Goal: Task Accomplishment & Management: Use online tool/utility

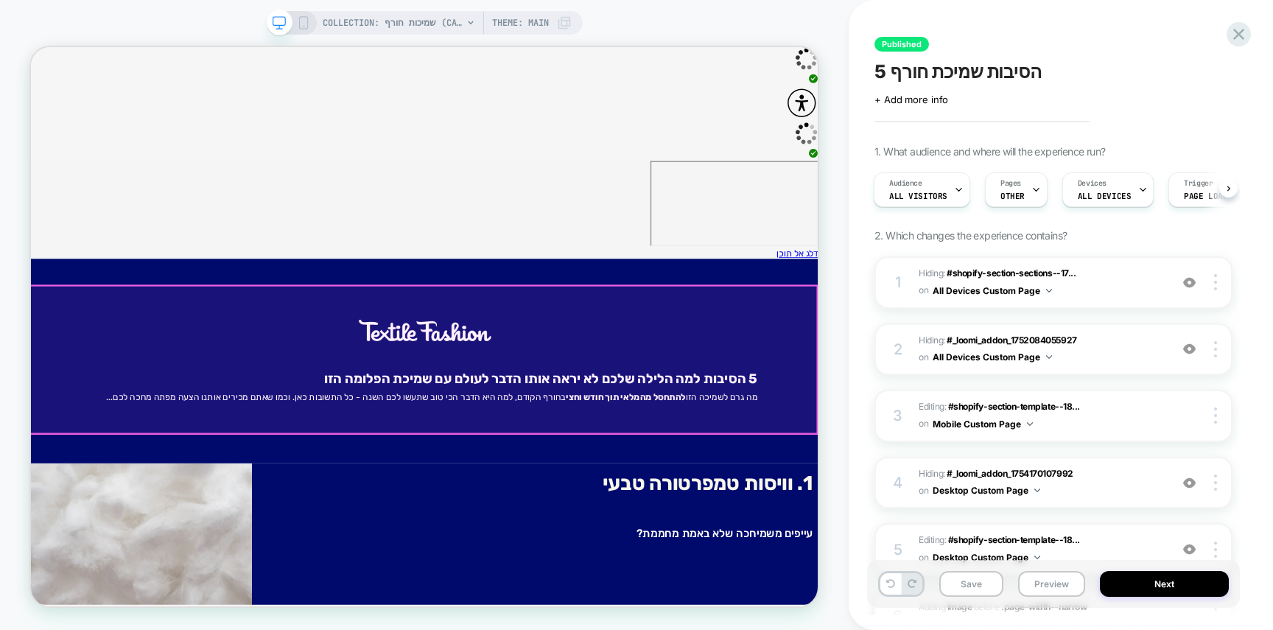
scroll to position [1, 0]
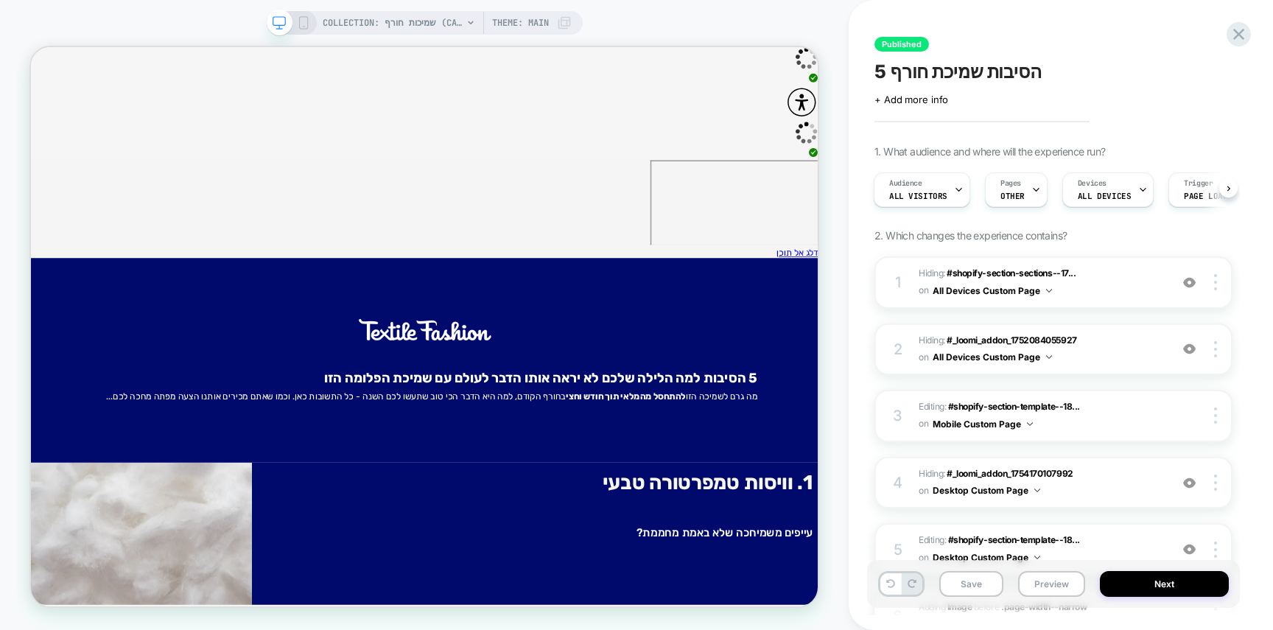
click at [312, 23] on div "COLLECTION: שמיכות חורף (Category) Theme: MAIN" at bounding box center [425, 23] width 316 height 24
click at [306, 23] on icon at bounding box center [303, 22] width 13 height 13
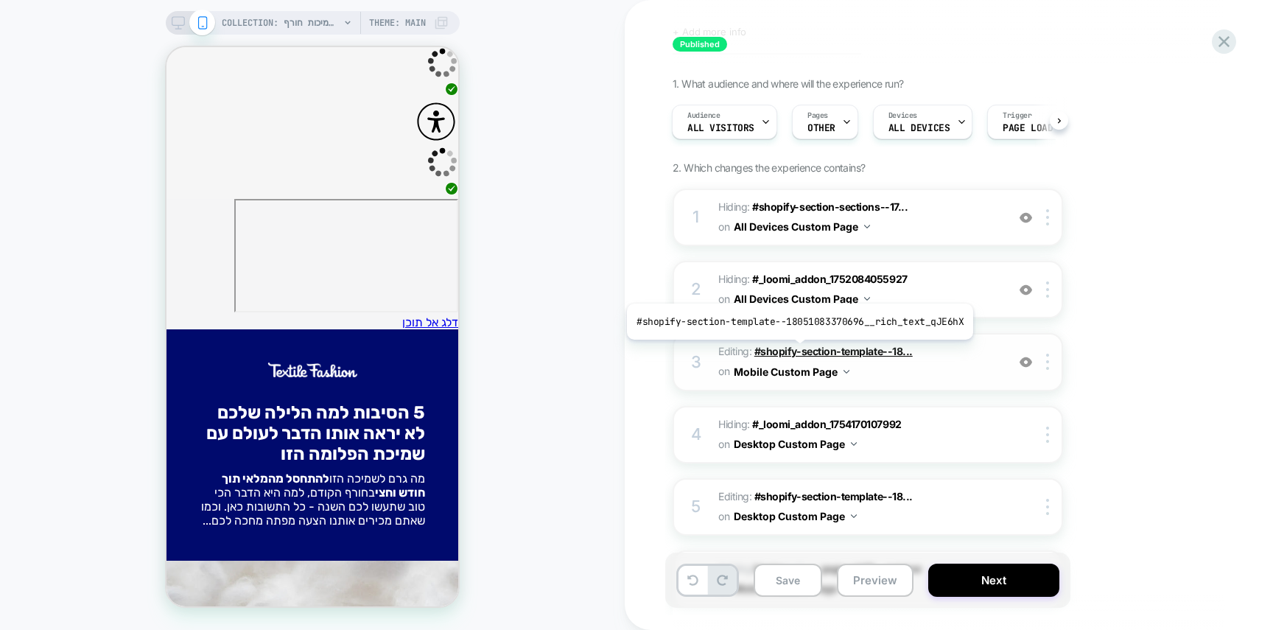
scroll to position [68, 0]
click at [796, 349] on span "#shopify-section-template--18..." at bounding box center [833, 350] width 158 height 13
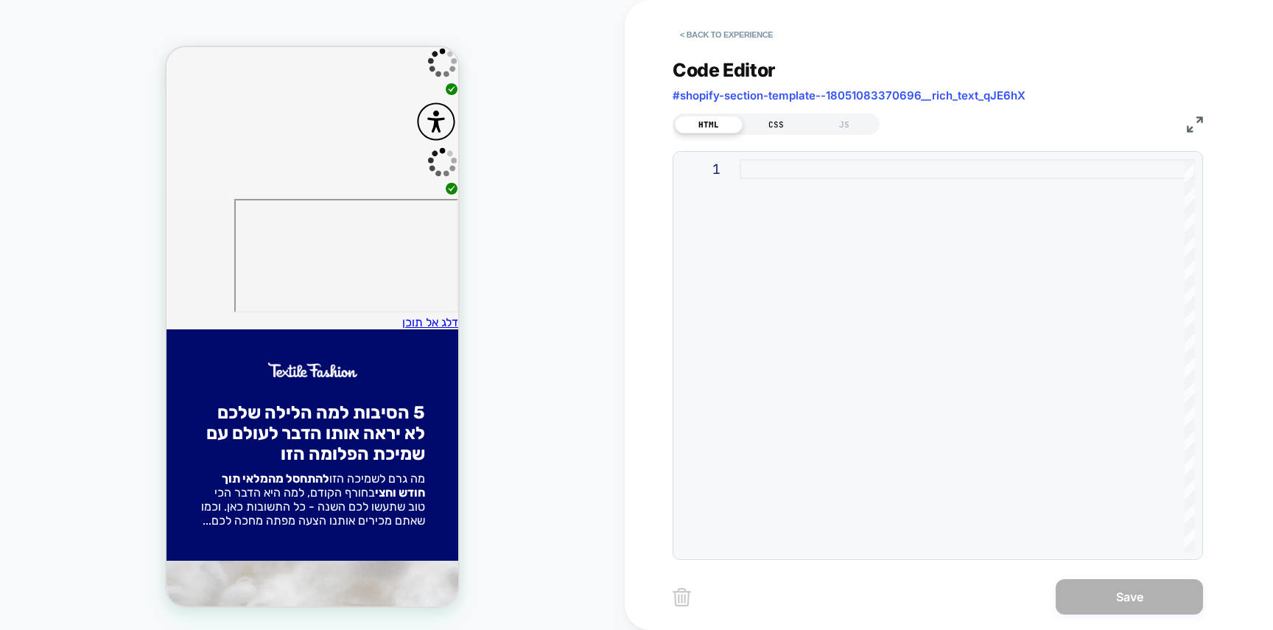
click at [770, 123] on div "CSS" at bounding box center [776, 125] width 68 height 18
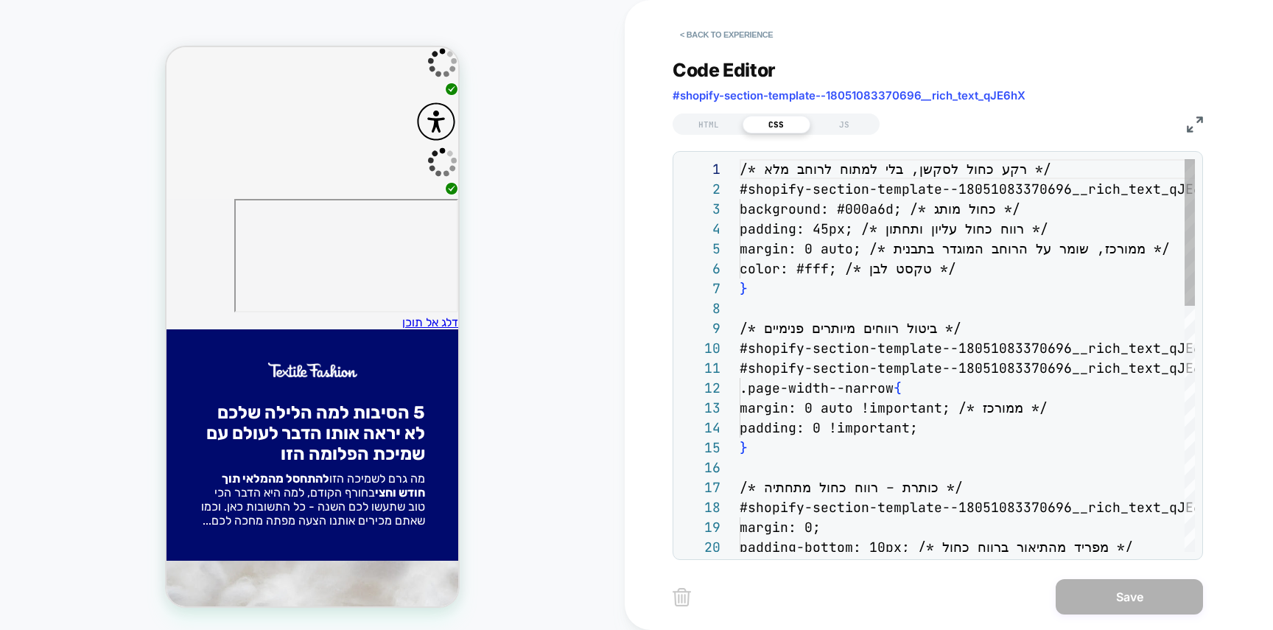
scroll to position [199, 0]
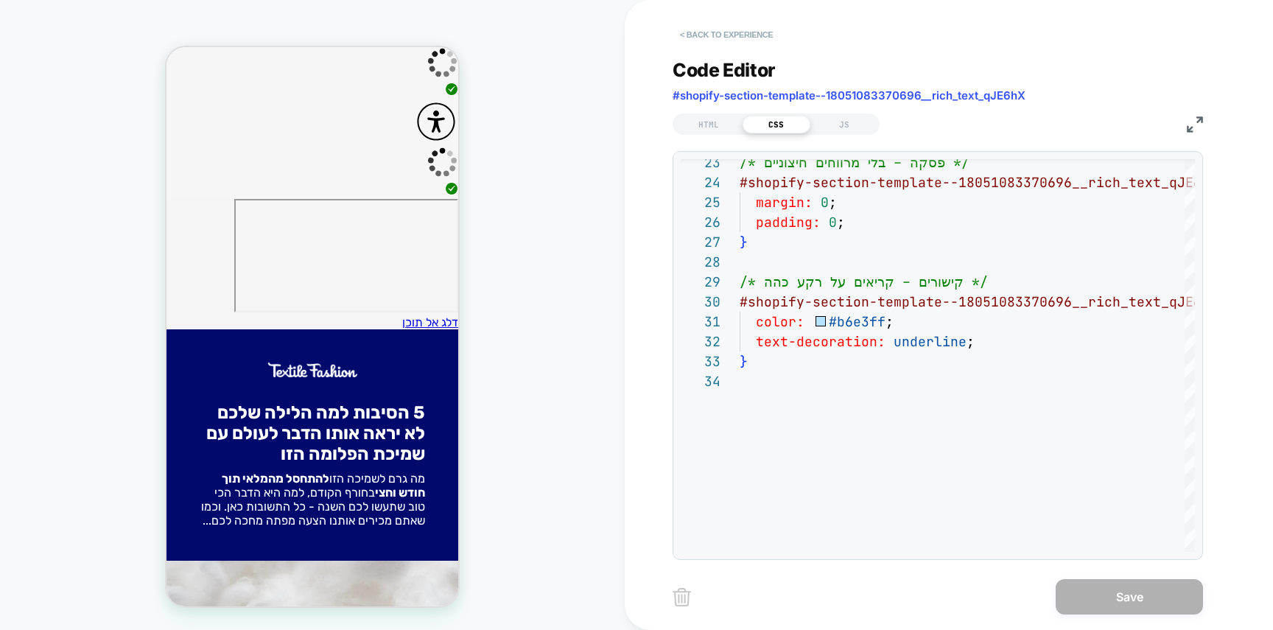
click at [734, 34] on button "< Back to experience" at bounding box center [726, 35] width 108 height 24
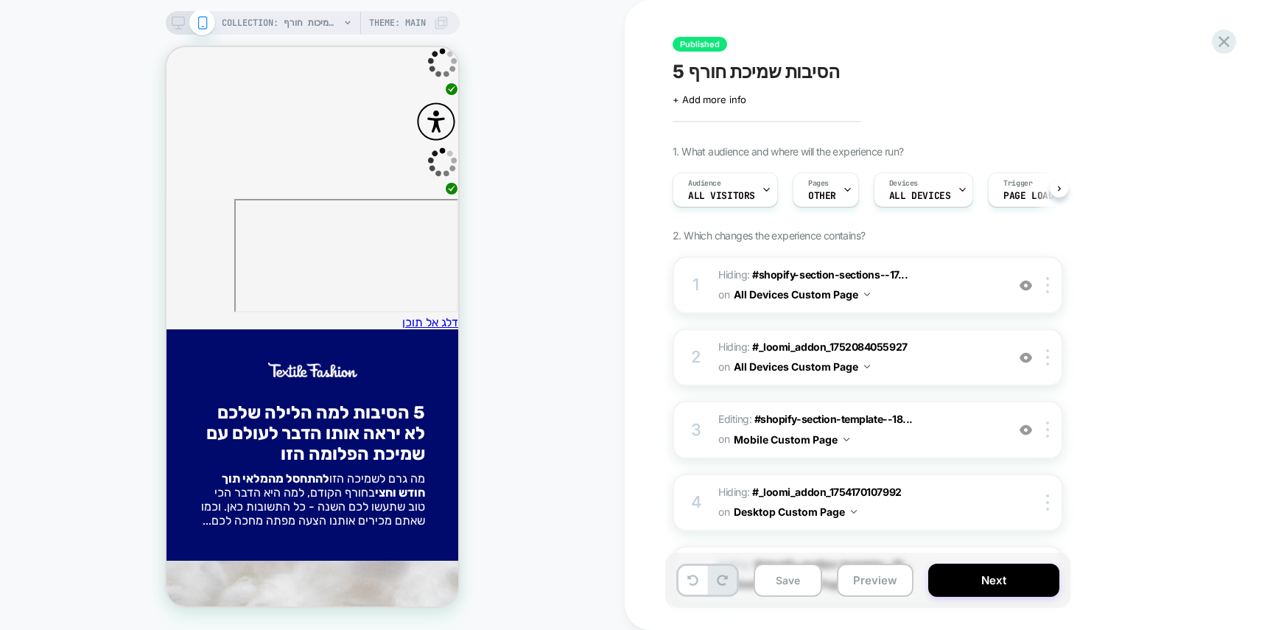
scroll to position [0, 1]
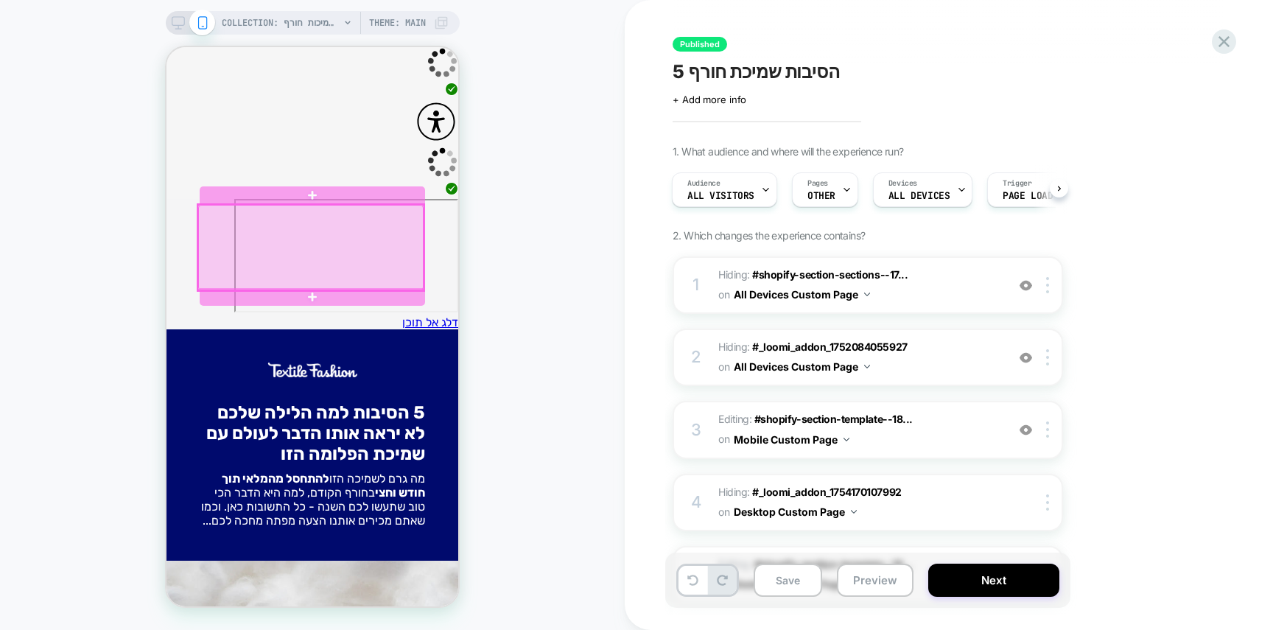
click at [366, 244] on div at bounding box center [310, 247] width 225 height 85
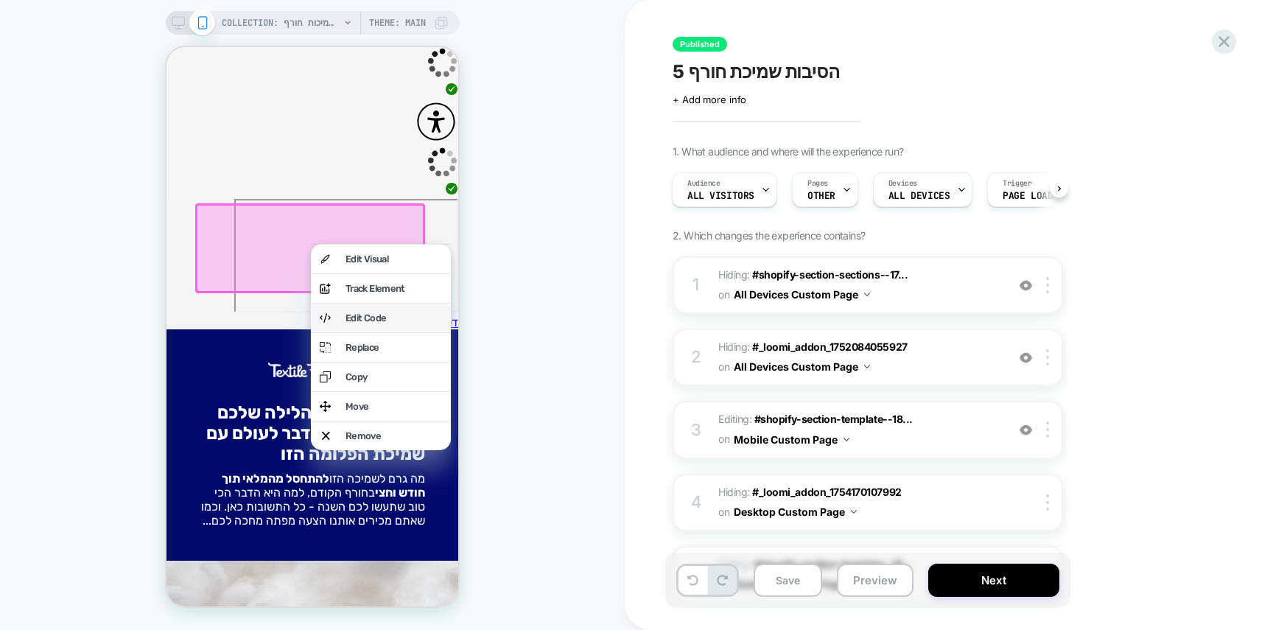
click at [370, 323] on div "Edit Code" at bounding box center [393, 317] width 96 height 11
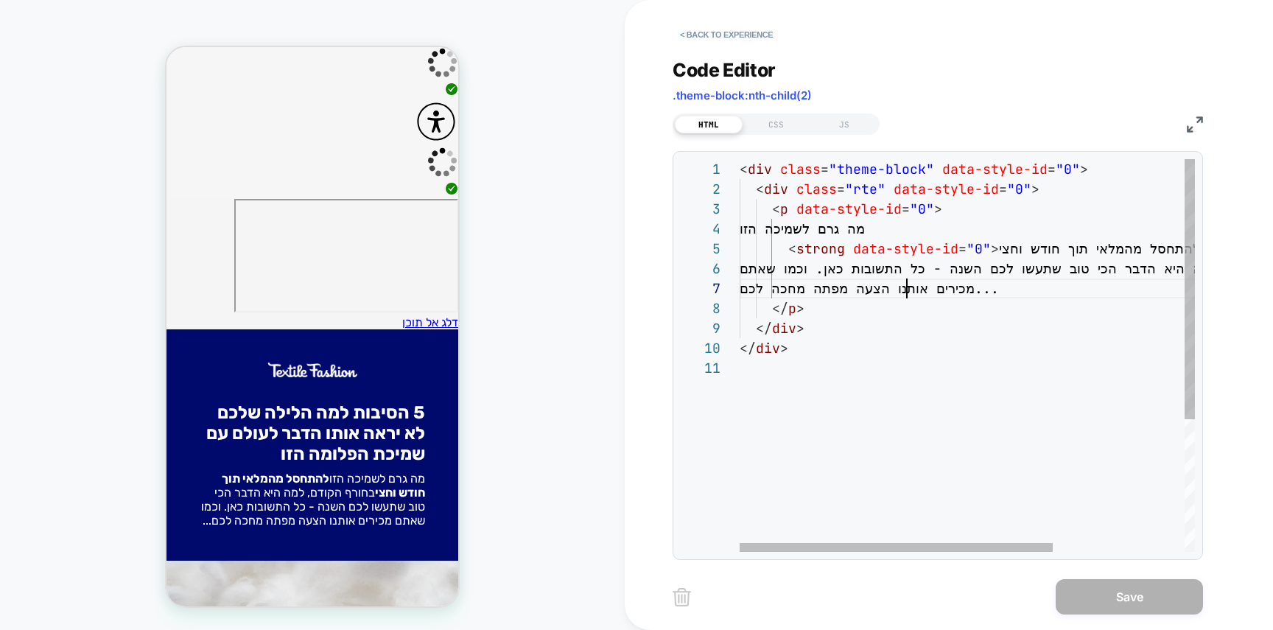
scroll to position [119, 167]
click at [904, 284] on div "< div class = "theme-block" data-style-id = "0" > < div class = "rte" data-styl…" at bounding box center [1062, 454] width 647 height 591
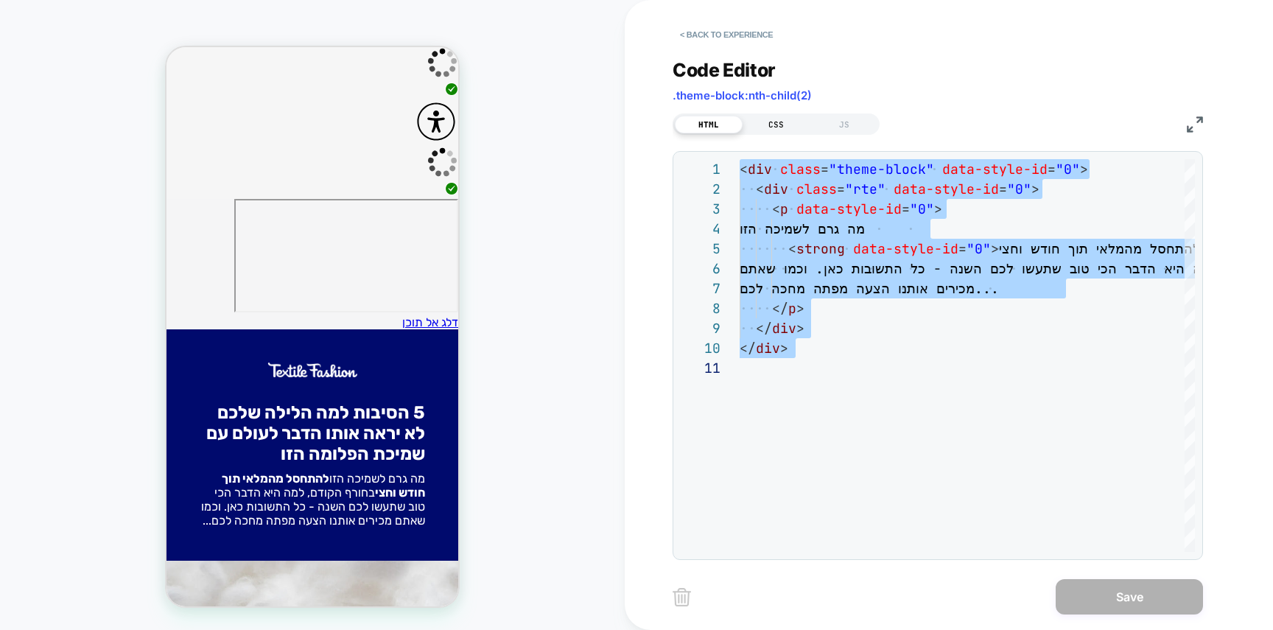
click at [781, 125] on div "CSS" at bounding box center [776, 125] width 68 height 18
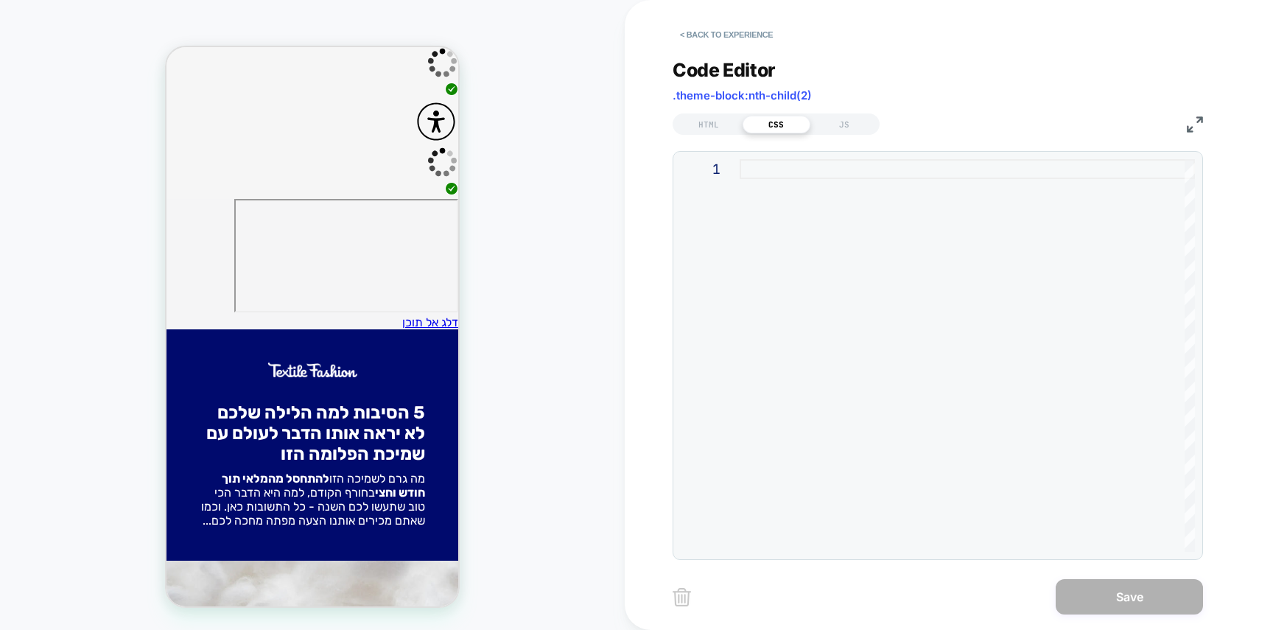
click at [825, 223] on div at bounding box center [966, 355] width 455 height 393
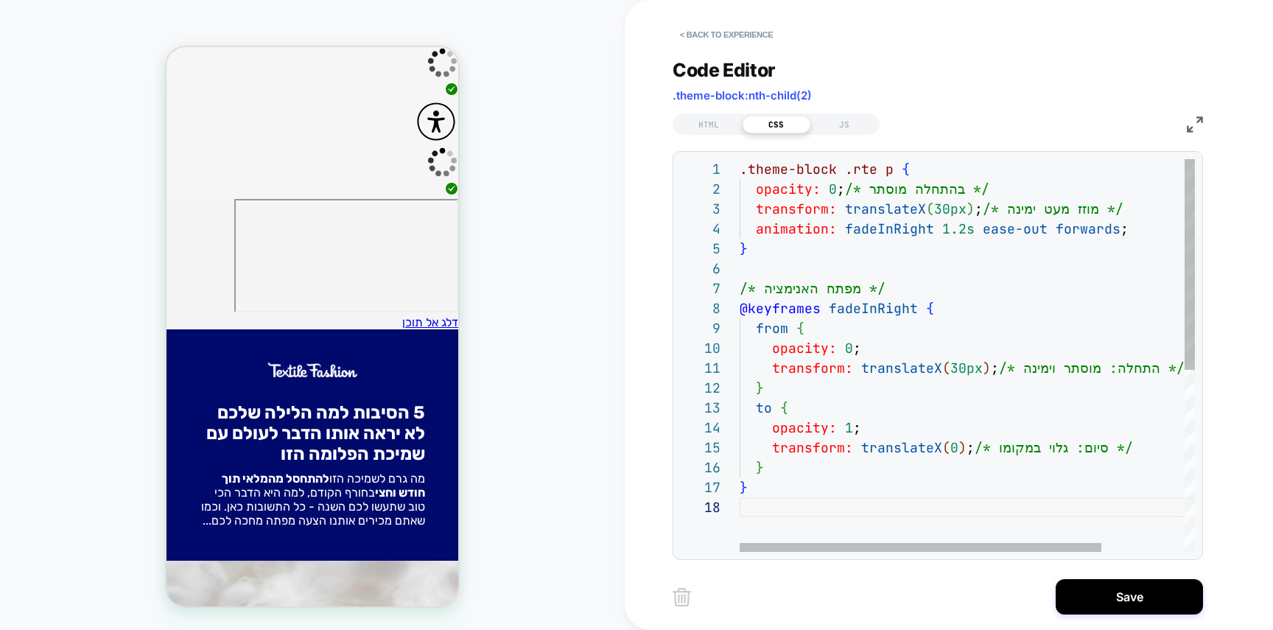
click at [856, 308] on div ".theme-block .rte p { opacity: 0 ; /* בהתחלה מוסתר */ transform: translateX ( 3…" at bounding box center [1018, 524] width 559 height 731
type textarea "**********"
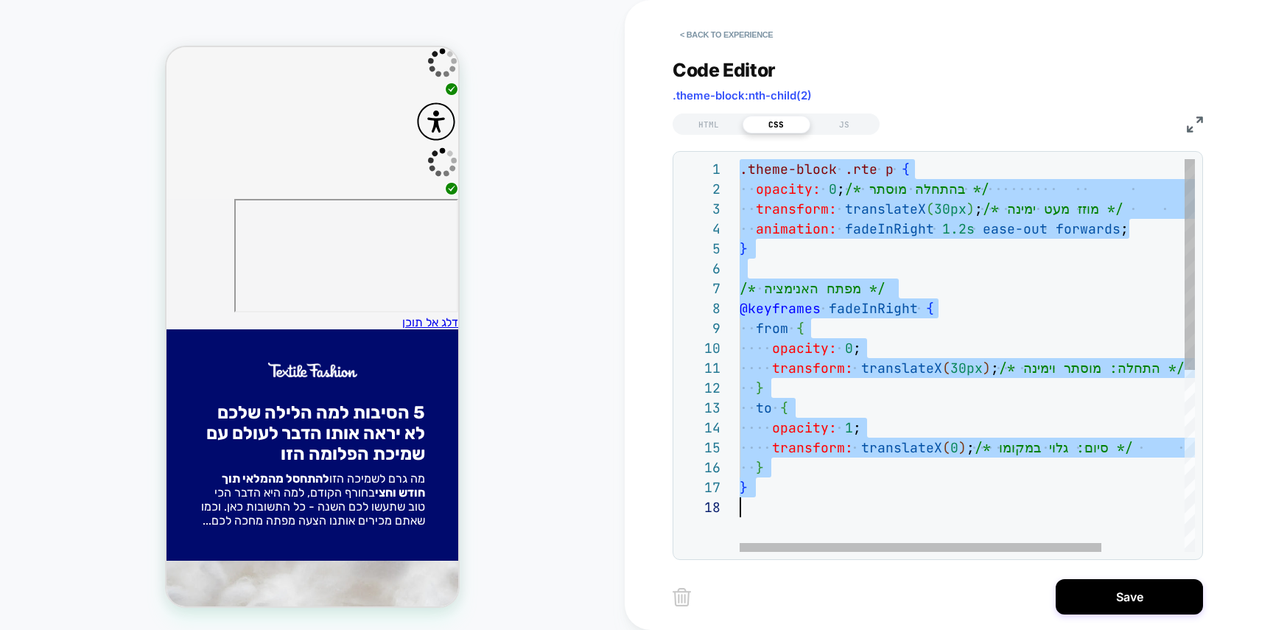
scroll to position [0, 0]
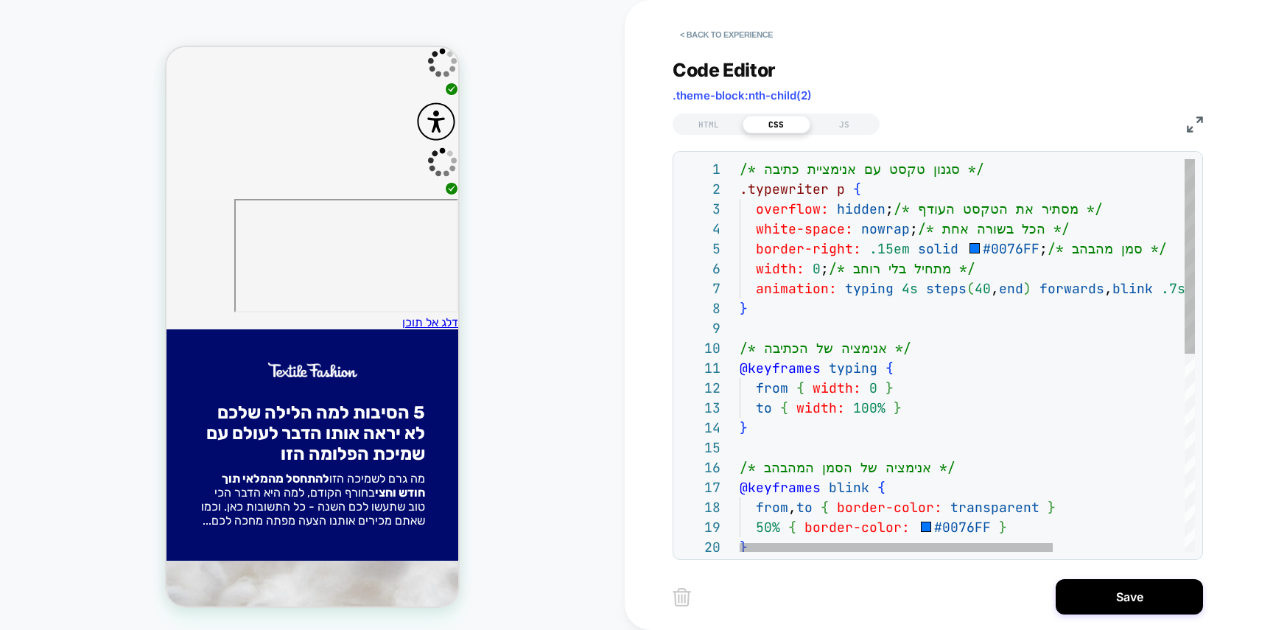
type textarea "**********"
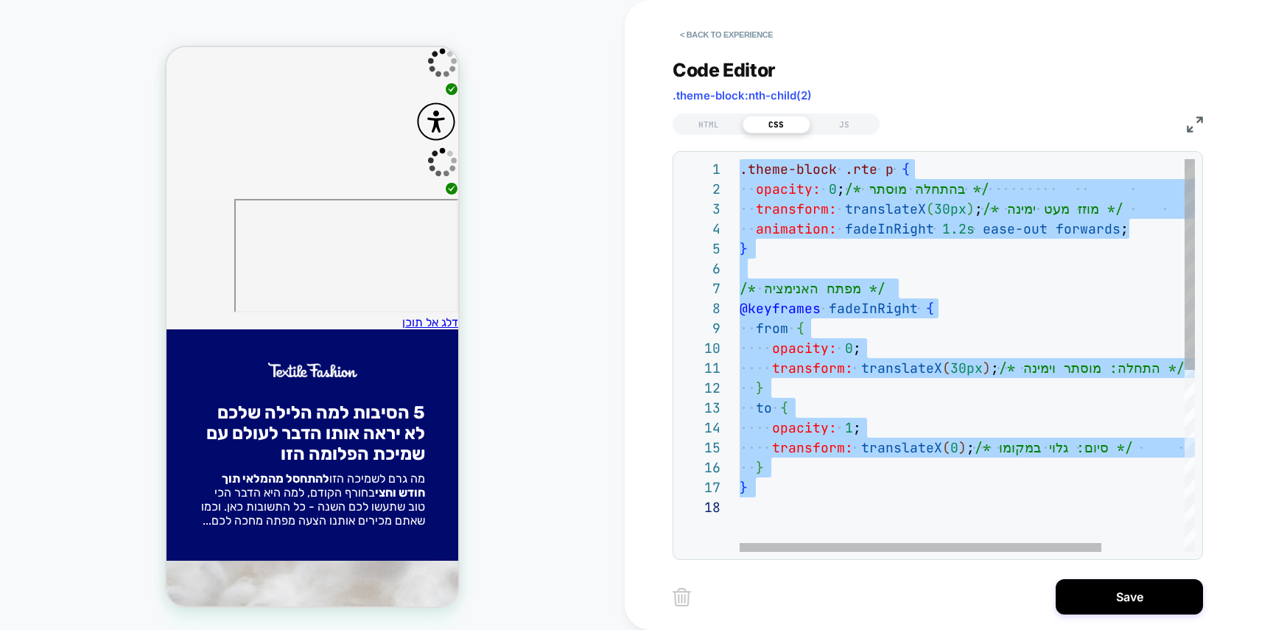
click at [863, 201] on div "transform: translateX ( 30px ) ; /* מוזז מעט ימינה */ animation: fadeInRight 1.…" at bounding box center [1018, 524] width 559 height 731
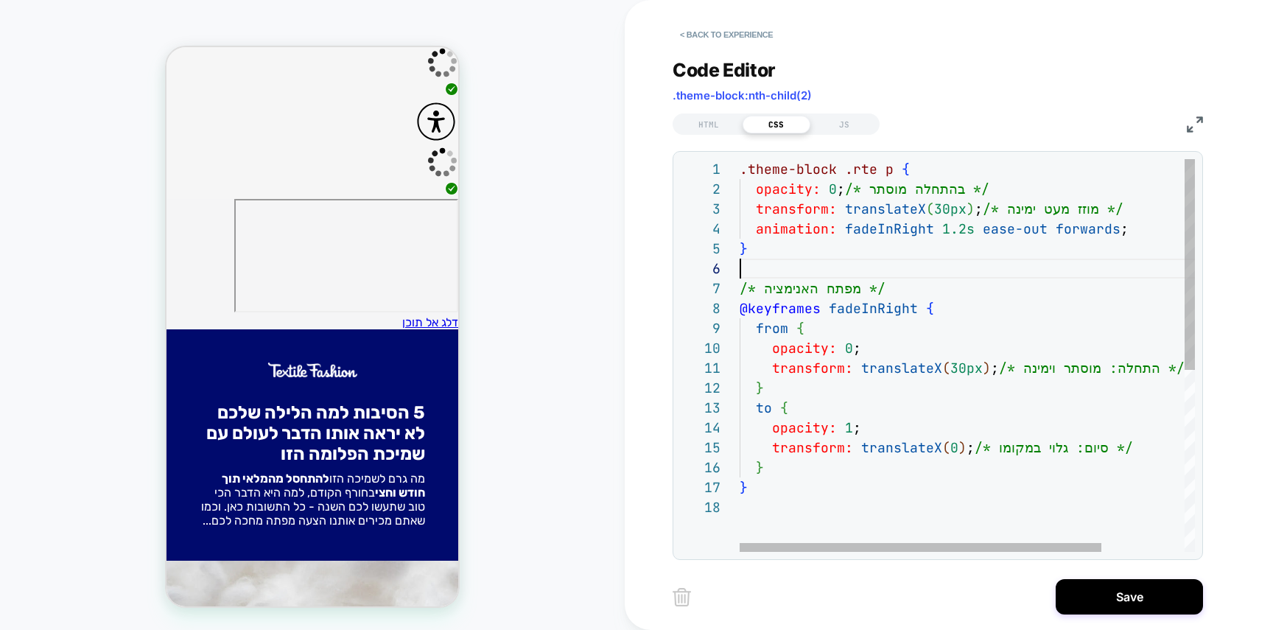
click at [872, 275] on div "transform: translateX ( 30px ) ; /* מוזז מעט ימינה */ animation: fadeInRight 1.…" at bounding box center [1018, 524] width 559 height 731
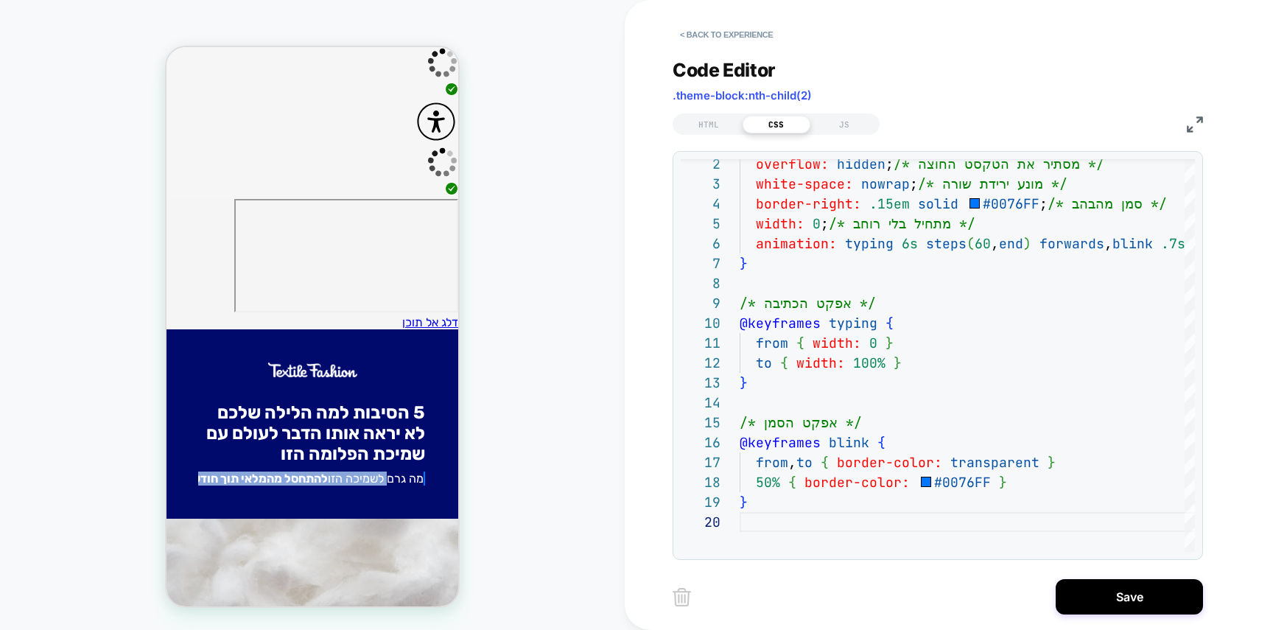
drag, startPoint x: 390, startPoint y: 215, endPoint x: 388, endPoint y: 247, distance: 32.4
click at [388, 329] on div "5 הסיבות למה הלילה שלכם לא יראה אותו הדבר לעולם עם שמיכת הפלומה הזו מה גרם לשמי…" at bounding box center [312, 423] width 292 height 189
click at [384, 329] on div "5 הסיבות למה הלילה שלכם לא יראה אותו הדבר לעולם עם שמיכת הפלומה הזו מה גרם לשמי…" at bounding box center [312, 423] width 292 height 189
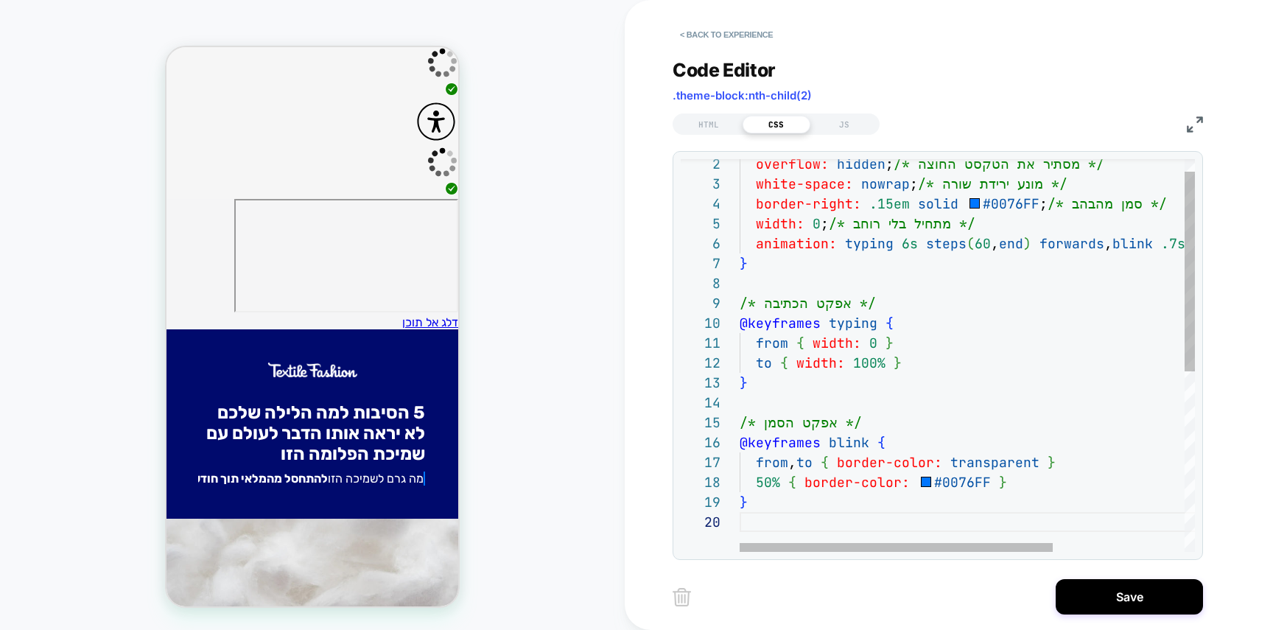
click at [959, 301] on div "white-space: nowrap ; /* מונע ירידת שורה */ border-right: .15em solid #0076FF ;…" at bounding box center [1062, 519] width 647 height 770
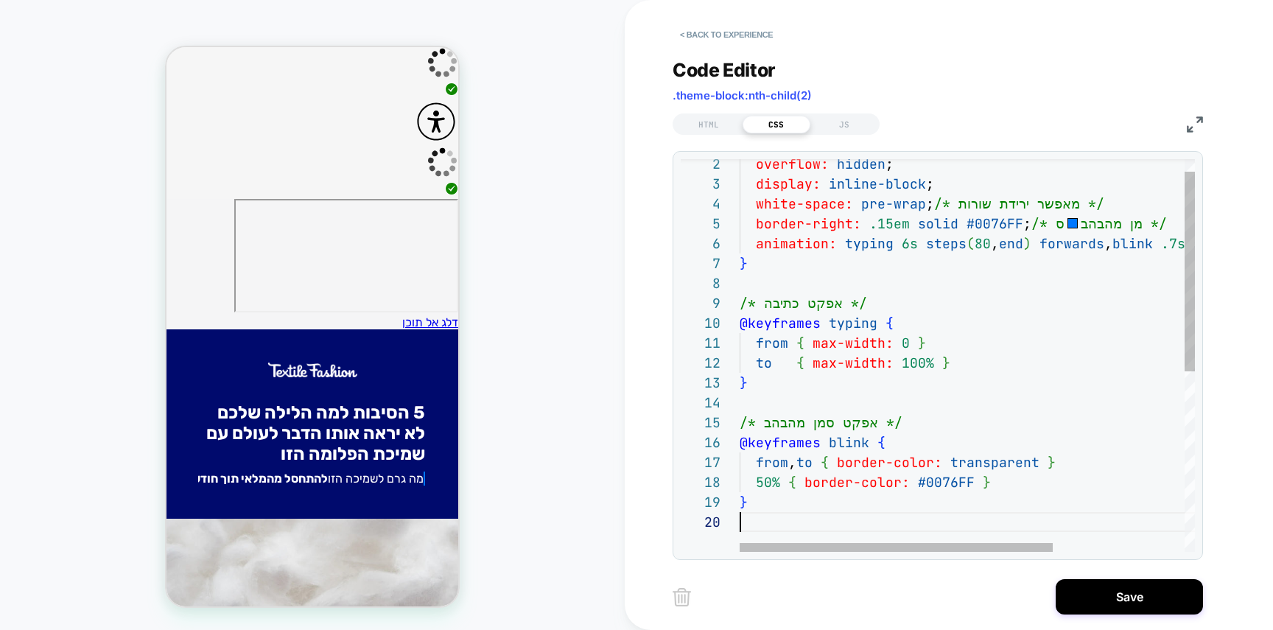
scroll to position [179, 0]
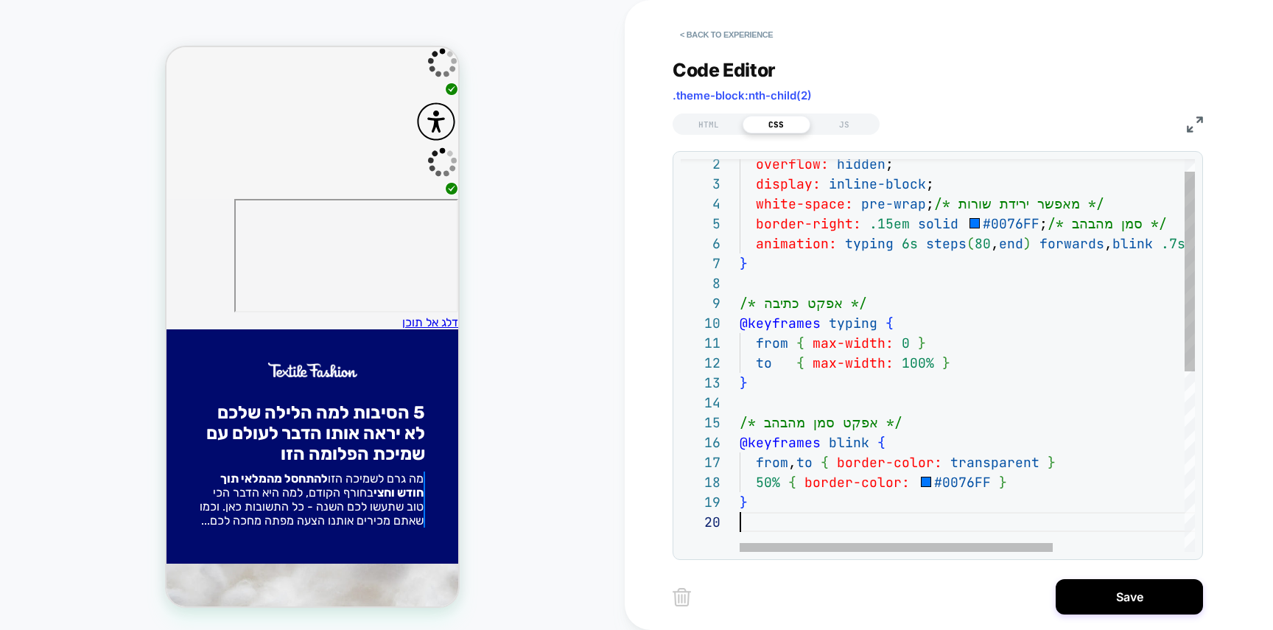
click at [910, 258] on div "display: inline-block ; white-space: pre-wrap ; /* מאפשר ירידת שורות */ border-…" at bounding box center [1062, 519] width 647 height 770
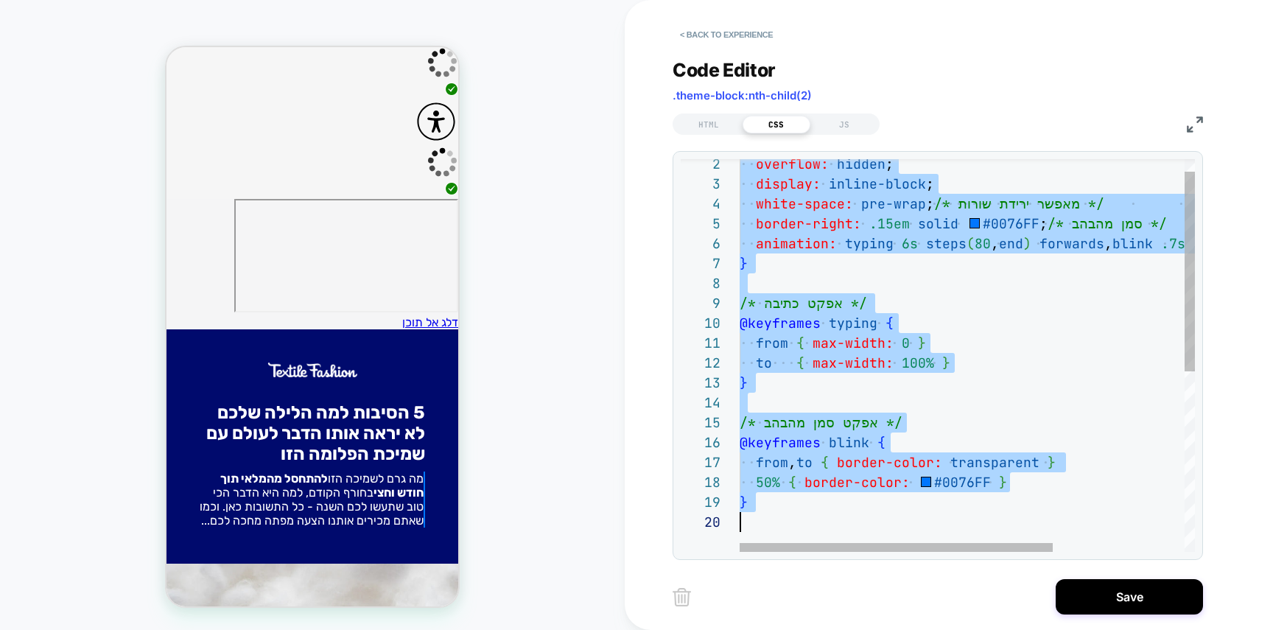
click at [1063, 357] on div "display: inline-block ; white-space: pre-wrap ; /* מאפשר ירידת שורות */ border-…" at bounding box center [1062, 519] width 647 height 770
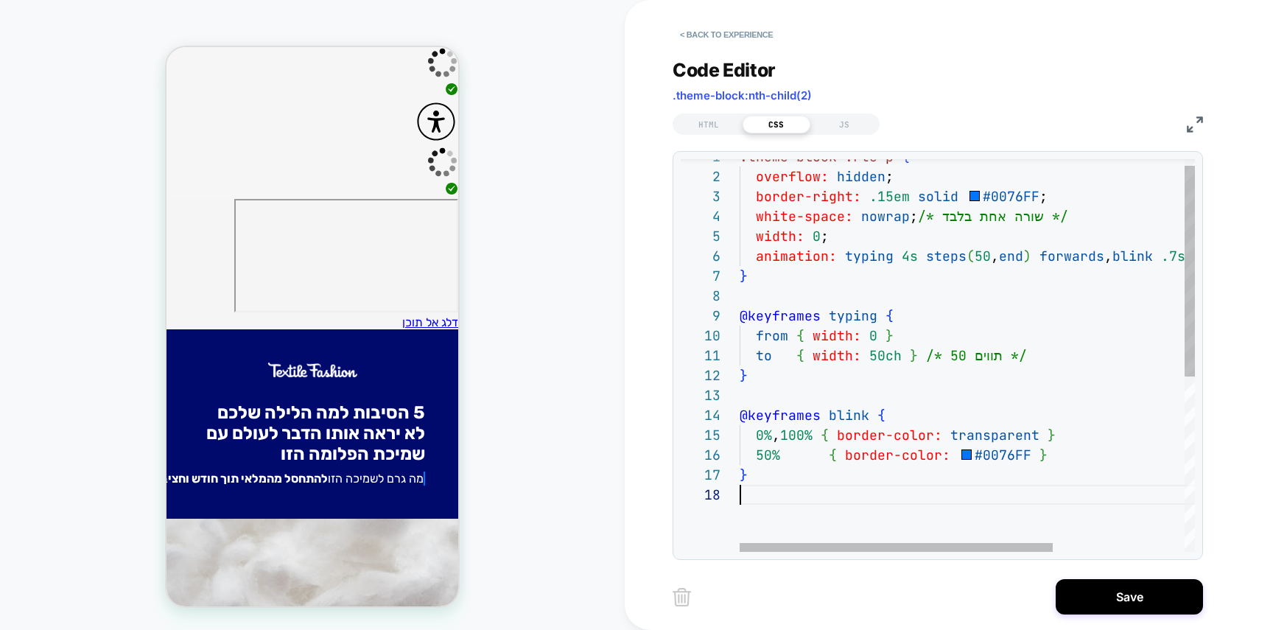
click at [941, 324] on div "@keyframes typing { from { width: 0 } to { width: 50ch } /* 50 תווים */ } @keyf…" at bounding box center [1062, 512] width 647 height 731
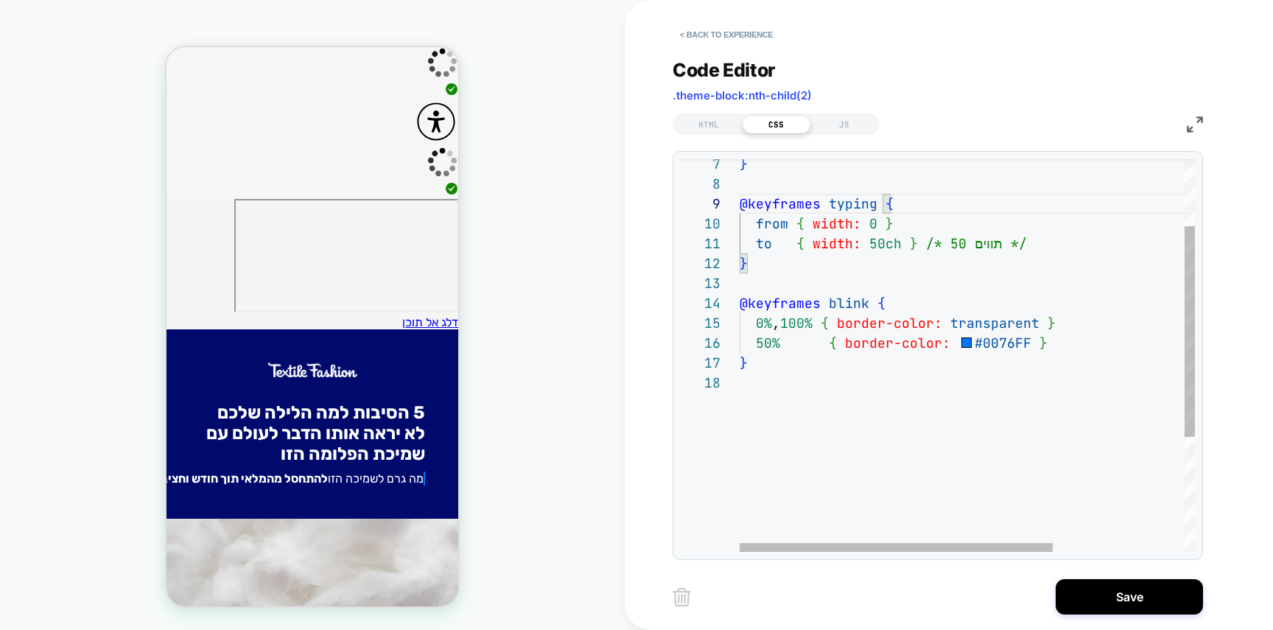
scroll to position [0, 0]
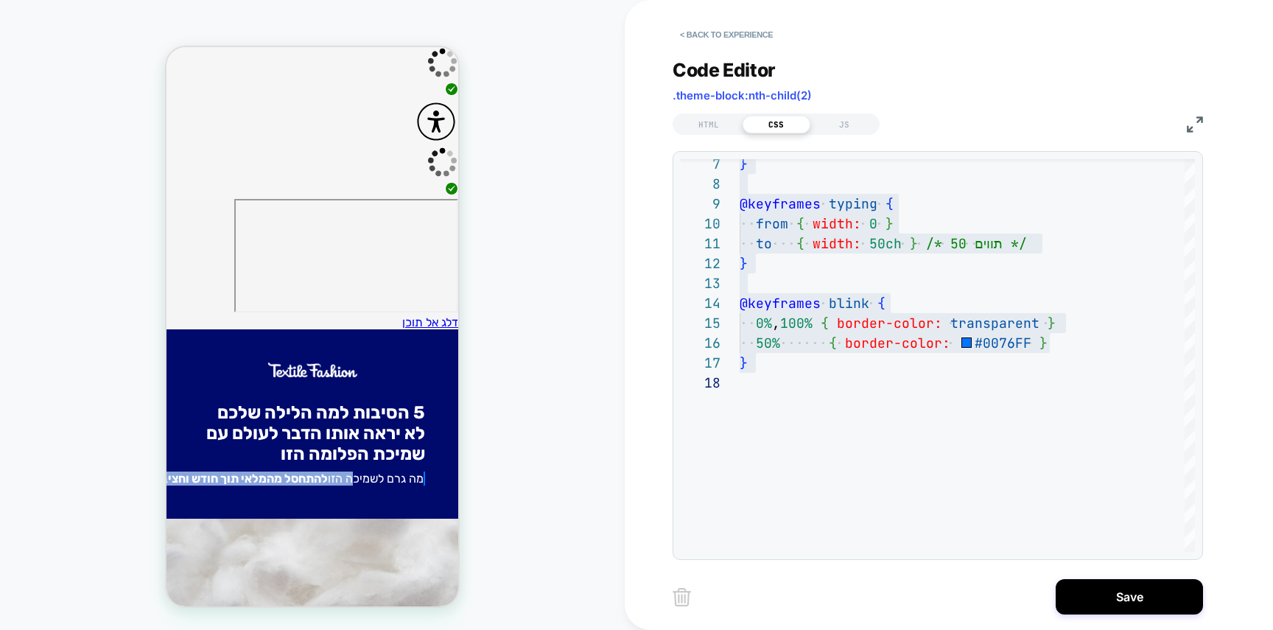
drag, startPoint x: 353, startPoint y: 219, endPoint x: 351, endPoint y: 231, distance: 11.3
click at [350, 329] on div "5 הסיבות למה הלילה שלכם לא יראה אותו הדבר לעולם עם שמיכת הפלומה הזו מה גרם לשמי…" at bounding box center [312, 423] width 292 height 189
click at [351, 329] on div "5 הסיבות למה הלילה שלכם לא יראה אותו הדבר לעולם עם שמיכת הפלומה הזו מה גרם לשמי…" at bounding box center [312, 423] width 292 height 189
click at [387, 471] on p "מה גרם לשמיכה הזו להתחסל מהמלאי תוך חודש וחצי בחורף הקודם, למה היא הדבר הכי טוב…" at bounding box center [240, 478] width 370 height 14
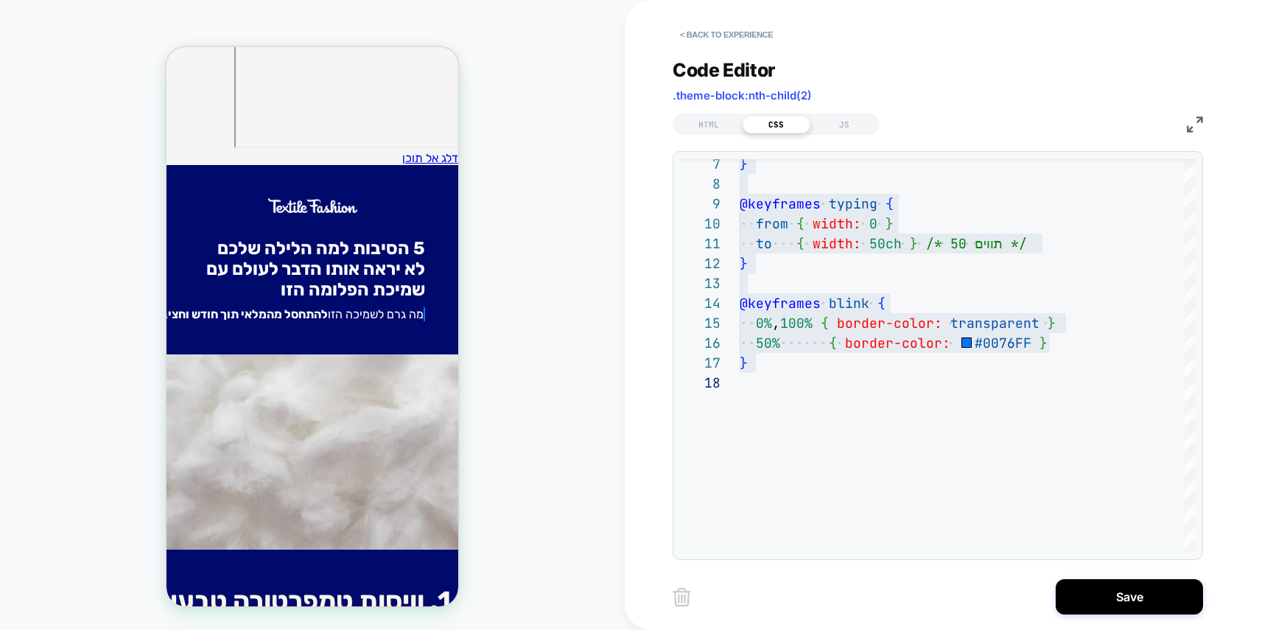
scroll to position [93, 0]
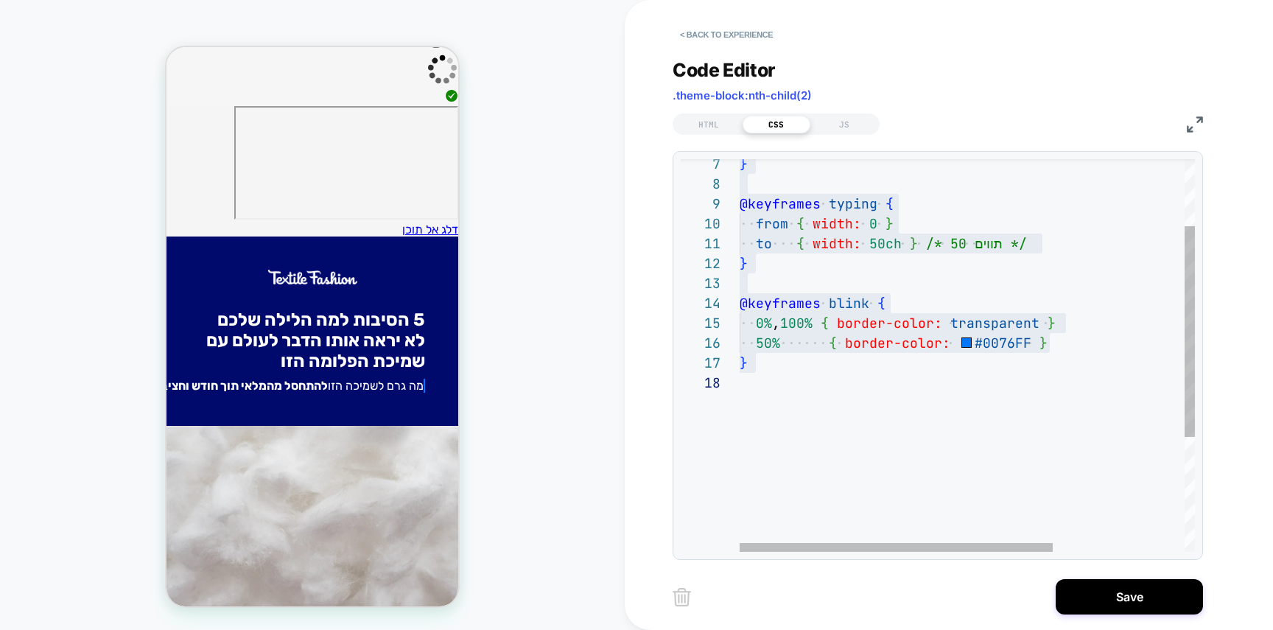
click at [849, 328] on div "} @keyframes blink { 0% , 100% { border-color: transparent } 50% { border-color…" at bounding box center [1062, 400] width 647 height 731
type textarea "**********"
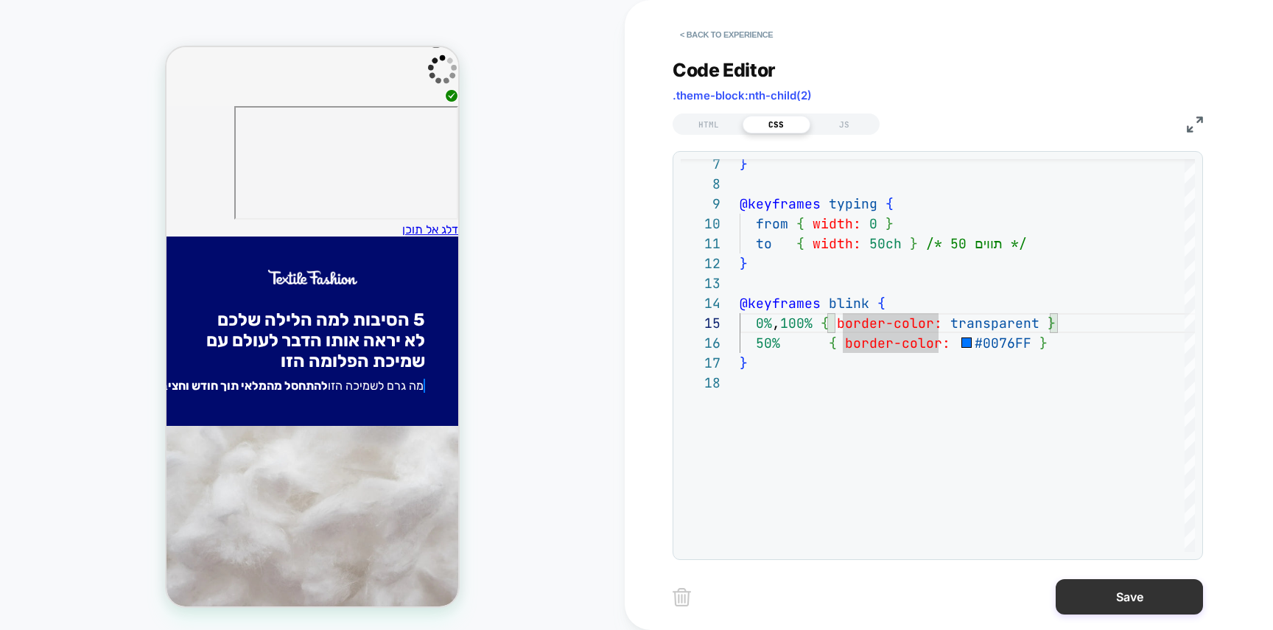
click at [1127, 585] on button "Save" at bounding box center [1128, 596] width 147 height 35
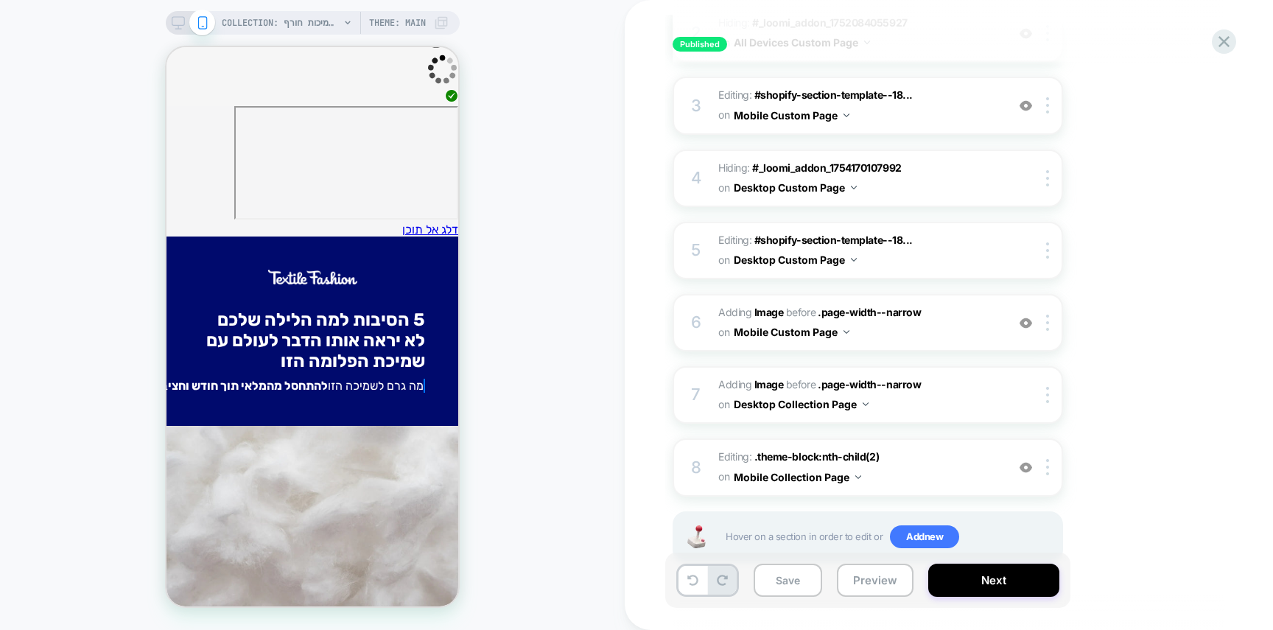
scroll to position [368, 0]
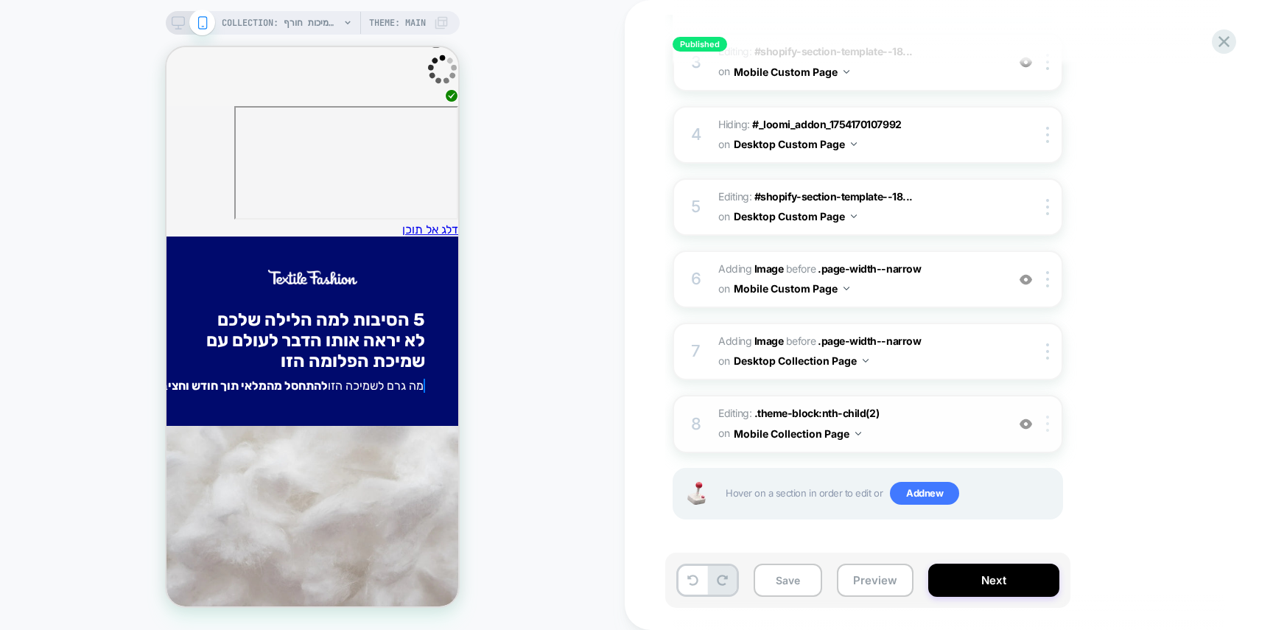
click at [1044, 422] on div at bounding box center [1050, 423] width 24 height 16
click at [1047, 419] on img at bounding box center [1047, 423] width 3 height 16
click at [1018, 580] on button "Next" at bounding box center [993, 579] width 131 height 33
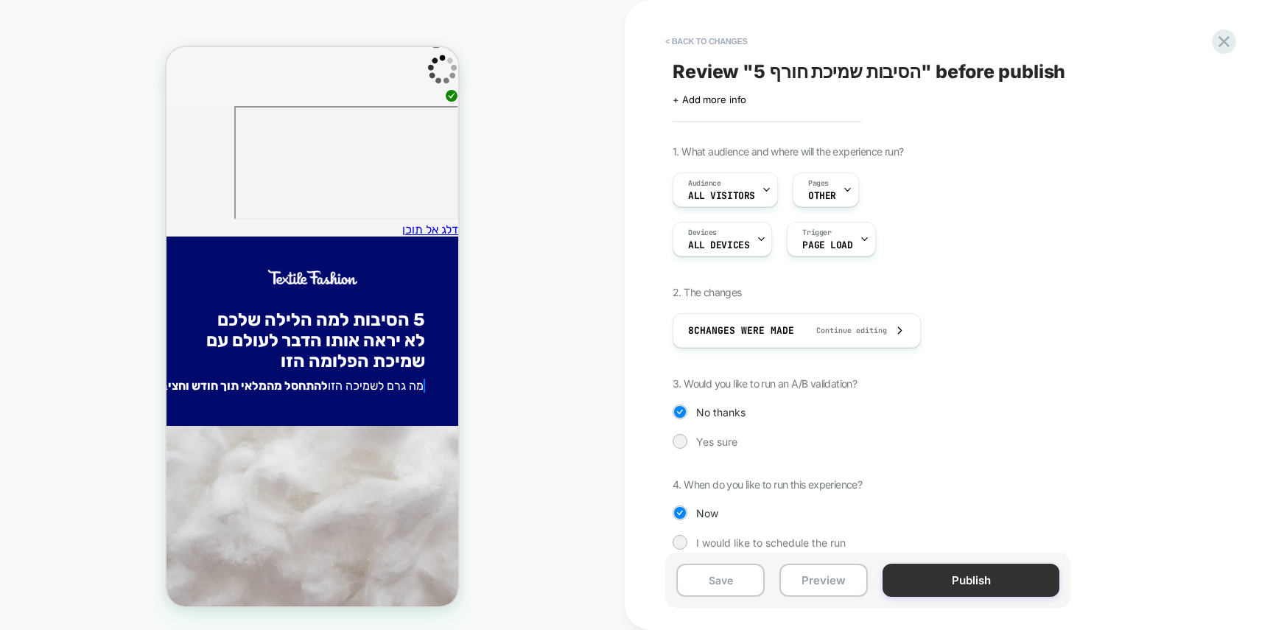
click at [1008, 579] on button "Publish" at bounding box center [970, 579] width 177 height 33
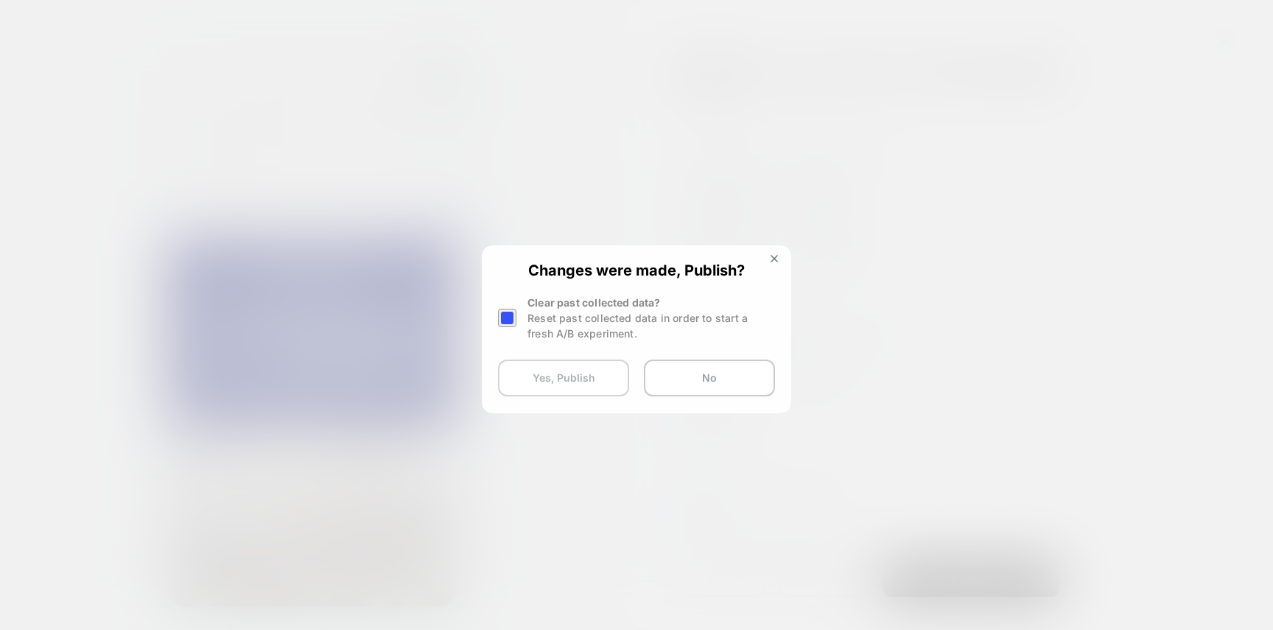
click at [552, 368] on button "Yes, Publish" at bounding box center [563, 377] width 131 height 37
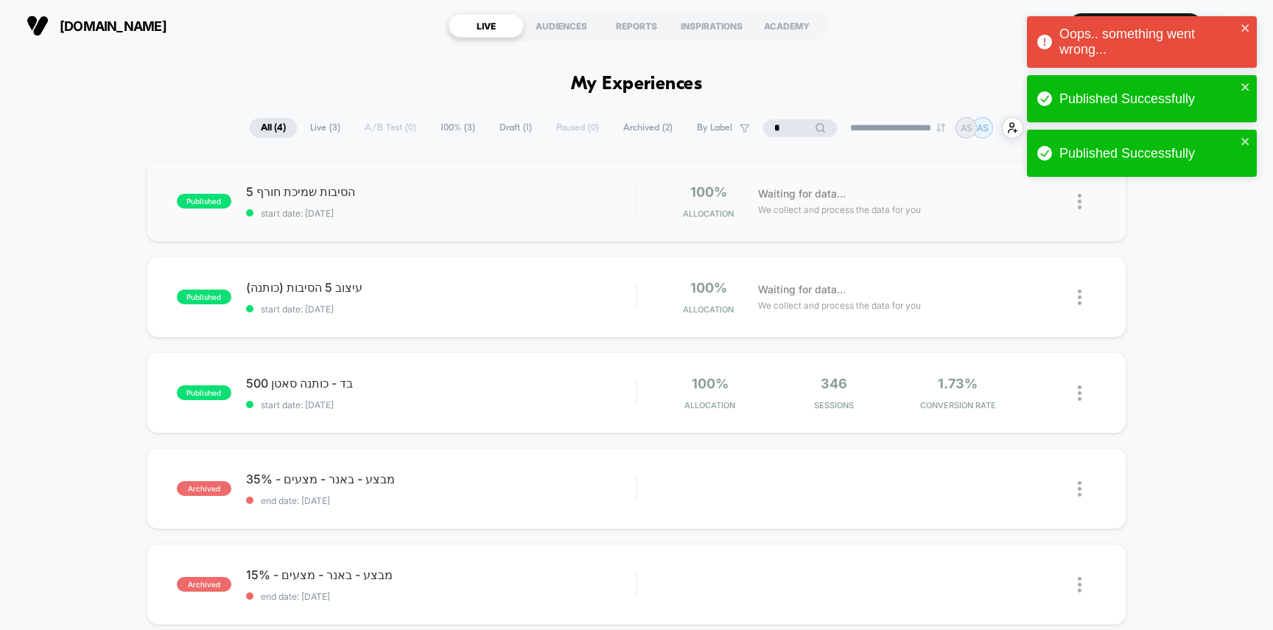
click at [533, 209] on span "start date: [DATE]" at bounding box center [441, 213] width 390 height 11
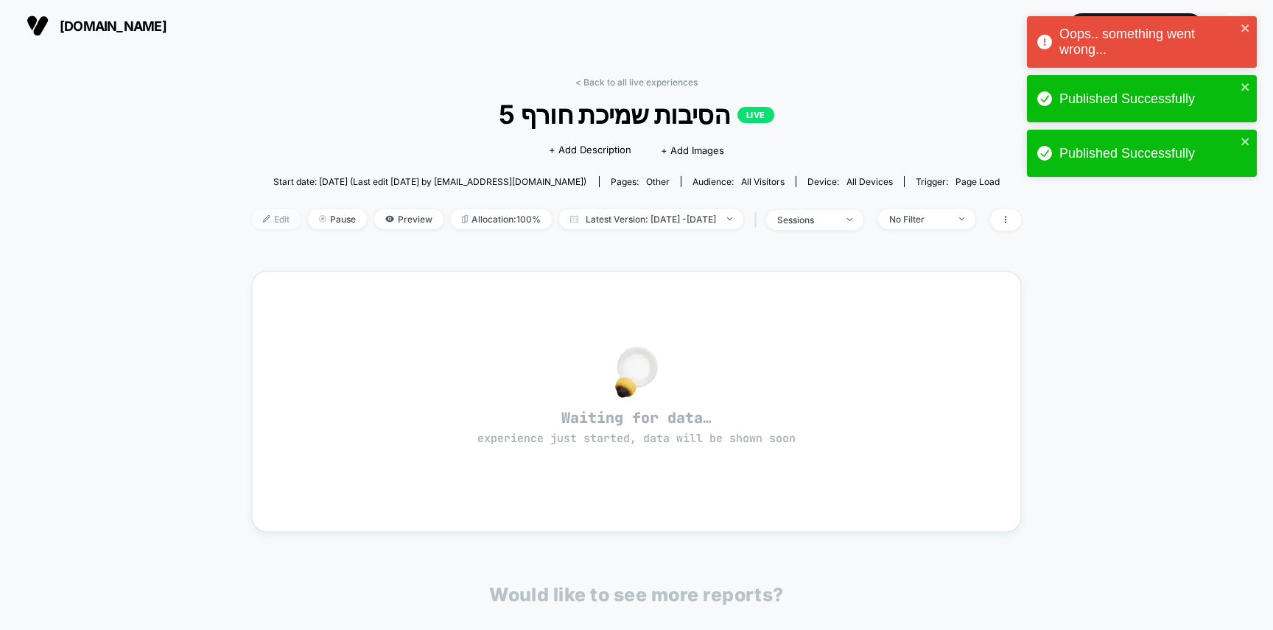
click at [253, 218] on span "Edit" at bounding box center [276, 219] width 49 height 20
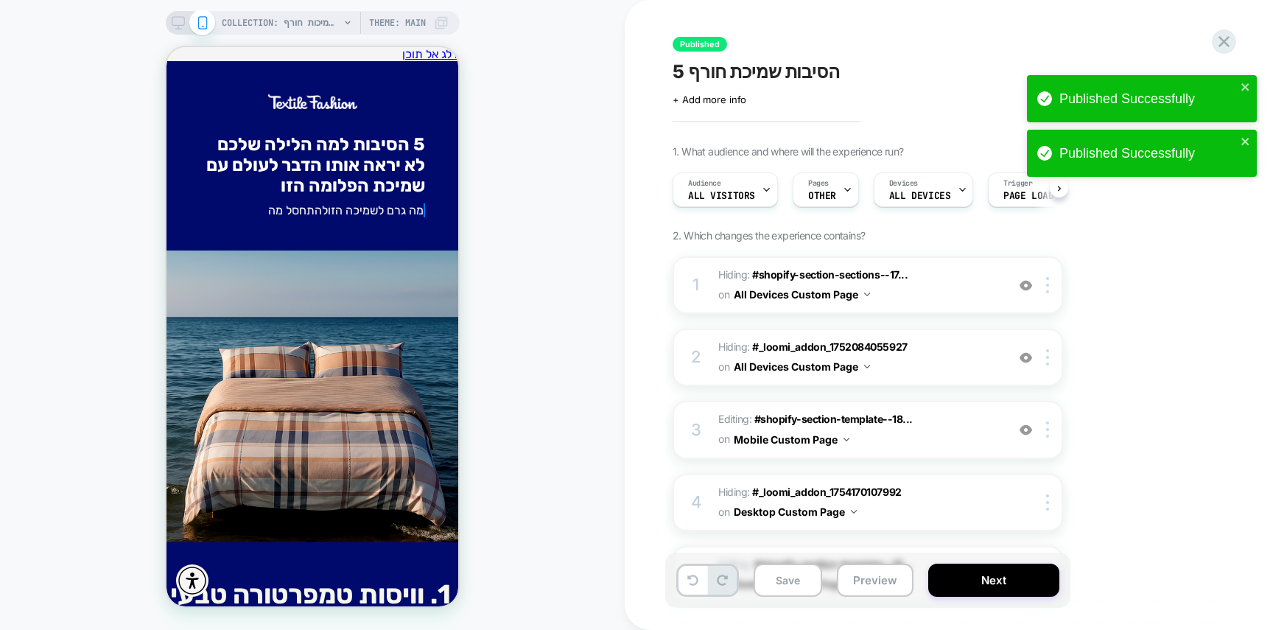
scroll to position [368, 0]
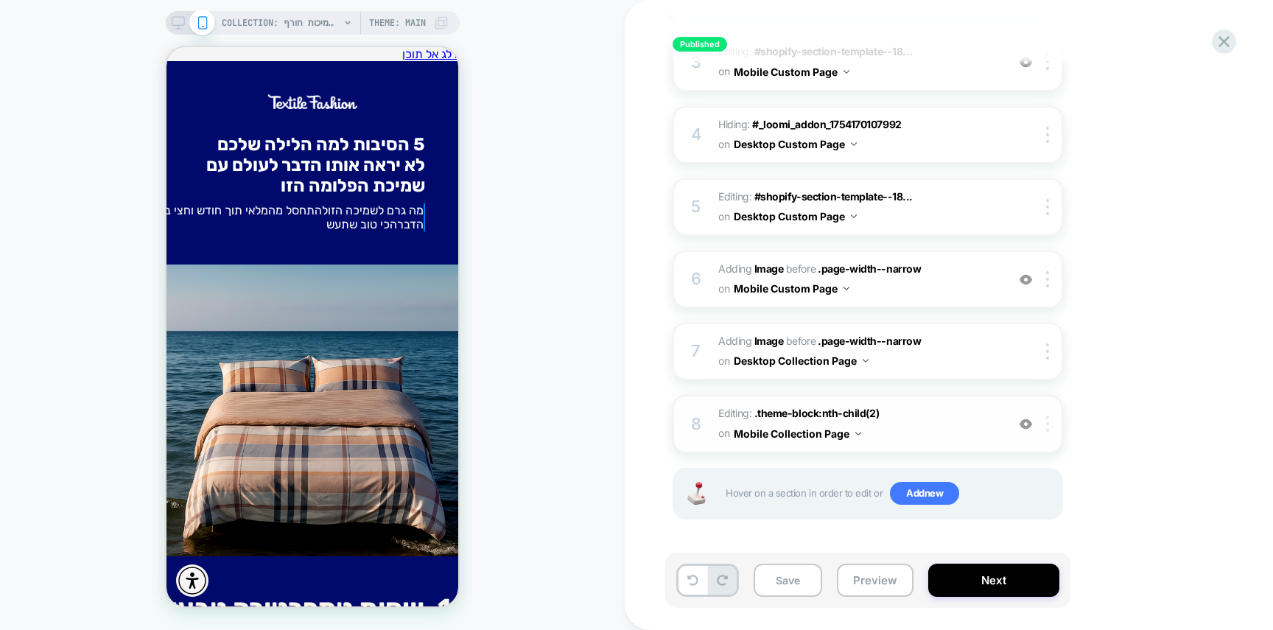
click at [1047, 426] on img at bounding box center [1047, 423] width 3 height 16
click at [1055, 426] on div at bounding box center [1050, 423] width 24 height 16
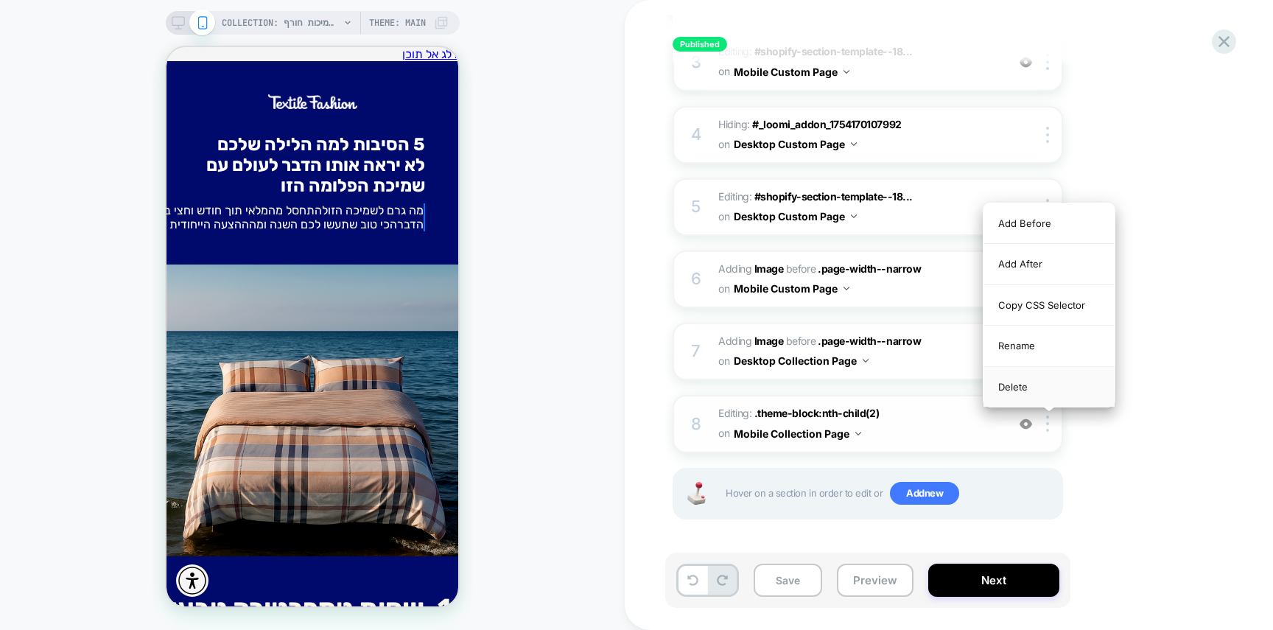
click at [1050, 389] on div "Delete" at bounding box center [1048, 387] width 131 height 40
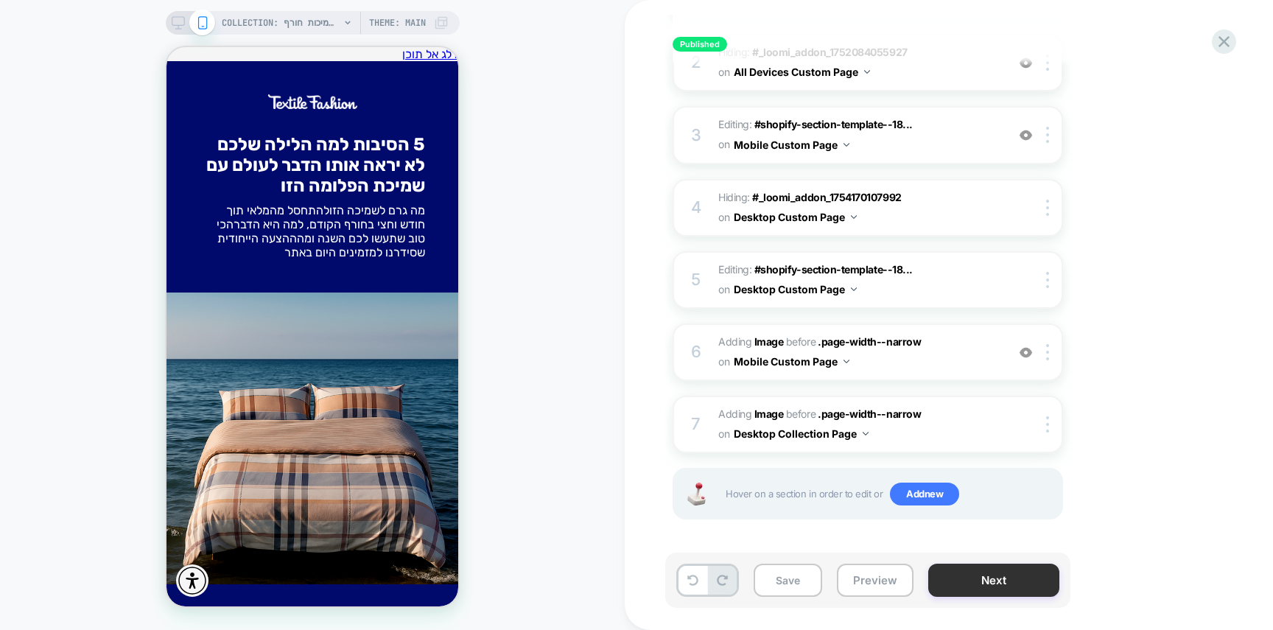
click at [1016, 589] on button "Next" at bounding box center [993, 579] width 131 height 33
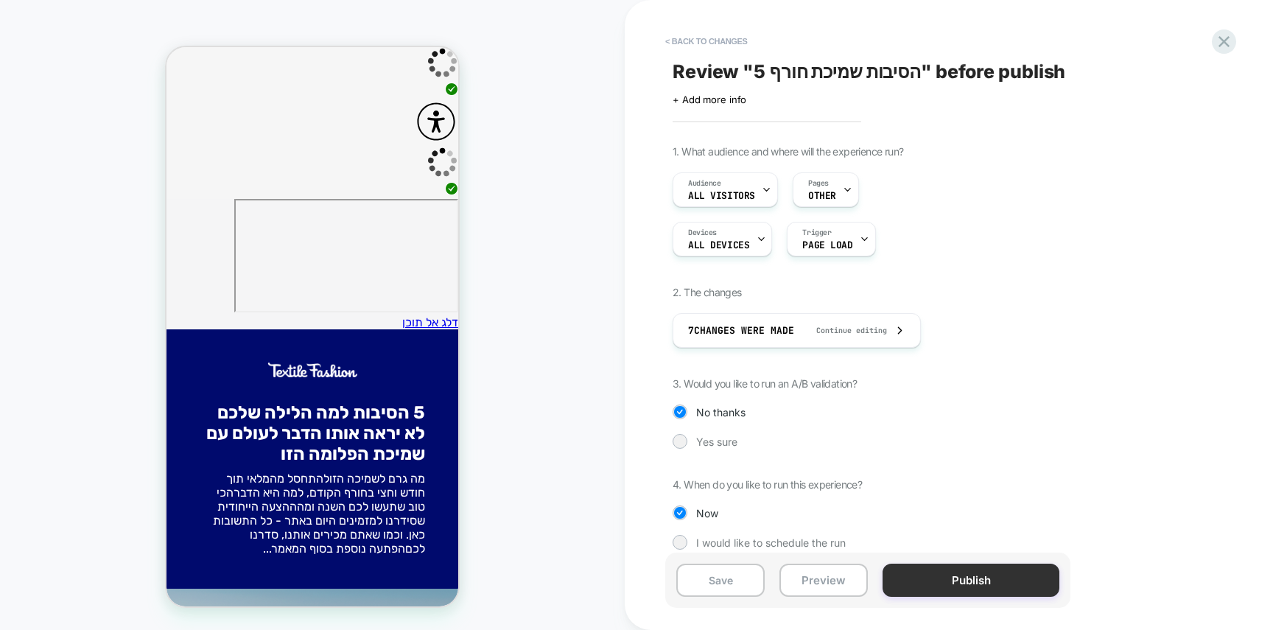
click at [986, 588] on button "Publish" at bounding box center [970, 579] width 177 height 33
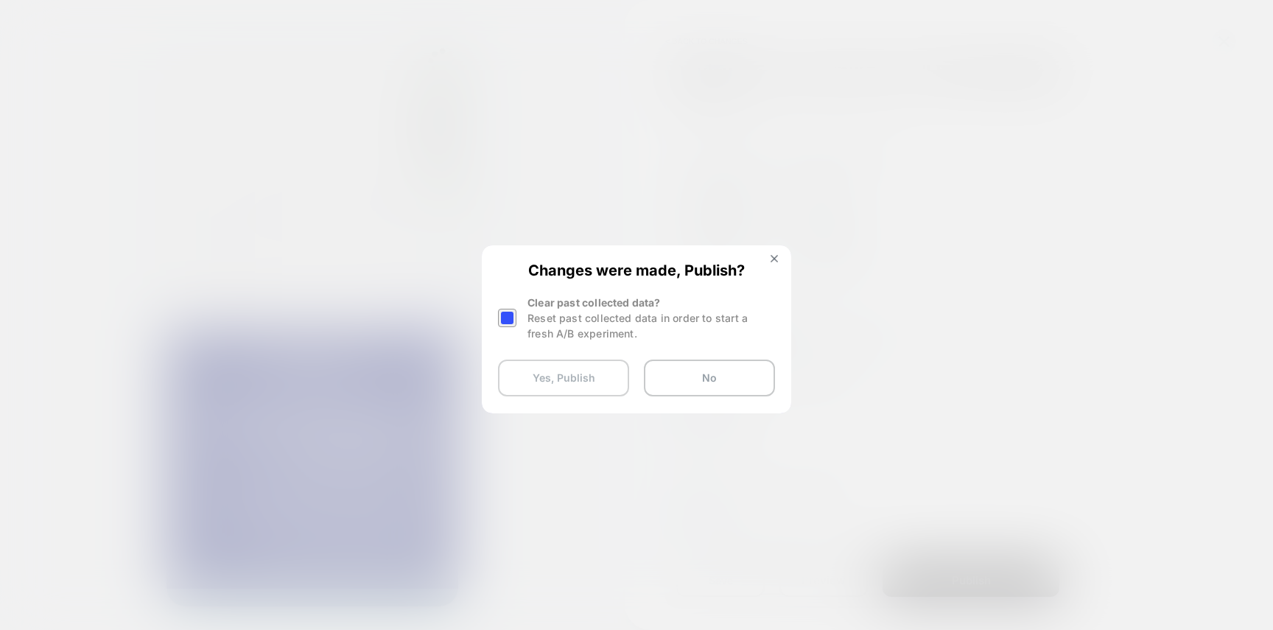
click at [560, 379] on button "Yes, Publish" at bounding box center [563, 377] width 131 height 37
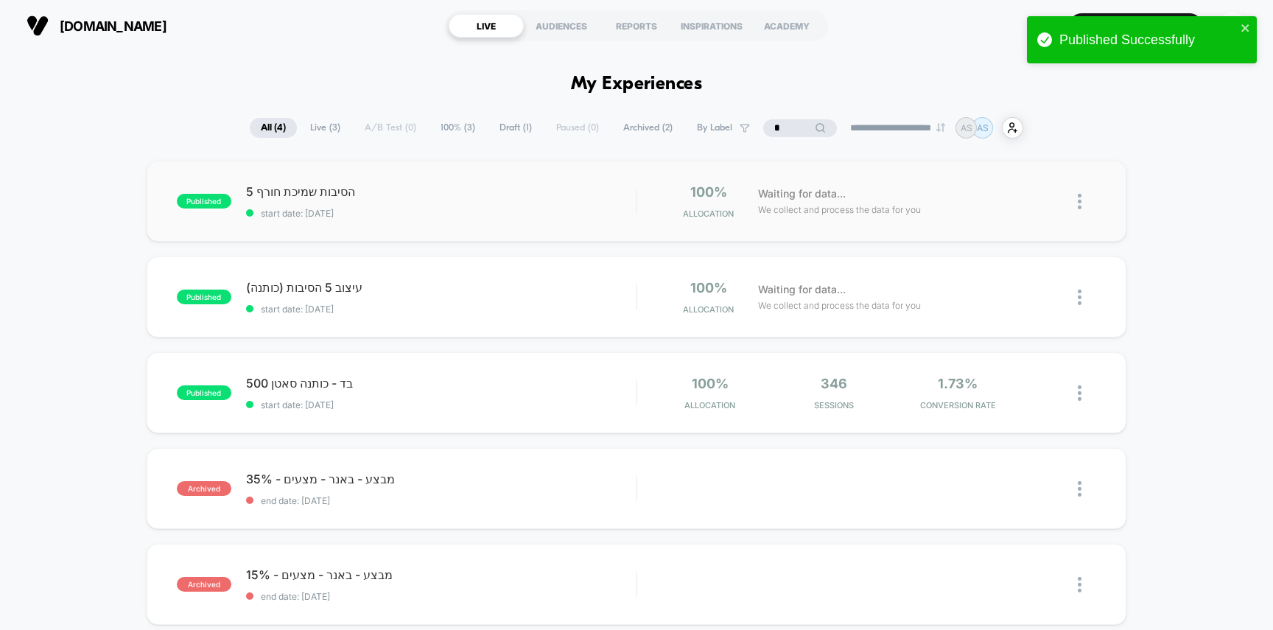
click at [469, 204] on div "5 הסיבות שמיכת חורף start date: [DATE]" at bounding box center [441, 201] width 390 height 35
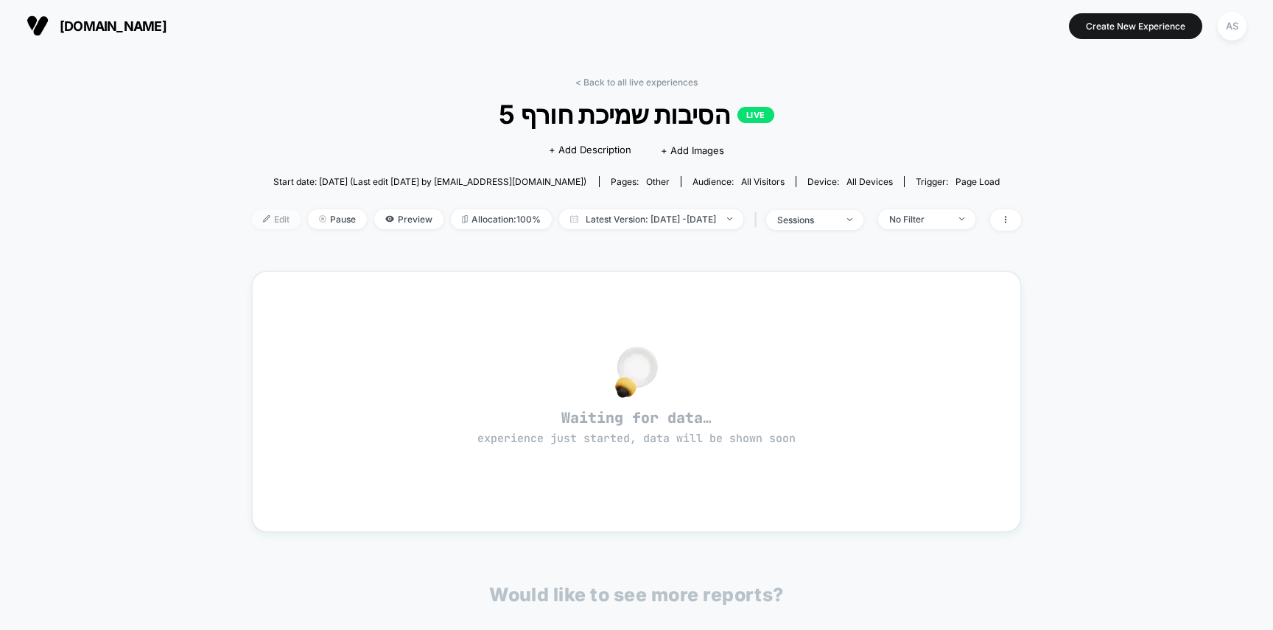
click at [257, 219] on span "Edit" at bounding box center [276, 219] width 49 height 20
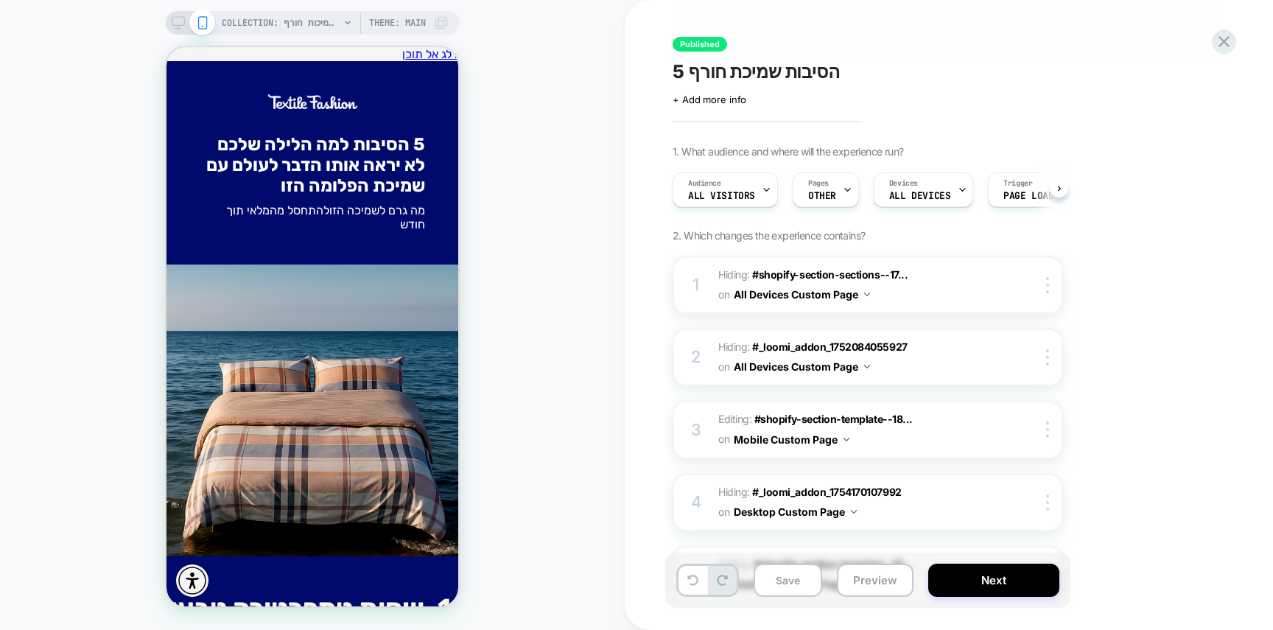
scroll to position [0, 1]
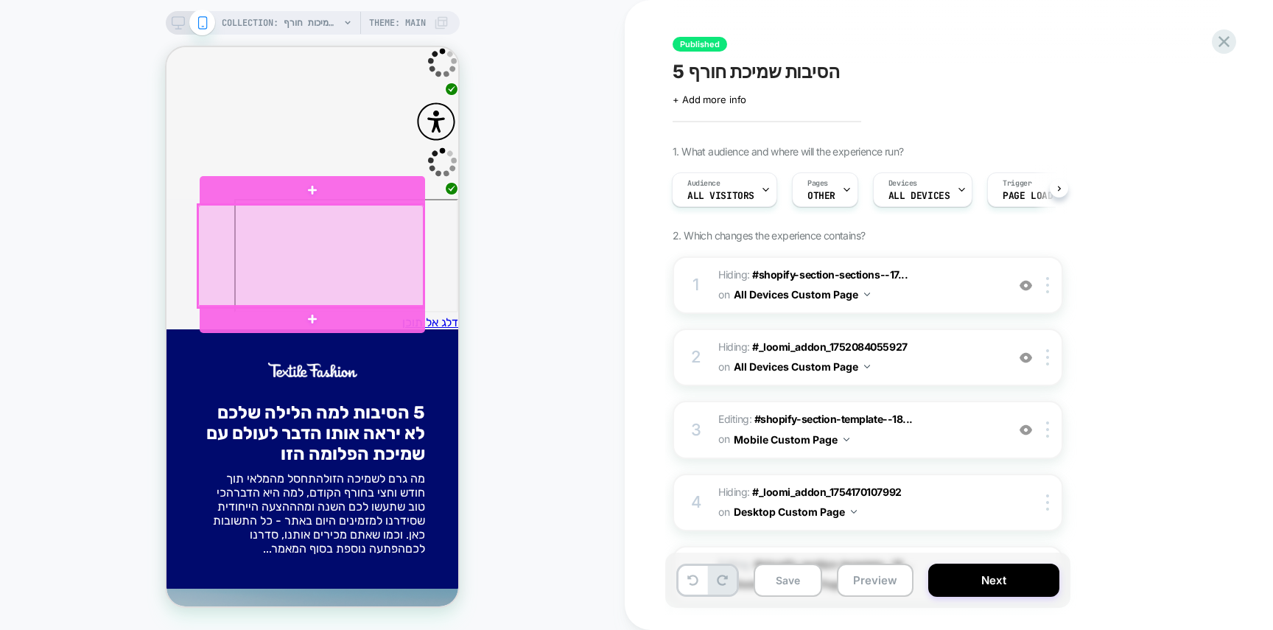
click at [374, 239] on div at bounding box center [310, 256] width 225 height 102
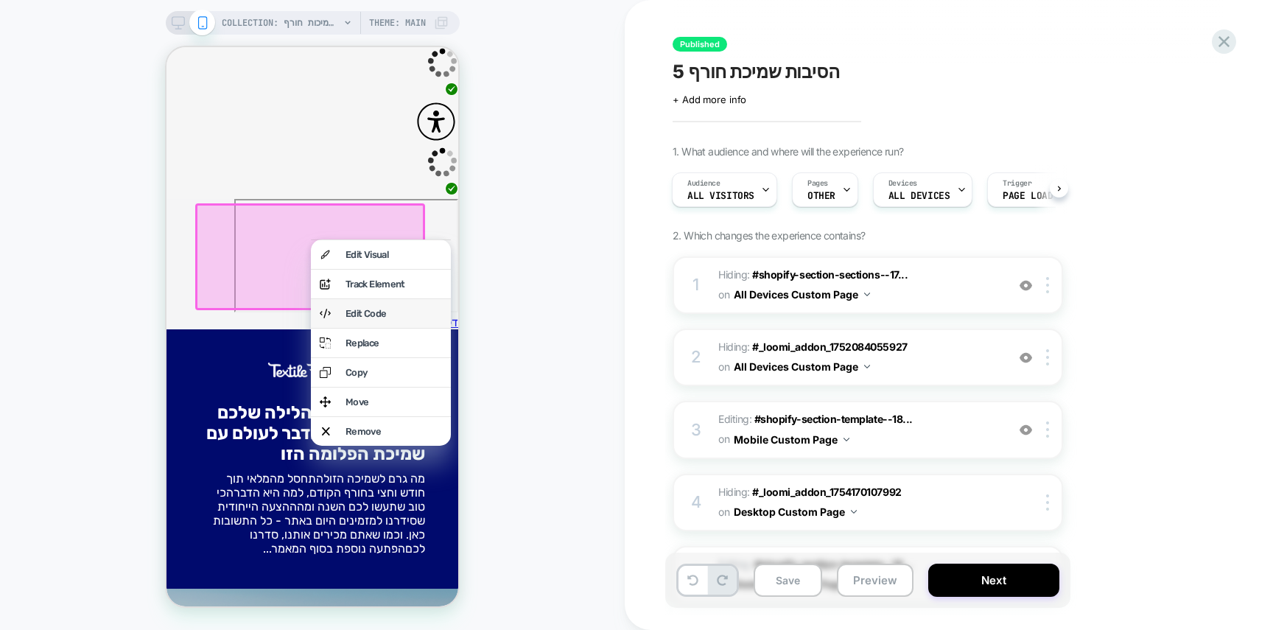
click at [382, 319] on div "Edit Code" at bounding box center [393, 313] width 96 height 11
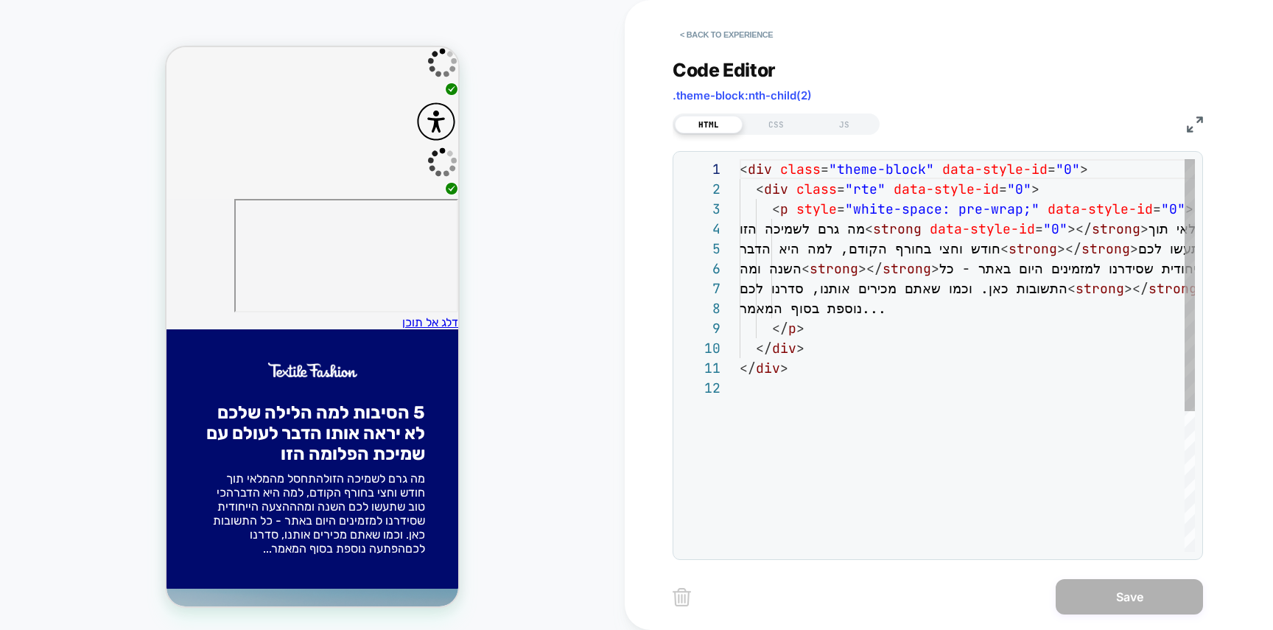
scroll to position [199, 0]
click at [840, 281] on div "< div class = "theme-block" data-style-id = "0" > < div class = "rte" data-styl…" at bounding box center [1070, 464] width 663 height 611
click at [792, 292] on div "< div class = "theme-block" data-style-id = "0" > < div class = "rte" data-styl…" at bounding box center [1070, 464] width 663 height 611
type textarea "**********"
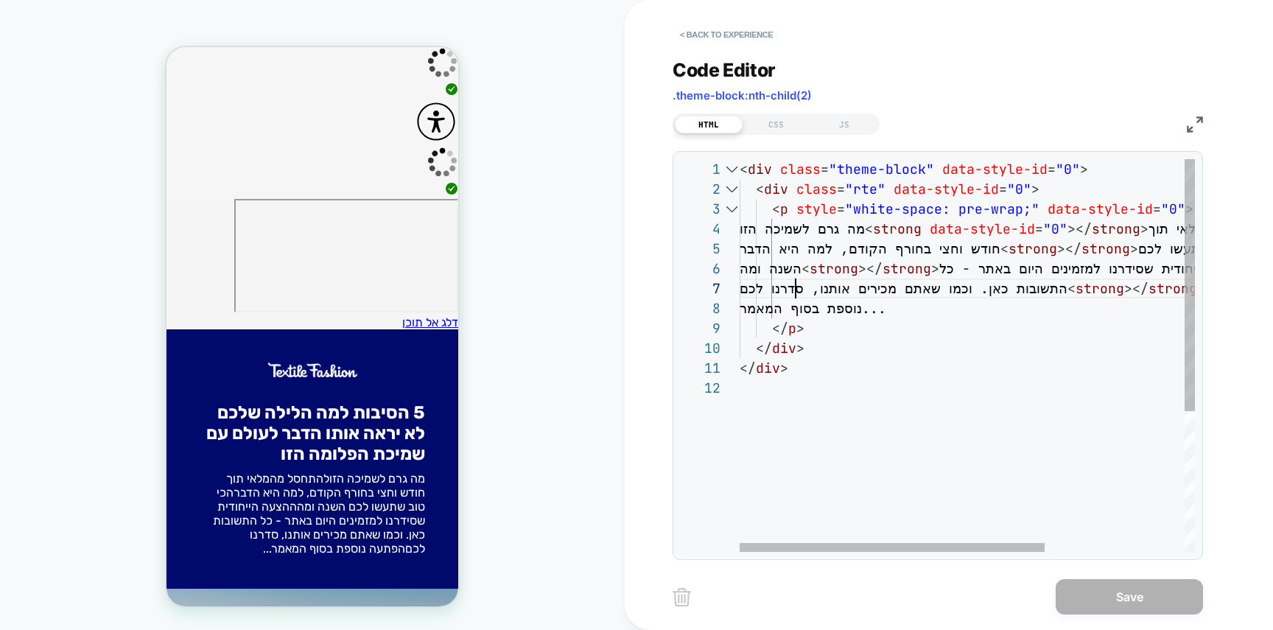
scroll to position [0, 0]
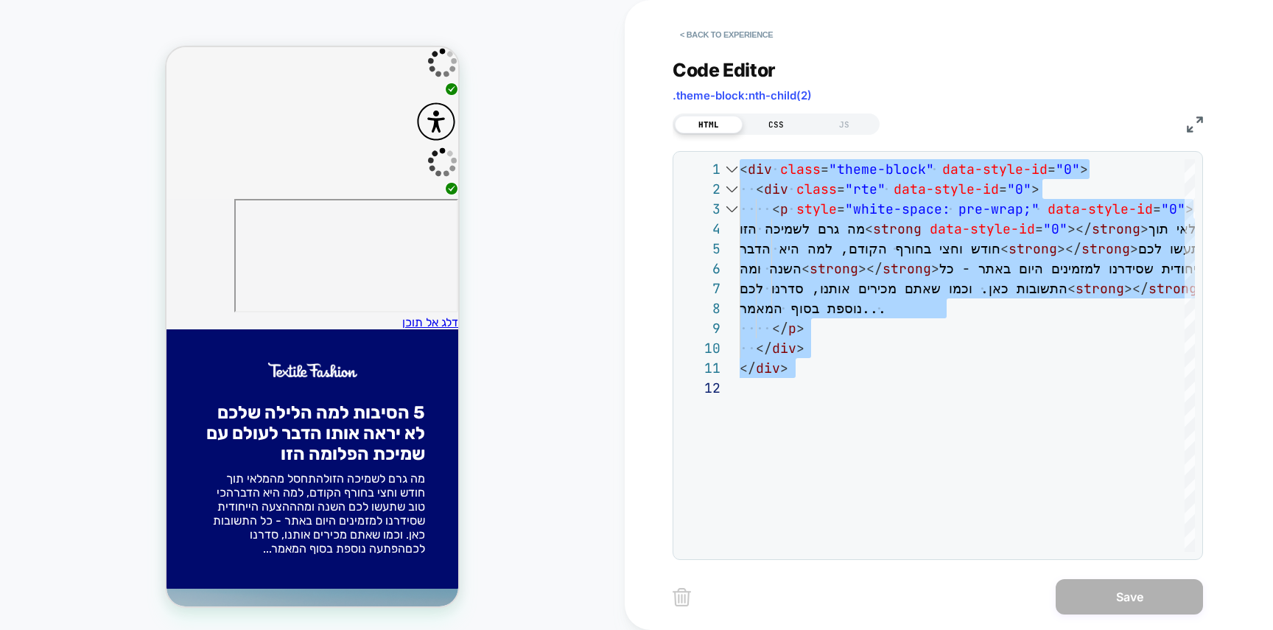
click at [769, 116] on div "CSS" at bounding box center [776, 125] width 68 height 18
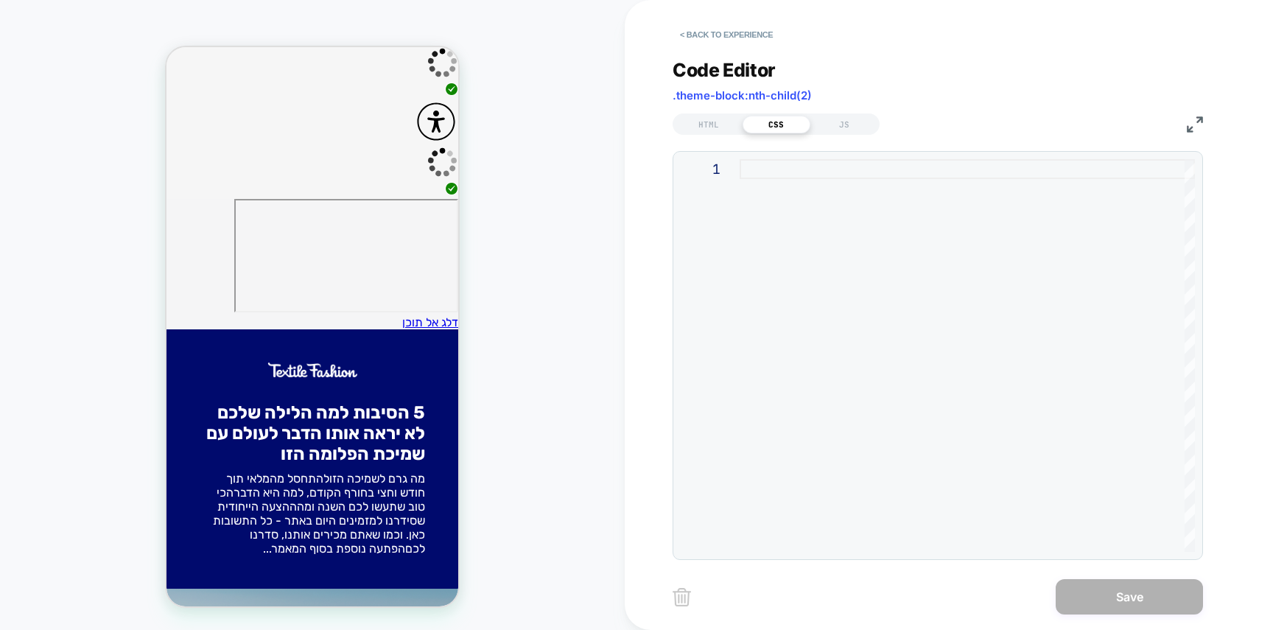
click at [823, 178] on div at bounding box center [966, 355] width 455 height 393
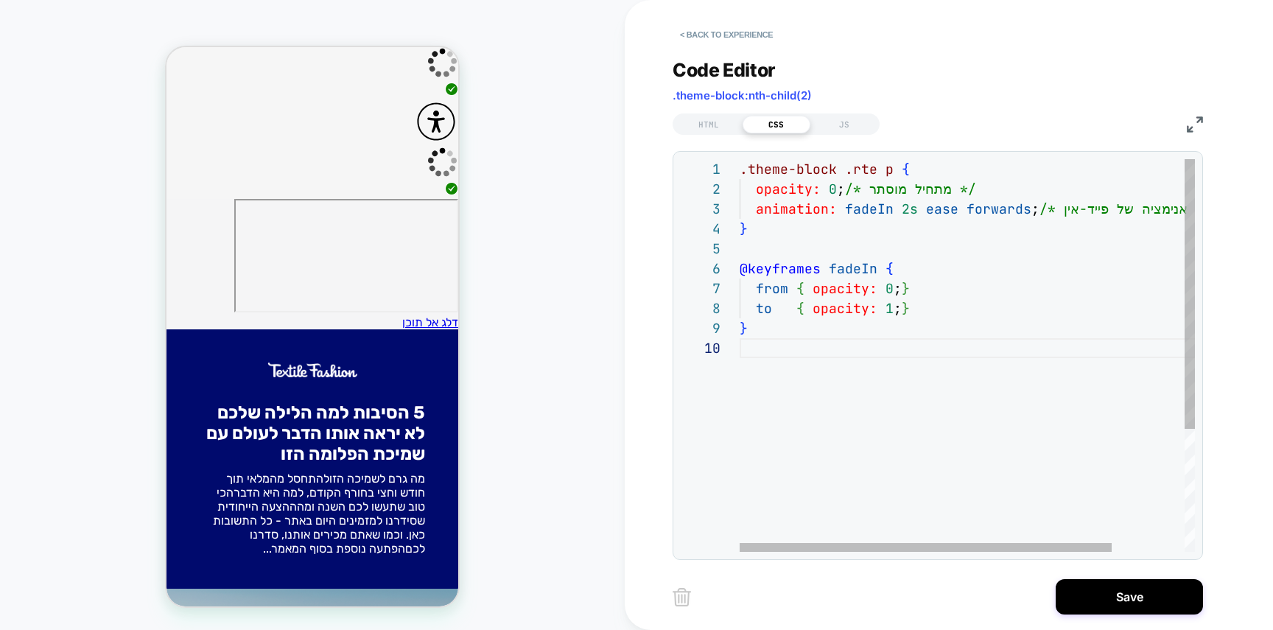
drag, startPoint x: 1122, startPoint y: 600, endPoint x: 1084, endPoint y: 493, distance: 113.2
click at [1084, 493] on div "**********" at bounding box center [948, 315] width 552 height 630
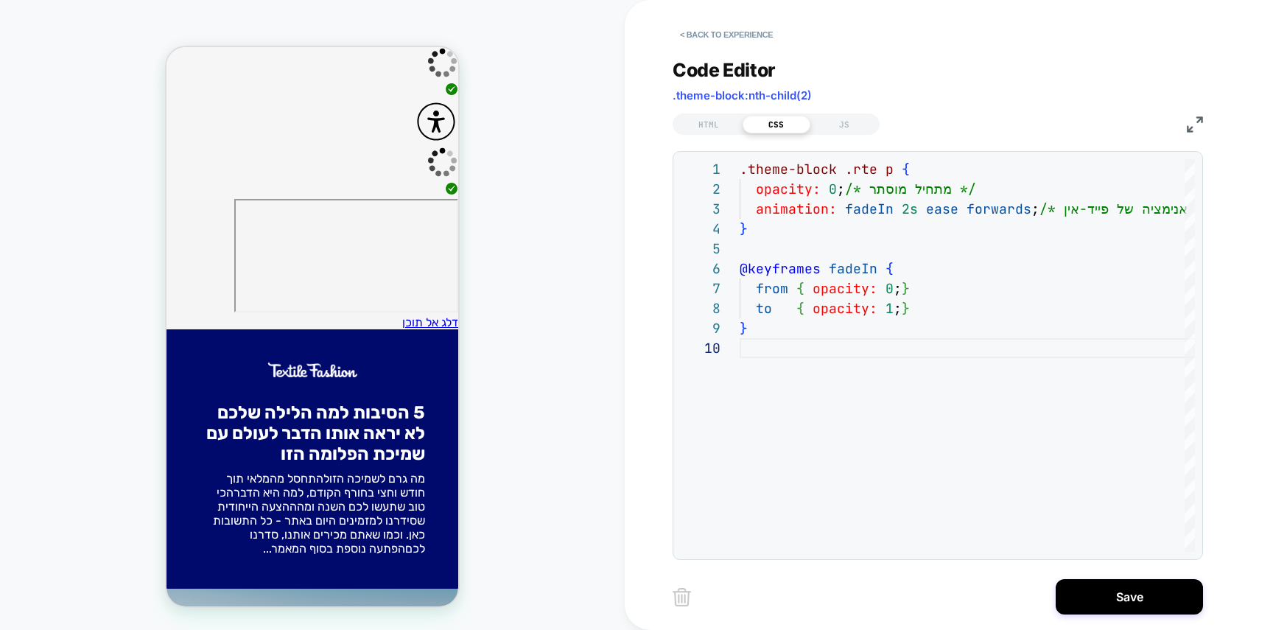
click at [910, 309] on div ".theme-block .rte p { opacity: 0 ; /* מתחיל מוסתר */ animation: fadeIn 2s ease …" at bounding box center [1011, 445] width 544 height 572
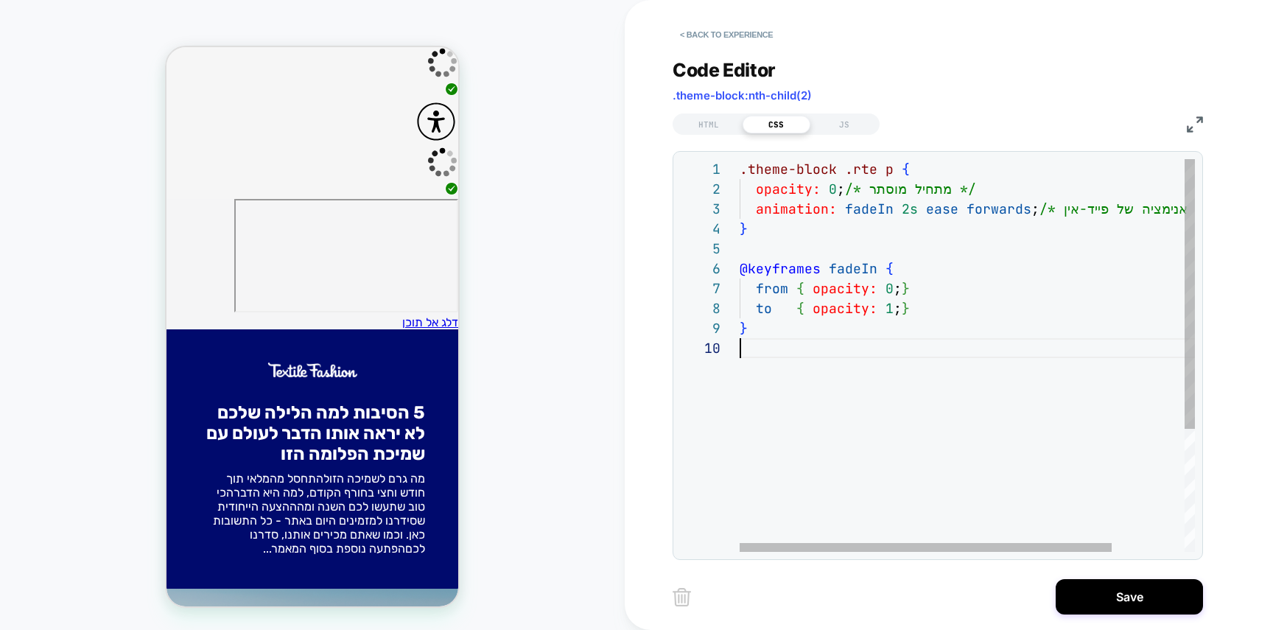
click at [848, 365] on div ".theme-block .rte p { opacity: 0 ; /* מתחיל מוסתר */ animation: fadeIn 2s ease …" at bounding box center [1011, 445] width 544 height 572
click at [851, 355] on div ".theme-block .rte p { opacity: 0 ; /* מתחיל מוסתר */ animation: fadeIn 2s ease …" at bounding box center [1011, 445] width 544 height 572
click at [904, 205] on div ".theme-block .rte p { opacity: 0 ; /* מתחיל מוסתר */ animation: fadeIn 2s ease …" at bounding box center [1011, 445] width 544 height 572
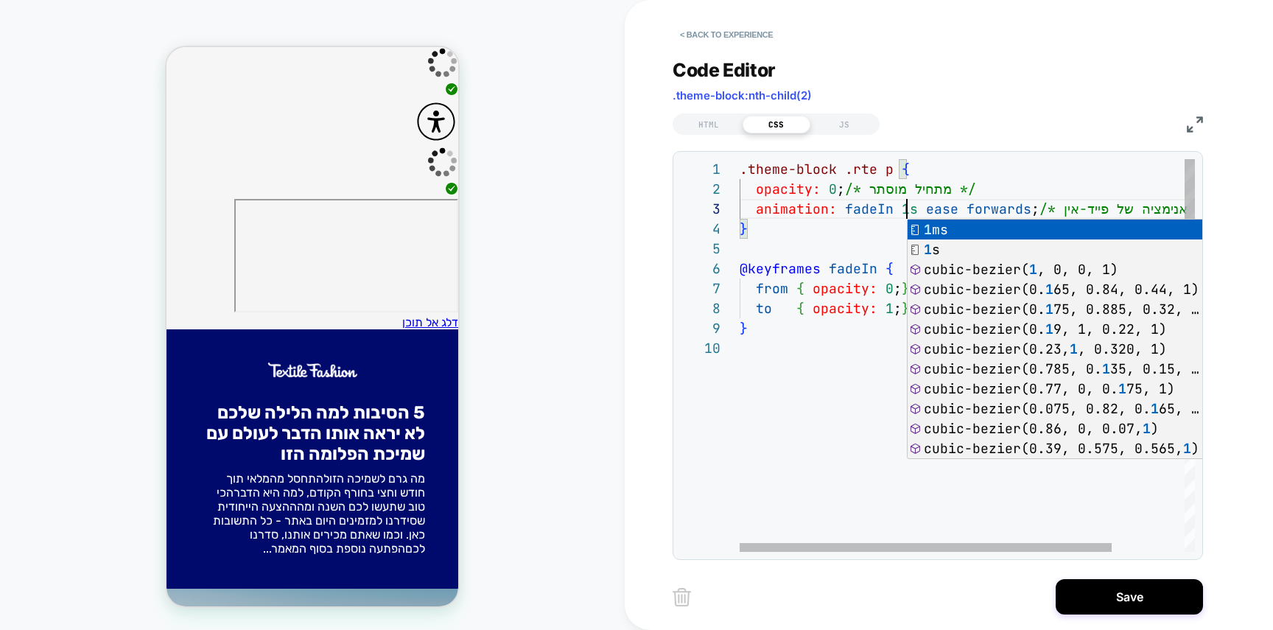
click at [785, 298] on div ".theme-block .rte p { opacity: 0 ; /* מתחיל מוסתר */ animation: fadeIn 1s ease …" at bounding box center [1011, 445] width 544 height 572
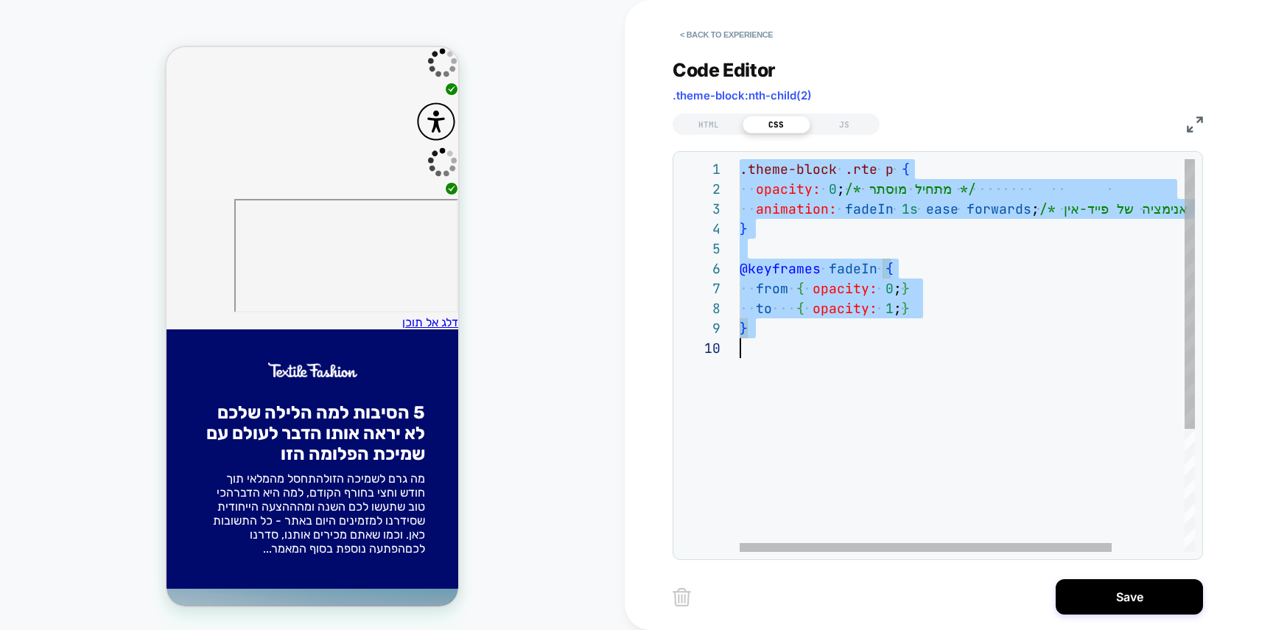
scroll to position [0, 0]
click at [886, 188] on div ".theme-block .rte p { opacity: 0 ; /* מתחיל מוסתר */ animation: fadeIn 1s ease …" at bounding box center [1011, 445] width 544 height 572
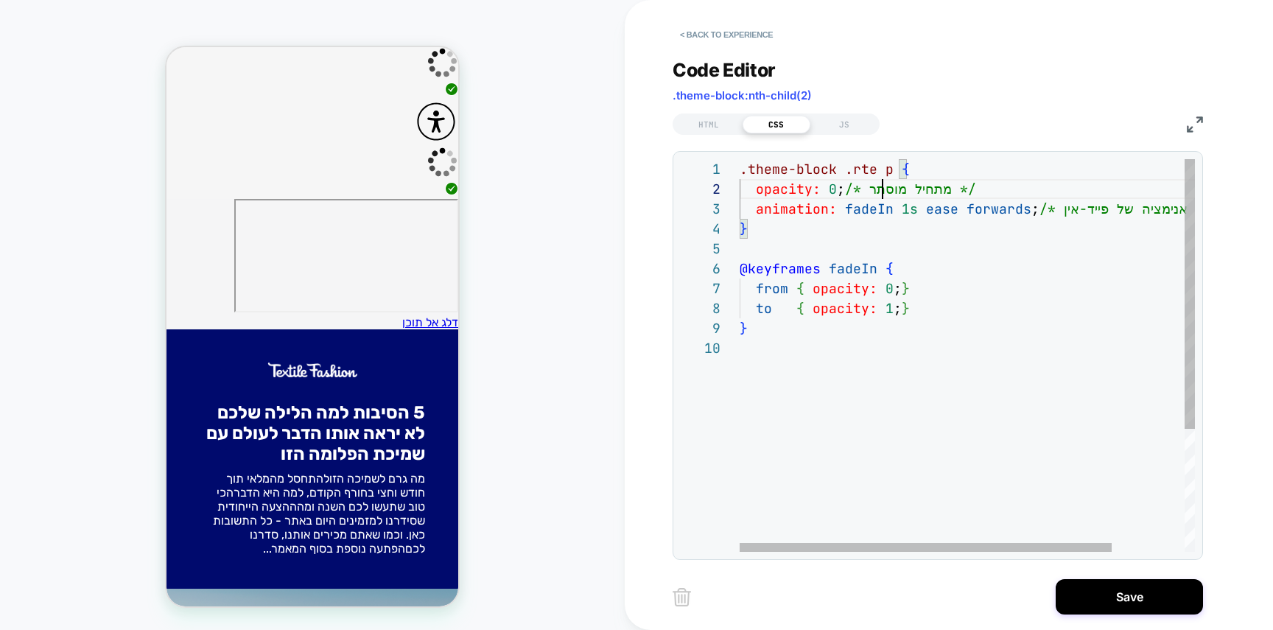
scroll to position [20, 143]
drag, startPoint x: 840, startPoint y: 169, endPoint x: 889, endPoint y: 170, distance: 49.4
click at [889, 170] on div ".theme-block .rte p { opacity: 0 ; /* מתחיל מוסתר */ animation: fadeIn 1s ease …" at bounding box center [1011, 445] width 544 height 572
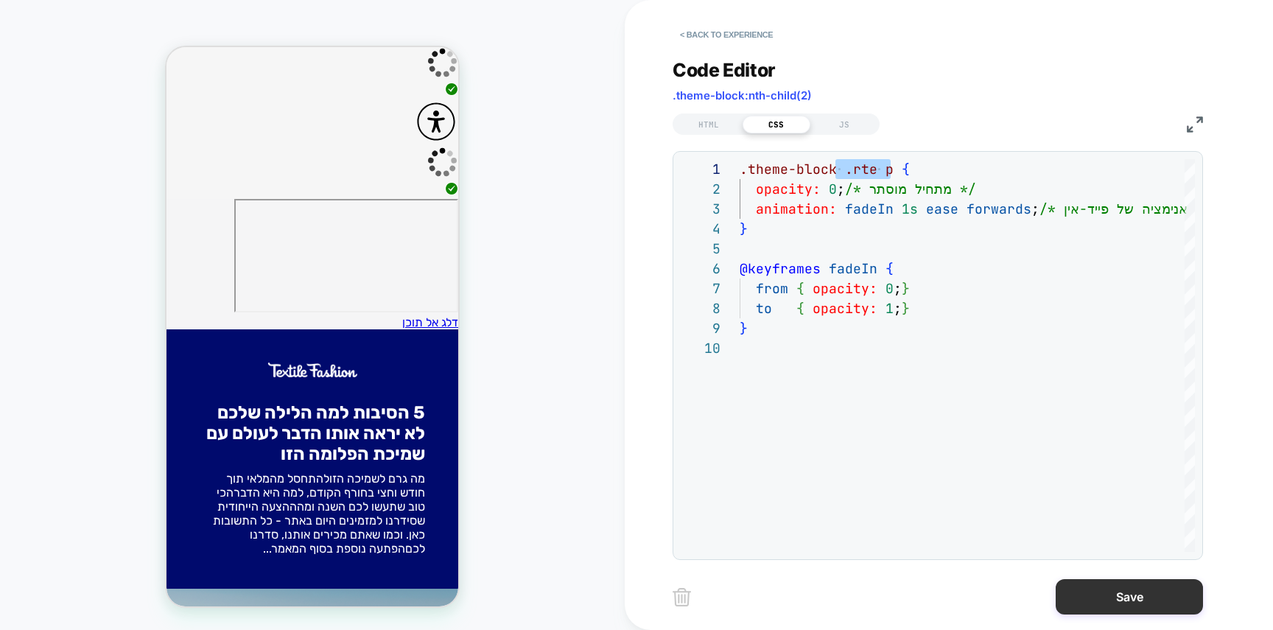
type textarea "**********"
click at [1108, 600] on button "Save" at bounding box center [1128, 596] width 147 height 35
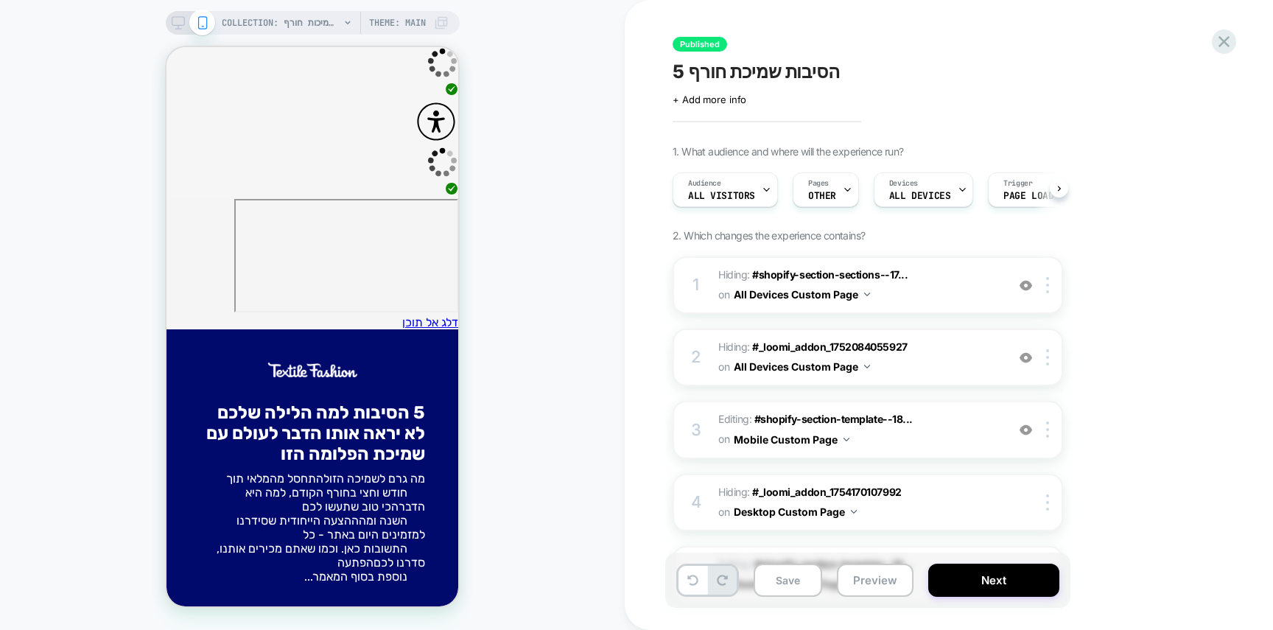
scroll to position [0, 1]
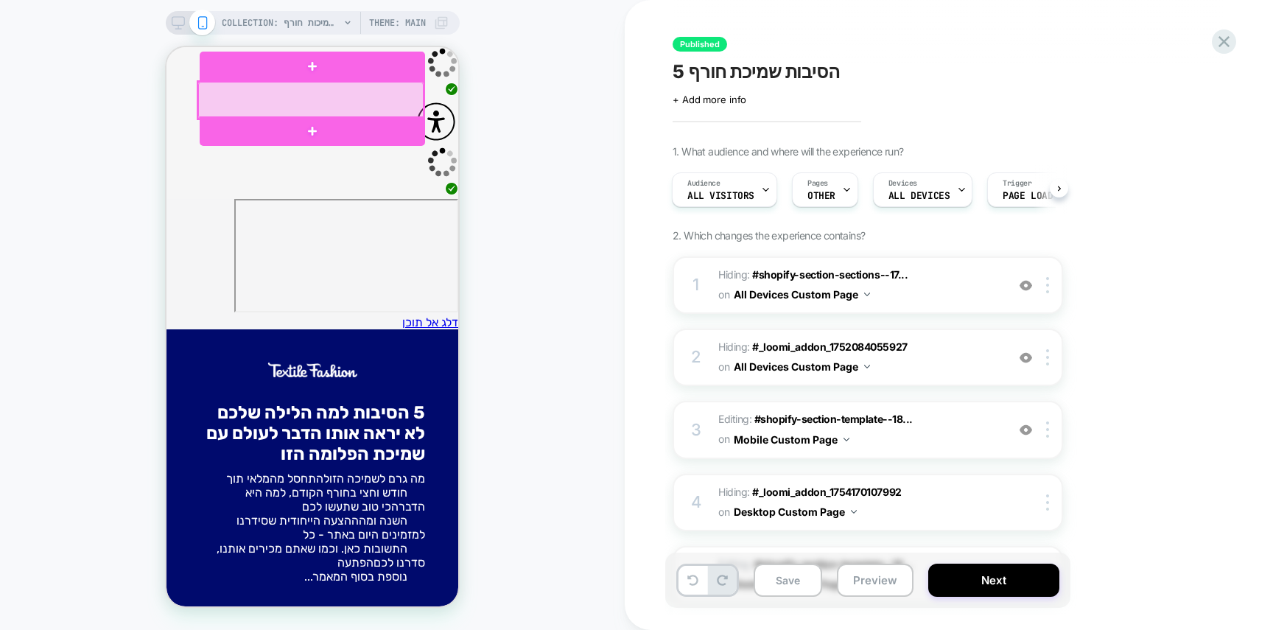
click at [322, 91] on div at bounding box center [310, 100] width 225 height 37
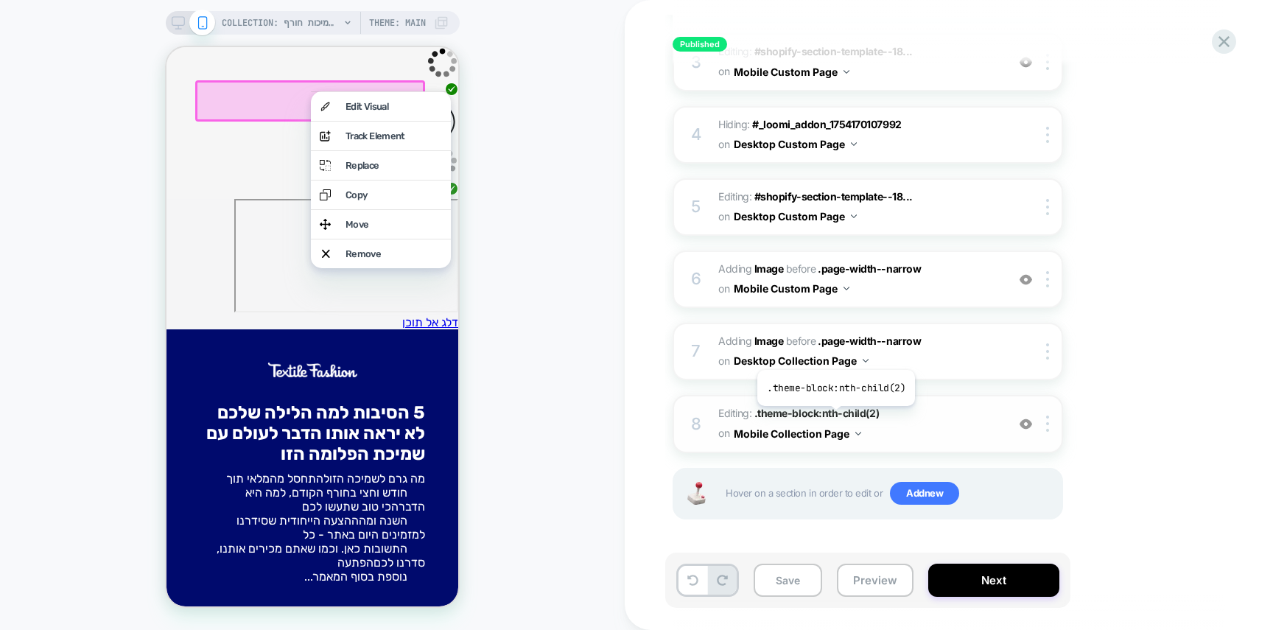
scroll to position [367, 0]
click at [1044, 346] on div at bounding box center [1050, 352] width 24 height 16
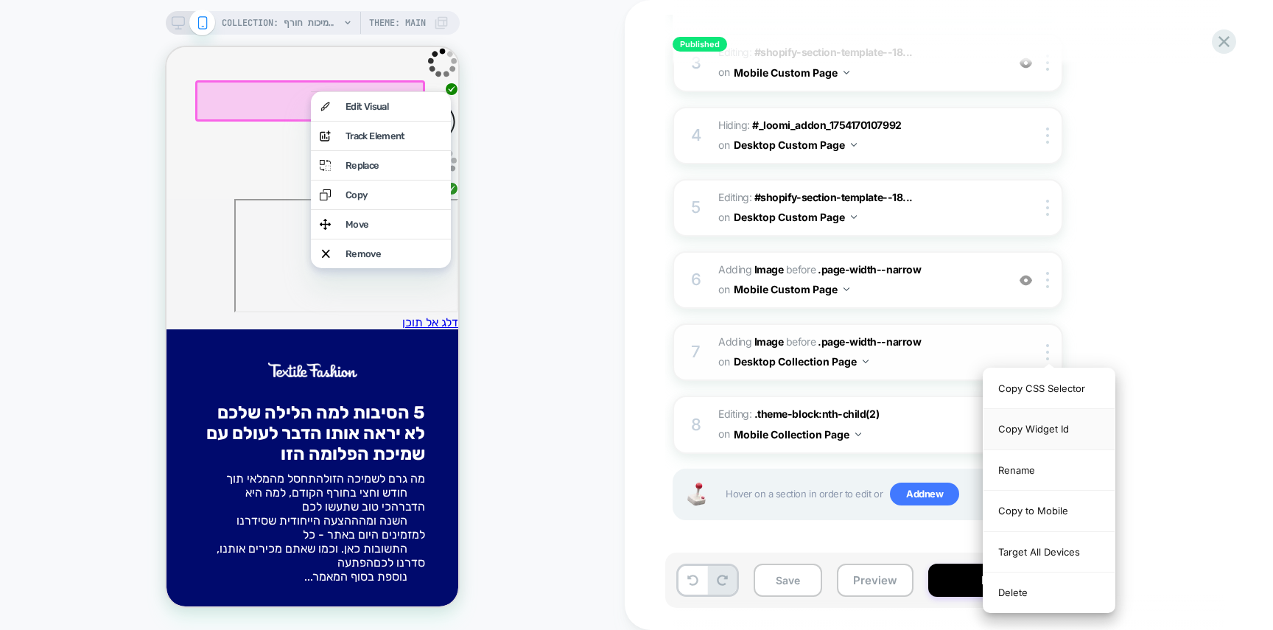
click at [1056, 416] on div "Copy Widget Id" at bounding box center [1048, 429] width 131 height 41
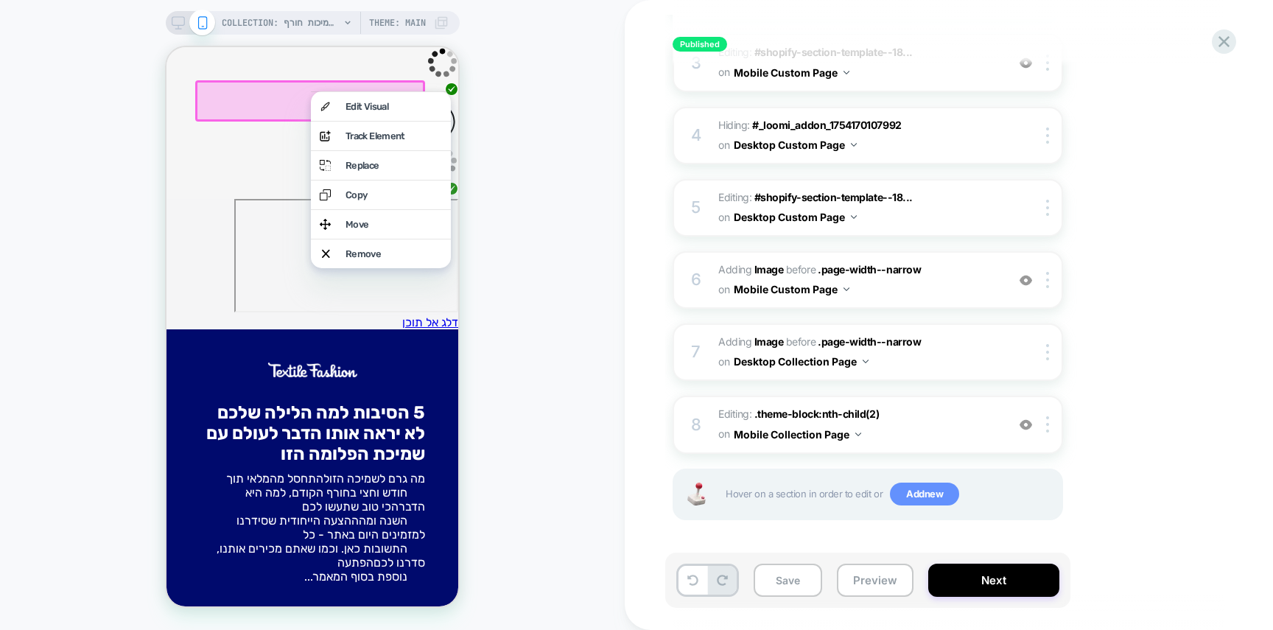
click at [918, 499] on span "Add new" at bounding box center [924, 494] width 69 height 24
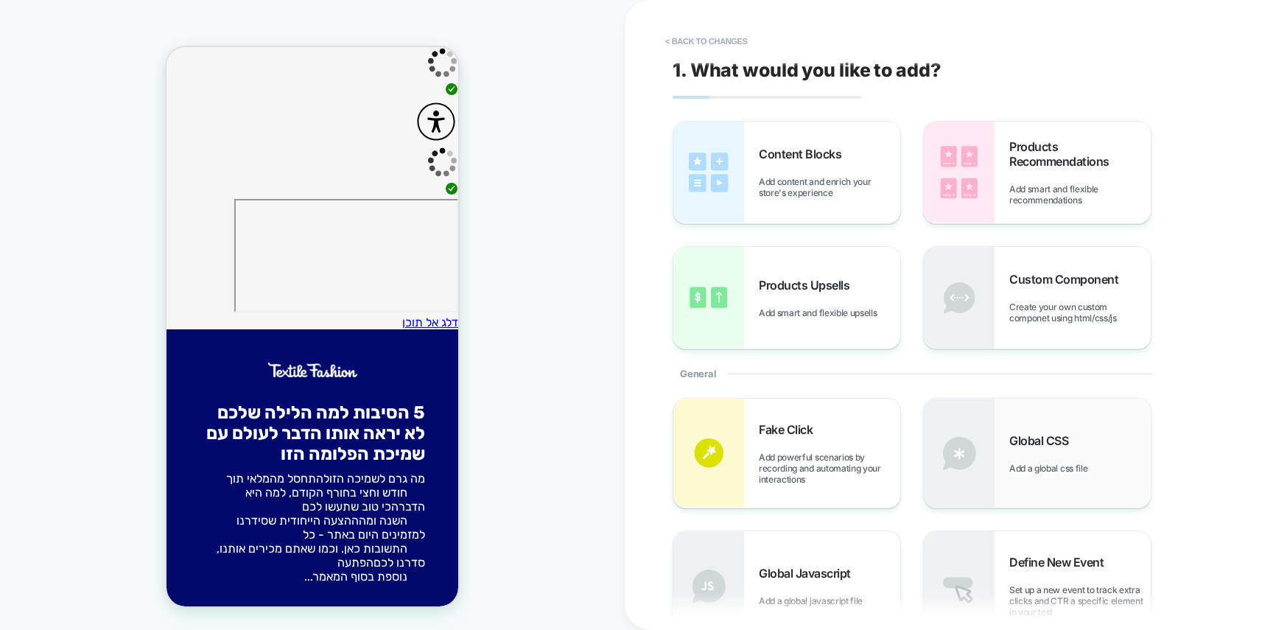
scroll to position [42, 0]
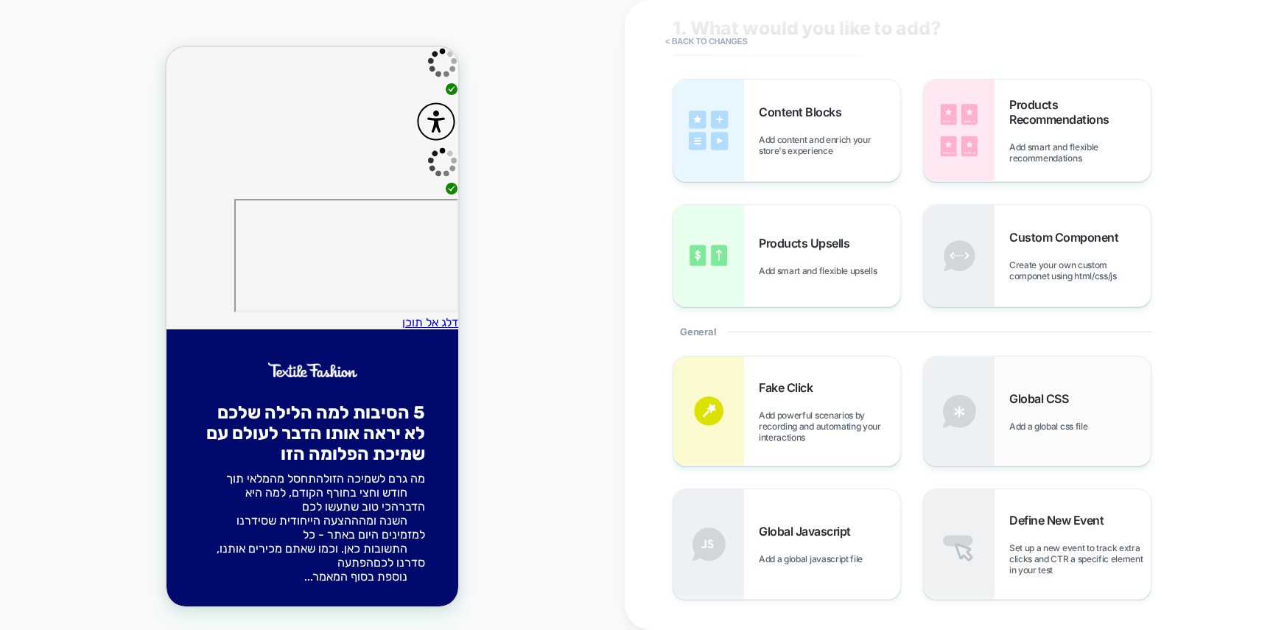
click at [1027, 396] on span "Global CSS" at bounding box center [1042, 398] width 66 height 15
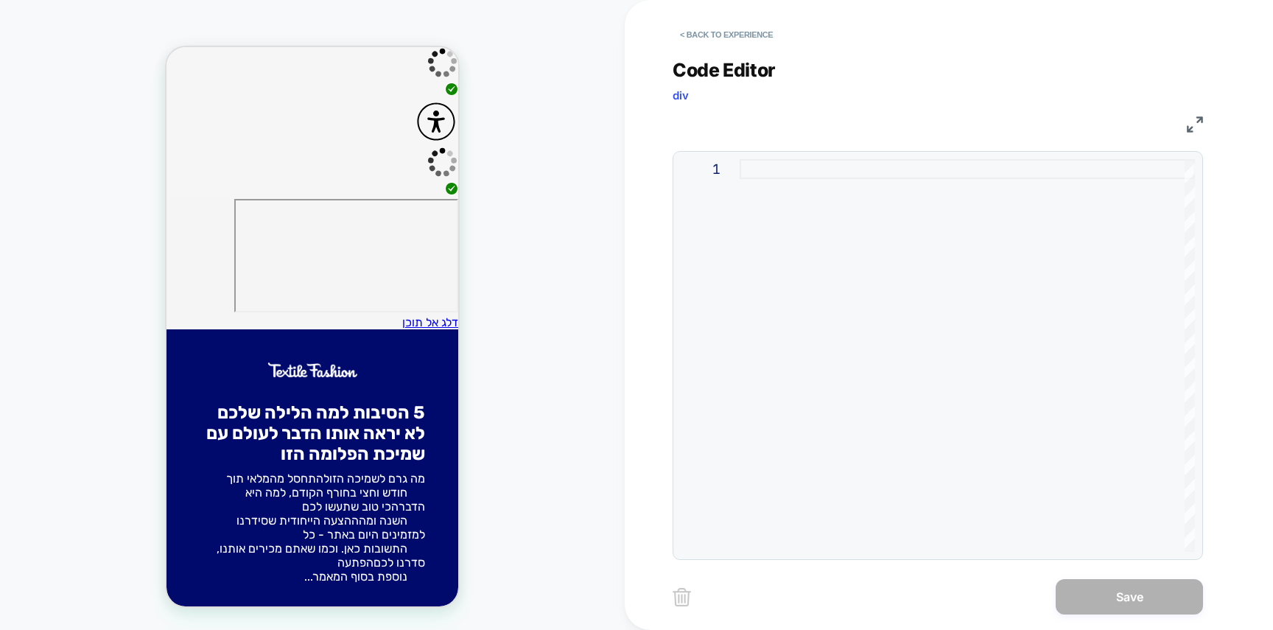
drag, startPoint x: 731, startPoint y: 313, endPoint x: 773, endPoint y: 275, distance: 56.8
click at [734, 312] on div "1" at bounding box center [710, 355] width 59 height 393
drag, startPoint x: 806, startPoint y: 239, endPoint x: 817, endPoint y: 222, distance: 20.5
click at [806, 239] on div at bounding box center [966, 355] width 455 height 393
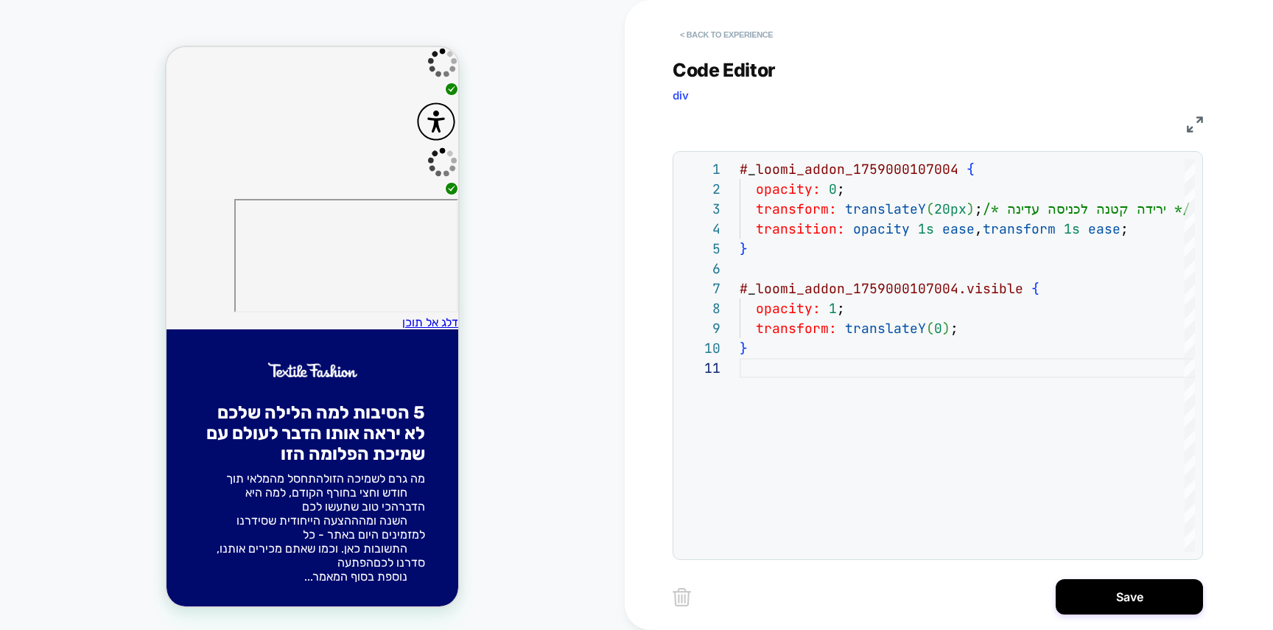
click at [743, 37] on button "< Back to experience" at bounding box center [726, 35] width 108 height 24
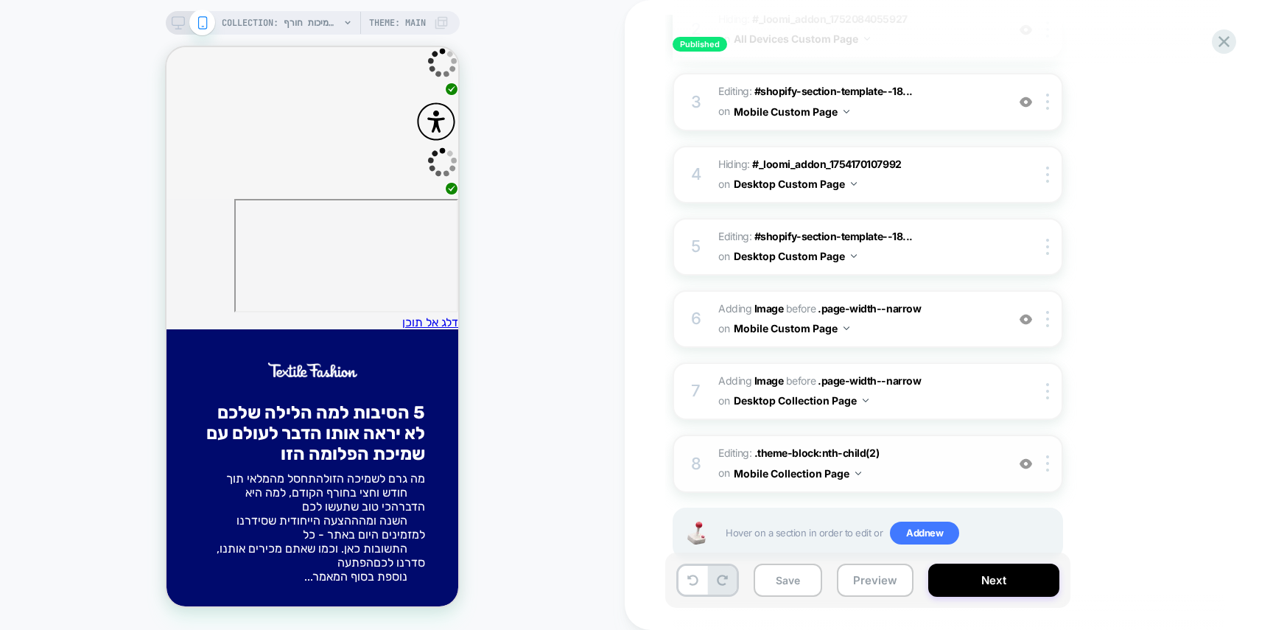
scroll to position [368, 0]
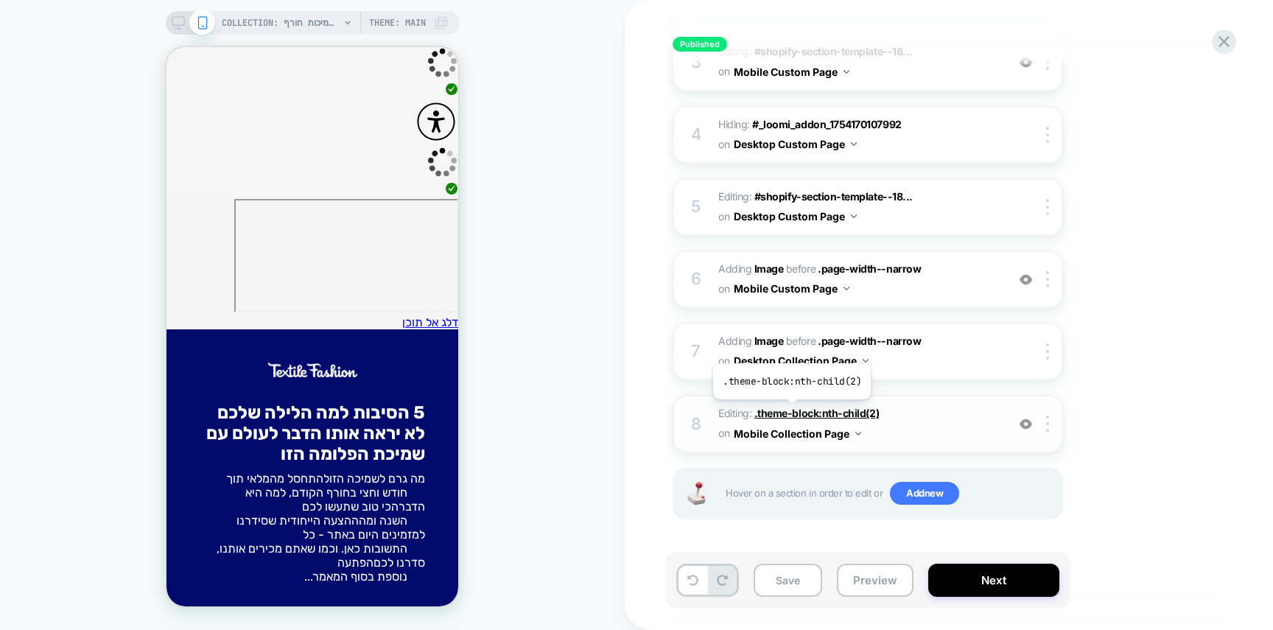
click at [784, 411] on span ".theme-block:nth-child(2)" at bounding box center [816, 413] width 124 height 13
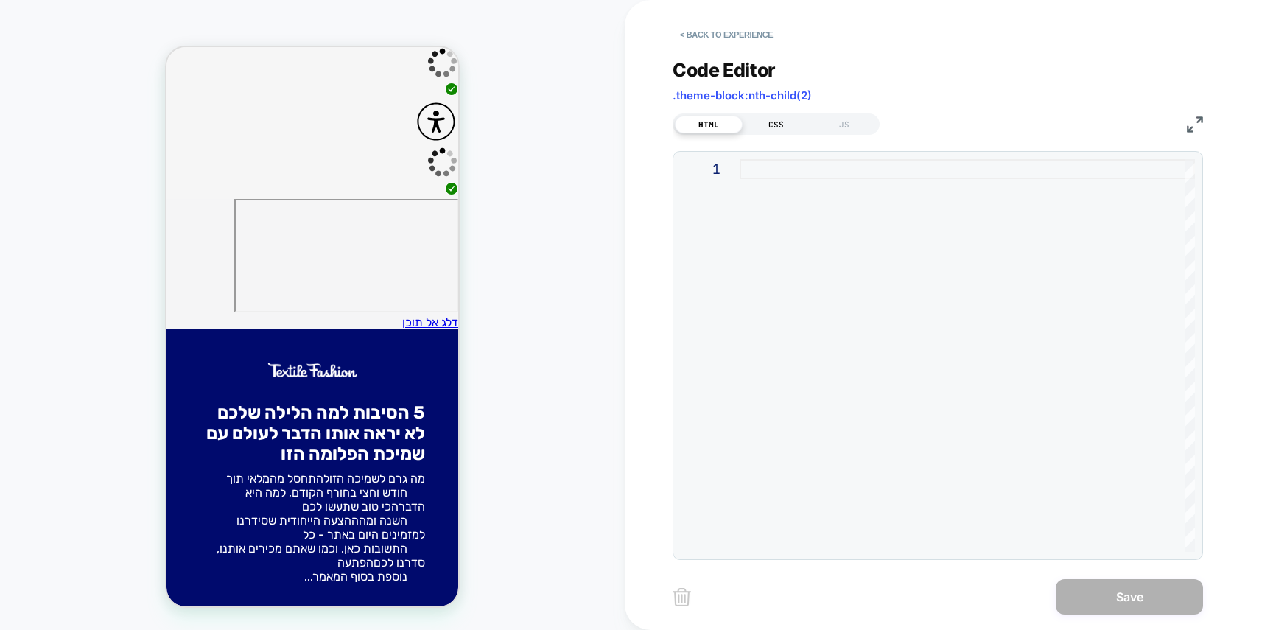
click at [779, 121] on div "CSS" at bounding box center [776, 125] width 68 height 18
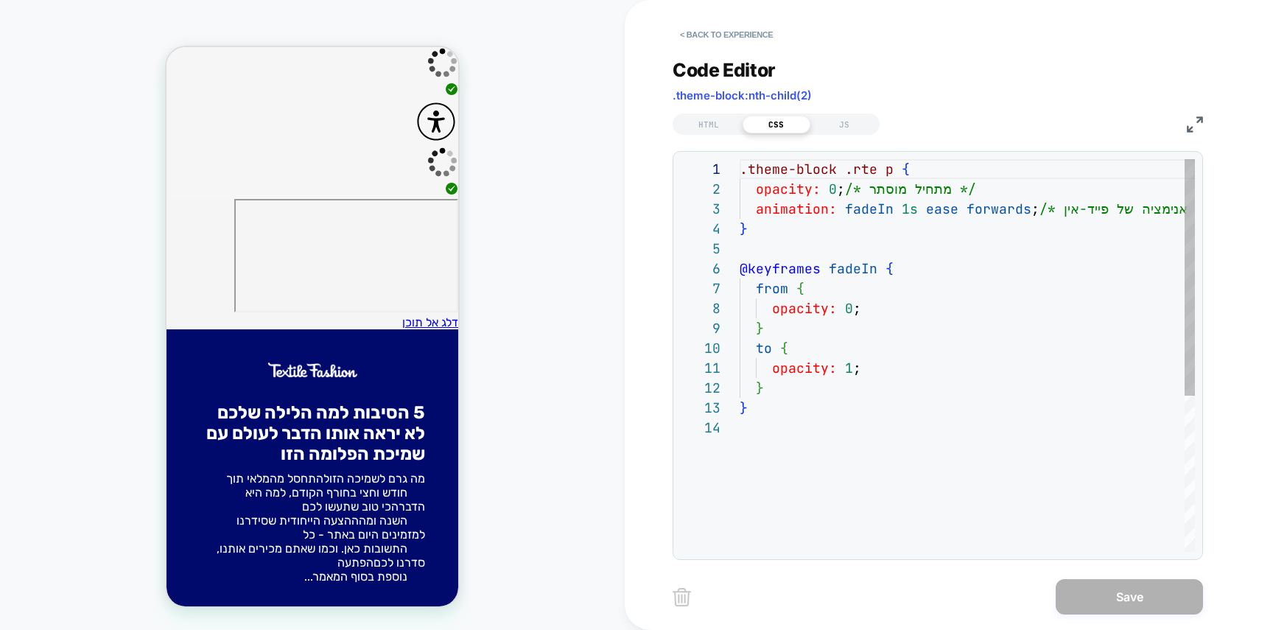
click at [820, 245] on div ".theme-block .rte p { opacity: 0 ; /* מתחיל מוסתר */ animation: fadeIn 1s ease …" at bounding box center [966, 484] width 455 height 651
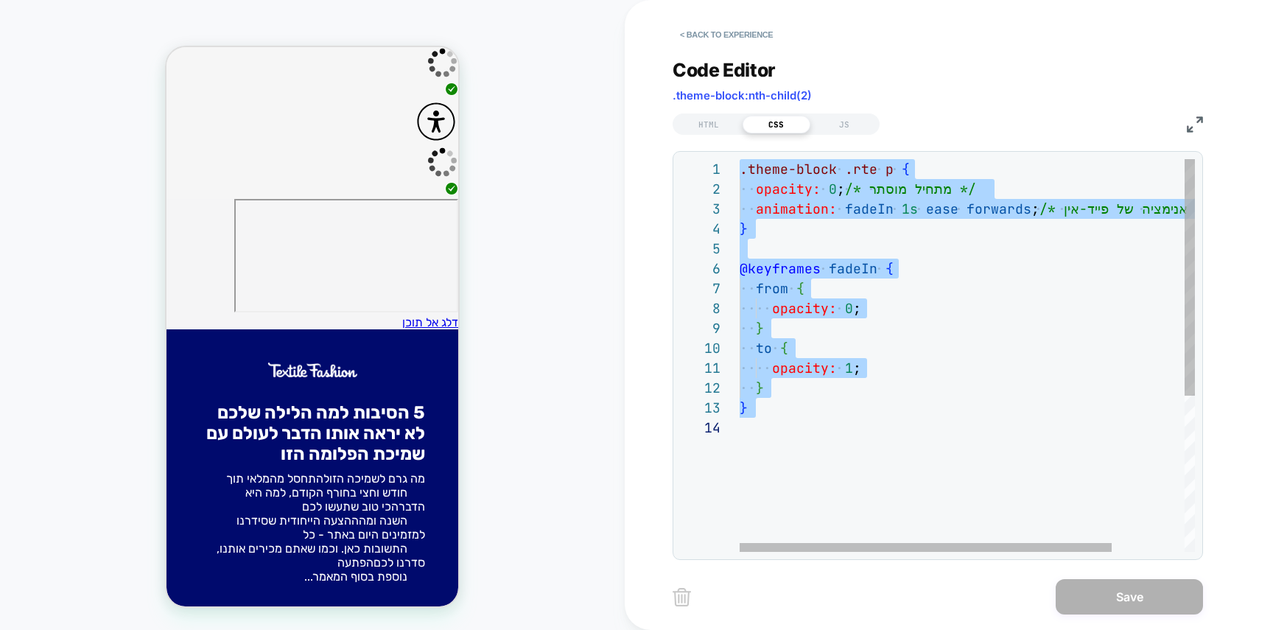
click at [968, 294] on div ".theme-block .rte p { opacity: 0 ; /* מתחיל מוסתר */ animation: fadeIn 1s ease …" at bounding box center [1011, 484] width 544 height 651
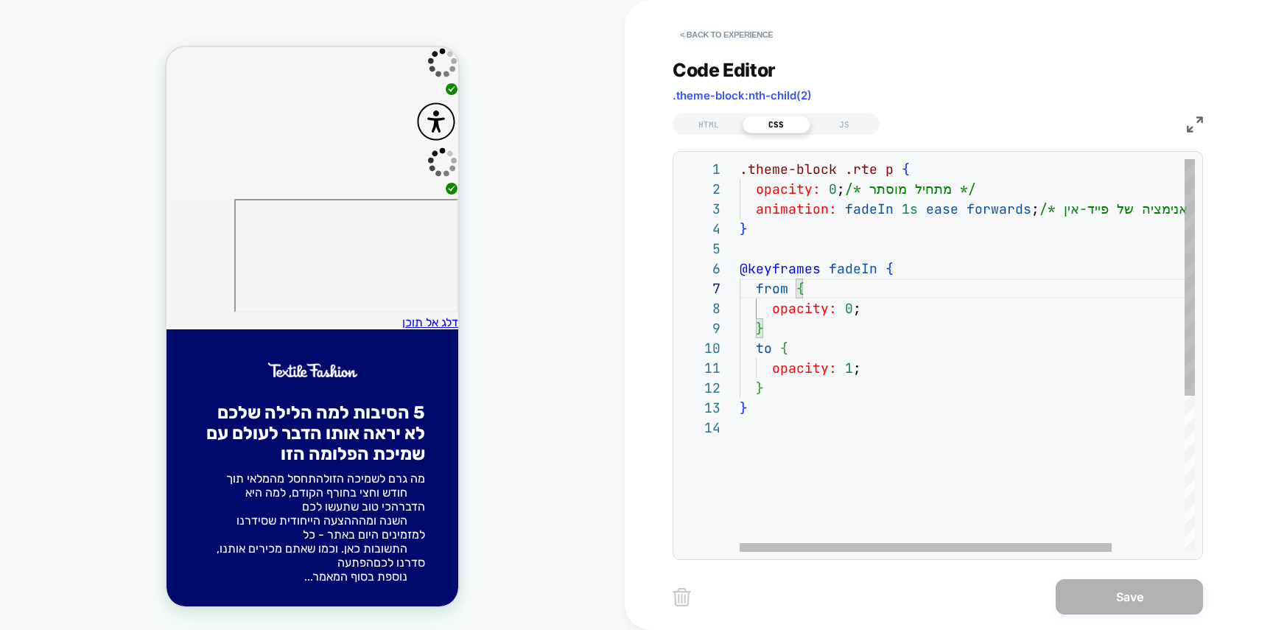
type textarea "**********"
click at [947, 456] on div ".theme-block .rte p { opacity: 0 ; /* מתחיל מוסתר */ animation: fadeIn 1s ease …" at bounding box center [1011, 484] width 544 height 651
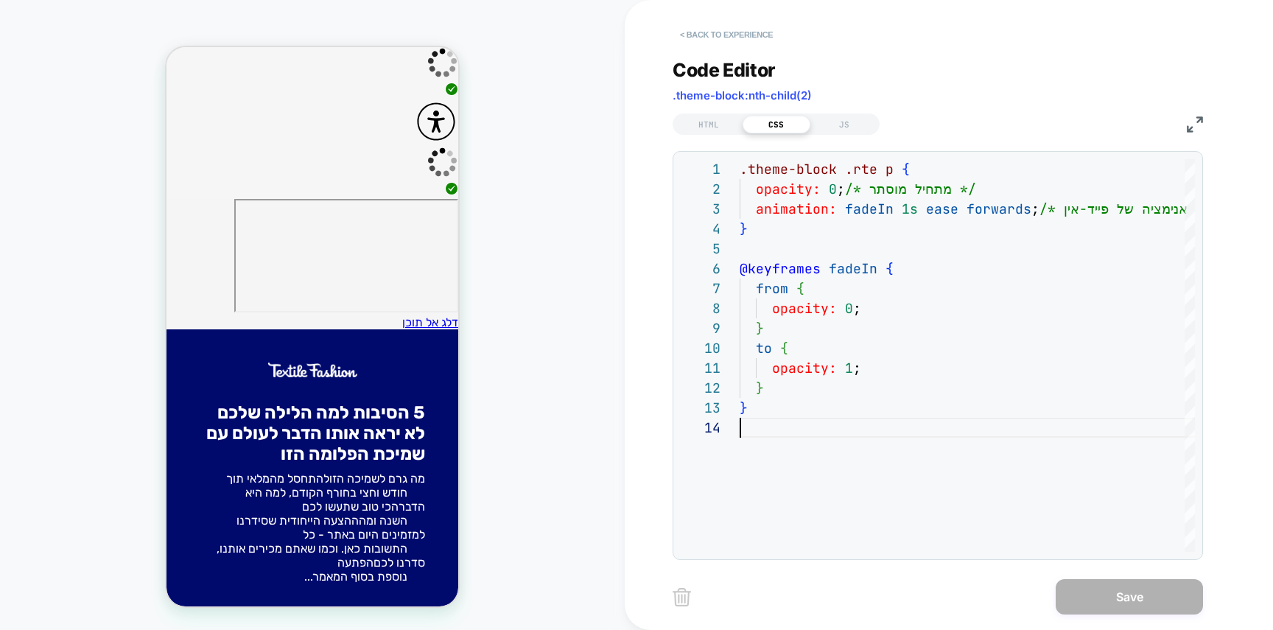
click at [757, 41] on button "< Back to experience" at bounding box center [726, 35] width 108 height 24
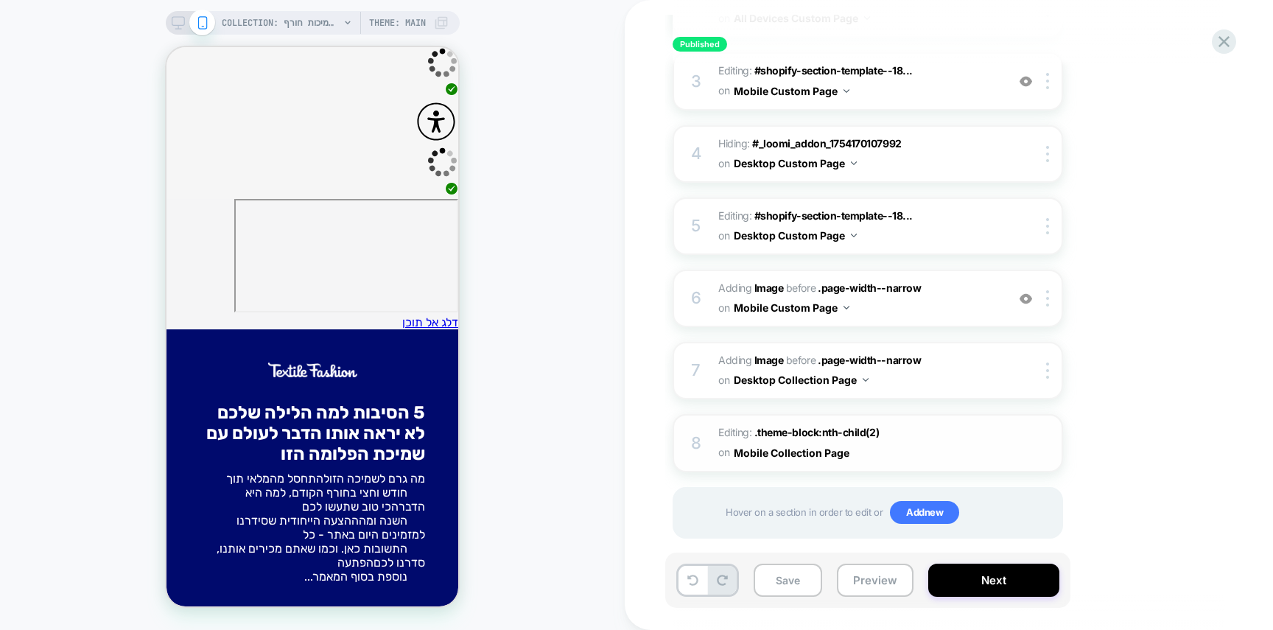
scroll to position [368, 0]
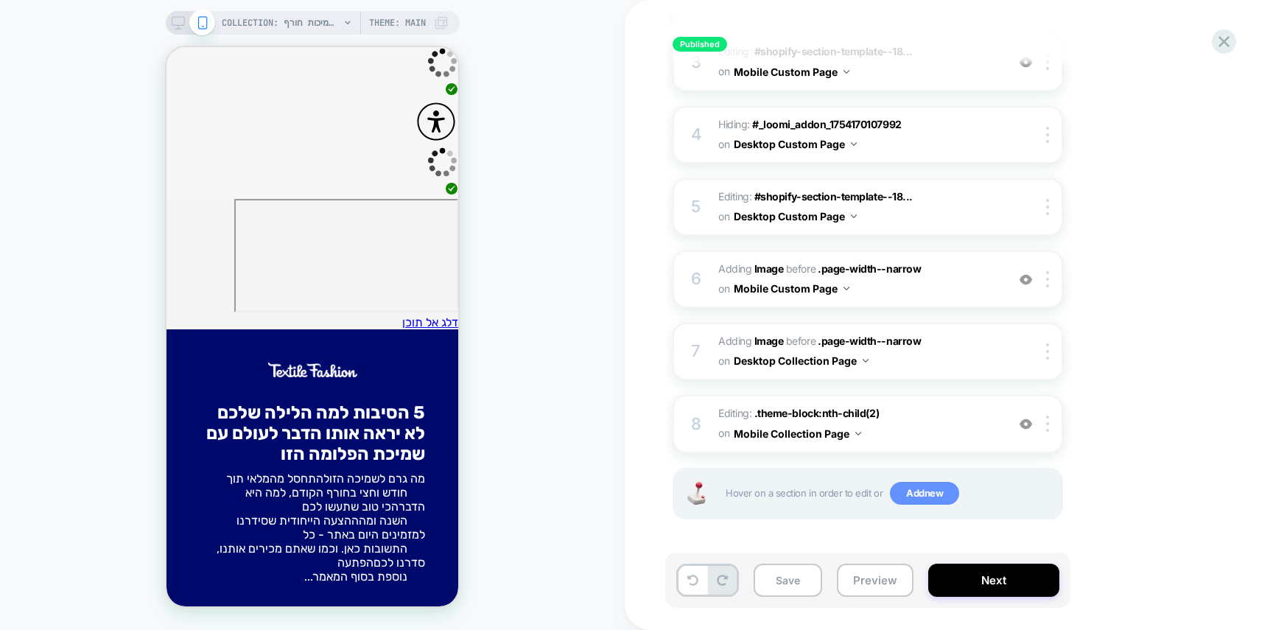
click at [938, 493] on span "Add new" at bounding box center [924, 494] width 69 height 24
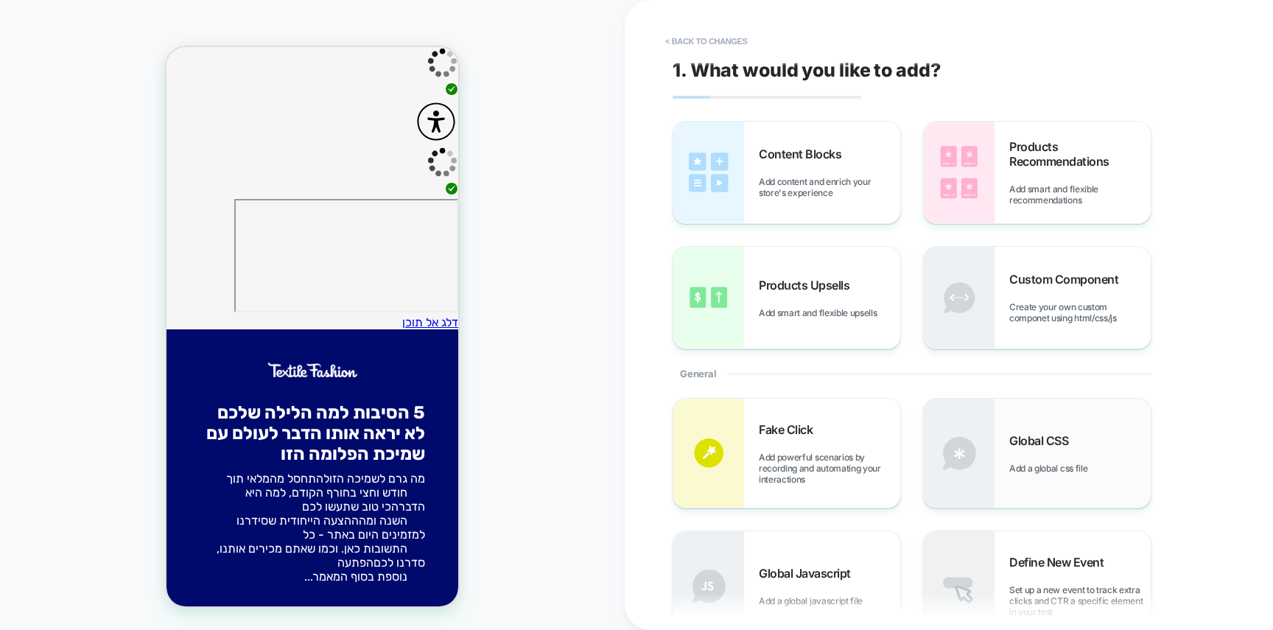
click at [1050, 410] on div "Global CSS Add a global css file" at bounding box center [1037, 452] width 227 height 109
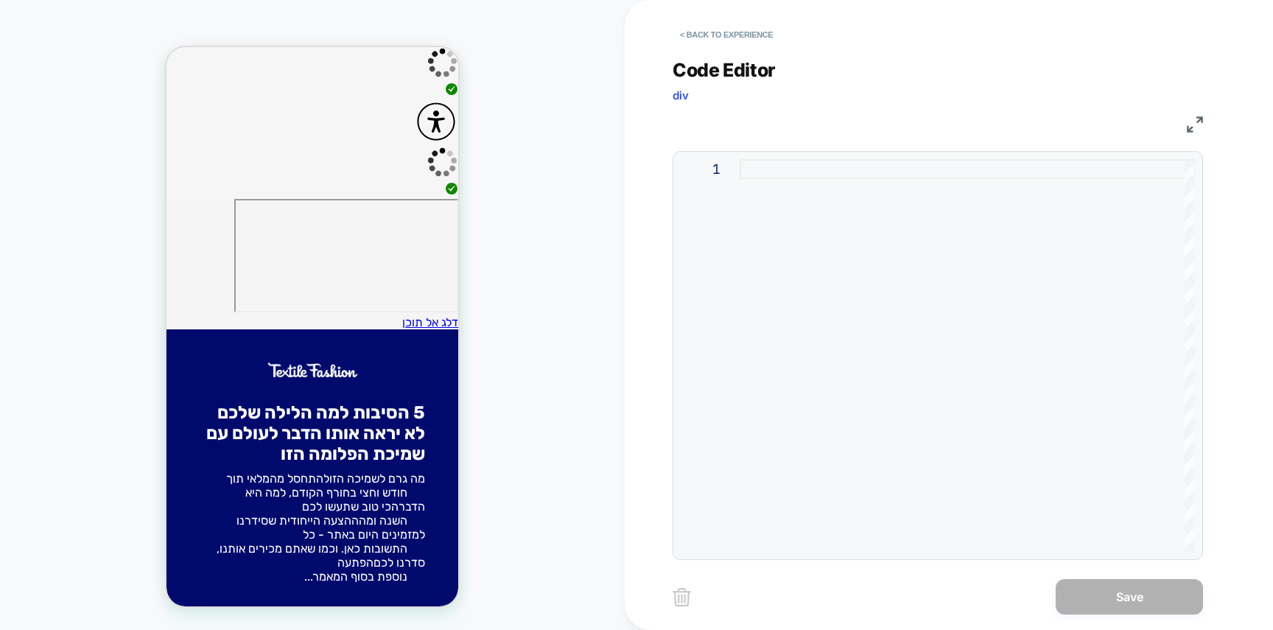
click at [1002, 347] on div at bounding box center [966, 355] width 455 height 393
type textarea "**********"
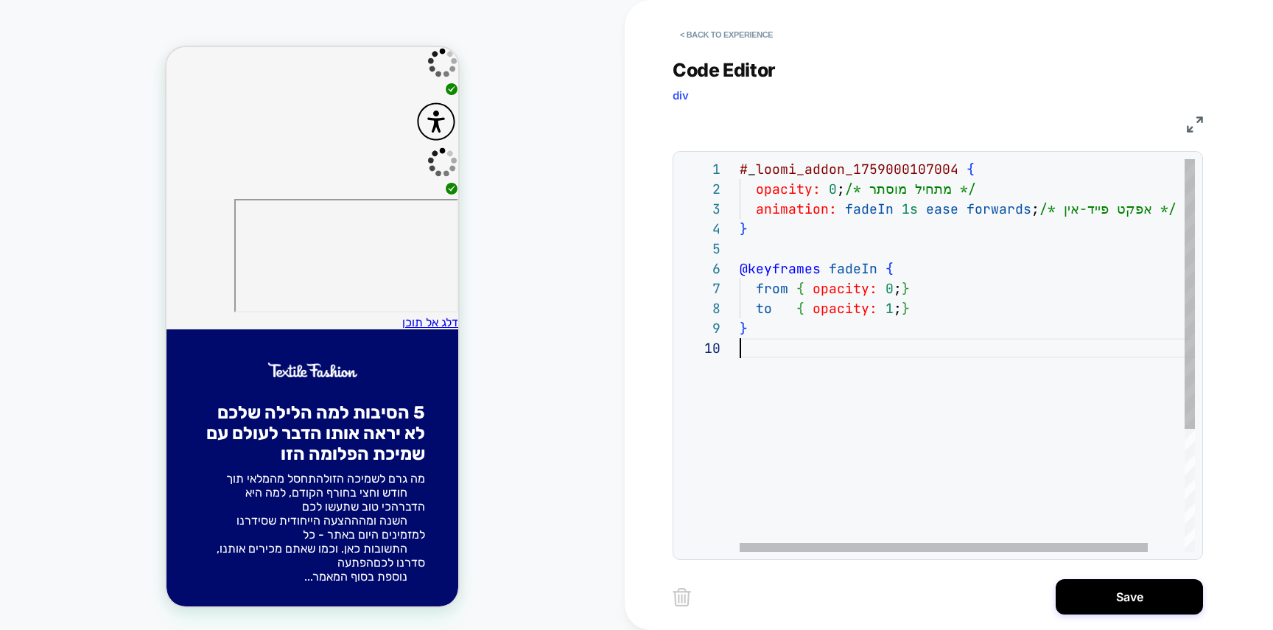
click at [858, 349] on div "# _ loomi_addon_1759000107004 { opacity: 0 ; /* מתחיל מוסתר */ animation: fadeI…" at bounding box center [987, 445] width 496 height 572
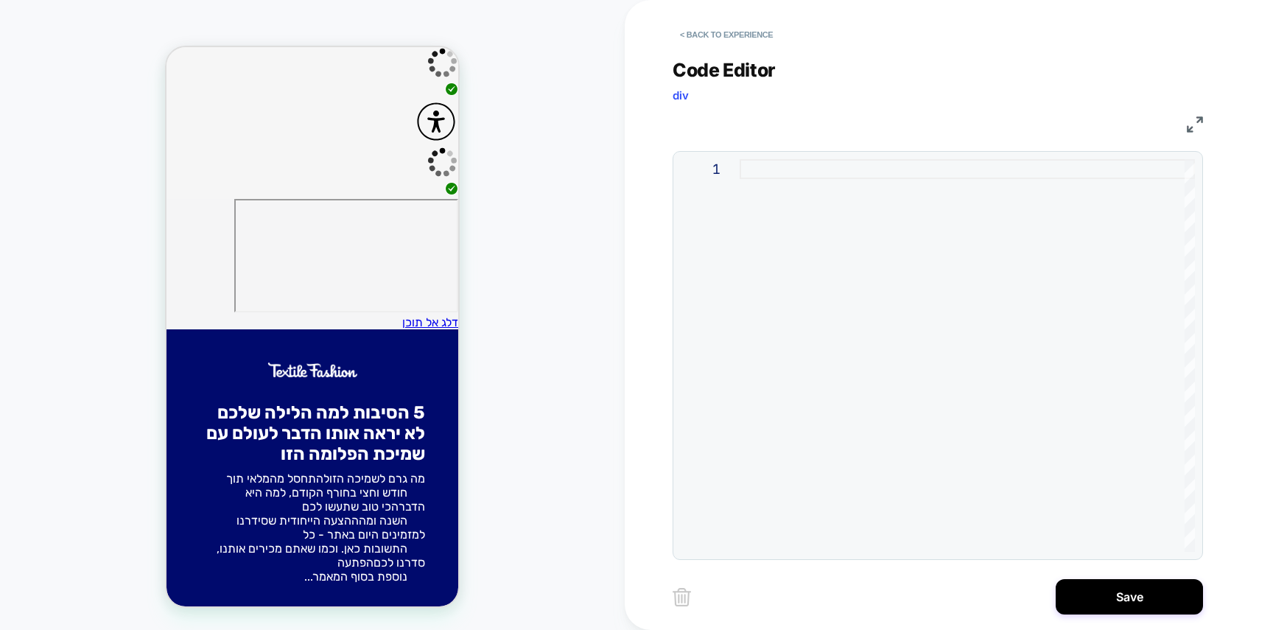
type textarea "**********"
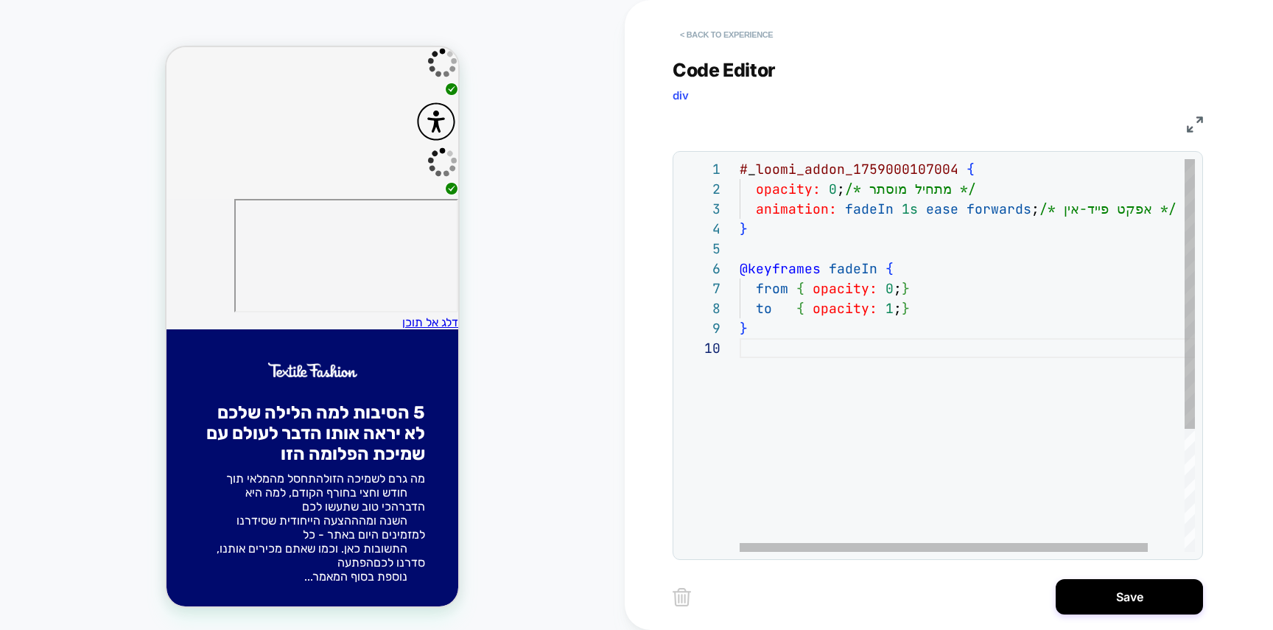
click at [732, 35] on button "< Back to experience" at bounding box center [726, 35] width 108 height 24
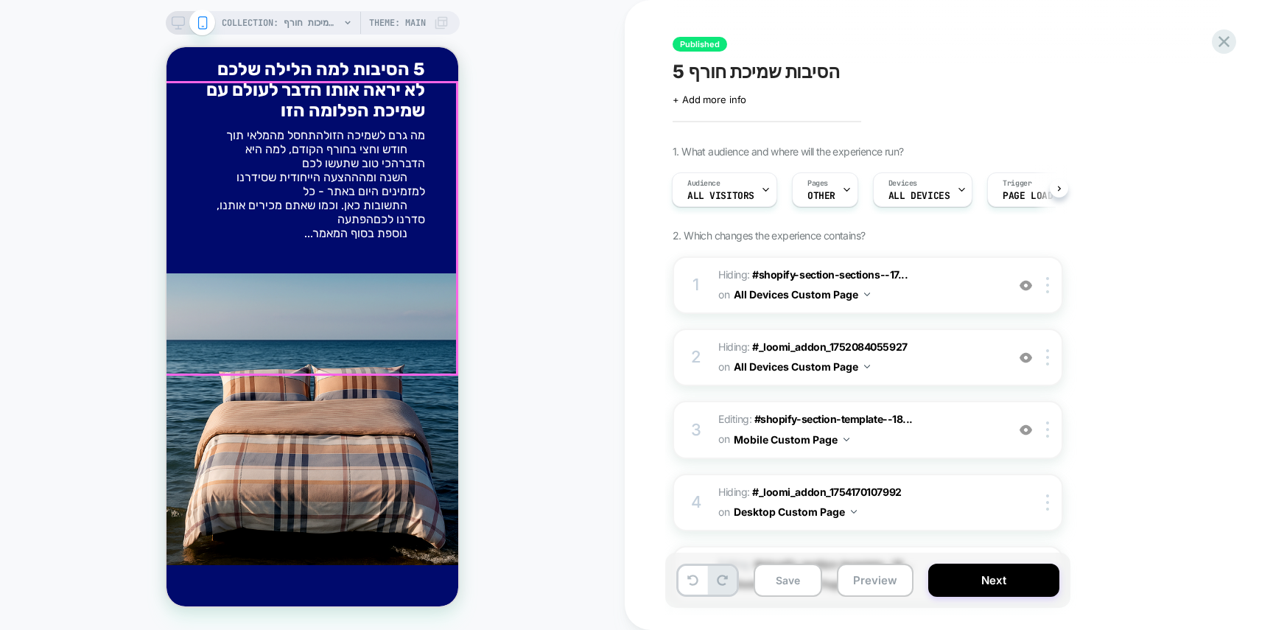
scroll to position [0, 0]
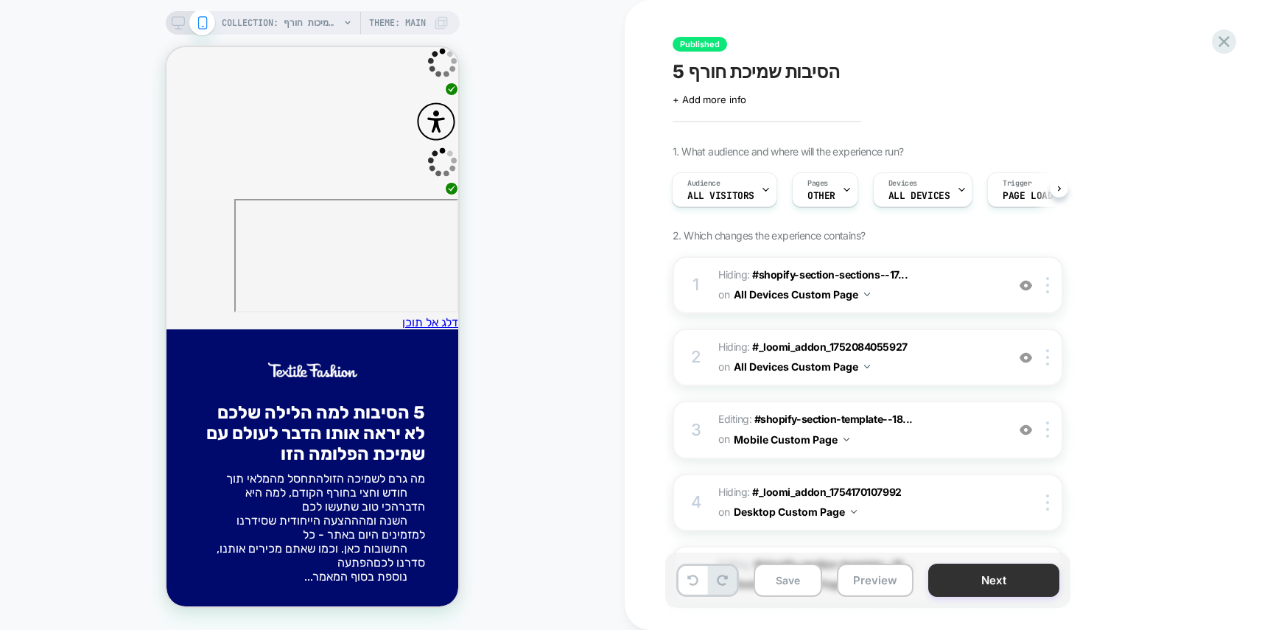
click at [963, 573] on button "Next" at bounding box center [993, 579] width 131 height 33
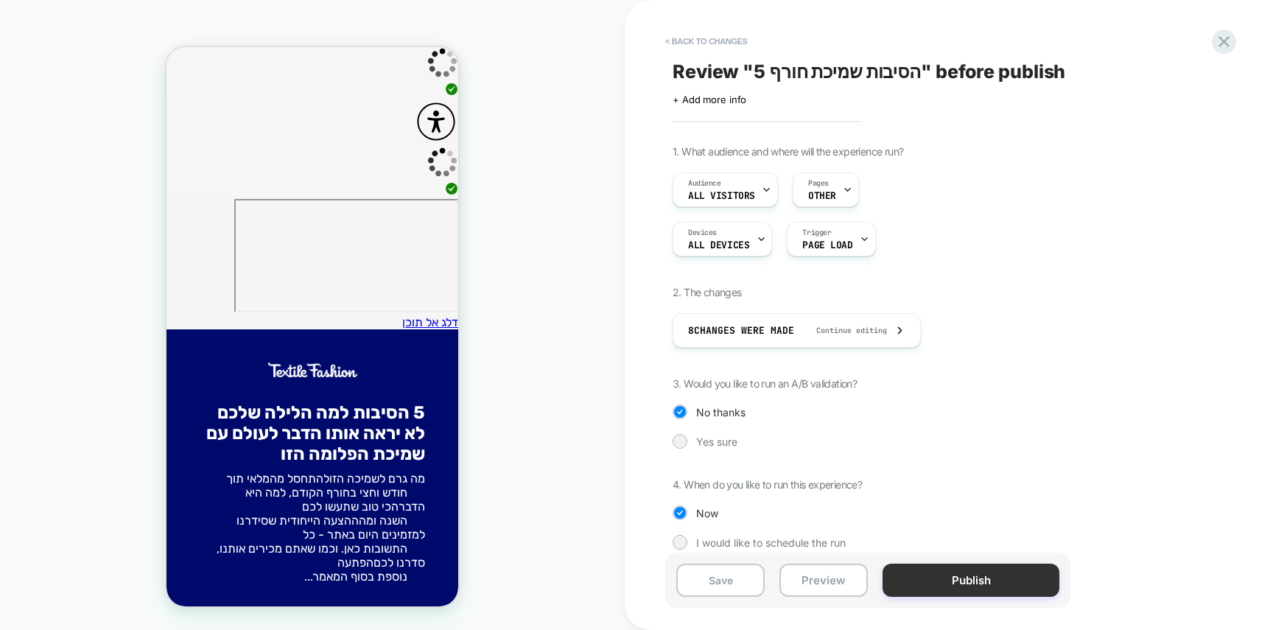
click at [962, 573] on button "Publish" at bounding box center [970, 579] width 177 height 33
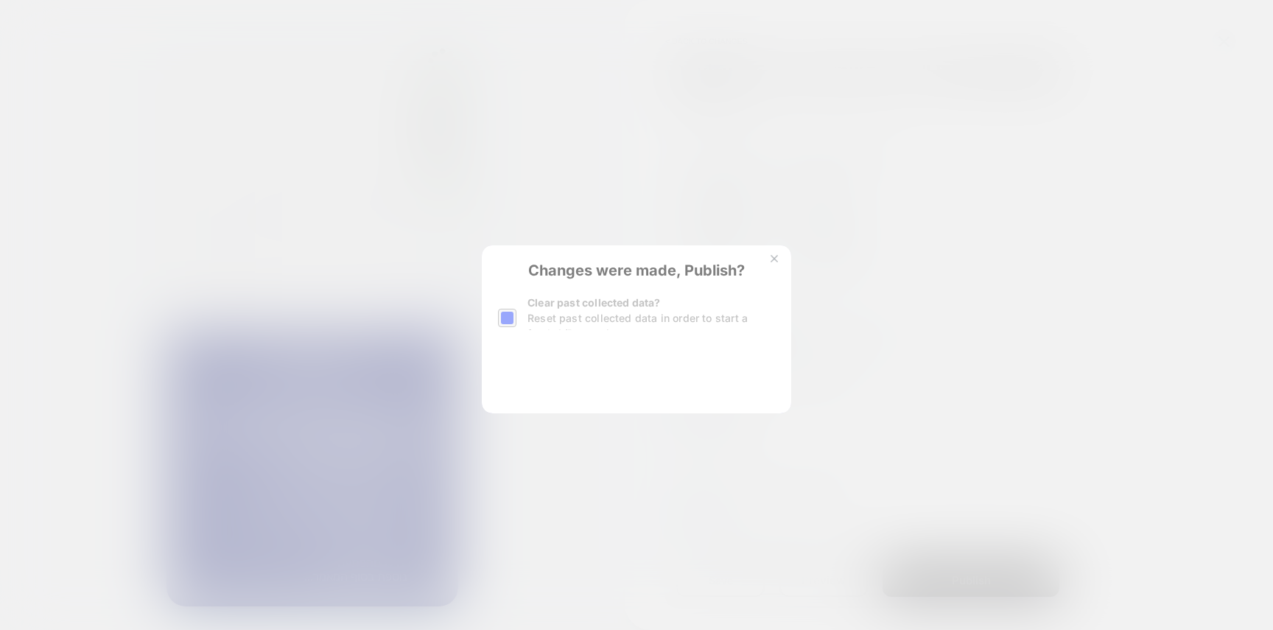
click at [580, 375] on button "Yes, Publish" at bounding box center [563, 377] width 131 height 37
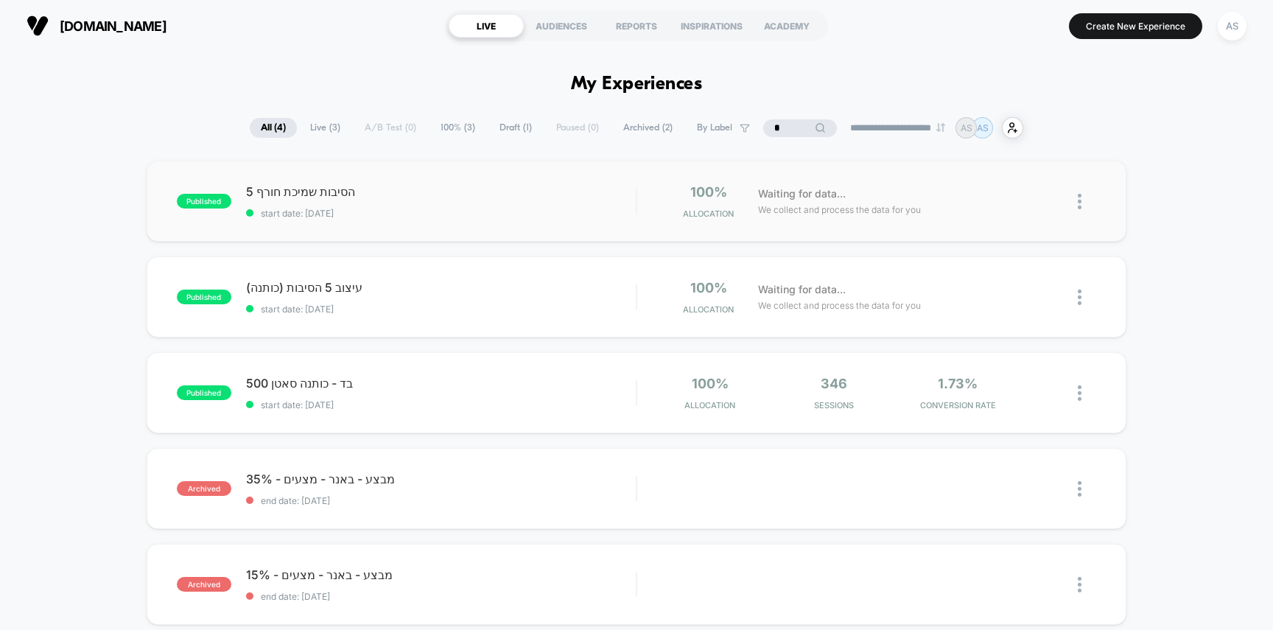
click at [492, 212] on span "start date: [DATE]" at bounding box center [441, 213] width 390 height 11
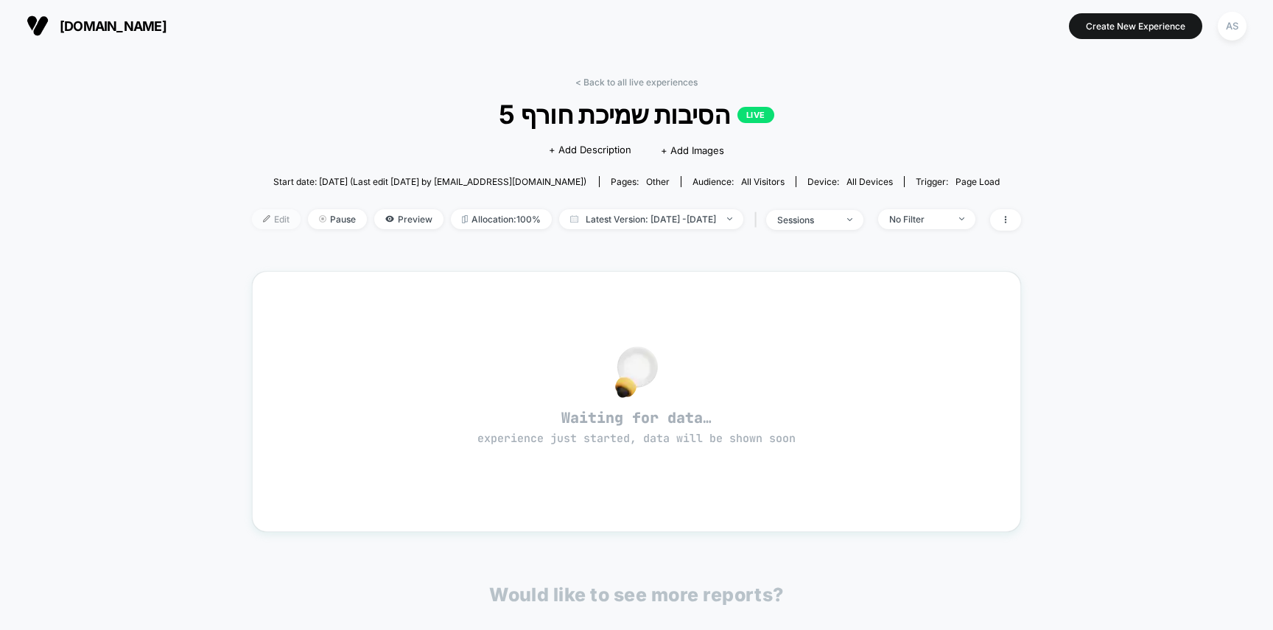
click at [252, 217] on span "Edit" at bounding box center [276, 219] width 49 height 20
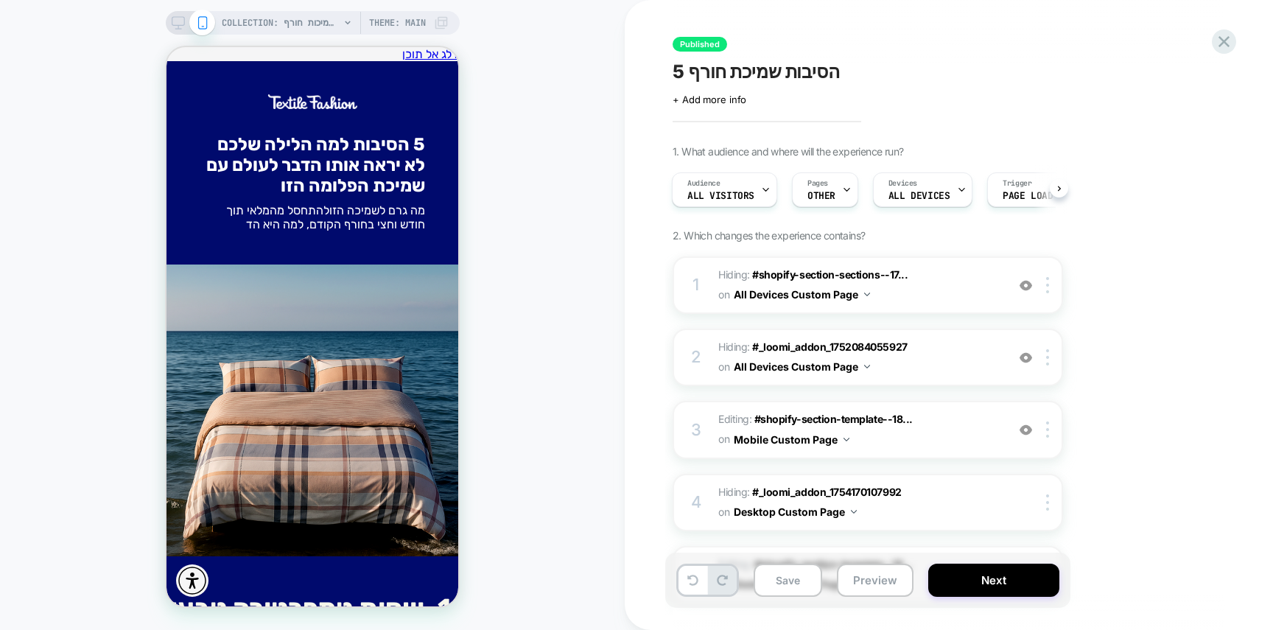
scroll to position [368, 0]
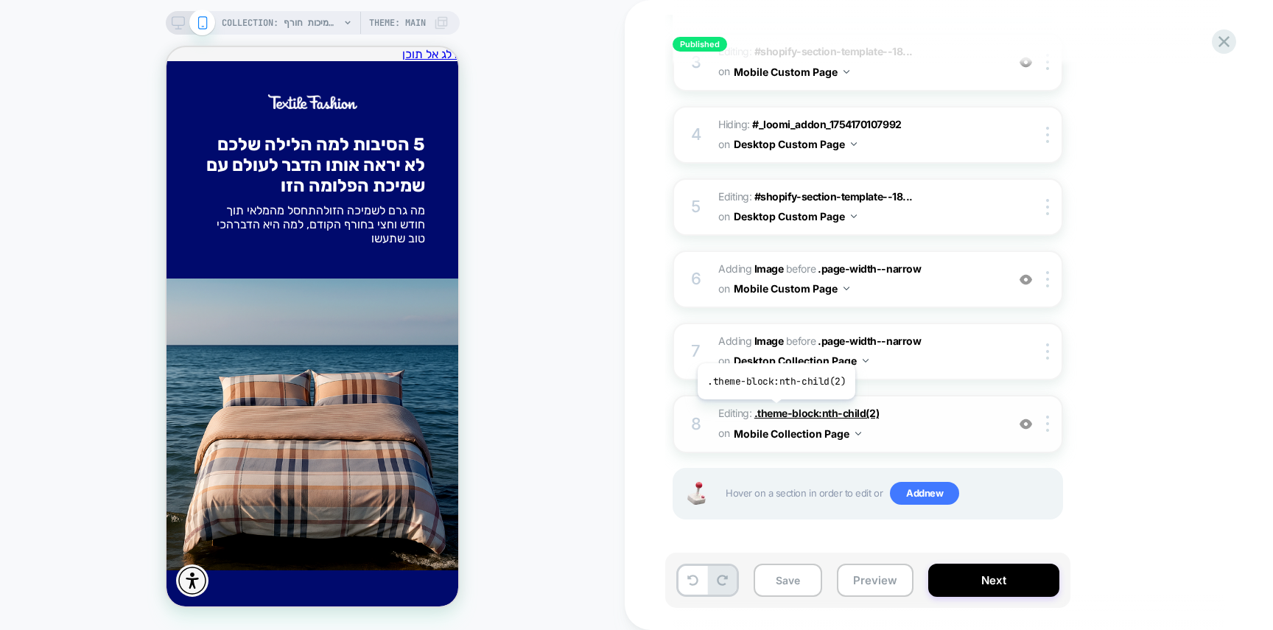
click at [775, 410] on span ".theme-block:nth-child(2)" at bounding box center [816, 413] width 124 height 13
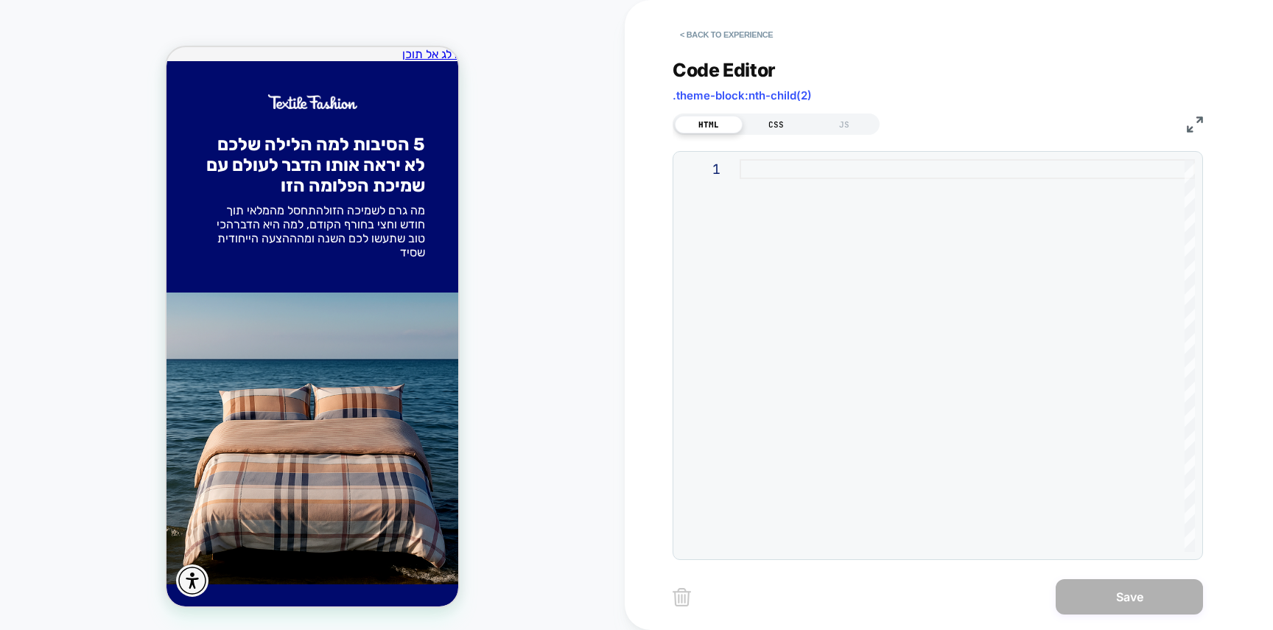
click at [782, 122] on div "CSS" at bounding box center [776, 125] width 68 height 18
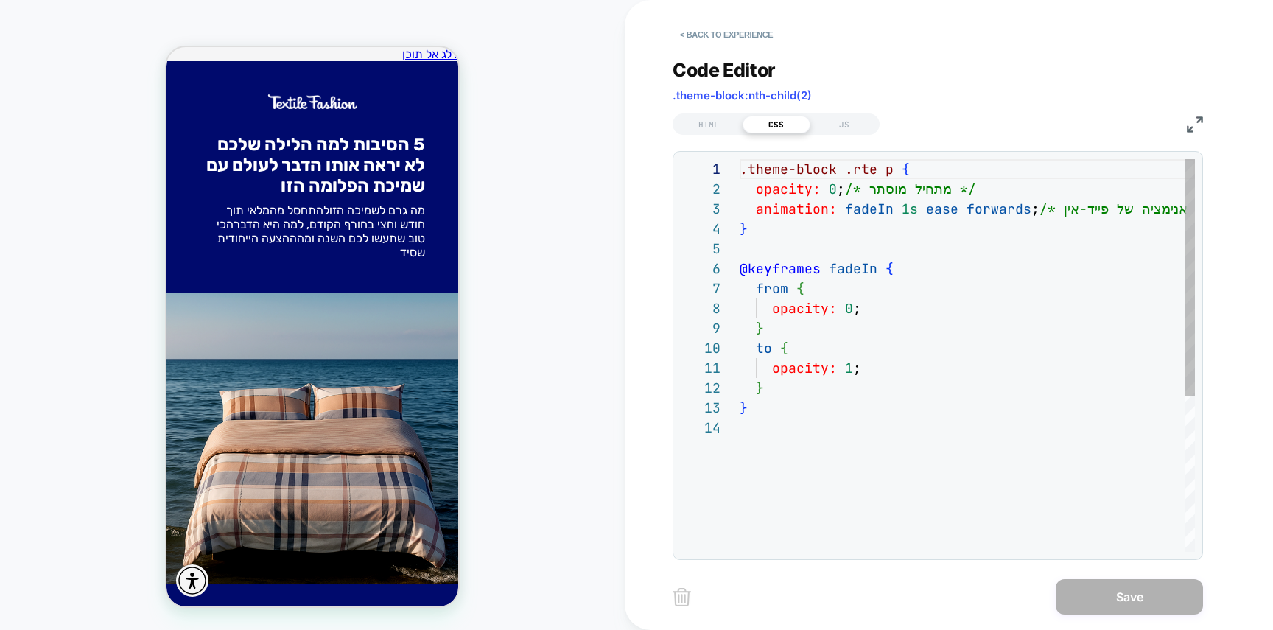
scroll to position [199, 0]
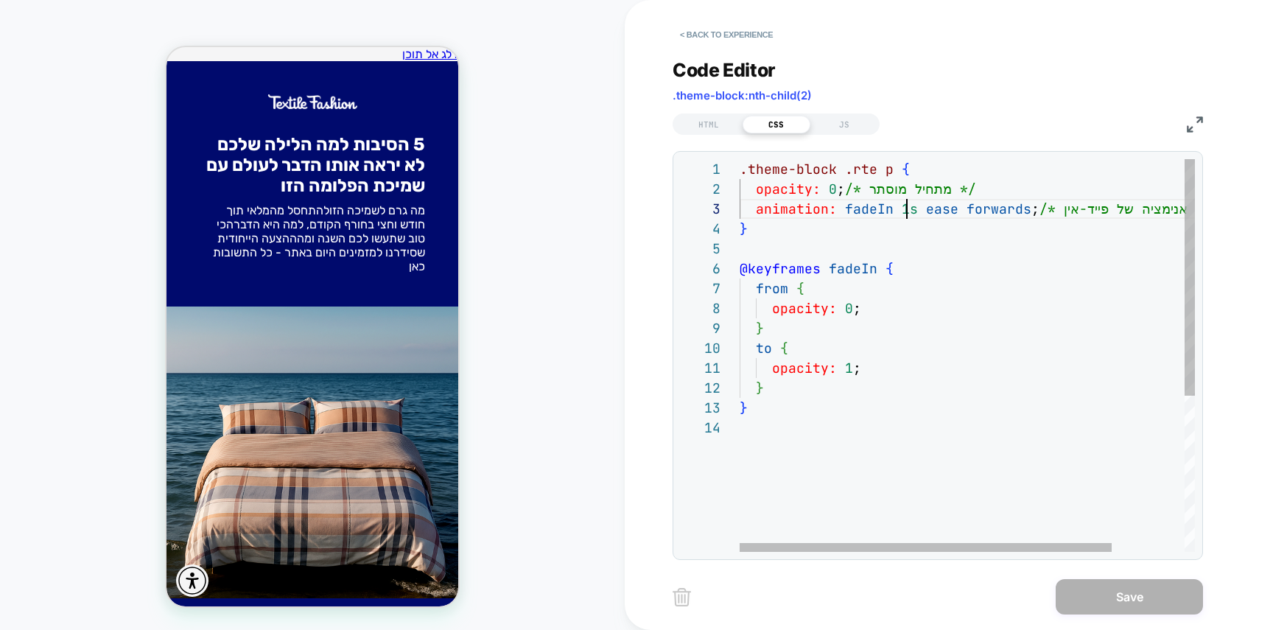
click at [905, 210] on div ".theme-block .rte p { opacity: 0 ; /* מתחיל מוסתר */ animation: fadeIn 1s ease …" at bounding box center [1011, 484] width 544 height 651
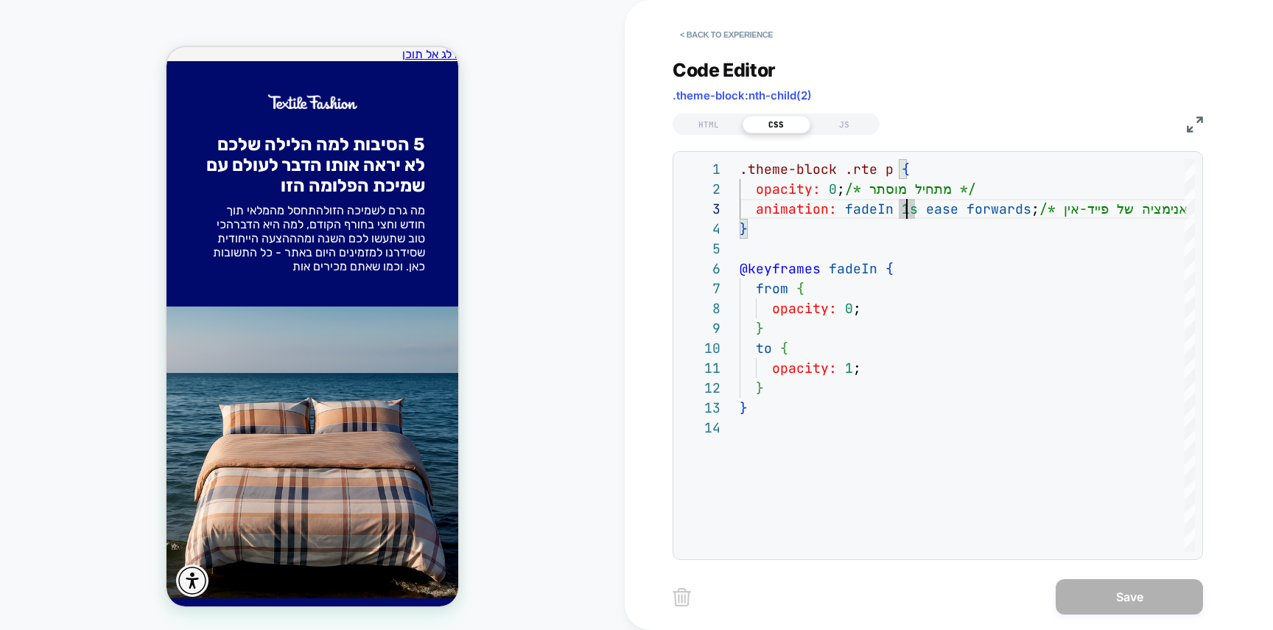
scroll to position [40, 167]
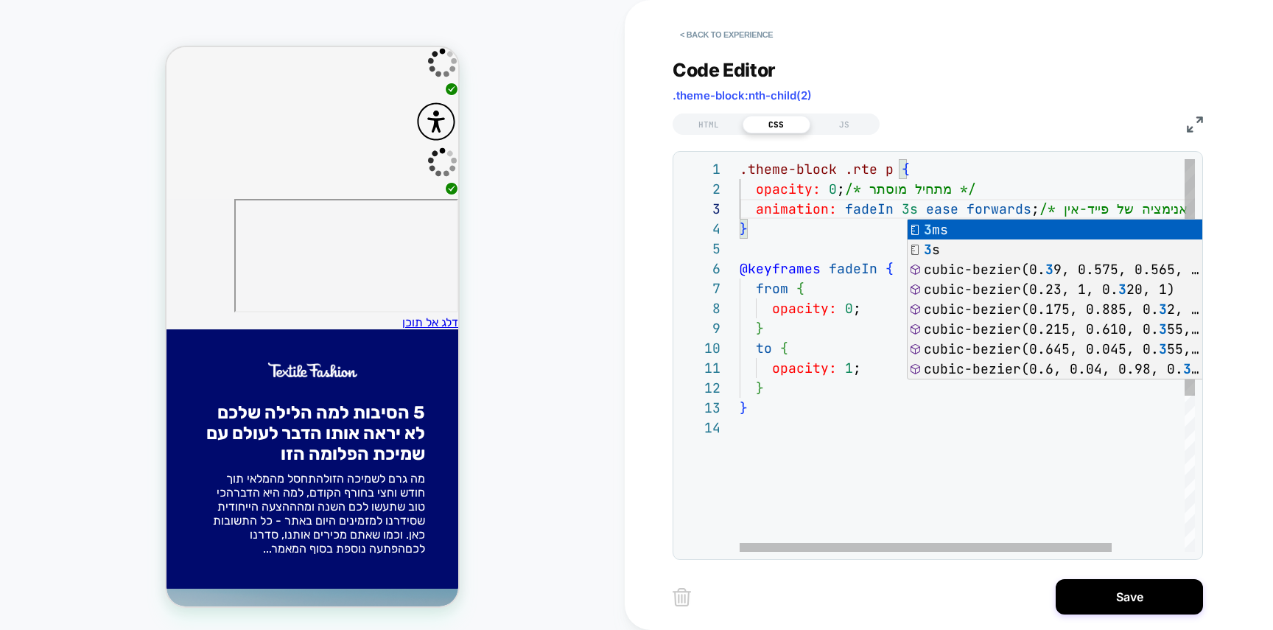
click at [846, 443] on div ".theme-block .rte p { opacity: 0 ; /* מתחיל מוסתר */ animation: fadeIn 3s ease …" at bounding box center [1011, 484] width 544 height 651
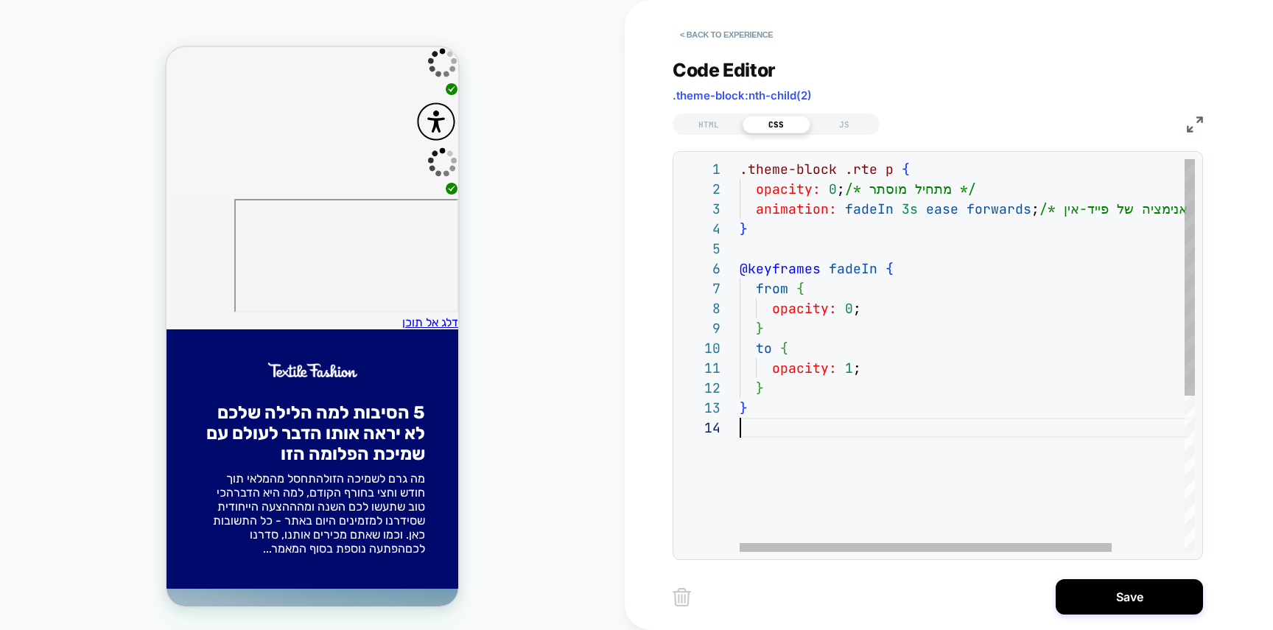
scroll to position [0, 0]
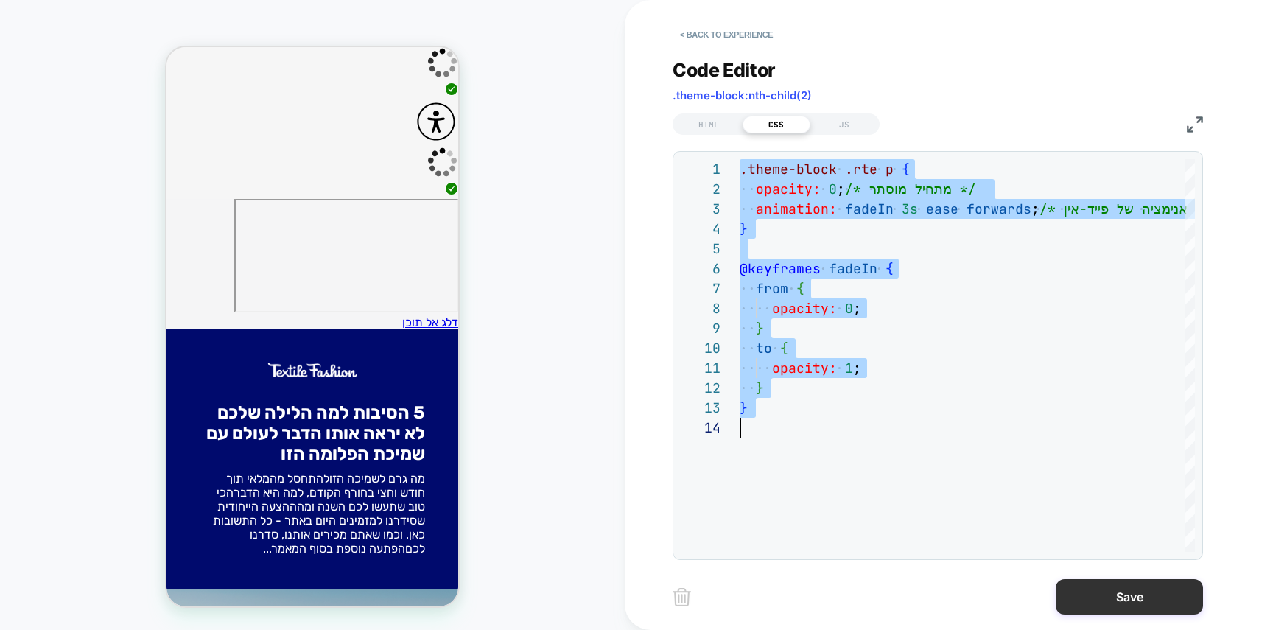
type textarea "**********"
click at [1112, 600] on button "Save" at bounding box center [1128, 596] width 147 height 35
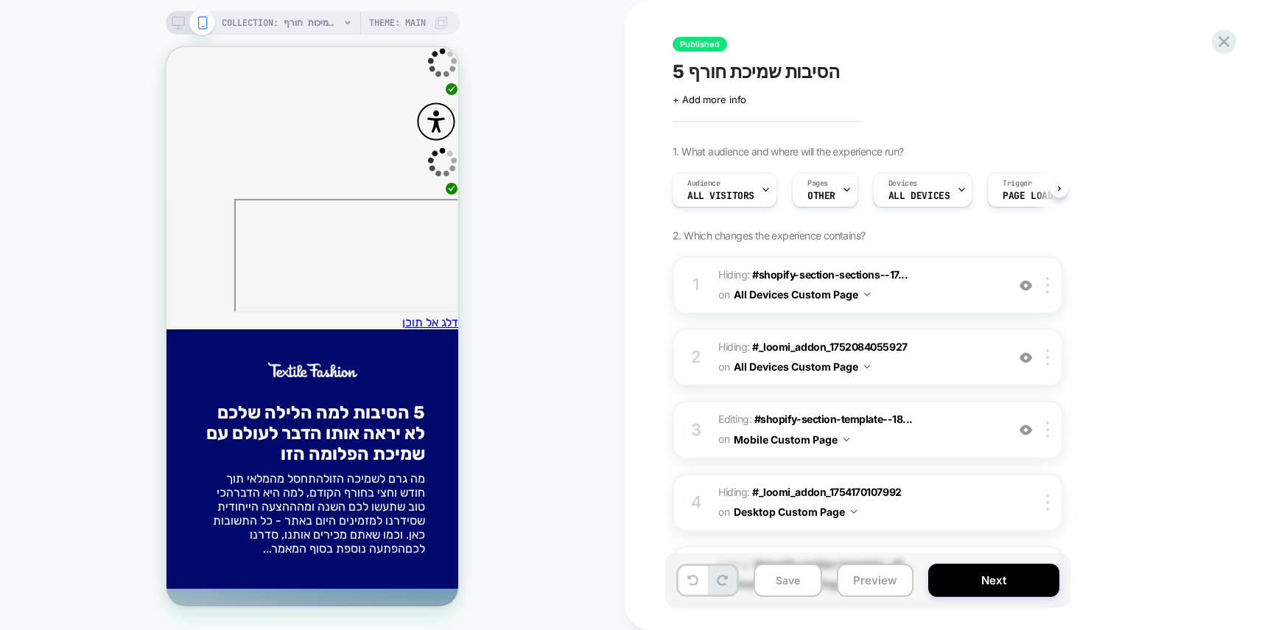
scroll to position [342, 0]
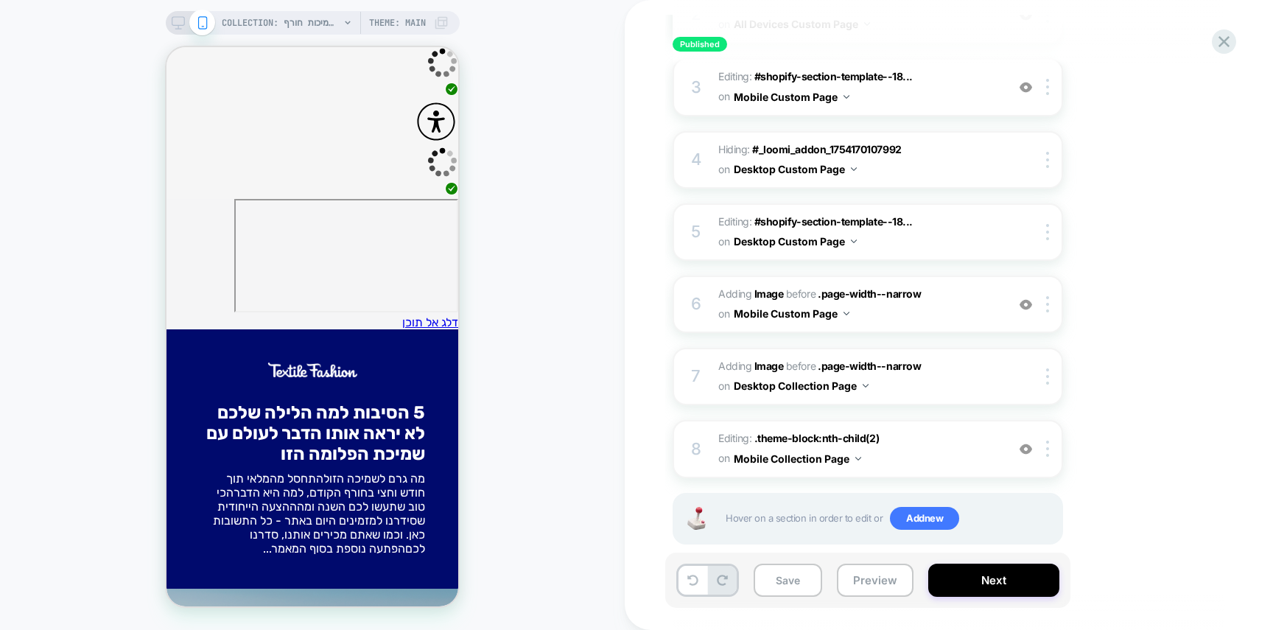
click at [898, 536] on div "Hover on a section in order to edit or Add new" at bounding box center [867, 519] width 390 height 52
click at [924, 511] on span "Add new" at bounding box center [924, 519] width 69 height 24
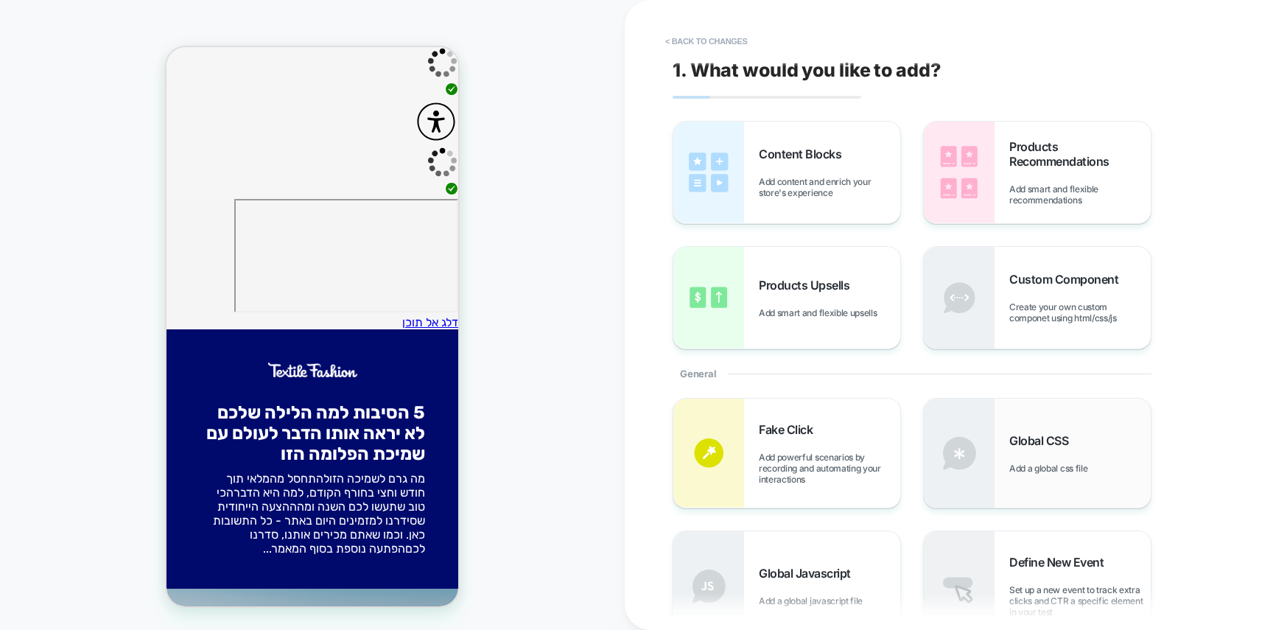
click at [1046, 426] on div "Global CSS Add a global css file" at bounding box center [1037, 452] width 227 height 109
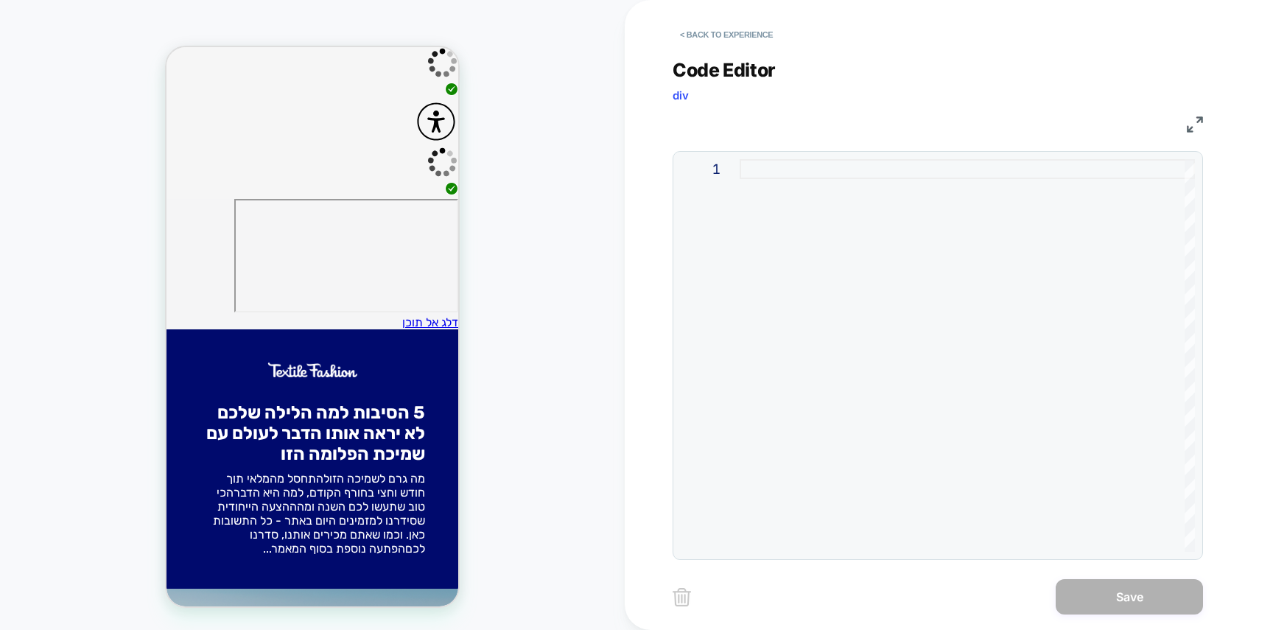
click at [890, 281] on div at bounding box center [966, 355] width 455 height 393
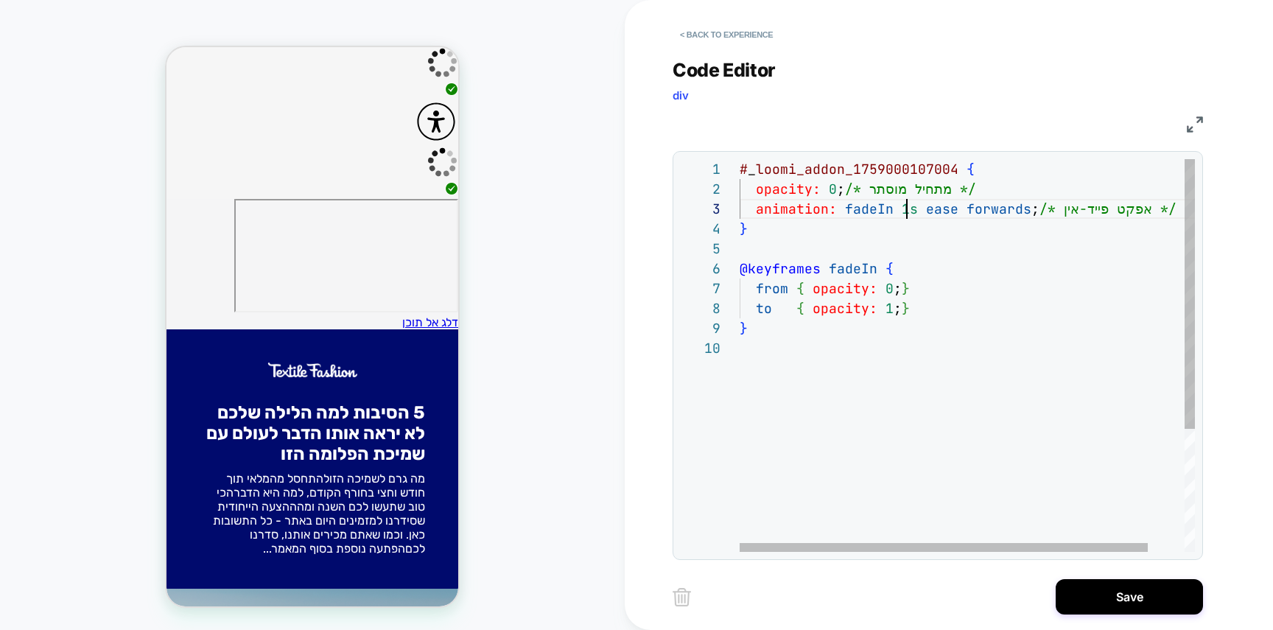
click at [909, 207] on div "# _ loomi_addon_1759000107004 { opacity: 0 ; /* מתחיל מוסתר */ animation: fadeI…" at bounding box center [987, 445] width 496 height 572
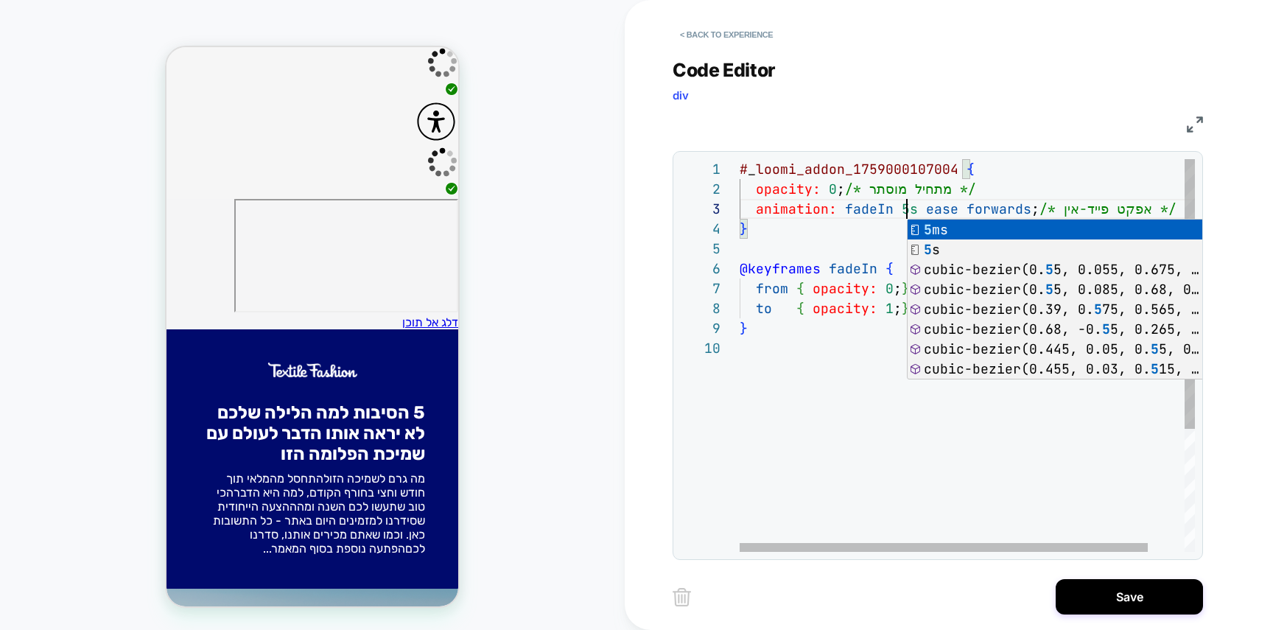
click at [770, 373] on div "# _ loomi_addon_1759000107004 { opacity: 0 ; /* מתחיל מוסתר */ animation: fadeI…" at bounding box center [987, 445] width 496 height 572
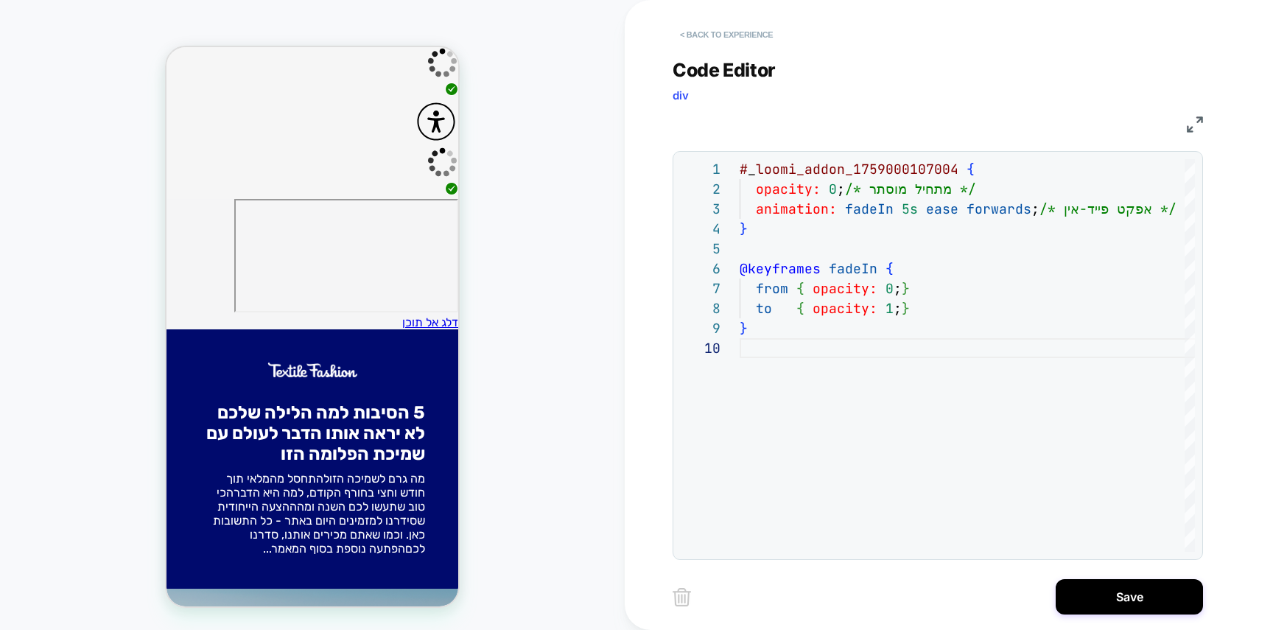
type textarea "**********"
click at [715, 39] on button "< Back to experience" at bounding box center [726, 35] width 108 height 24
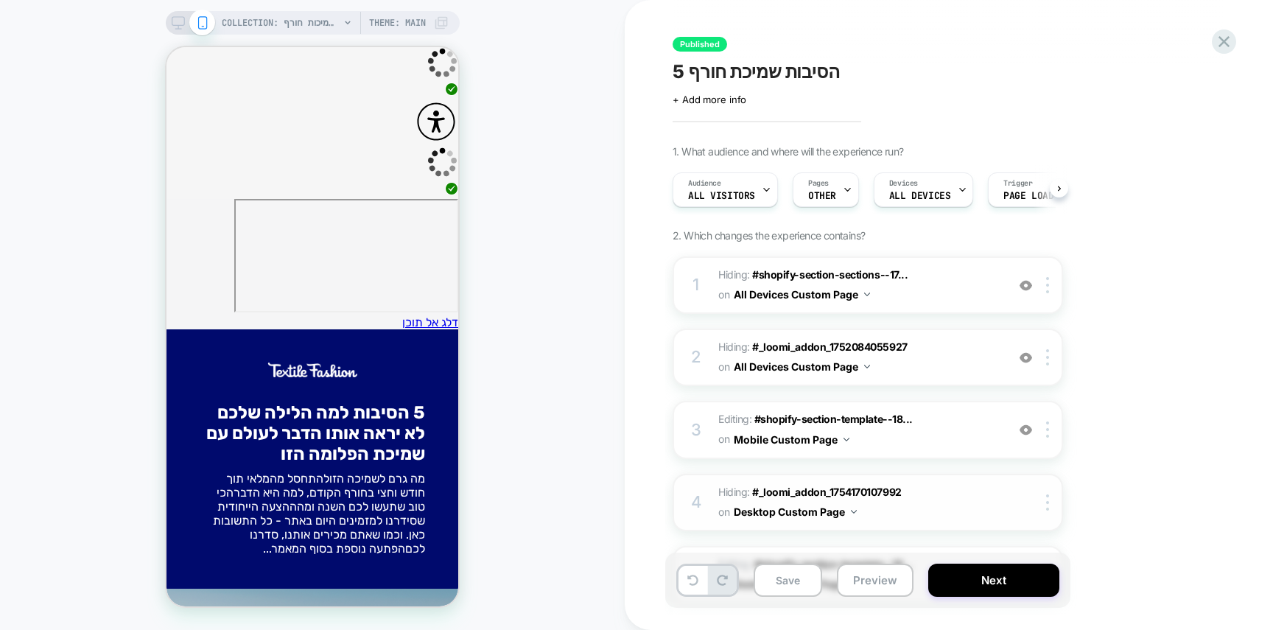
scroll to position [0, 1]
click at [1006, 572] on button "Next" at bounding box center [993, 579] width 131 height 33
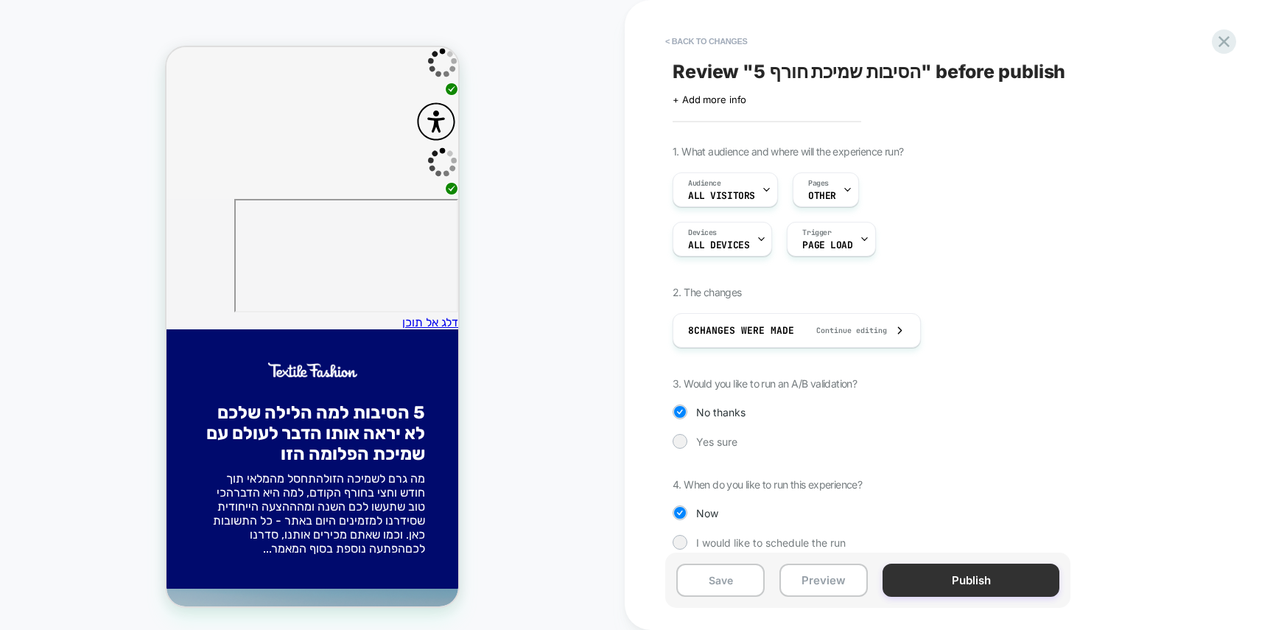
click at [1003, 576] on button "Publish" at bounding box center [970, 579] width 177 height 33
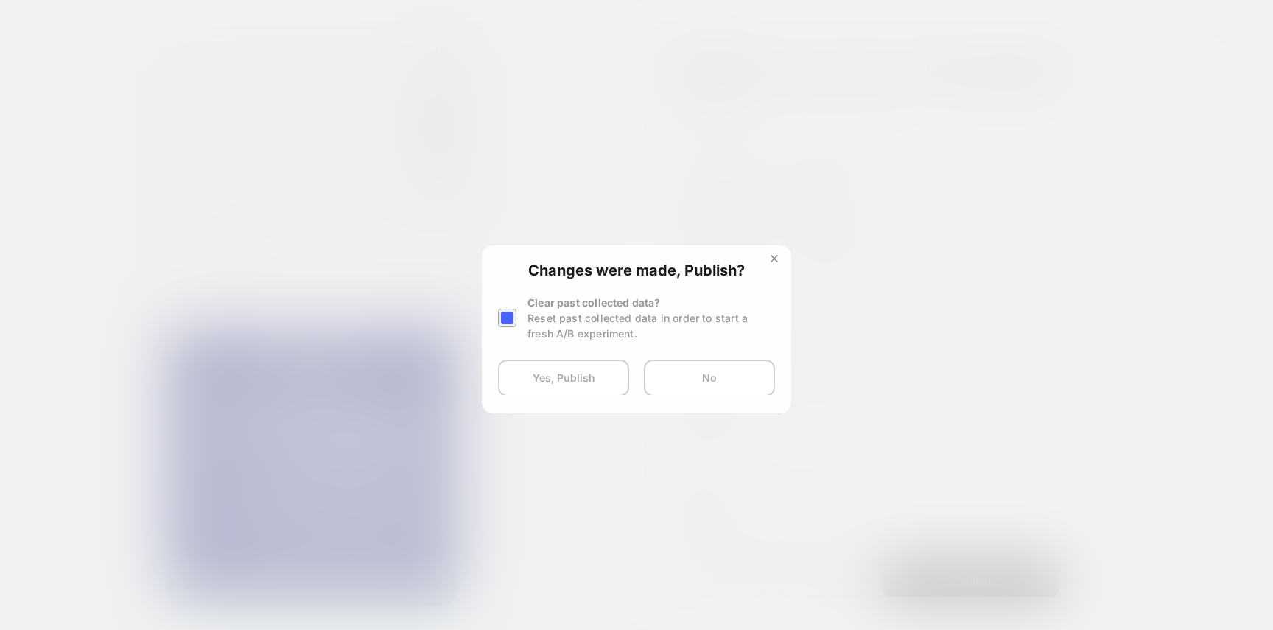
click at [574, 393] on div "Changes were made, Publish? Clear past collected data? Reset past collected dat…" at bounding box center [636, 329] width 309 height 168
click at [574, 393] on button "Yes, Publish" at bounding box center [563, 377] width 131 height 37
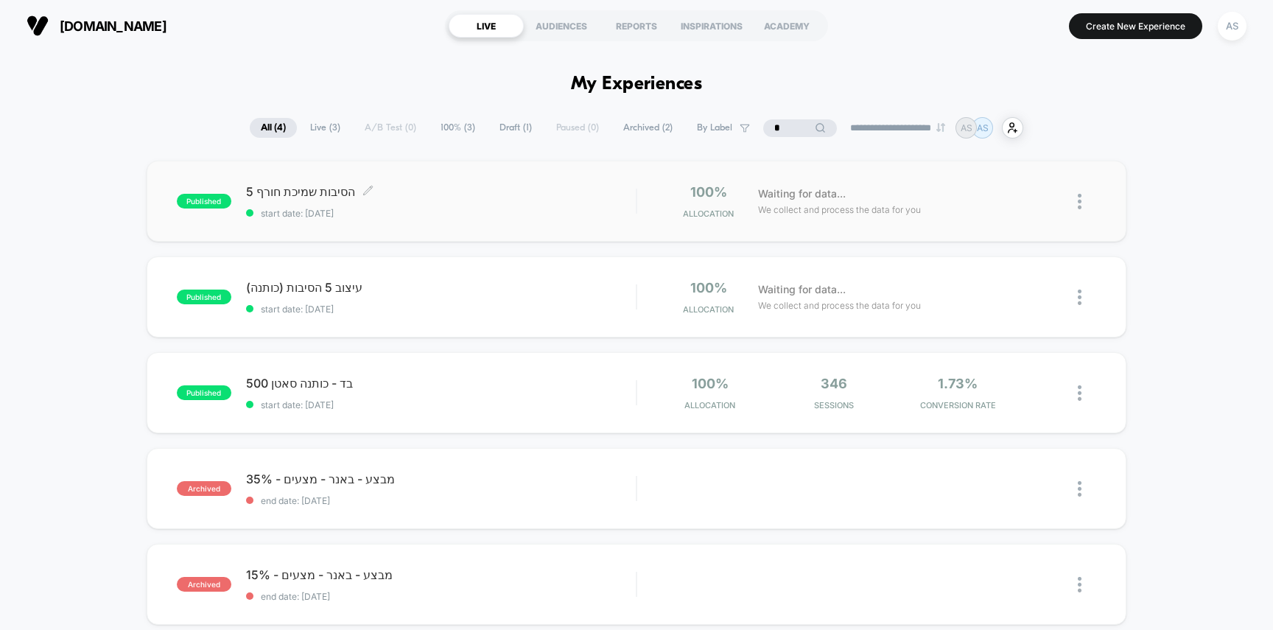
click at [449, 203] on div "5 הסיבות שמיכת חורף Click to edit experience details Click to edit experience d…" at bounding box center [441, 201] width 390 height 35
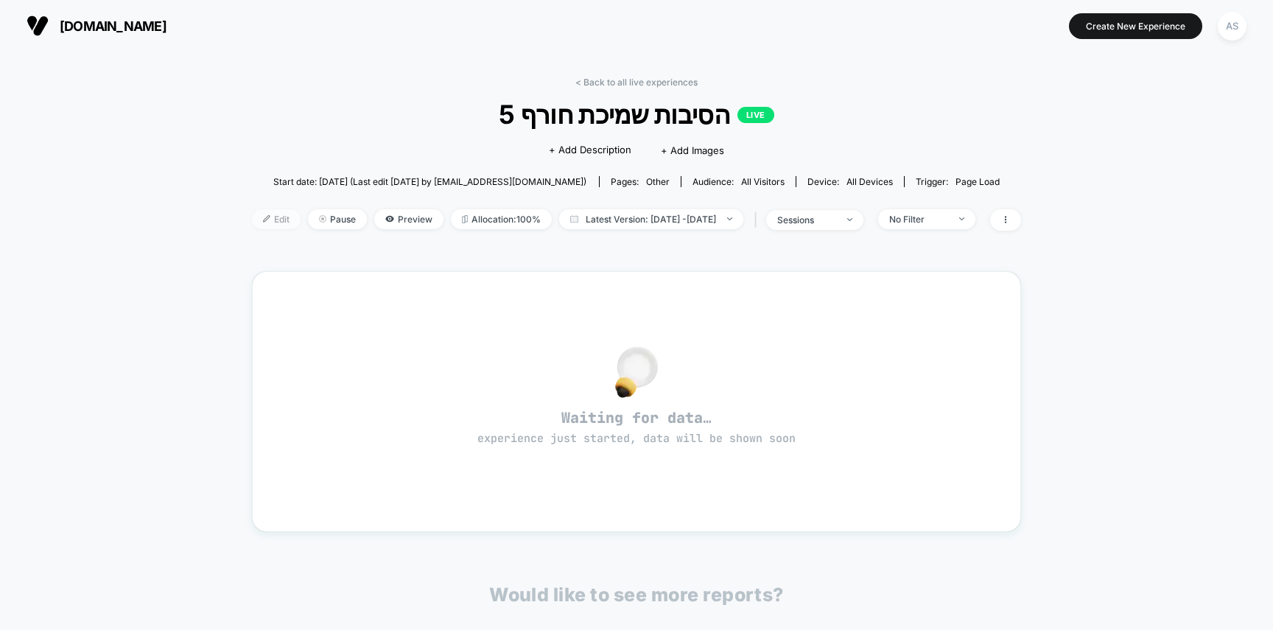
click at [273, 222] on span "Edit" at bounding box center [276, 219] width 49 height 20
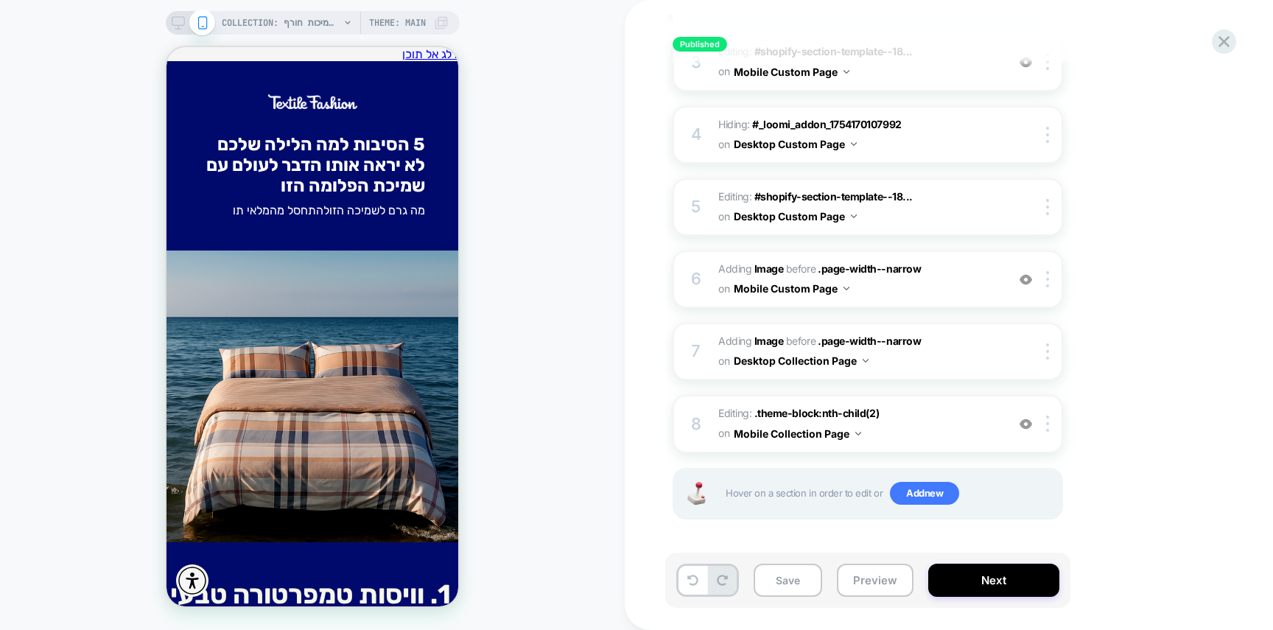
scroll to position [0, 1]
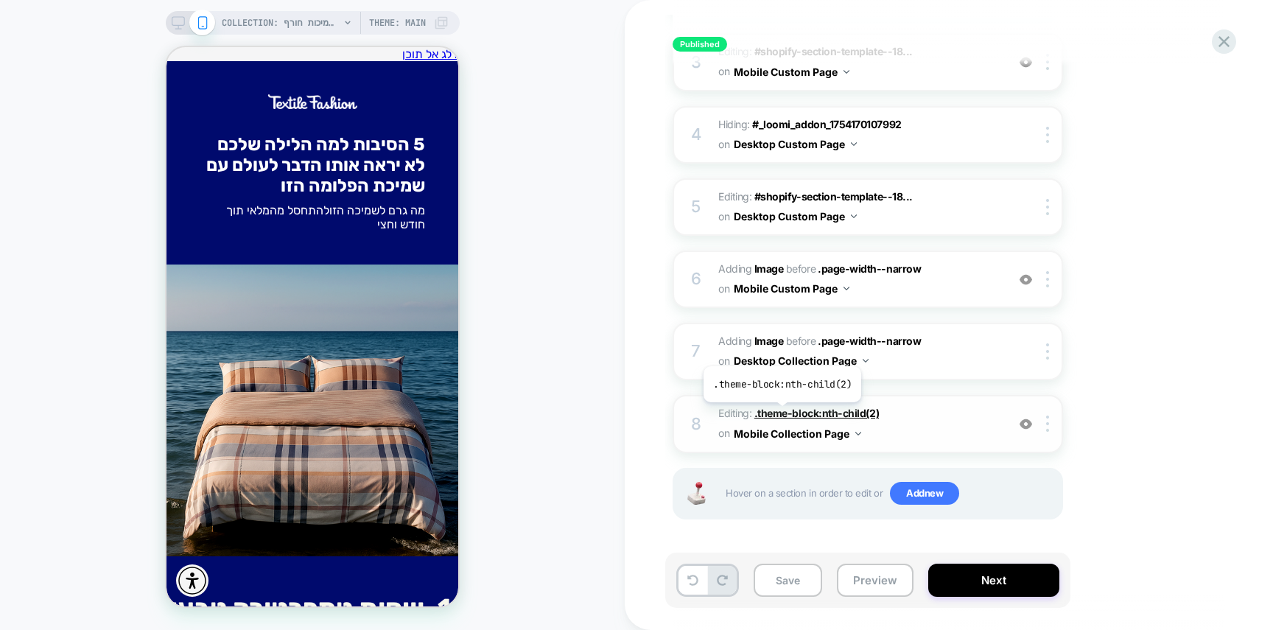
click at [781, 413] on span ".theme-block:nth-child(2)" at bounding box center [816, 413] width 124 height 13
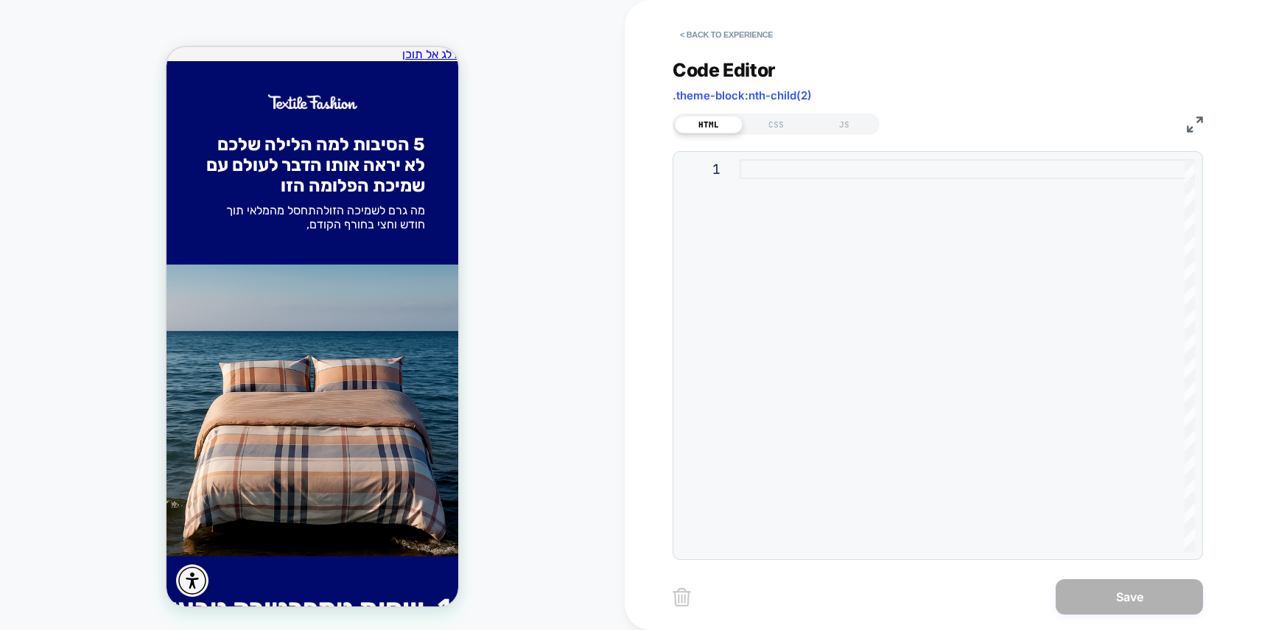
click at [824, 260] on div at bounding box center [966, 355] width 455 height 393
click at [785, 124] on div "CSS" at bounding box center [776, 125] width 68 height 18
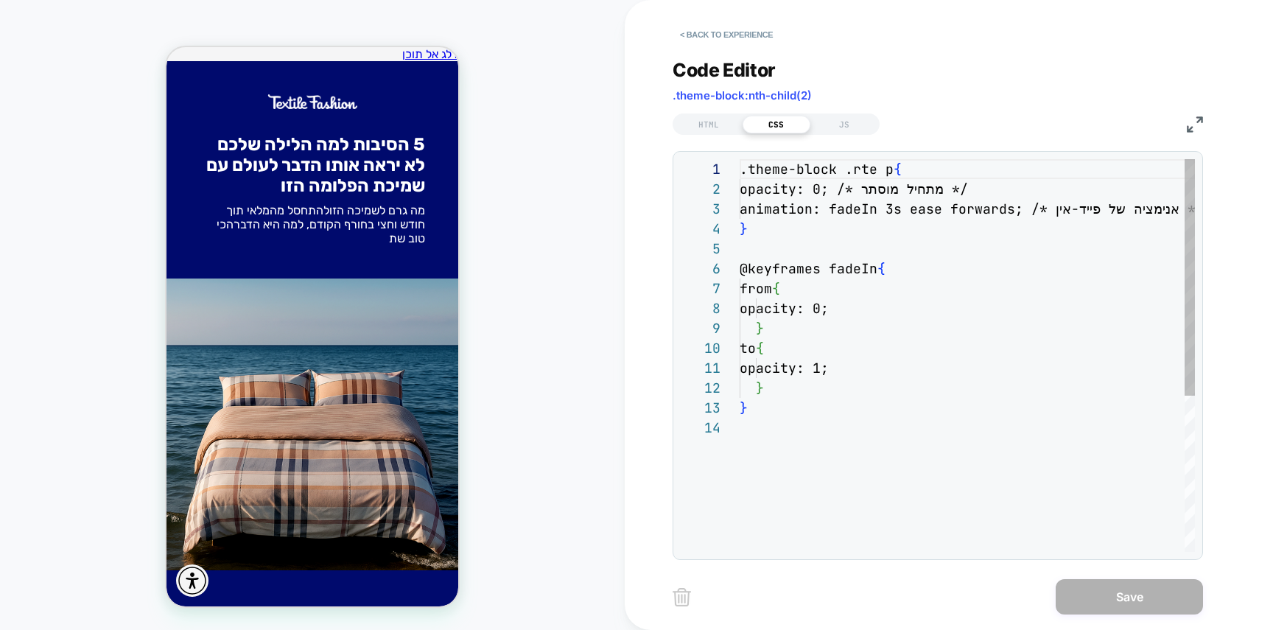
drag, startPoint x: 790, startPoint y: 144, endPoint x: 804, endPoint y: 241, distance: 97.6
click at [804, 241] on div ".theme-block .rte p { opacity: 0; /* מתחיל מוסתר */ animation: fadeIn 3s ease f…" at bounding box center [966, 484] width 455 height 651
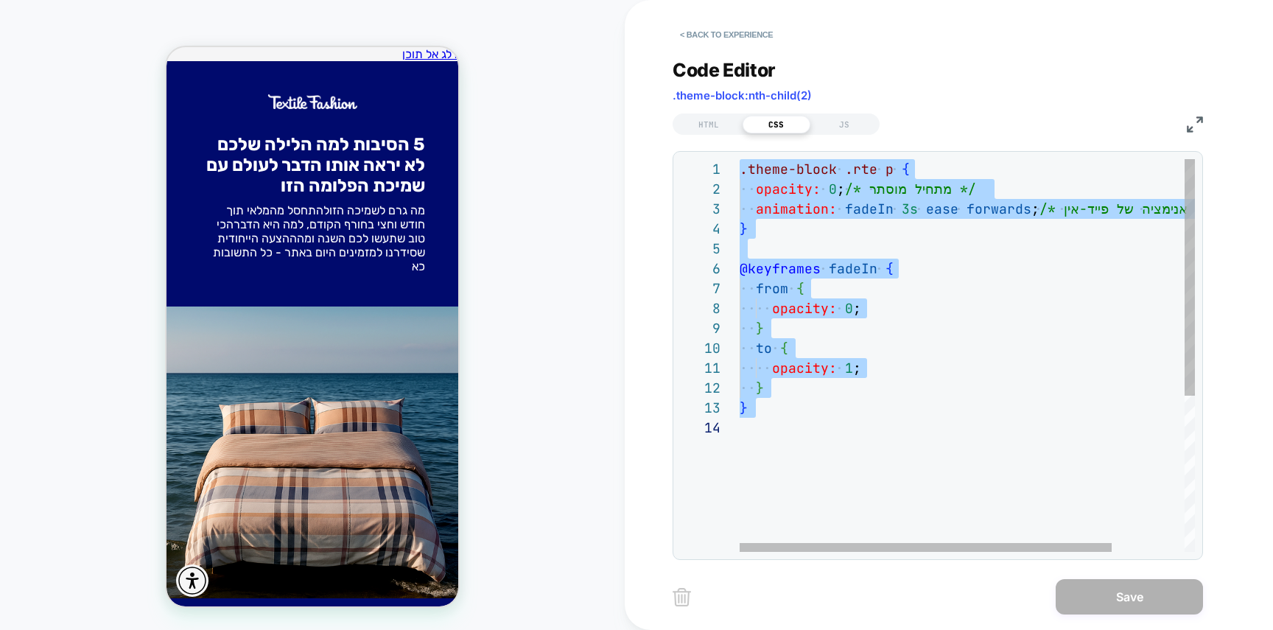
click at [876, 318] on div ".theme-block .rte p { opacity: 0 ; /* מתחיל מוסתר */ animation: fadeIn 3s ease …" at bounding box center [1011, 484] width 544 height 651
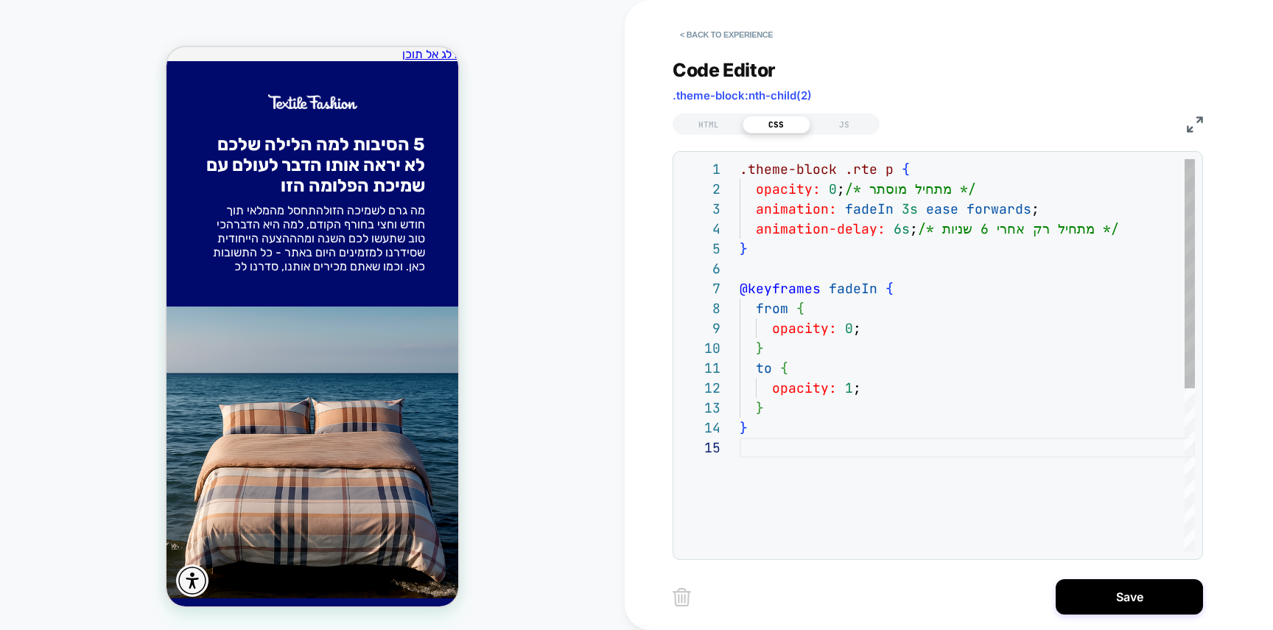
click at [908, 209] on div ".theme-block .rte p { opacity: 0 ; /* מתחיל מוסתר */ animation: fadeIn 3s ease …" at bounding box center [966, 494] width 455 height 671
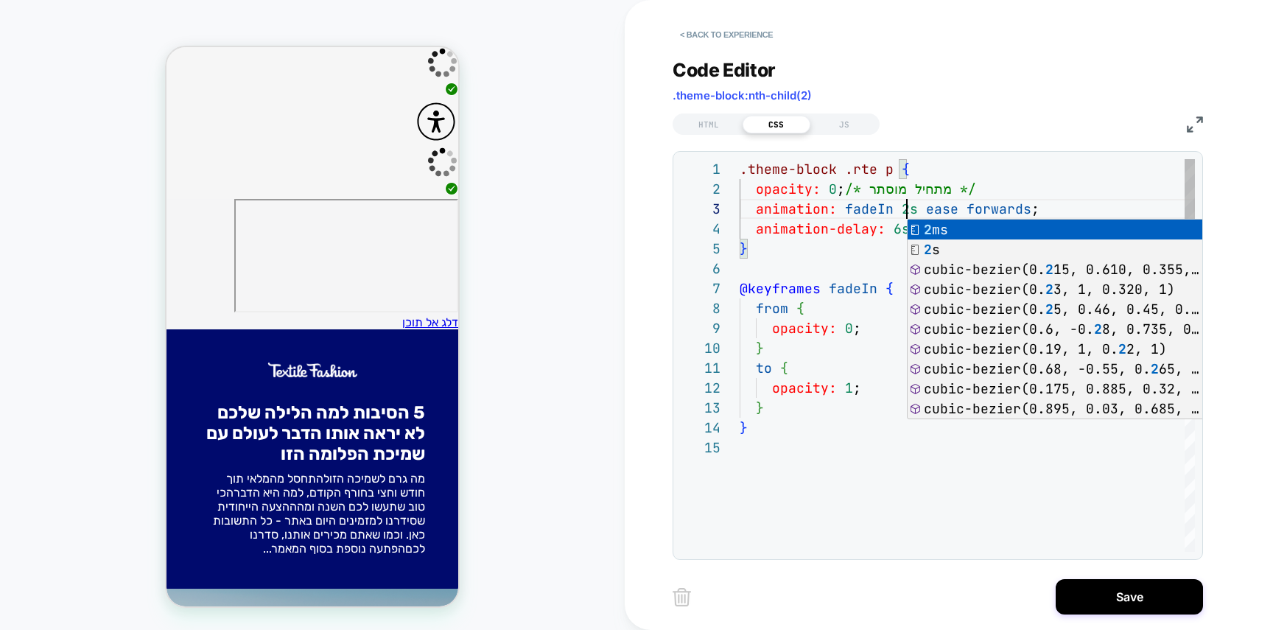
click at [768, 468] on div ".theme-block .rte p { opacity: 0 ; /* מתחיל מוסתר */ animation: fadeIn 2s ease …" at bounding box center [966, 494] width 455 height 671
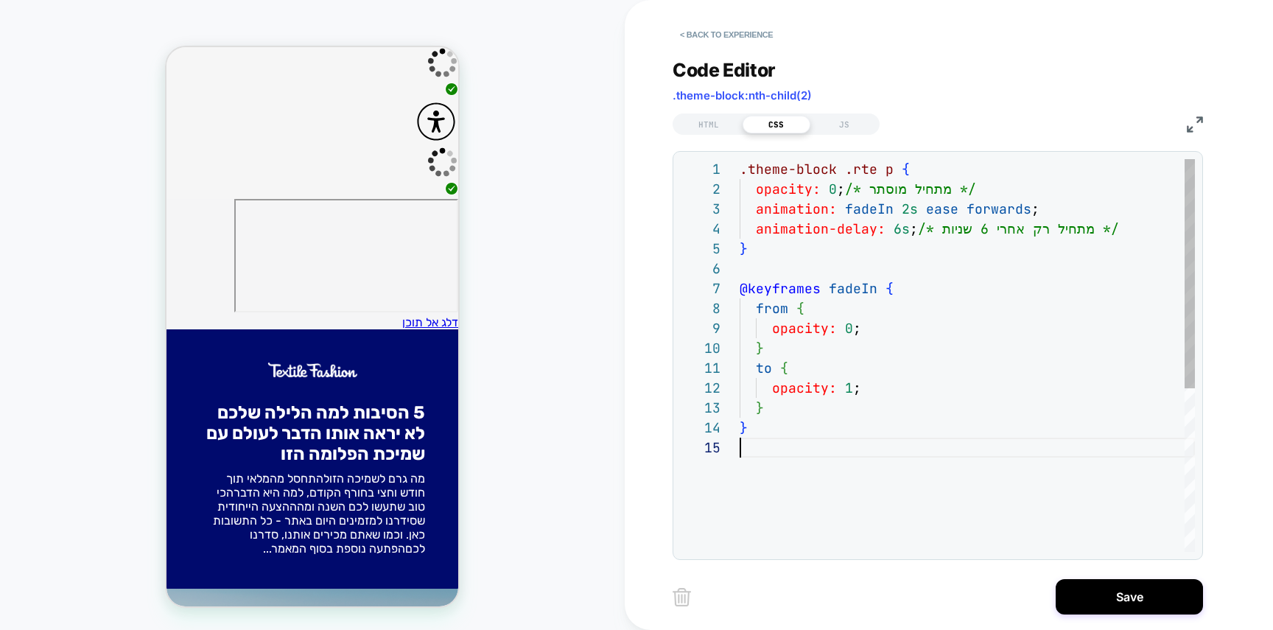
scroll to position [0, 0]
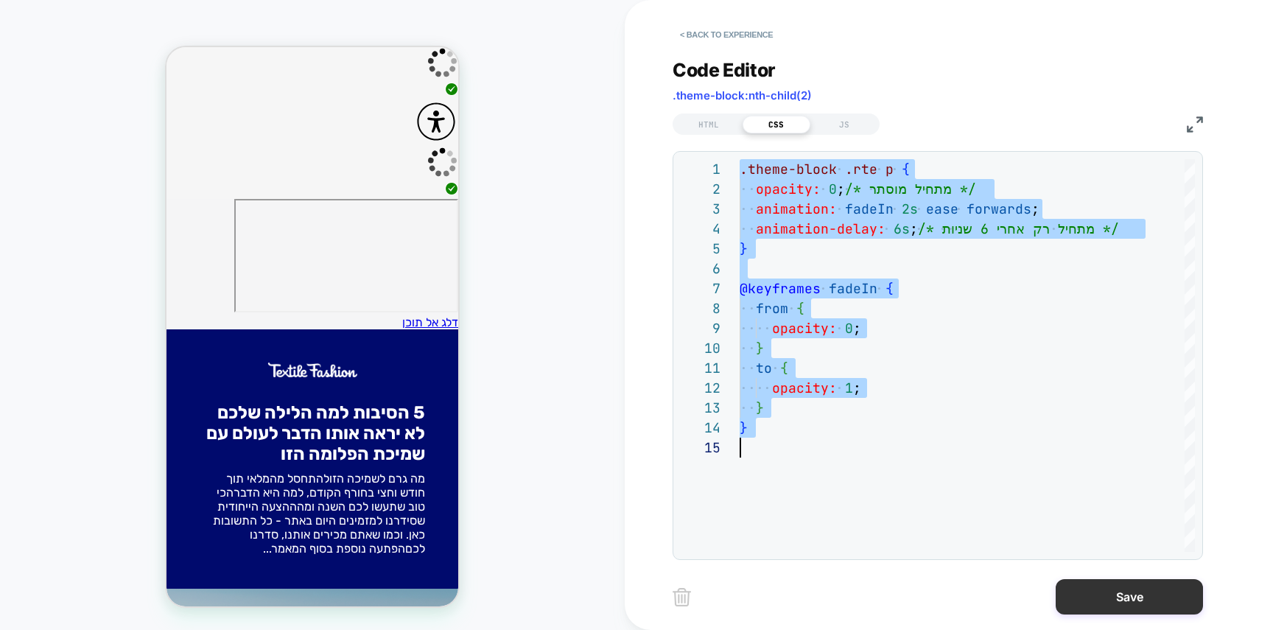
type textarea "**********"
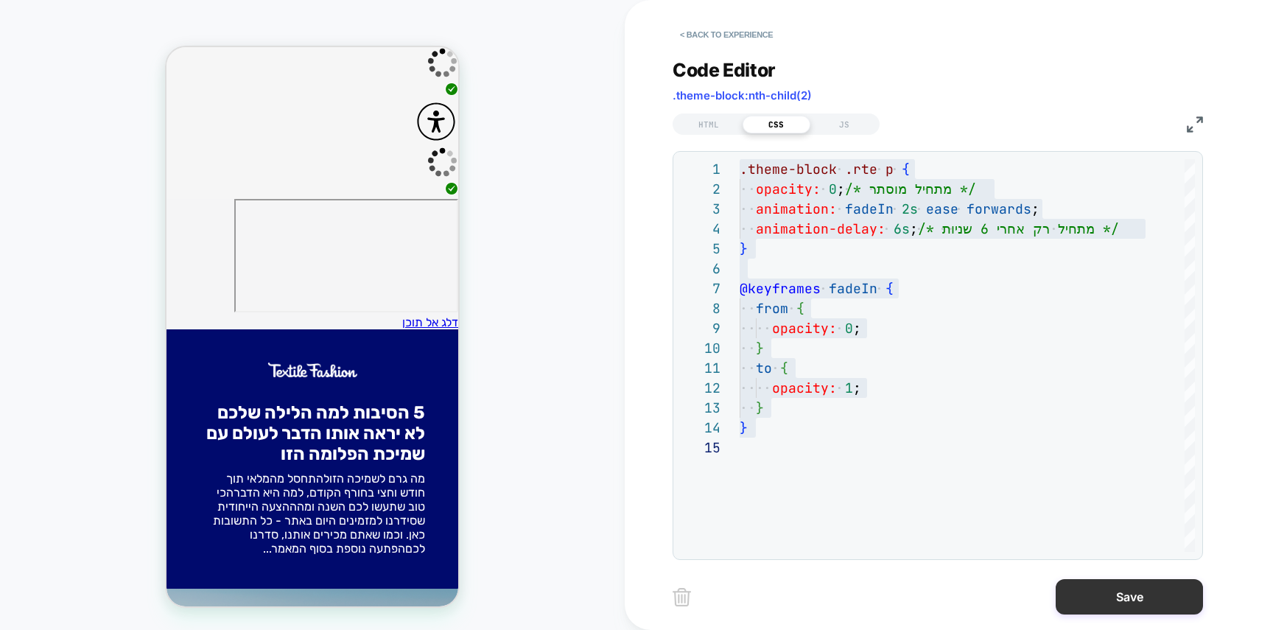
click at [1123, 584] on button "Save" at bounding box center [1128, 596] width 147 height 35
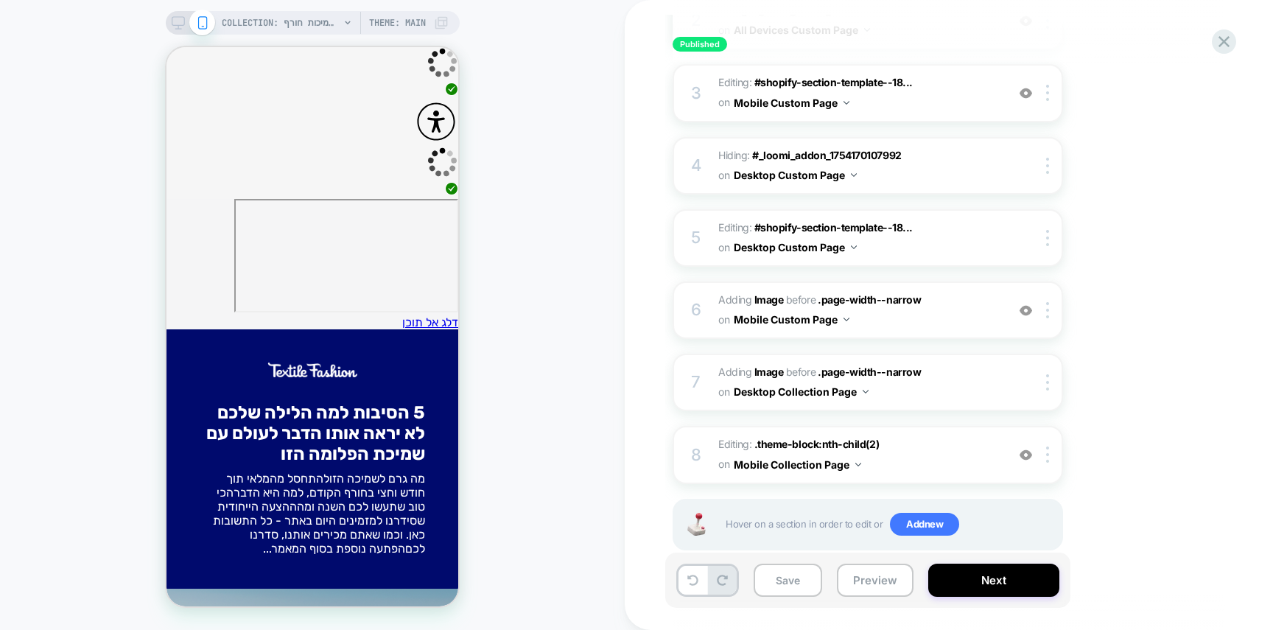
scroll to position [368, 0]
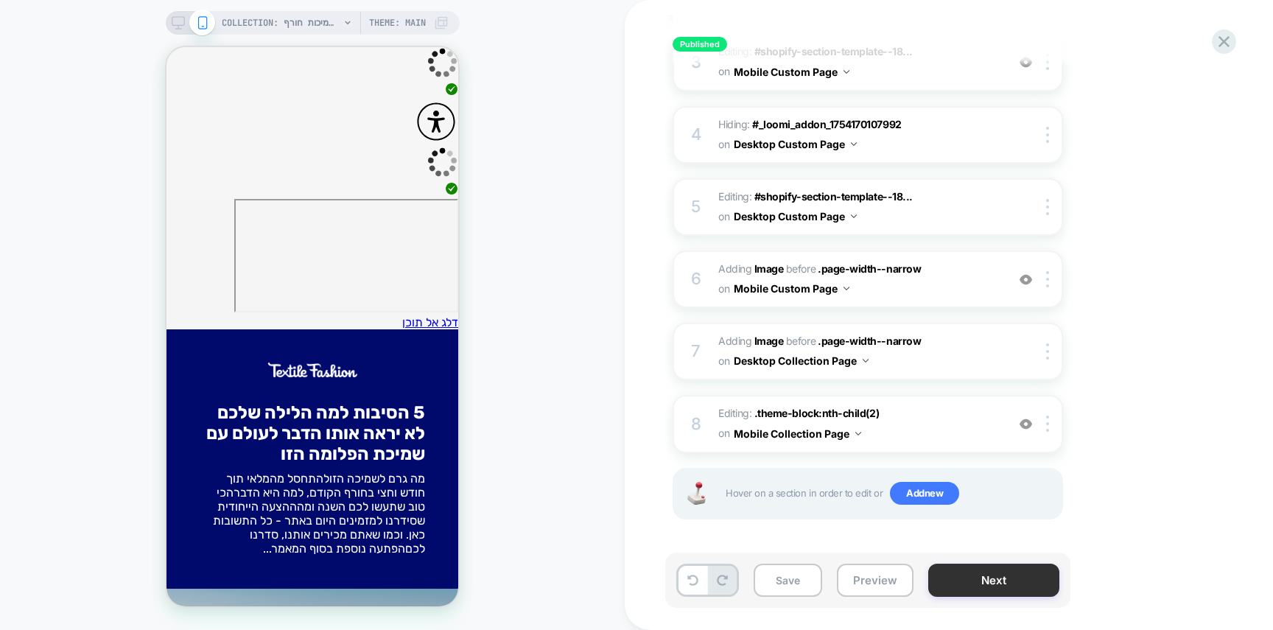
click at [1006, 578] on button "Next" at bounding box center [993, 579] width 131 height 33
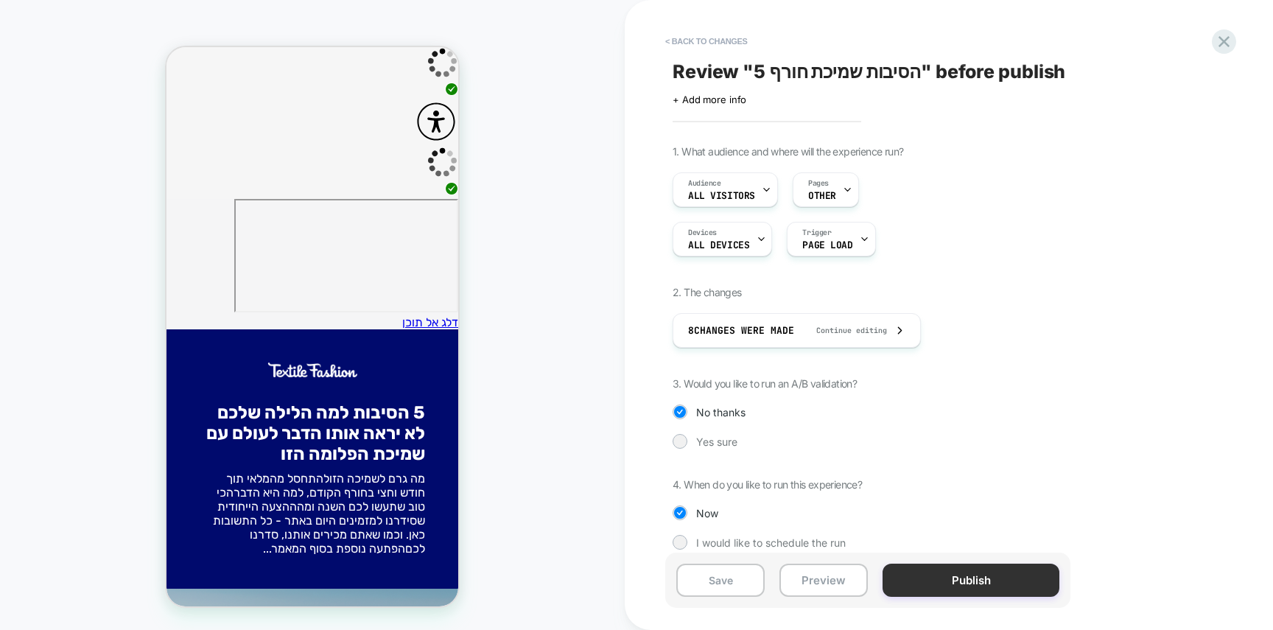
click at [975, 573] on button "Publish" at bounding box center [970, 579] width 177 height 33
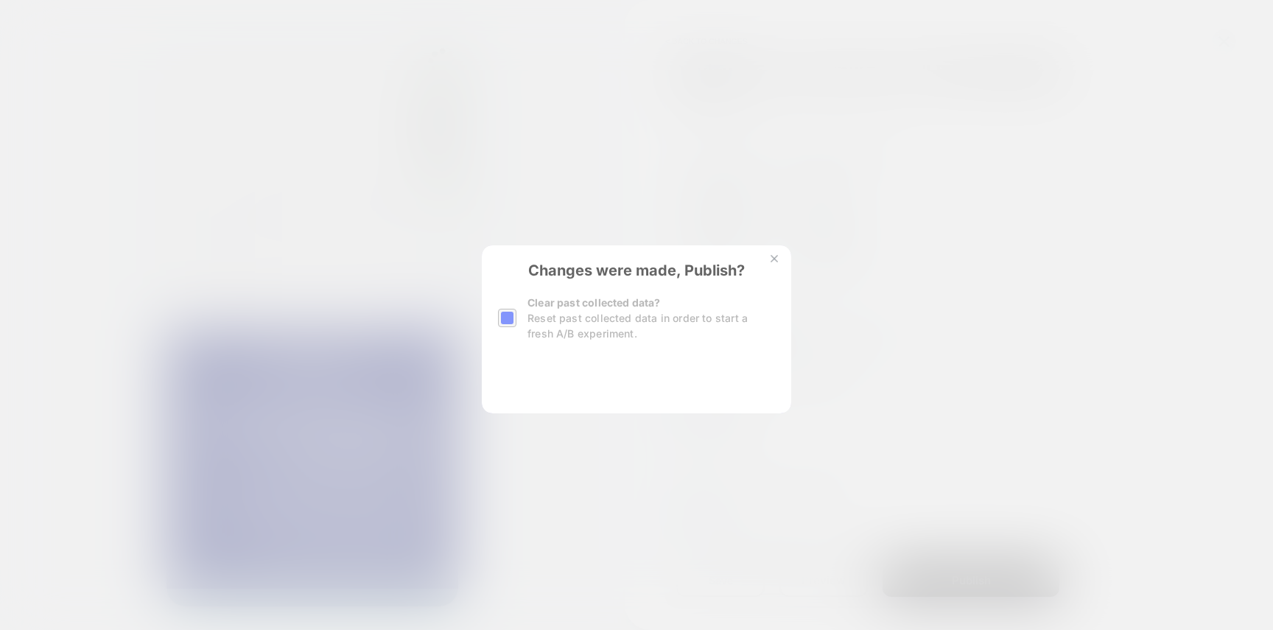
click at [588, 374] on button "Yes, Publish" at bounding box center [563, 377] width 131 height 37
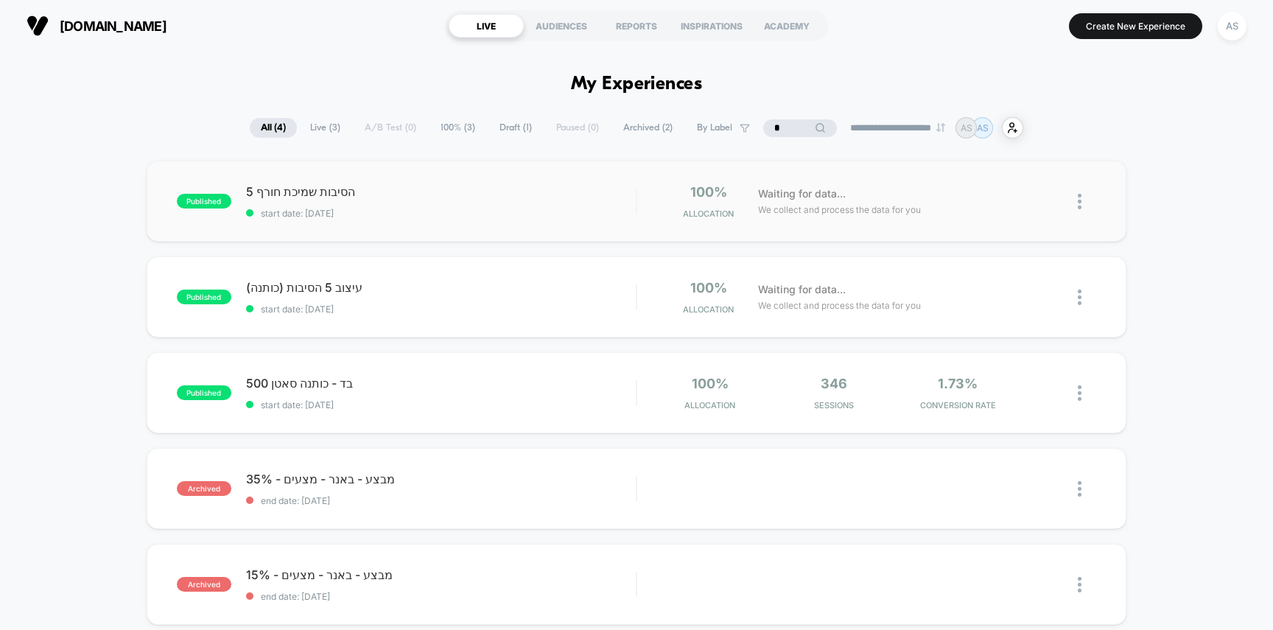
click at [496, 200] on div "5 הסיבות שמיכת חורף start date: [DATE]" at bounding box center [441, 201] width 390 height 35
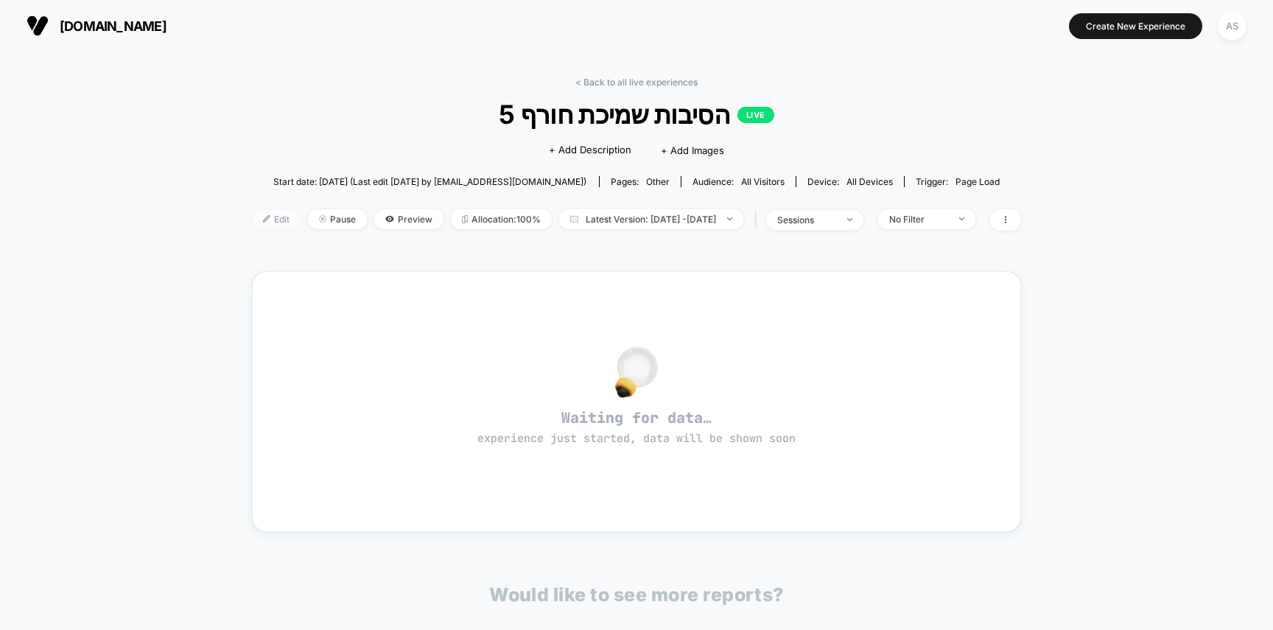
click at [252, 214] on span "Edit" at bounding box center [276, 219] width 49 height 20
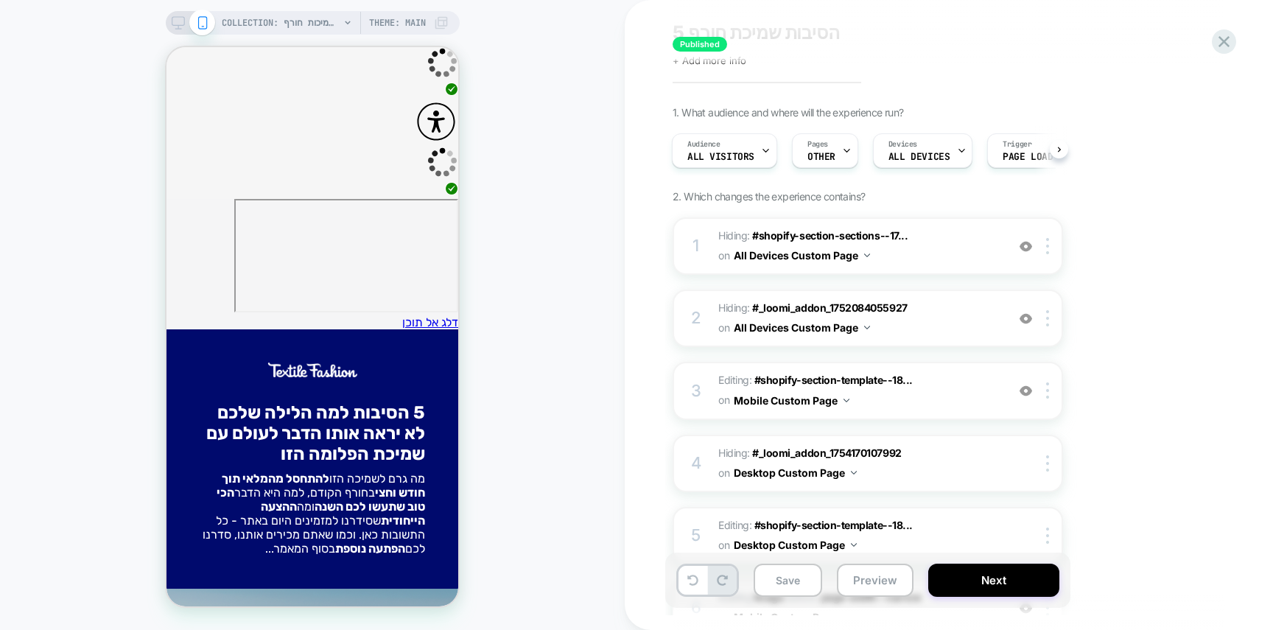
scroll to position [368, 0]
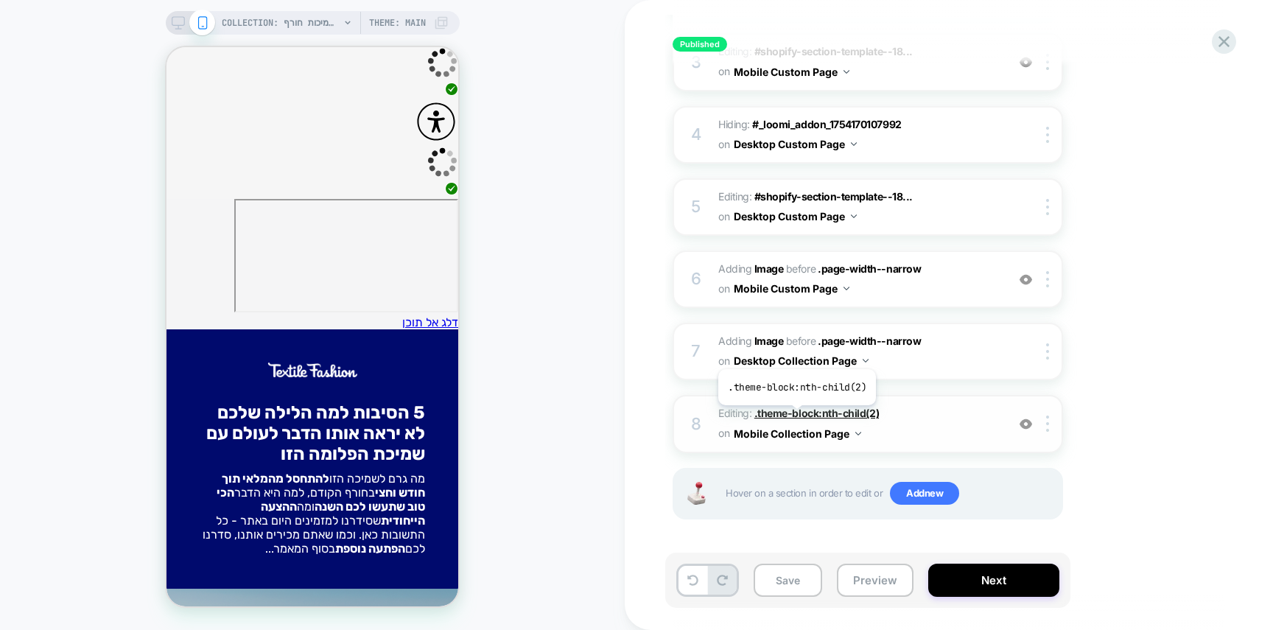
click at [795, 414] on span ".theme-block:nth-child(2)" at bounding box center [816, 413] width 124 height 13
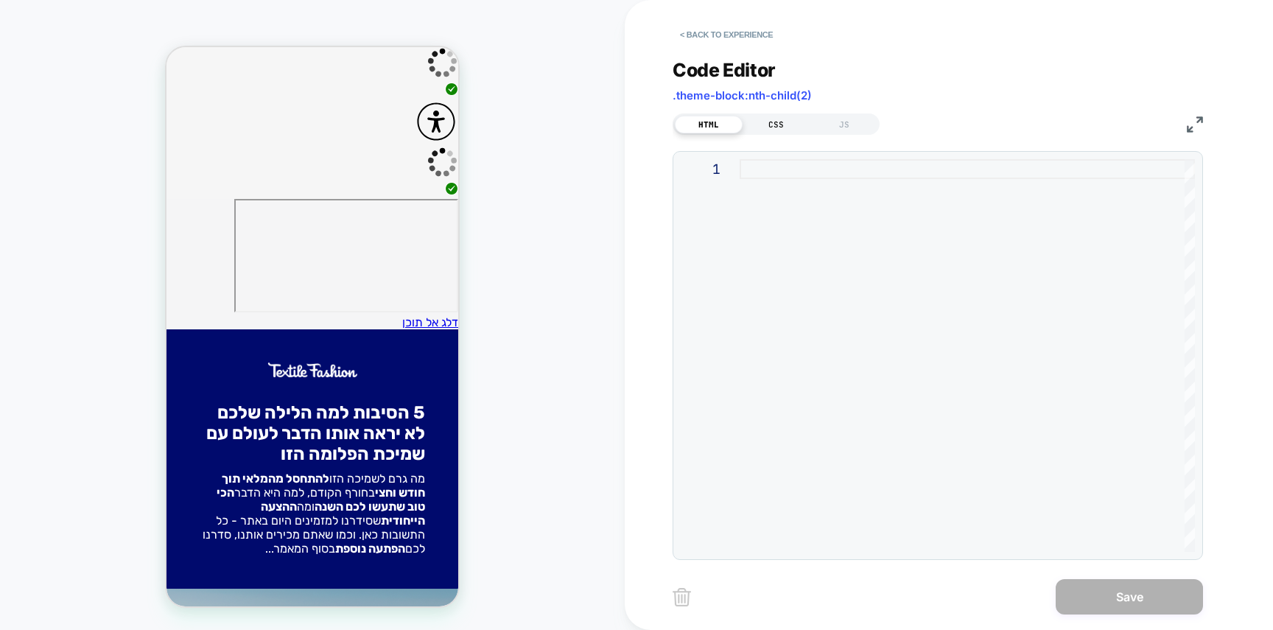
click at [778, 133] on div "CSS" at bounding box center [776, 125] width 68 height 18
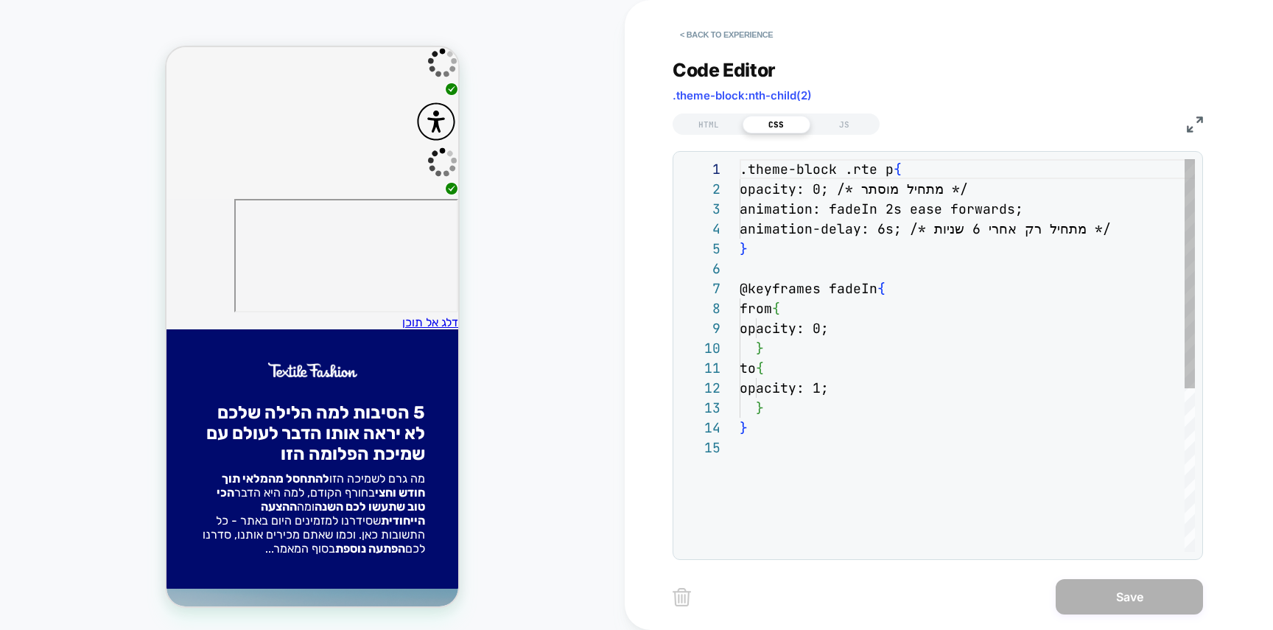
scroll to position [199, 0]
click at [892, 228] on div ".theme-block .rte p { opacity: 0; /* מתחיל מוסתר */ animation: fadeIn 2s ease f…" at bounding box center [966, 494] width 455 height 671
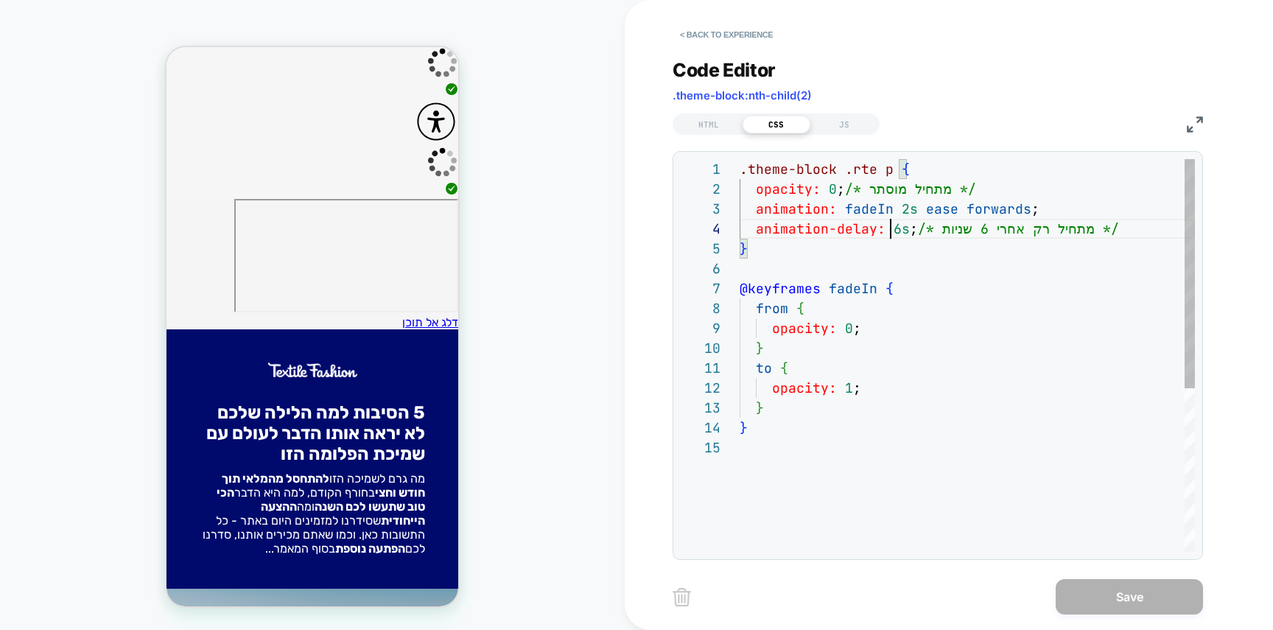
click at [897, 229] on div ".theme-block .rte p { opacity: 0 ; /* מתחיל מוסתר */ animation: fadeIn 2s ease …" at bounding box center [966, 494] width 455 height 671
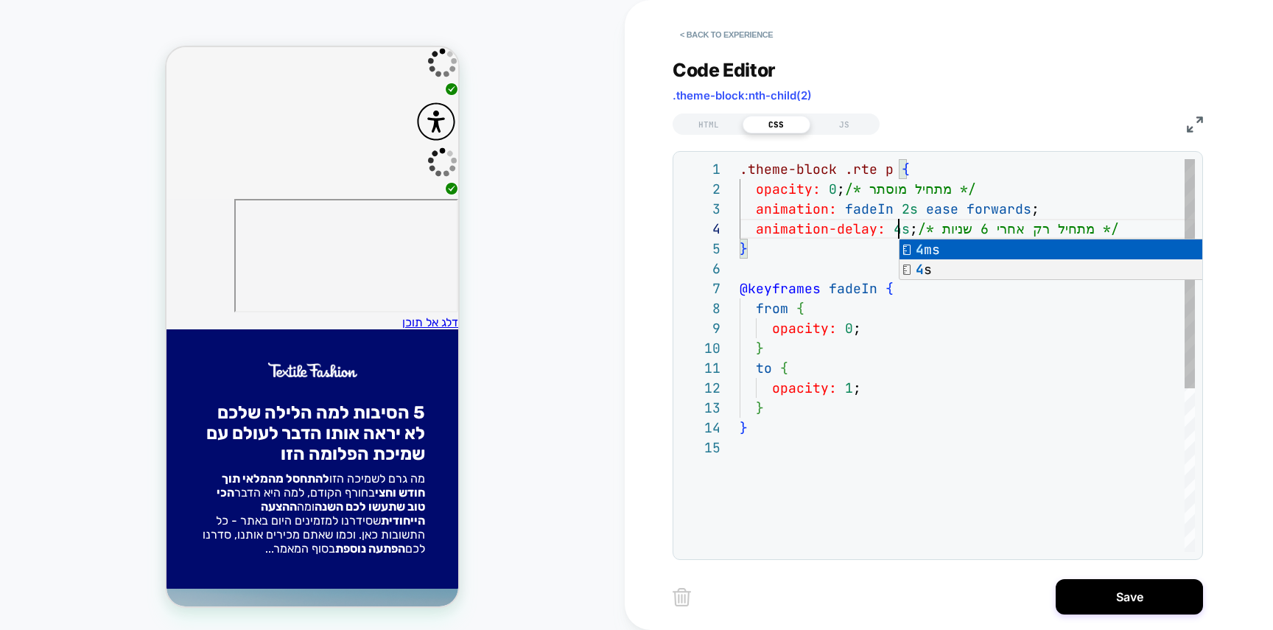
scroll to position [60, 159]
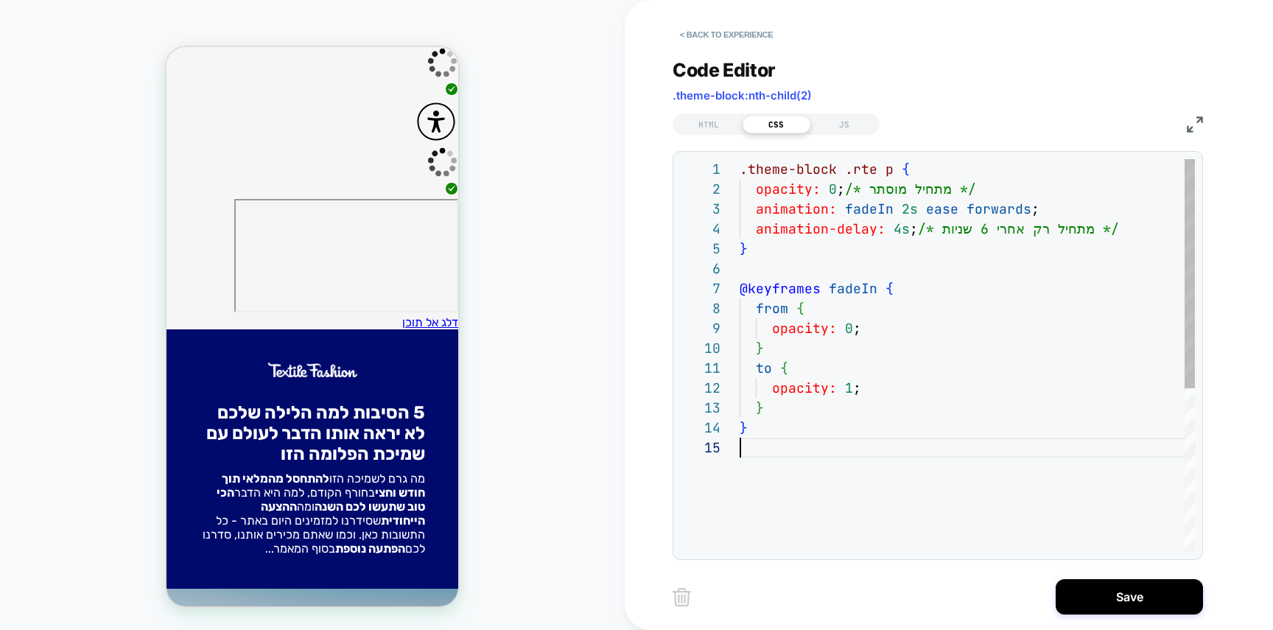
click at [1085, 440] on div ".theme-block .rte p { opacity: 0 ; /* מתחיל מוסתר */ animation: fadeIn 2s ease …" at bounding box center [966, 494] width 455 height 671
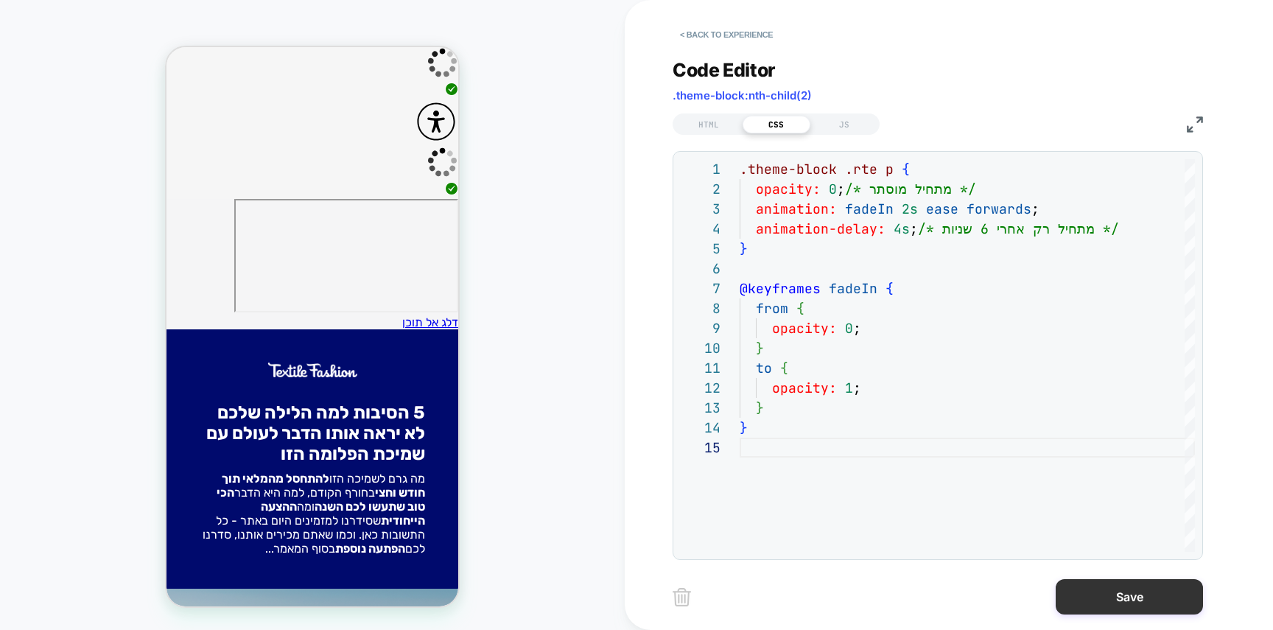
type textarea "**********"
click at [1127, 597] on button "Save" at bounding box center [1128, 596] width 147 height 35
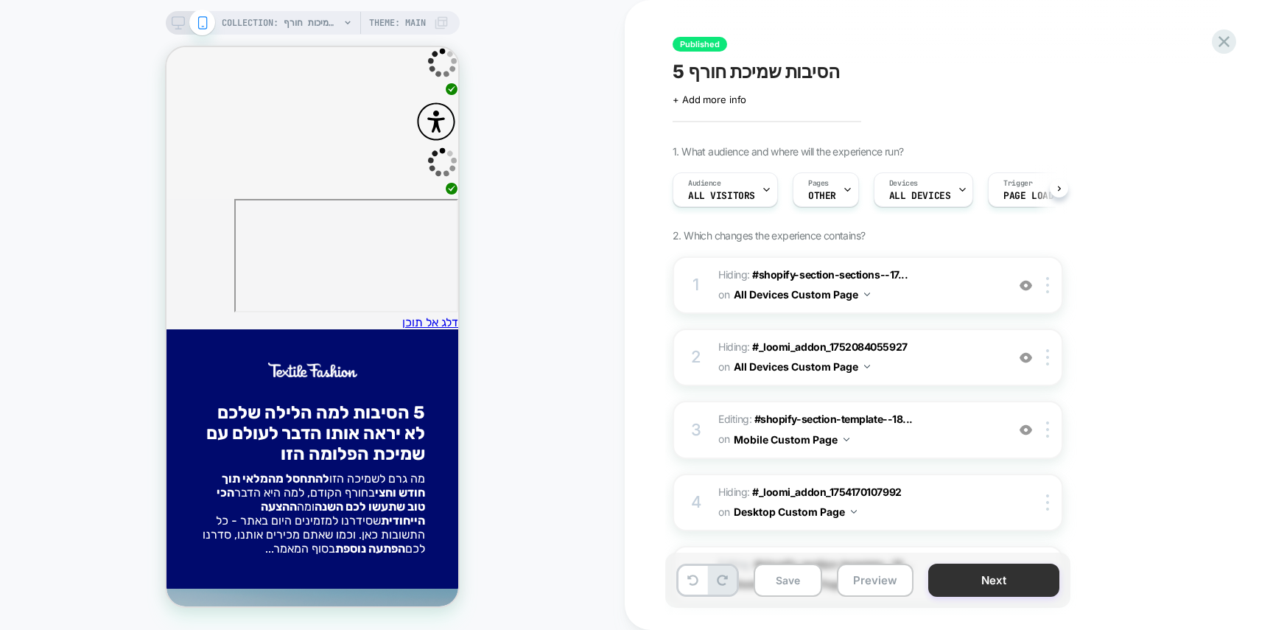
scroll to position [0, 1]
click at [1003, 591] on button "Next" at bounding box center [993, 579] width 131 height 33
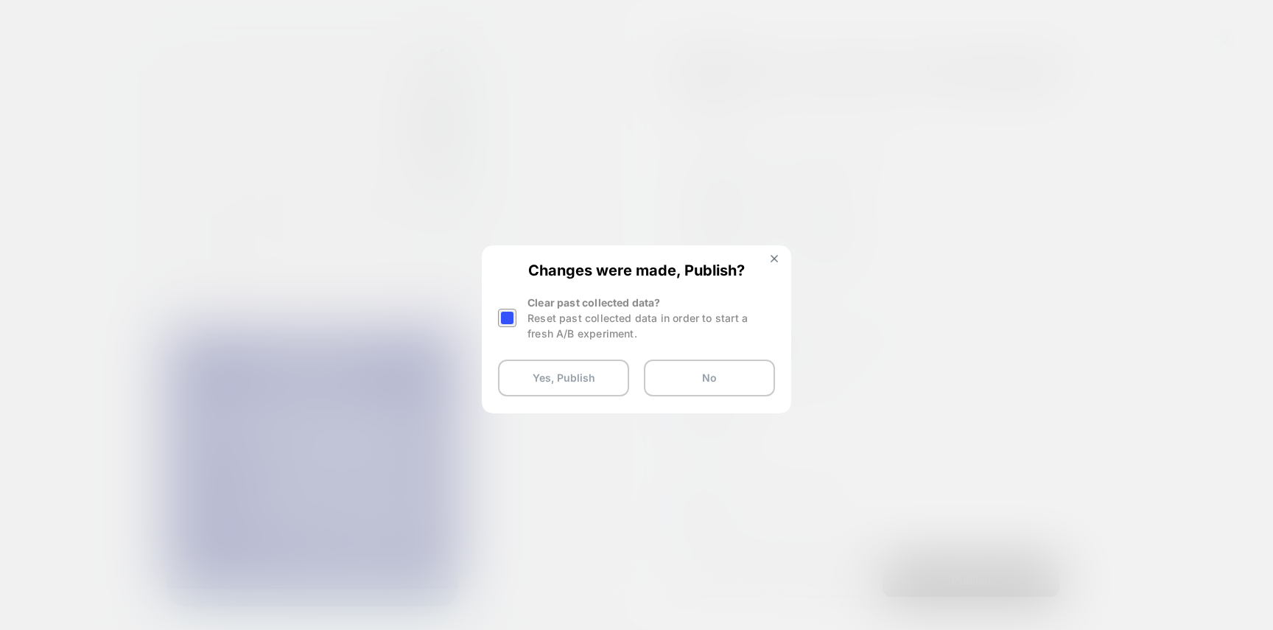
click at [770, 253] on div "Changes were made, Publish? Clear past collected data? Reset past collected dat…" at bounding box center [636, 329] width 306 height 164
click at [773, 255] on img at bounding box center [773, 258] width 7 height 7
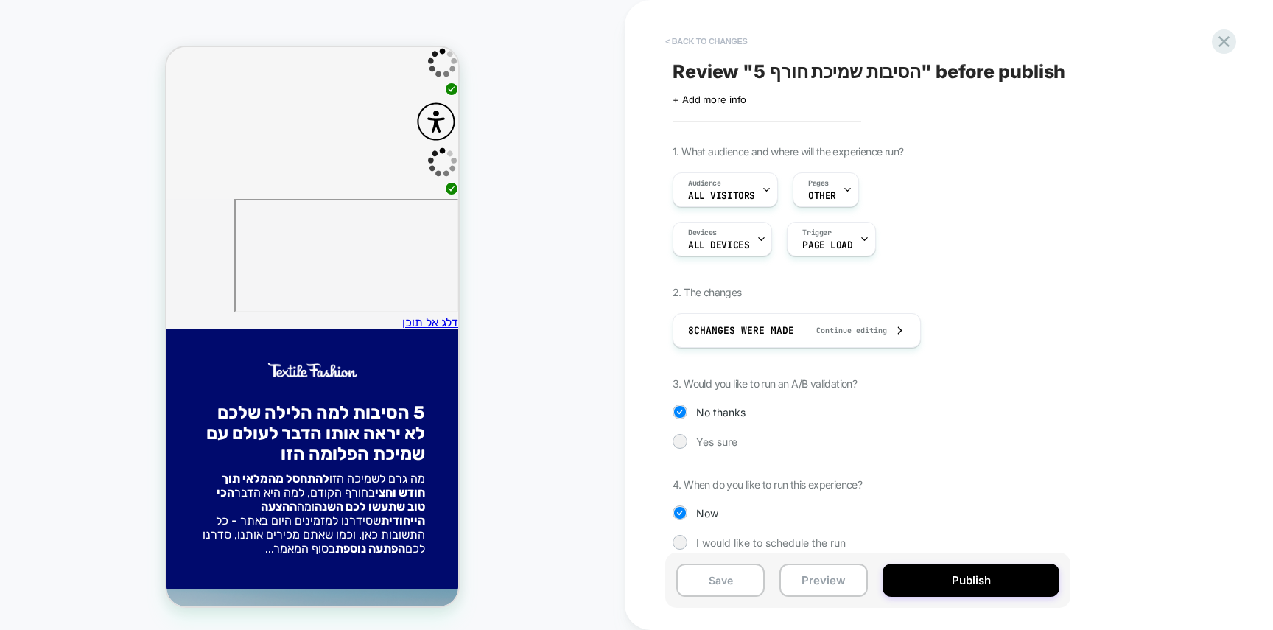
click at [700, 43] on button "< Back to changes" at bounding box center [706, 41] width 97 height 24
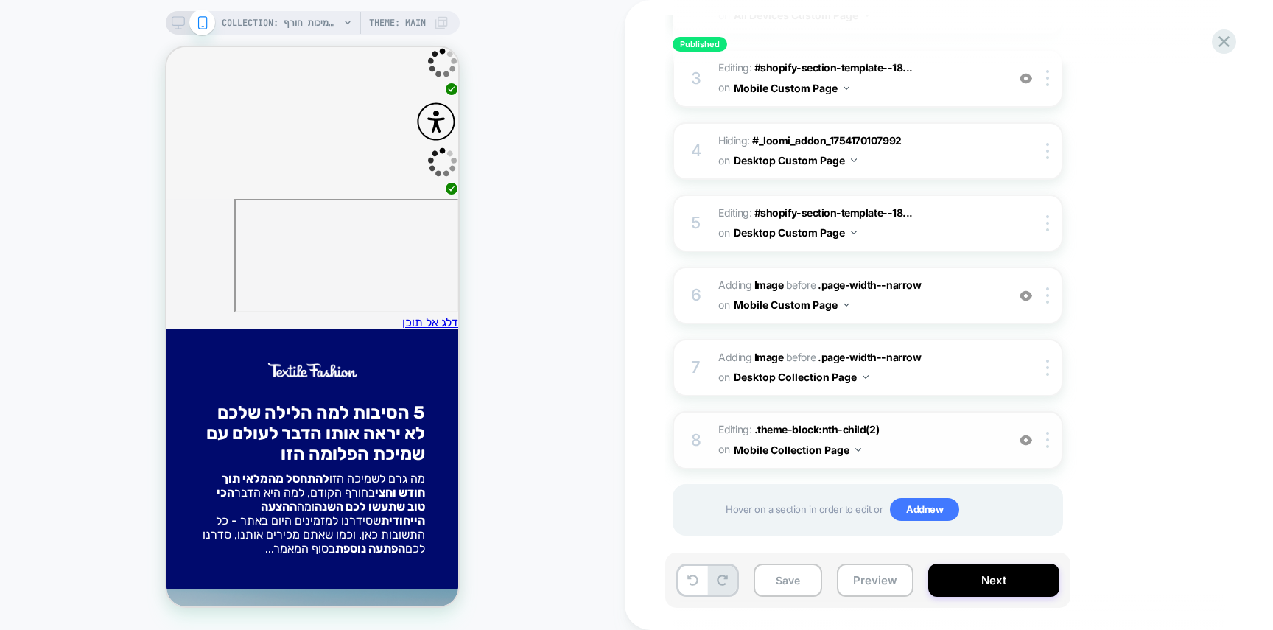
scroll to position [368, 0]
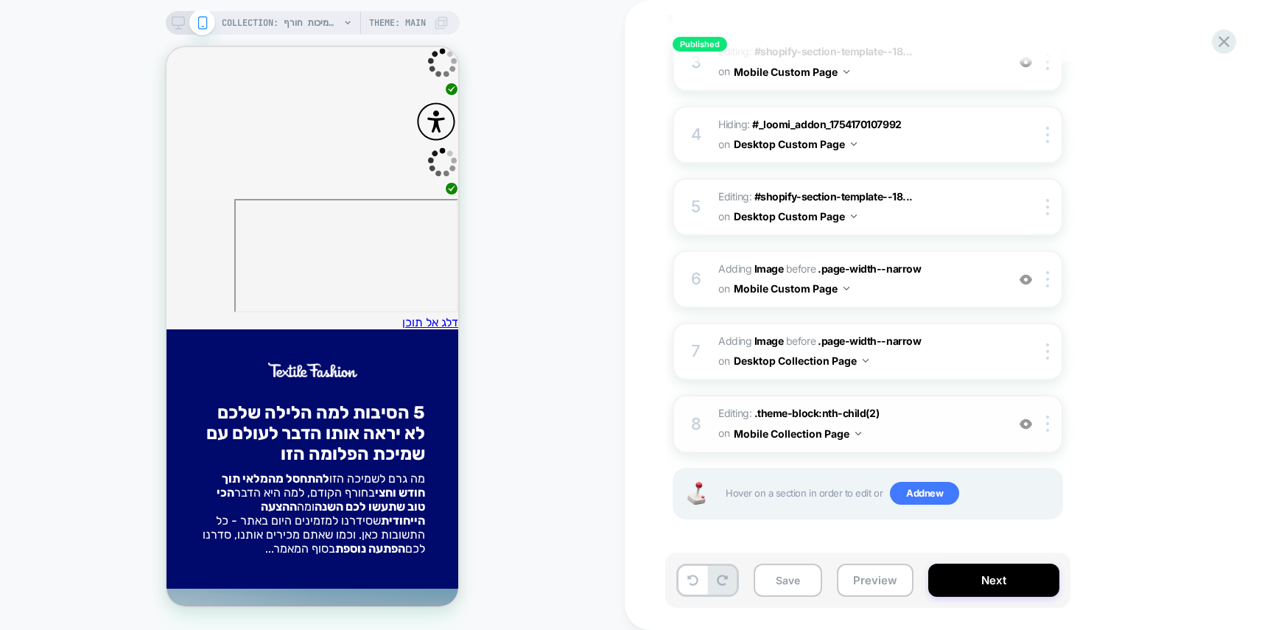
click at [804, 405] on span "Editing : .theme-block:nth-child(2) .theme-block:nth-child(2) on Mobile Collect…" at bounding box center [858, 424] width 281 height 40
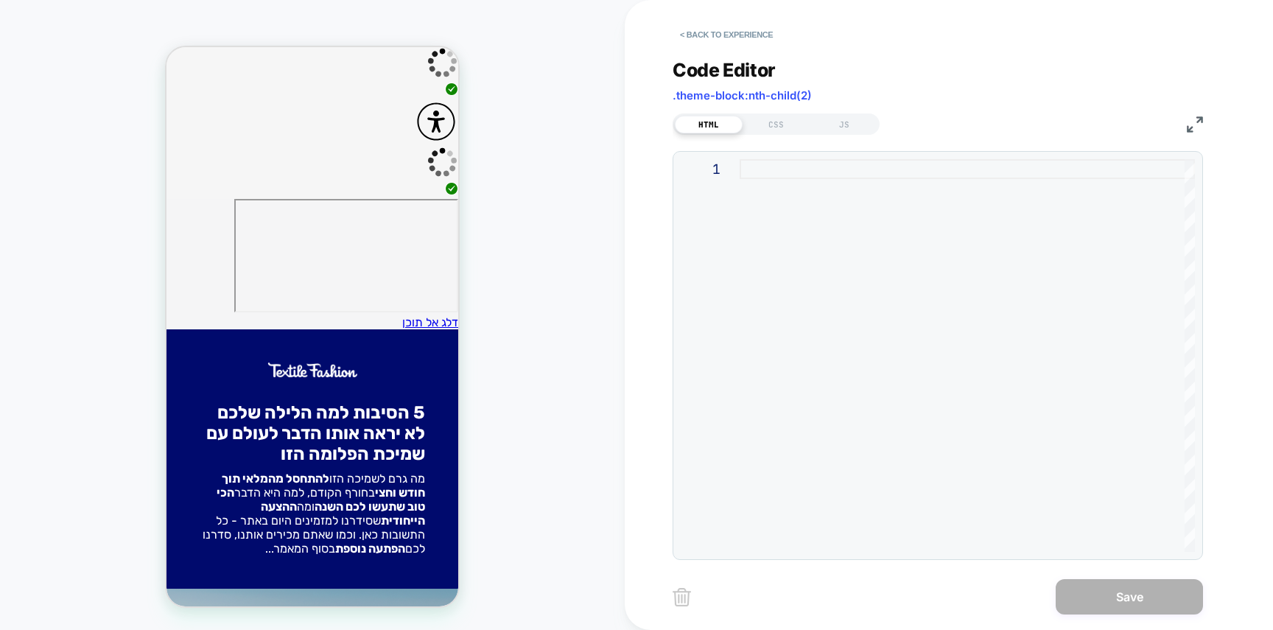
click at [776, 113] on div "HTML CSS JS" at bounding box center [775, 123] width 207 height 21
click at [776, 116] on div "CSS" at bounding box center [776, 125] width 68 height 18
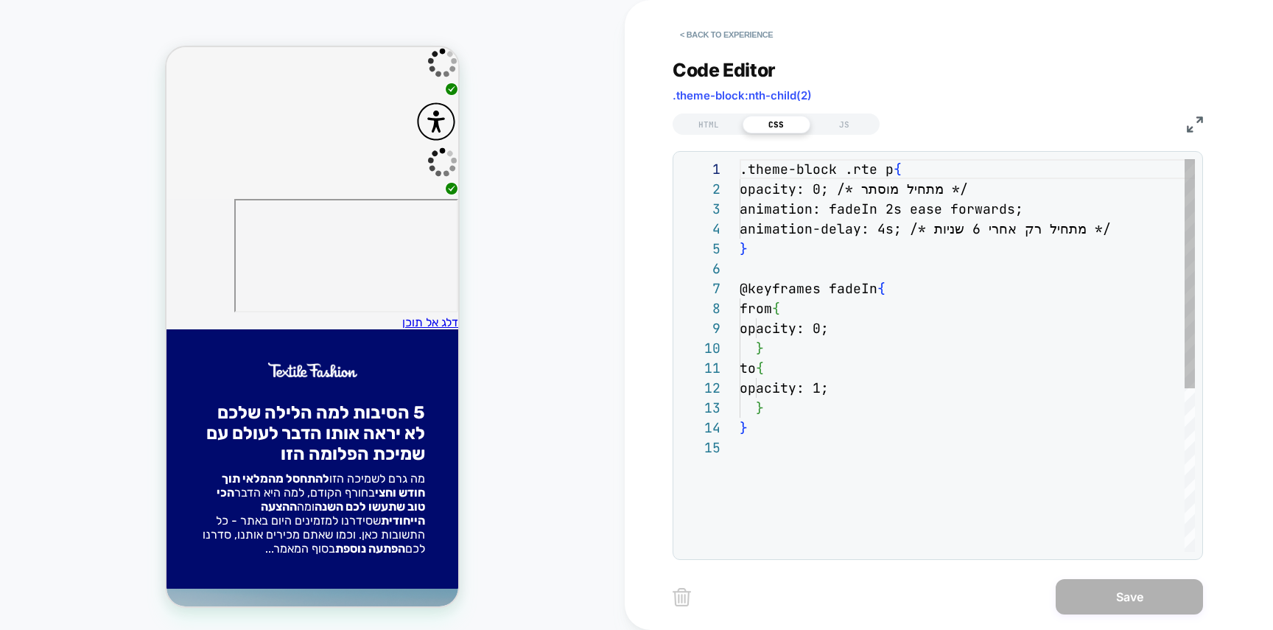
scroll to position [199, 0]
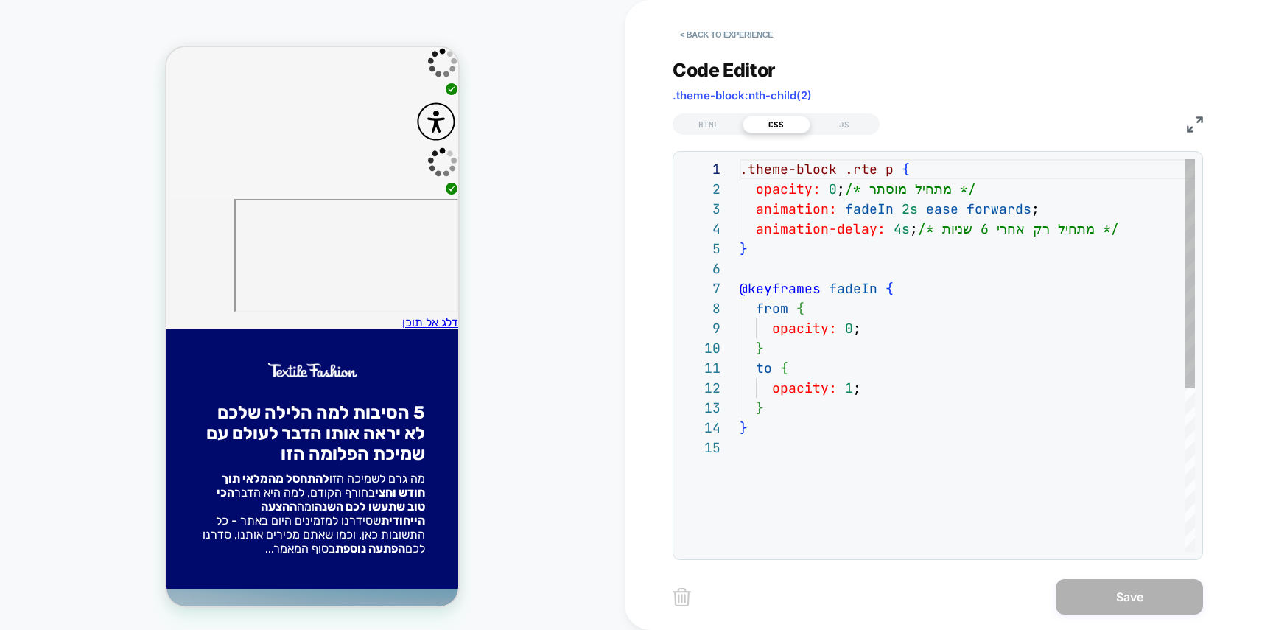
click at [900, 223] on div ".theme-block .rte p { opacity: 0 ; /* מתחיל מוסתר */ animation: fadeIn 2s ease …" at bounding box center [966, 494] width 455 height 671
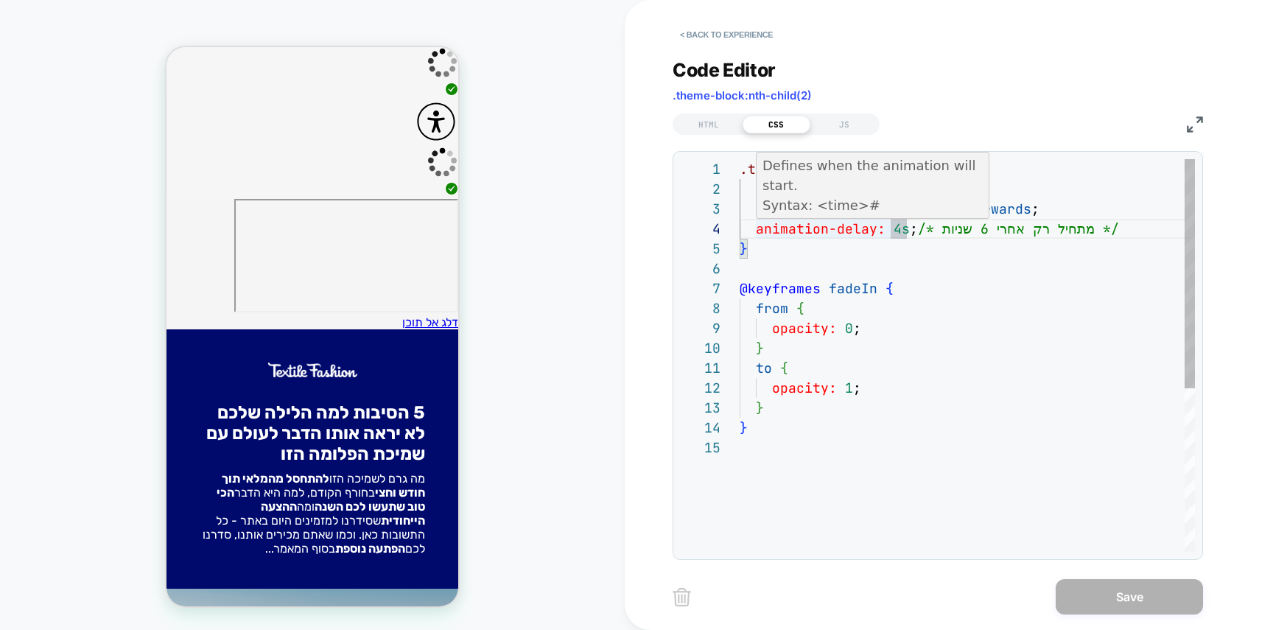
scroll to position [60, 159]
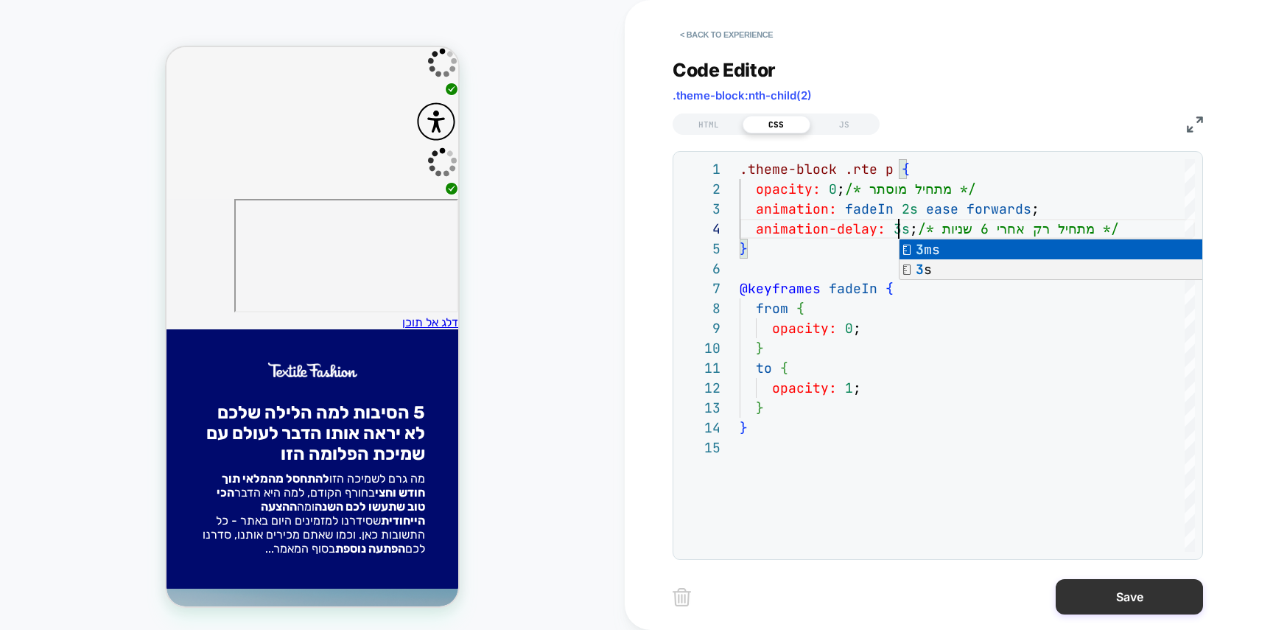
type textarea "**********"
click at [1125, 604] on button "Save" at bounding box center [1128, 596] width 147 height 35
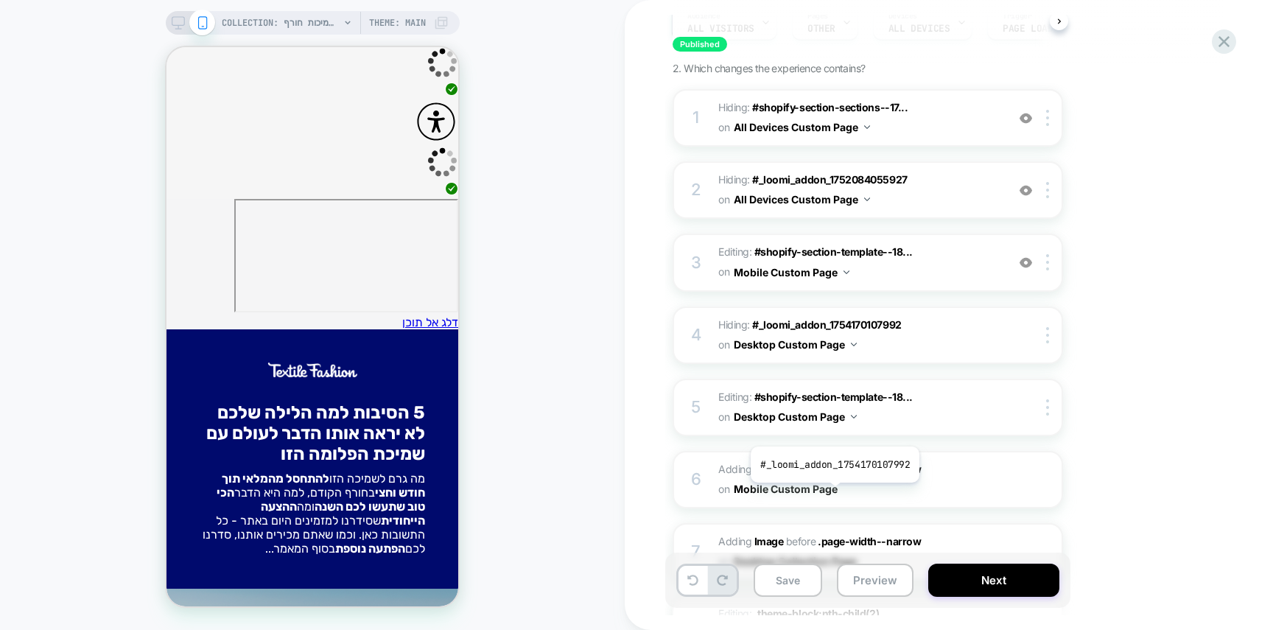
scroll to position [368, 0]
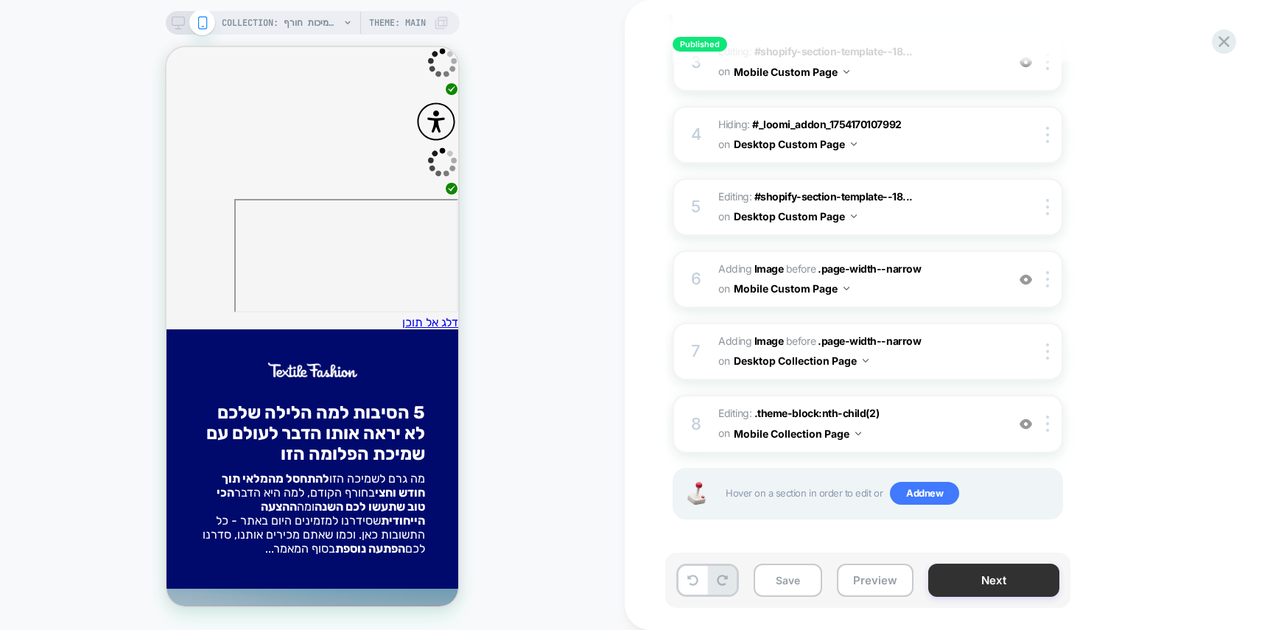
click at [977, 571] on button "Next" at bounding box center [993, 579] width 131 height 33
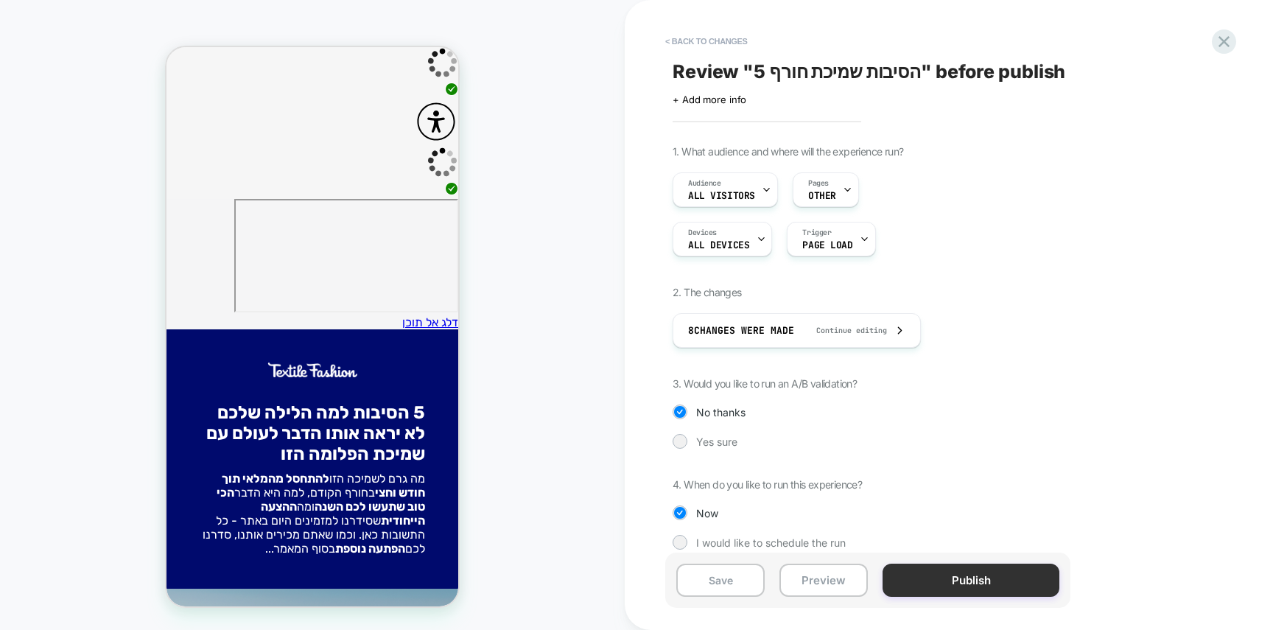
click at [977, 572] on button "Publish" at bounding box center [970, 579] width 177 height 33
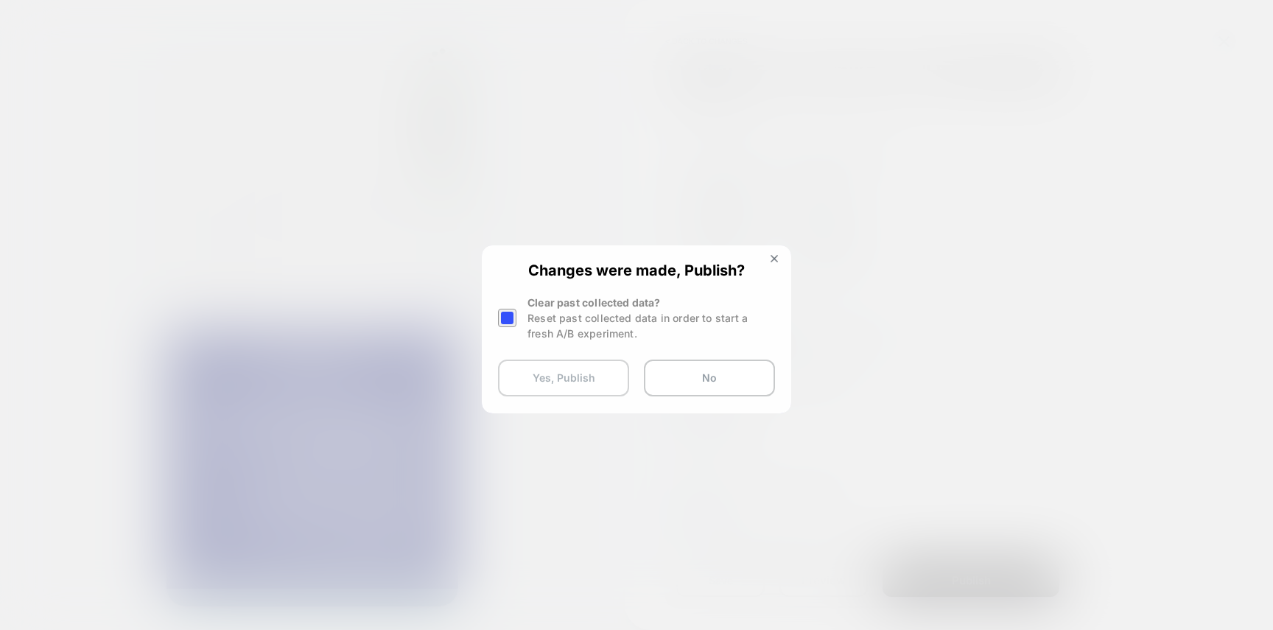
click at [572, 389] on button "Yes, Publish" at bounding box center [563, 377] width 131 height 37
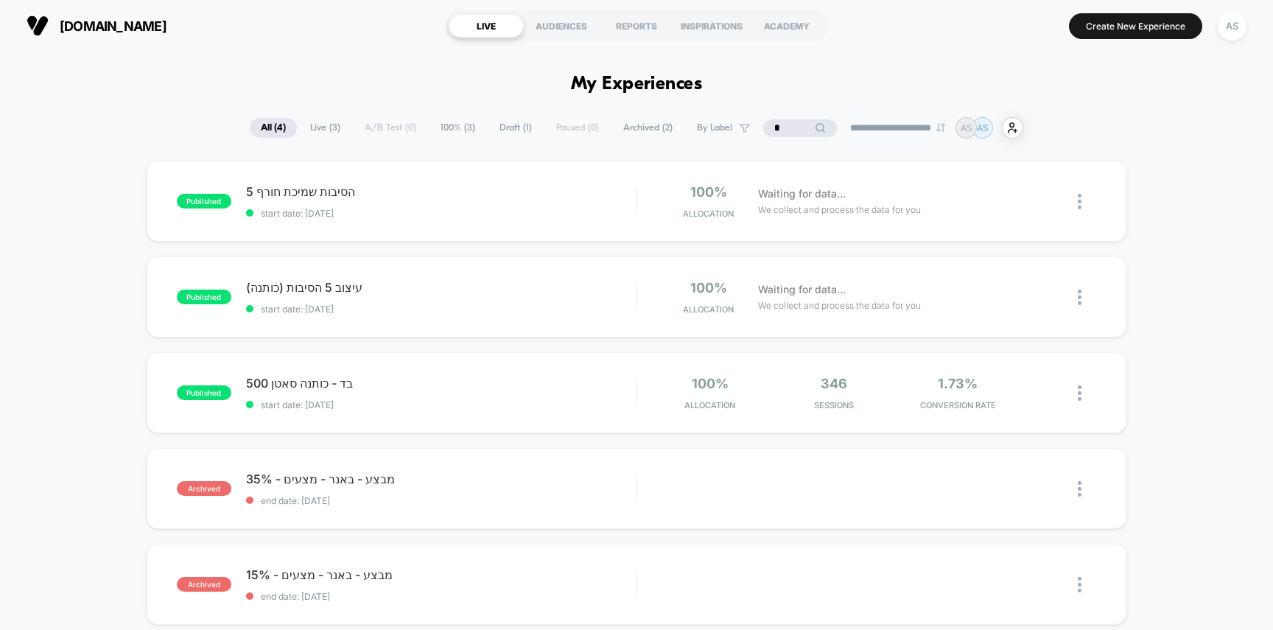
click at [522, 208] on span "start date: [DATE]" at bounding box center [441, 213] width 390 height 11
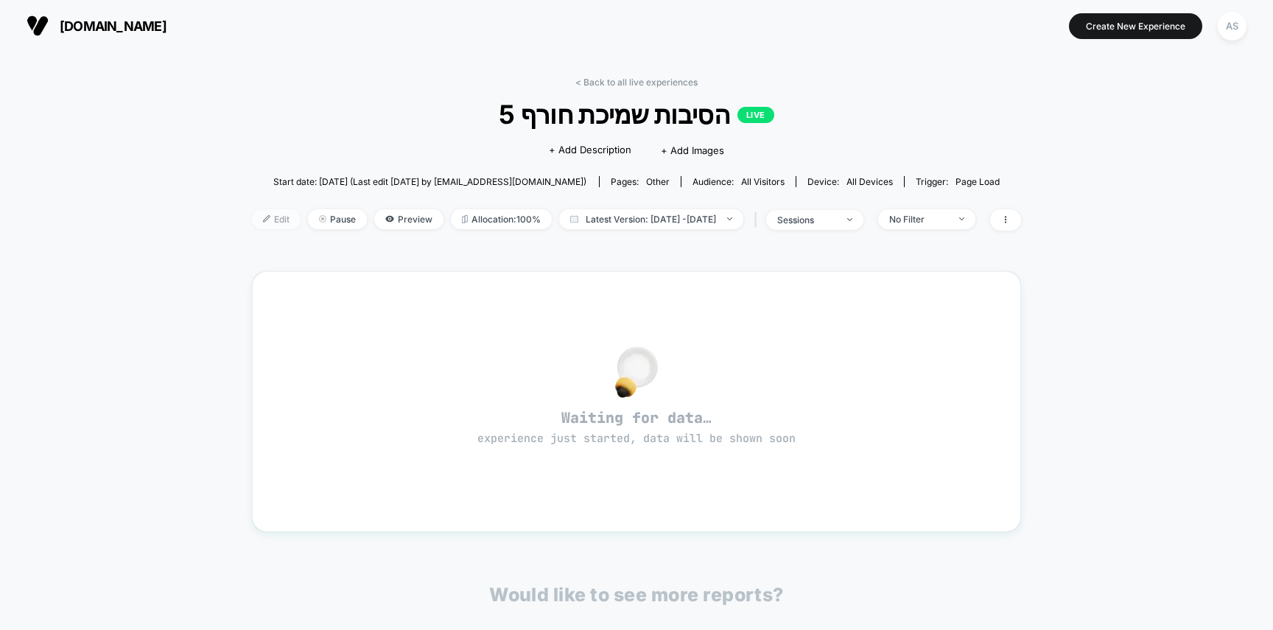
click at [257, 214] on span "Edit" at bounding box center [276, 219] width 49 height 20
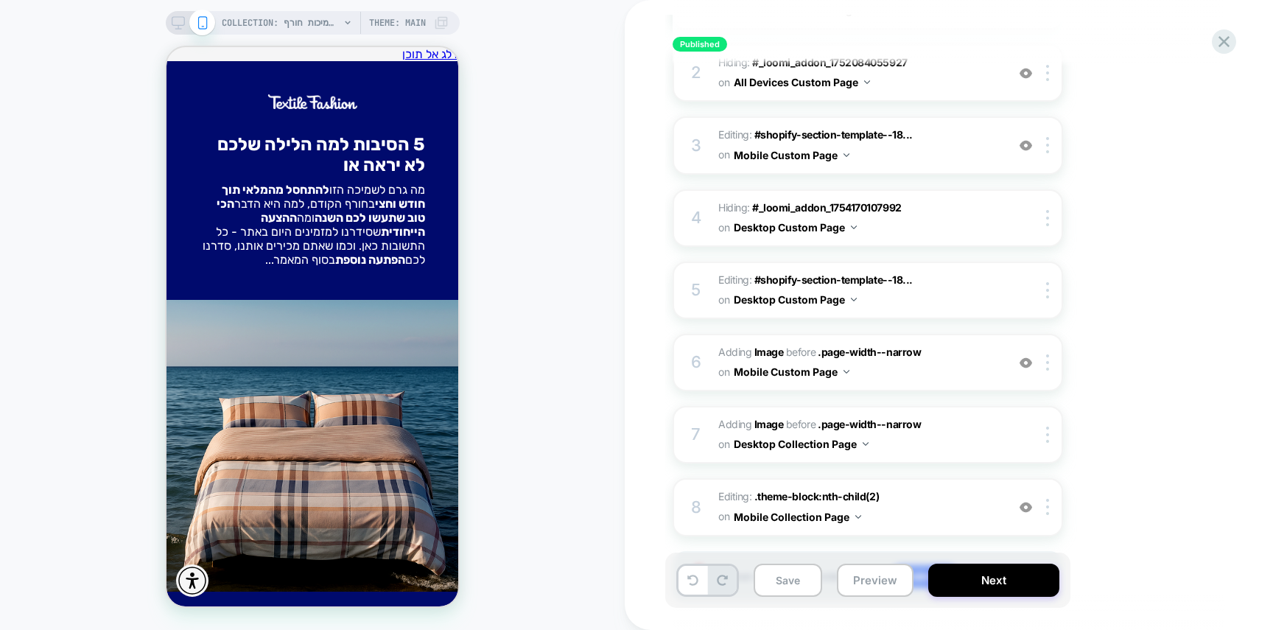
scroll to position [368, 0]
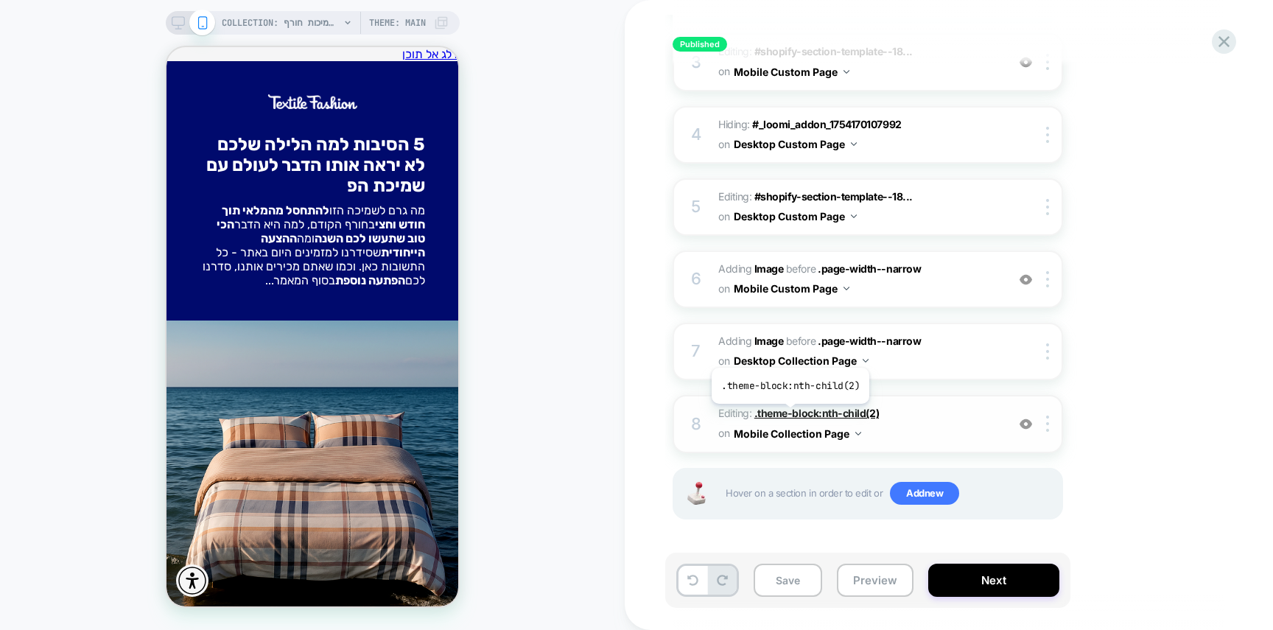
click at [789, 414] on span ".theme-block:nth-child(2)" at bounding box center [816, 413] width 124 height 13
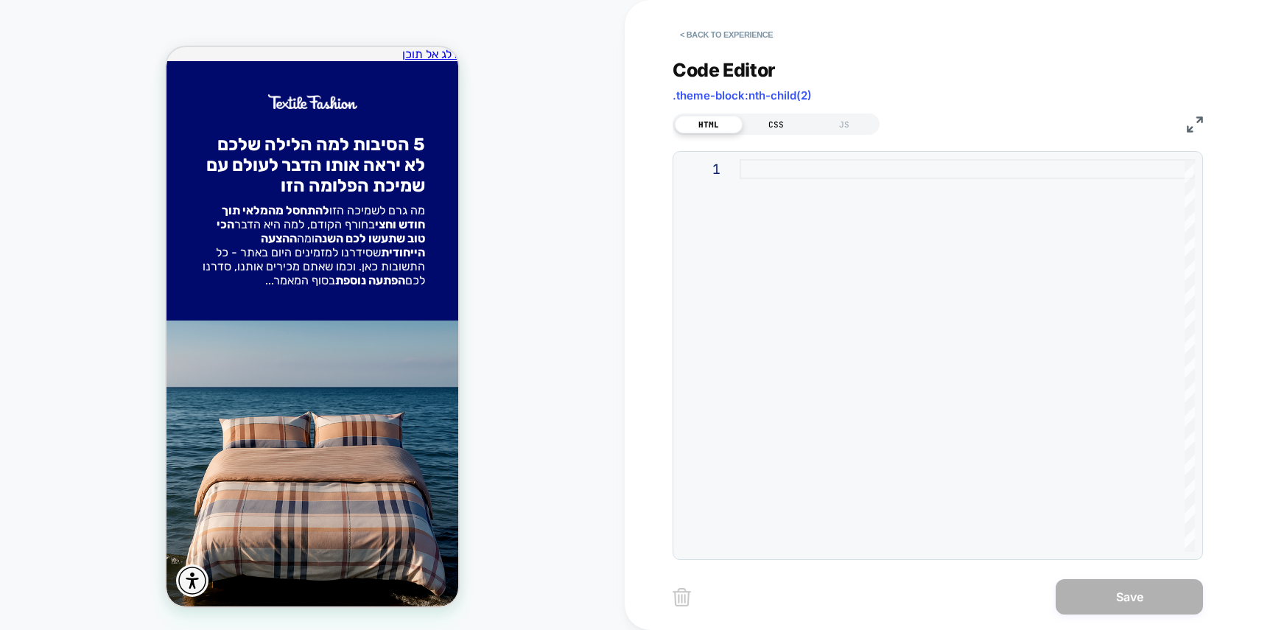
click at [778, 121] on div "CSS" at bounding box center [776, 125] width 68 height 18
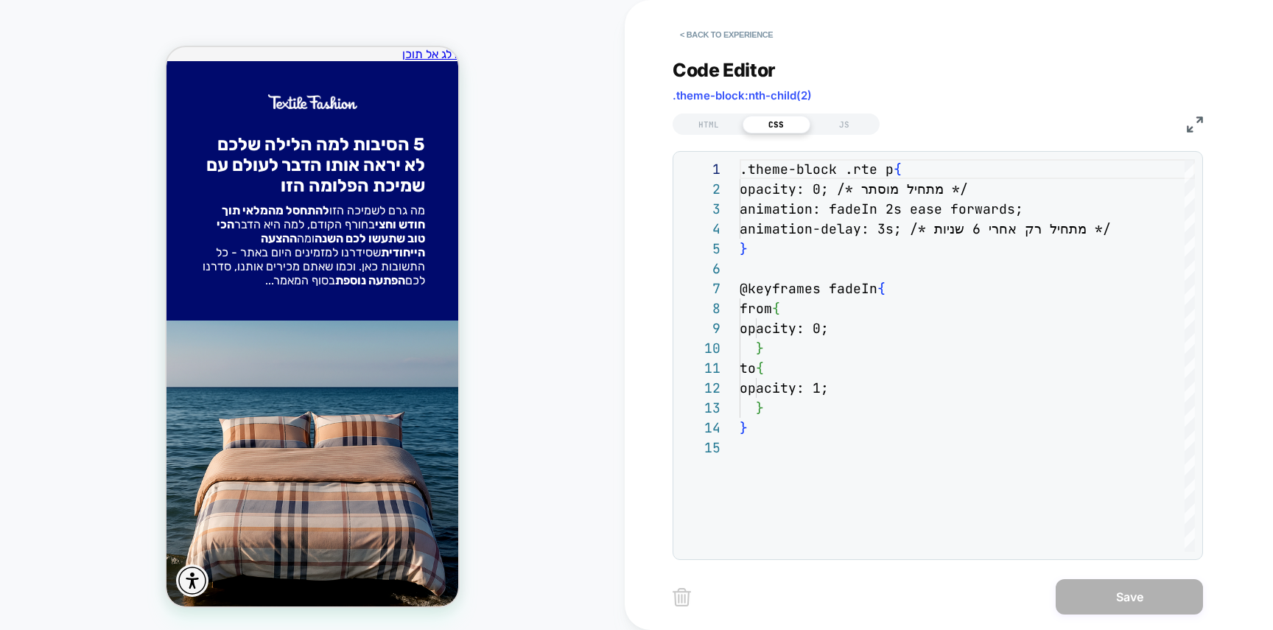
scroll to position [199, 0]
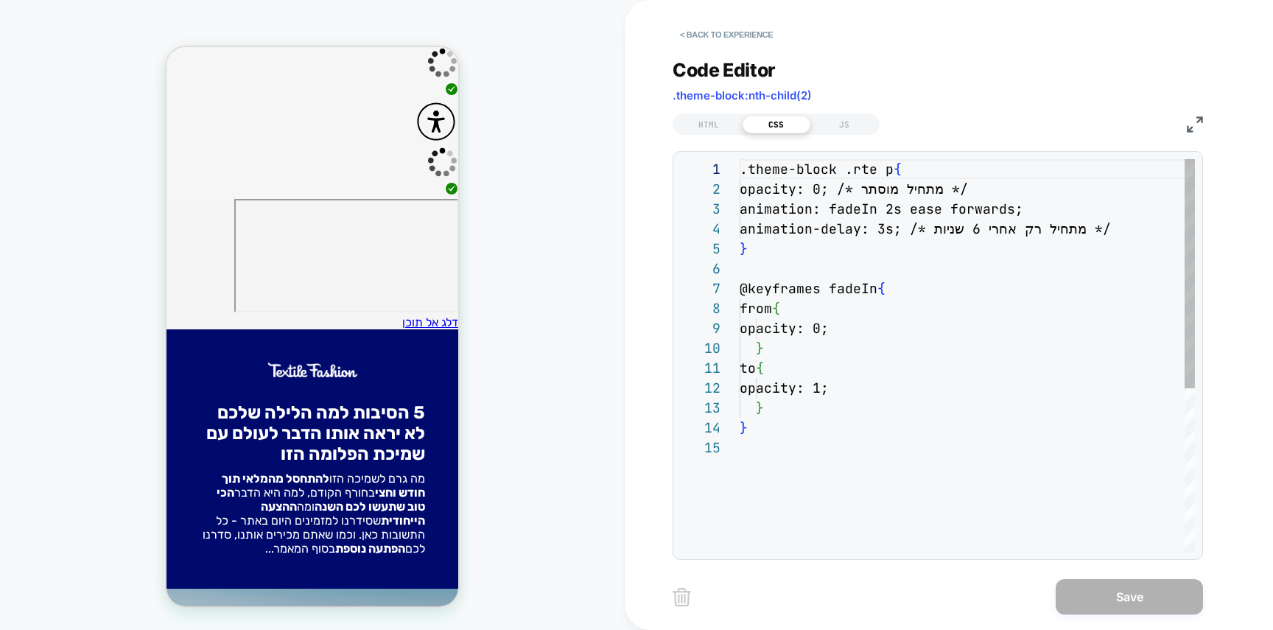
click at [843, 337] on div ".theme-block .rte p { opacity: 0; /* מתחיל מוסתר */ animation: fadeIn 2s ease f…" at bounding box center [966, 494] width 455 height 671
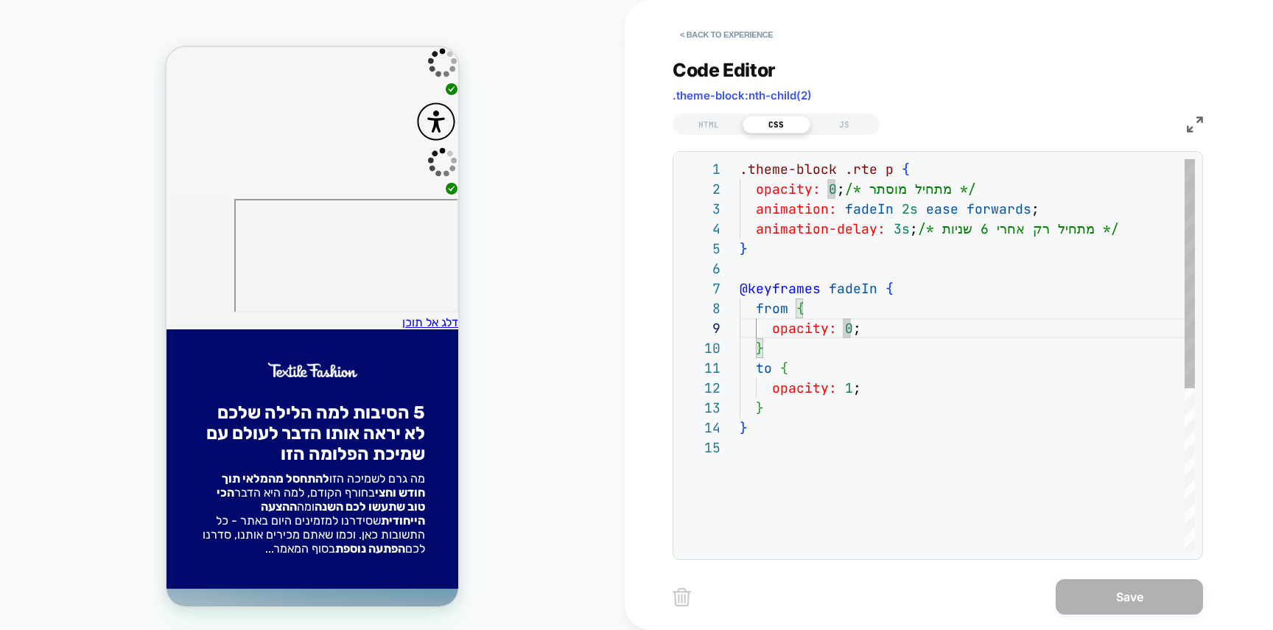
click at [897, 236] on div ".theme-block .rte p { opacity: 0 ; /* מתחיל מוסתר */ animation: fadeIn 2s ease …" at bounding box center [966, 494] width 455 height 671
drag, startPoint x: 898, startPoint y: 231, endPoint x: 888, endPoint y: 231, distance: 9.6
click at [888, 231] on div ".theme-block .rte p { opacity: 0 ; /* מתחיל מוסתר */ animation: fadeIn 2s ease …" at bounding box center [966, 494] width 455 height 671
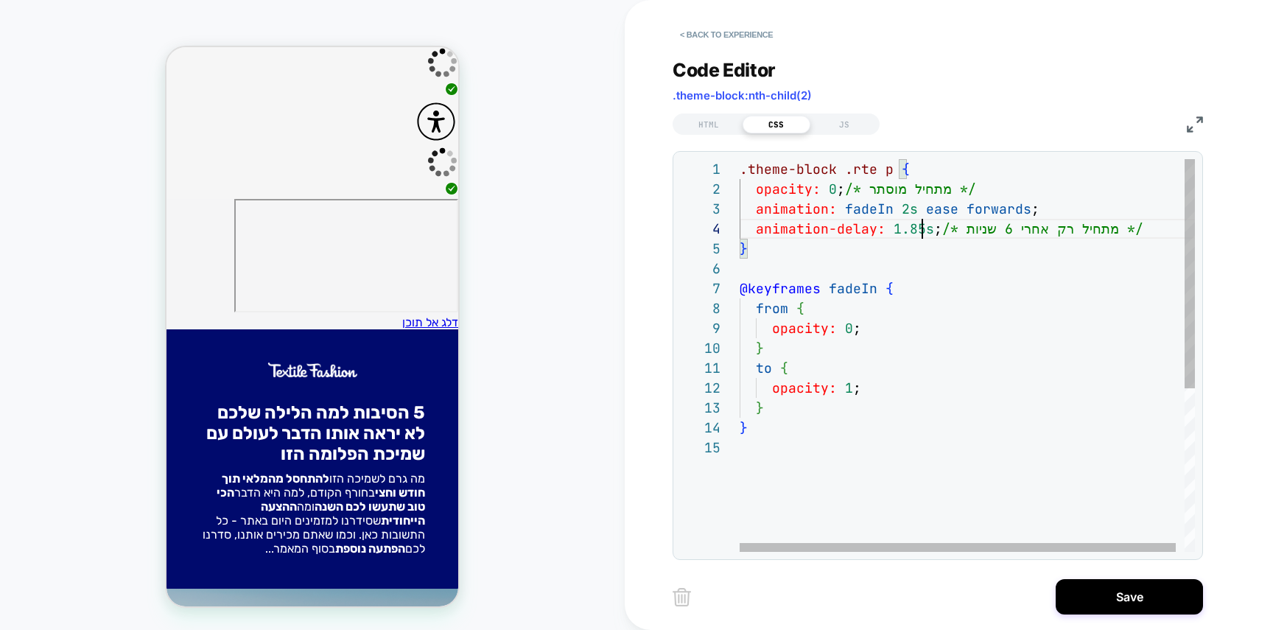
scroll to position [60, 183]
click at [1056, 483] on div ".theme-block .rte p { opacity: 0 ; /* מתחיל מוסתר */ animation: fadeIn 2s ease …" at bounding box center [971, 494] width 464 height 671
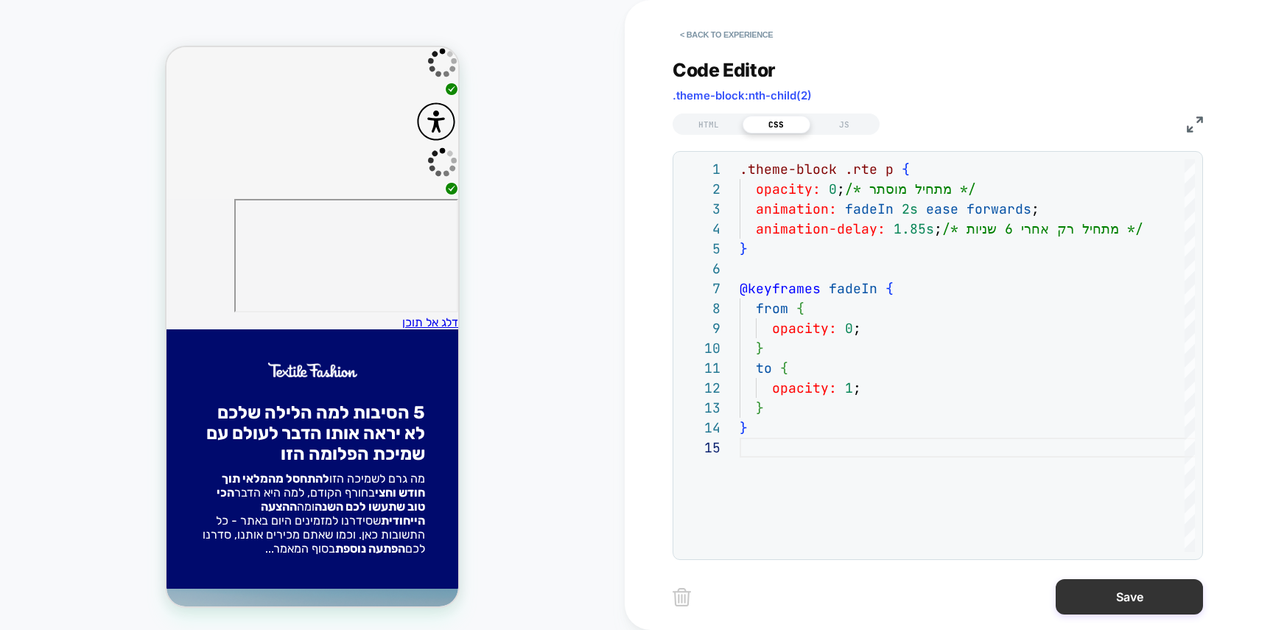
type textarea "**********"
click at [1108, 583] on button "Save" at bounding box center [1128, 596] width 147 height 35
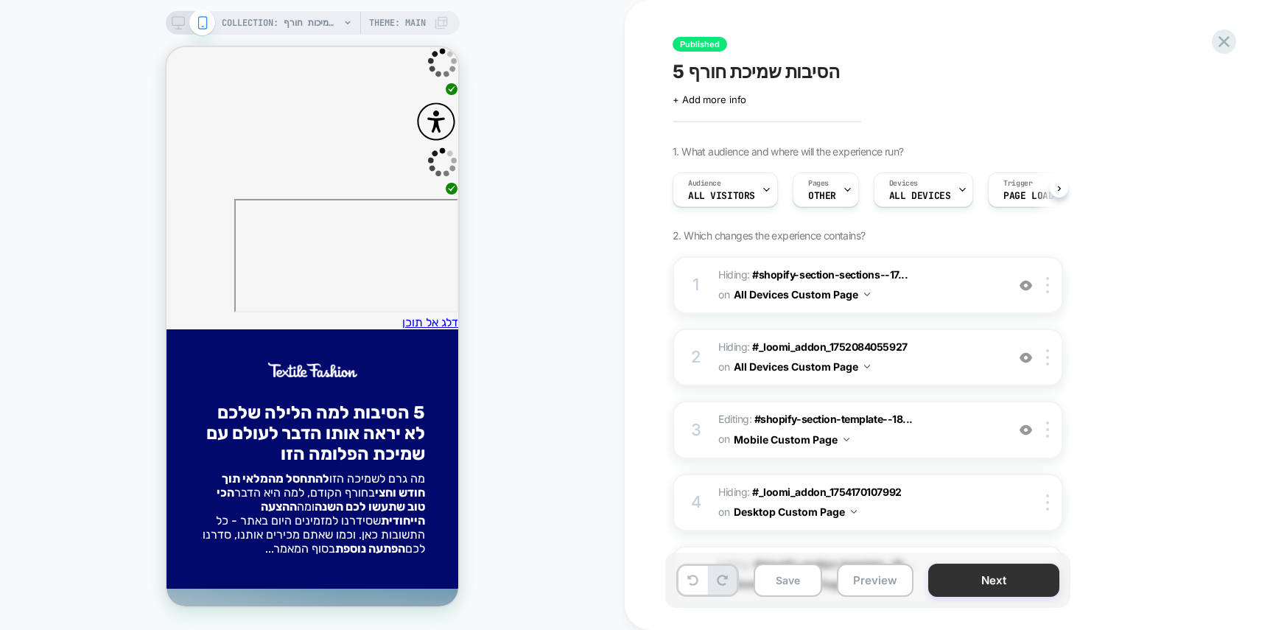
click at [998, 583] on button "Next" at bounding box center [993, 579] width 131 height 33
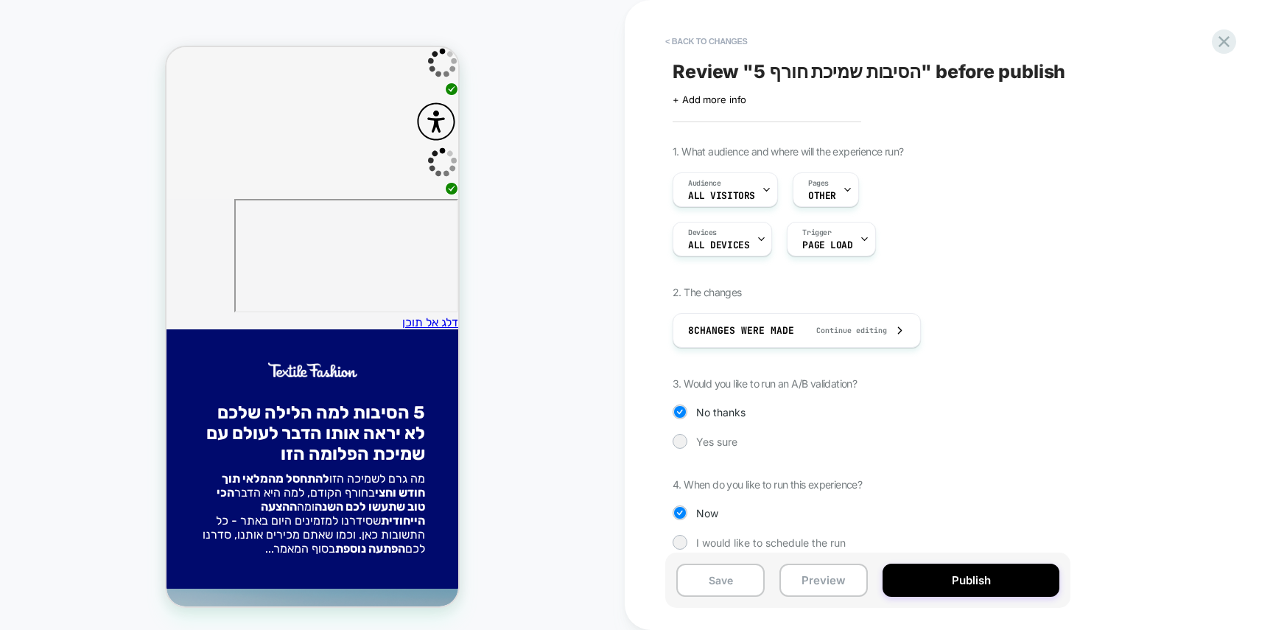
click at [998, 583] on button "Publish" at bounding box center [970, 579] width 177 height 33
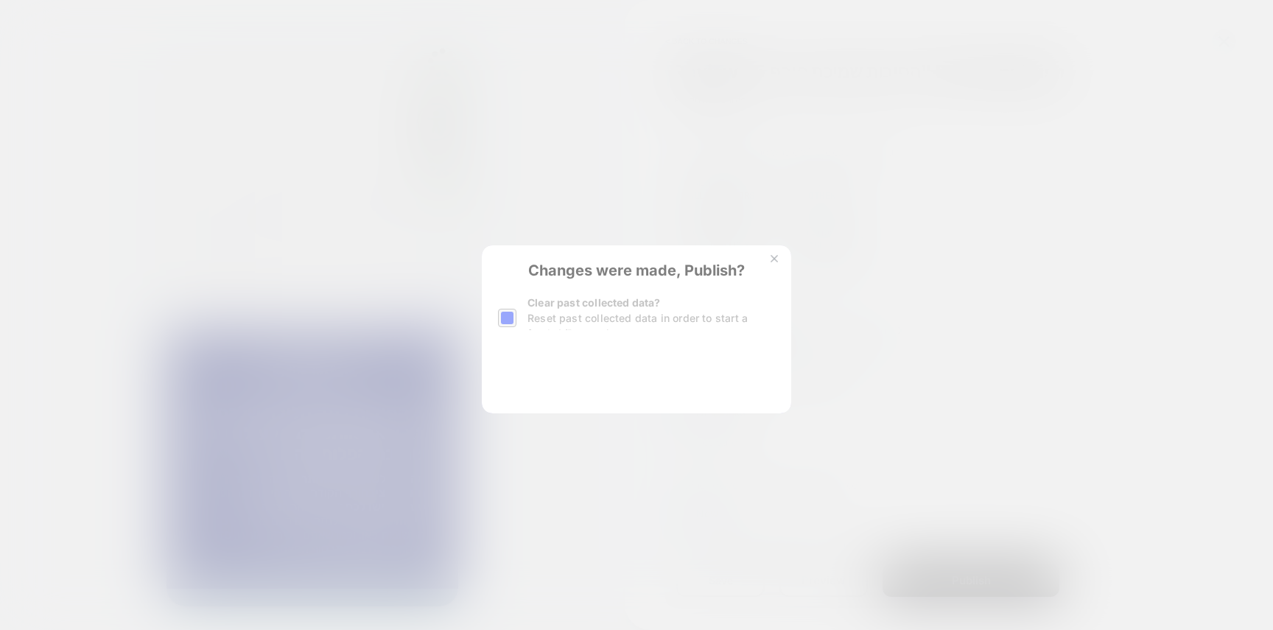
click at [574, 377] on button "Yes, Publish" at bounding box center [563, 377] width 131 height 37
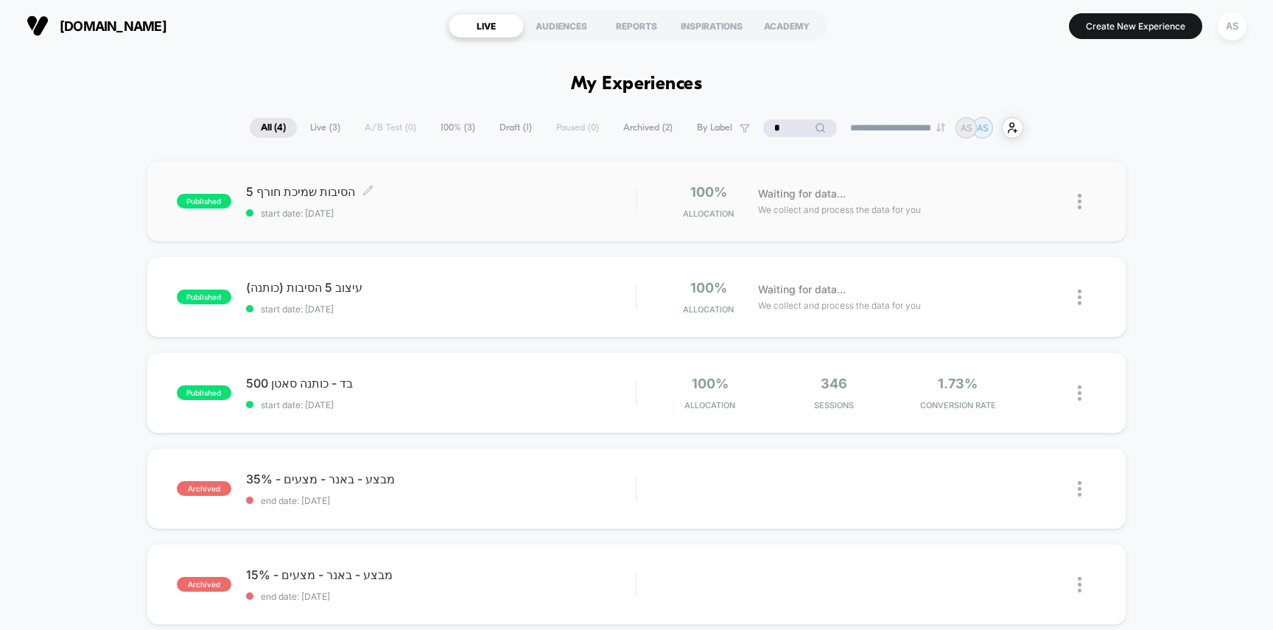
click at [504, 202] on div "5 הסיבות שמיכת חורף Click to edit experience details Click to edit experience d…" at bounding box center [441, 201] width 390 height 35
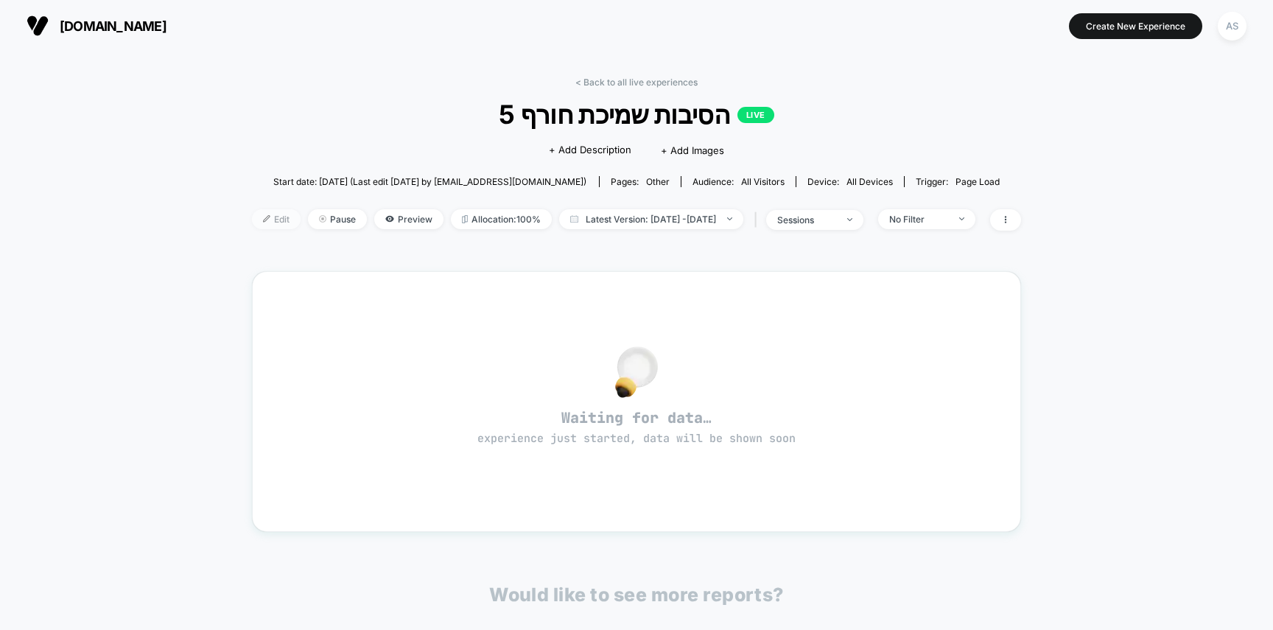
click at [263, 215] on img at bounding box center [266, 218] width 7 height 7
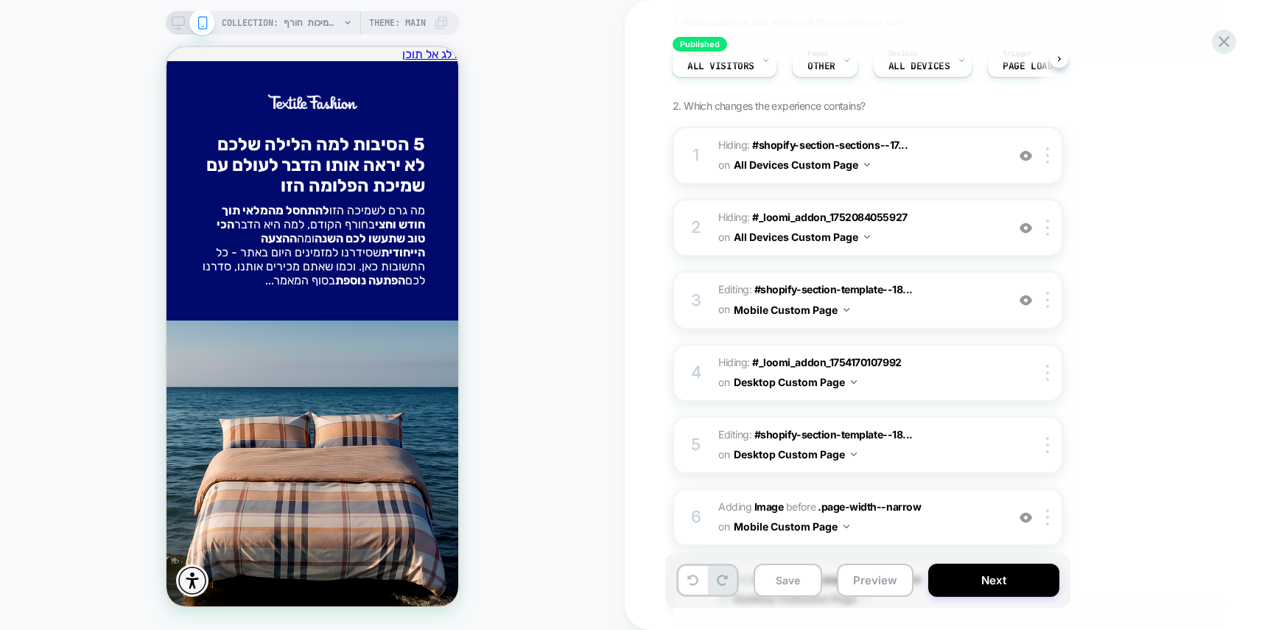
scroll to position [368, 0]
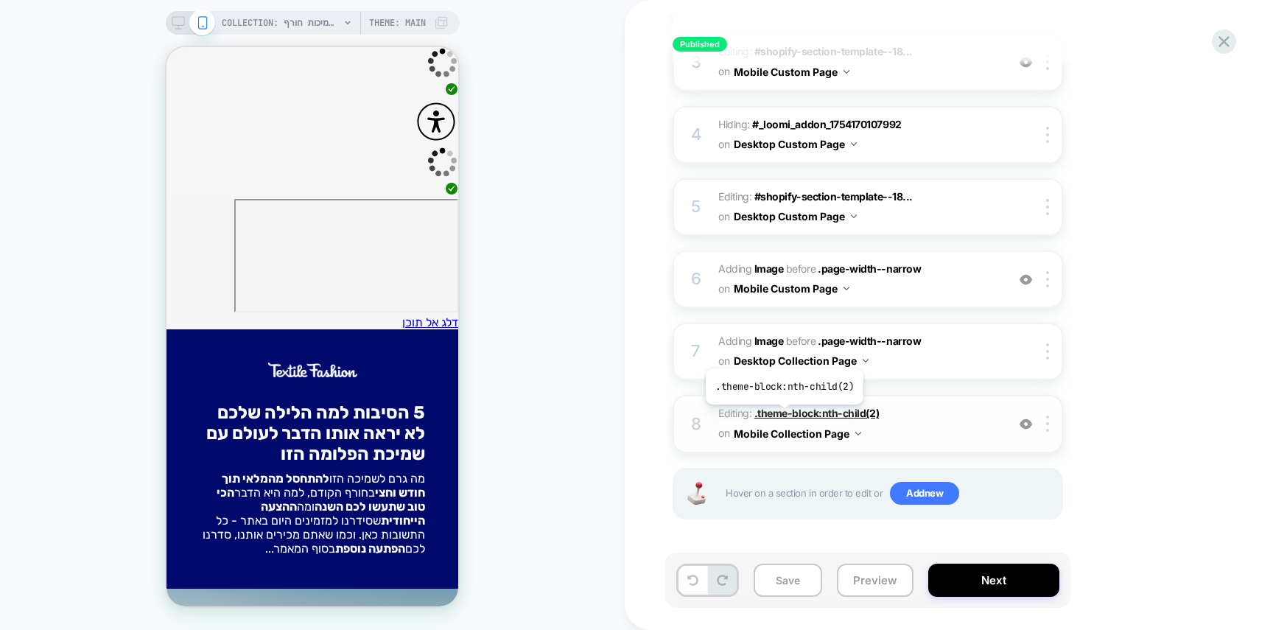
click at [784, 410] on span ".theme-block:nth-child(2)" at bounding box center [816, 413] width 124 height 13
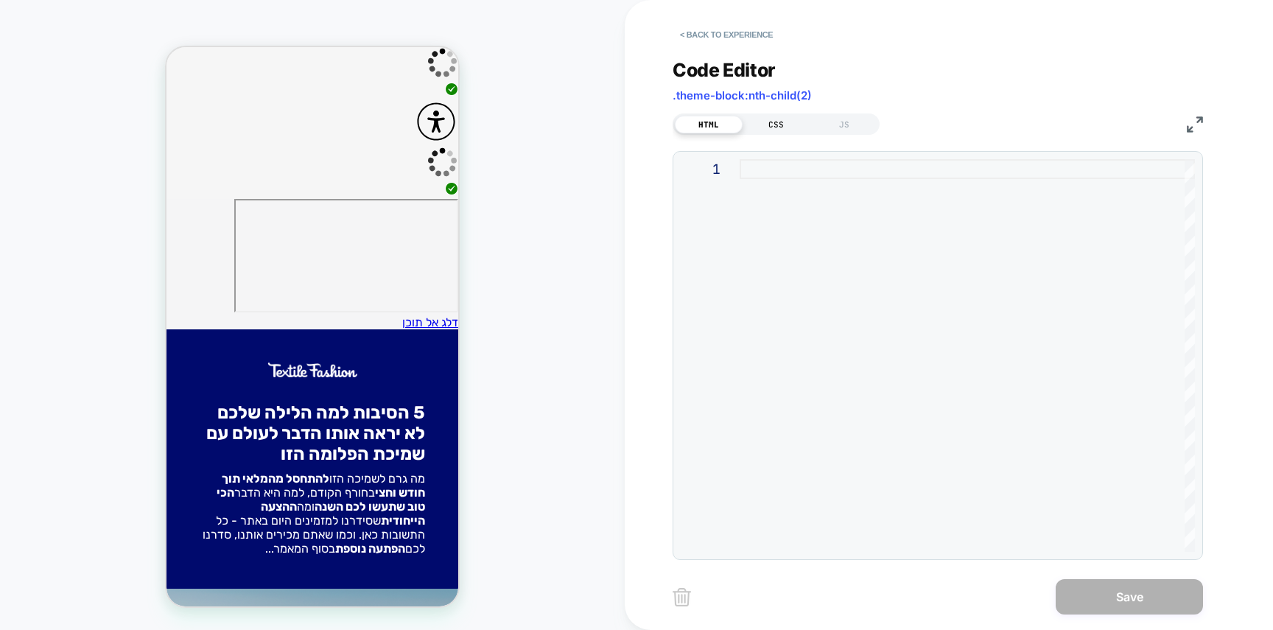
click at [776, 120] on div "CSS" at bounding box center [776, 125] width 68 height 18
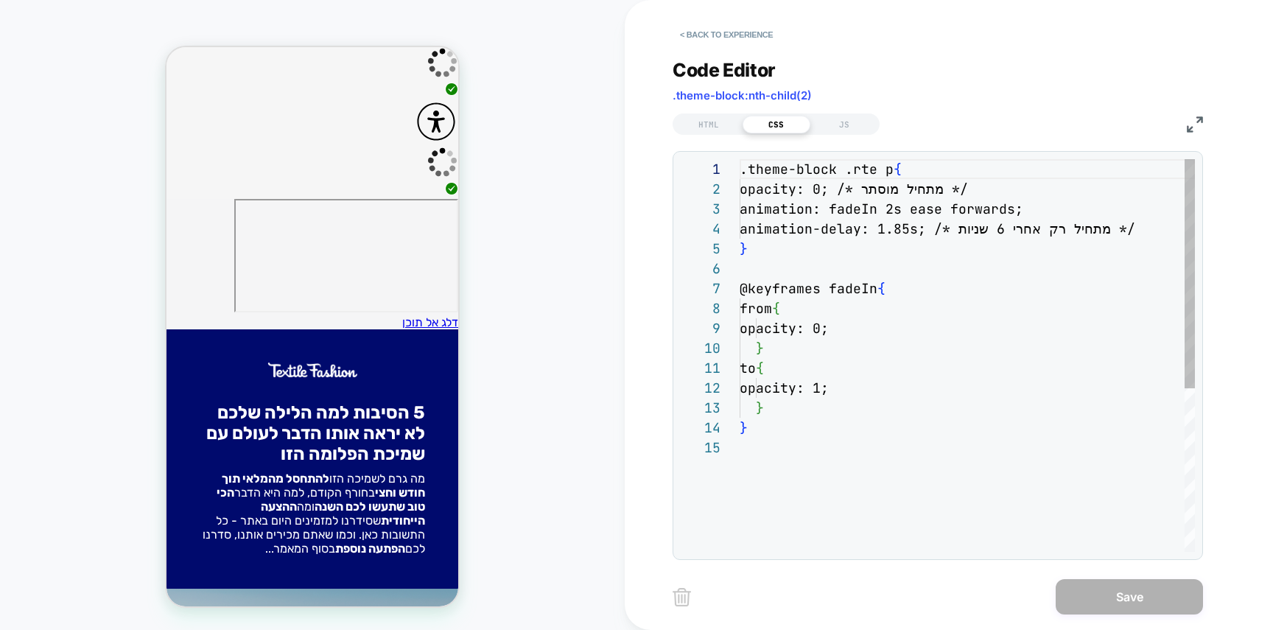
click at [817, 259] on div ".theme-block .rte p { opacity: 0; /* מתחיל מוסתר */ animation: fadeIn 2s ease f…" at bounding box center [966, 494] width 455 height 671
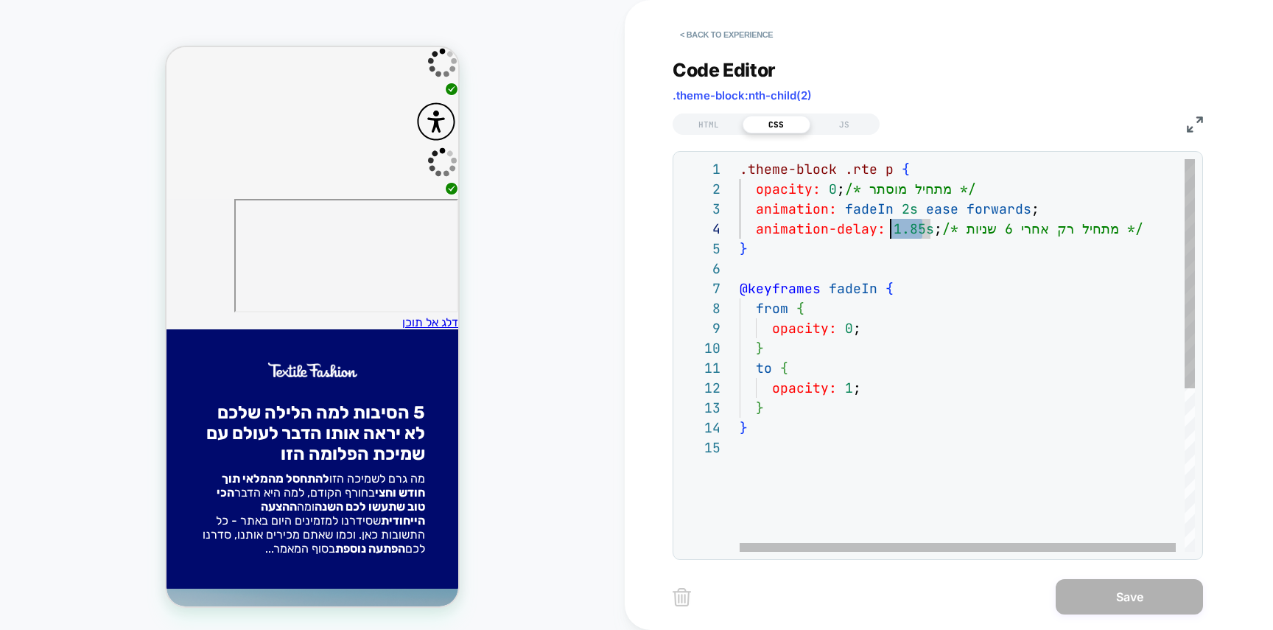
scroll to position [60, 151]
drag, startPoint x: 920, startPoint y: 228, endPoint x: 893, endPoint y: 227, distance: 27.3
click at [893, 227] on div ".theme-block .rte p { opacity: 0 ; /* מתחיל מוסתר */ animation: fadeIn 2s ease …" at bounding box center [971, 494] width 464 height 671
click at [921, 233] on div ".theme-block .rte p { opacity: 0 ; /* מתחיל מוסתר */ animation: fadeIn 2s ease …" at bounding box center [971, 494] width 464 height 671
click at [923, 233] on div ".theme-block .rte p { opacity: 0 ; /* מתחיל מוסתר */ animation: fadeIn 2s ease …" at bounding box center [971, 494] width 464 height 671
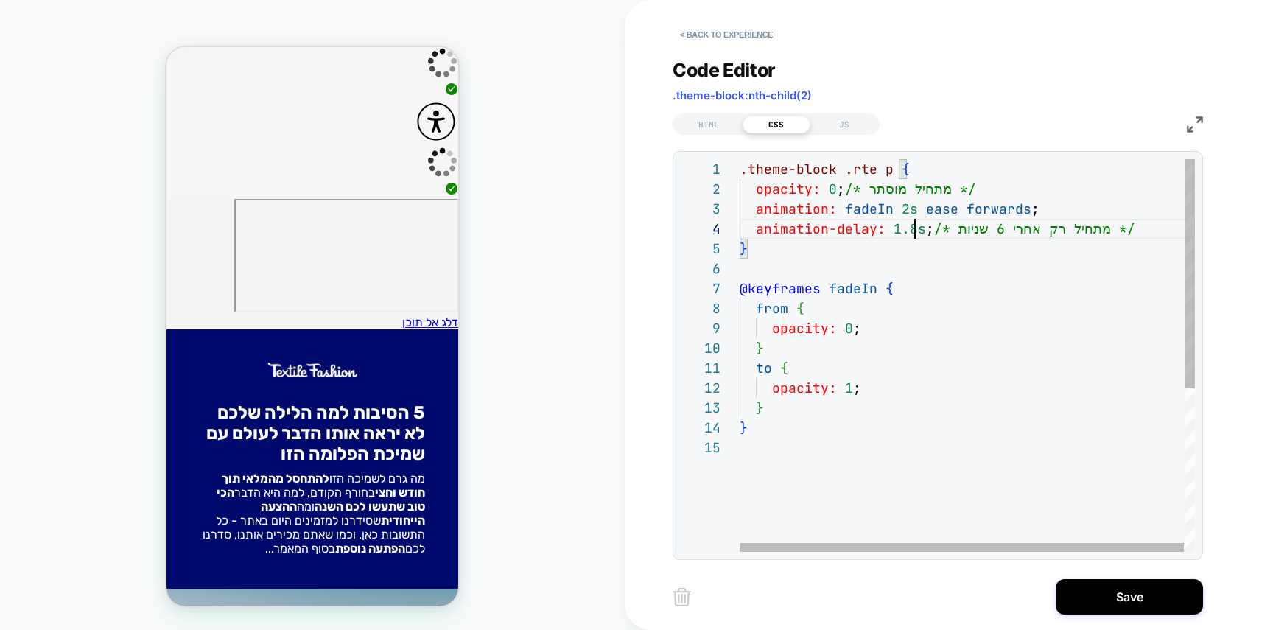
scroll to position [60, 183]
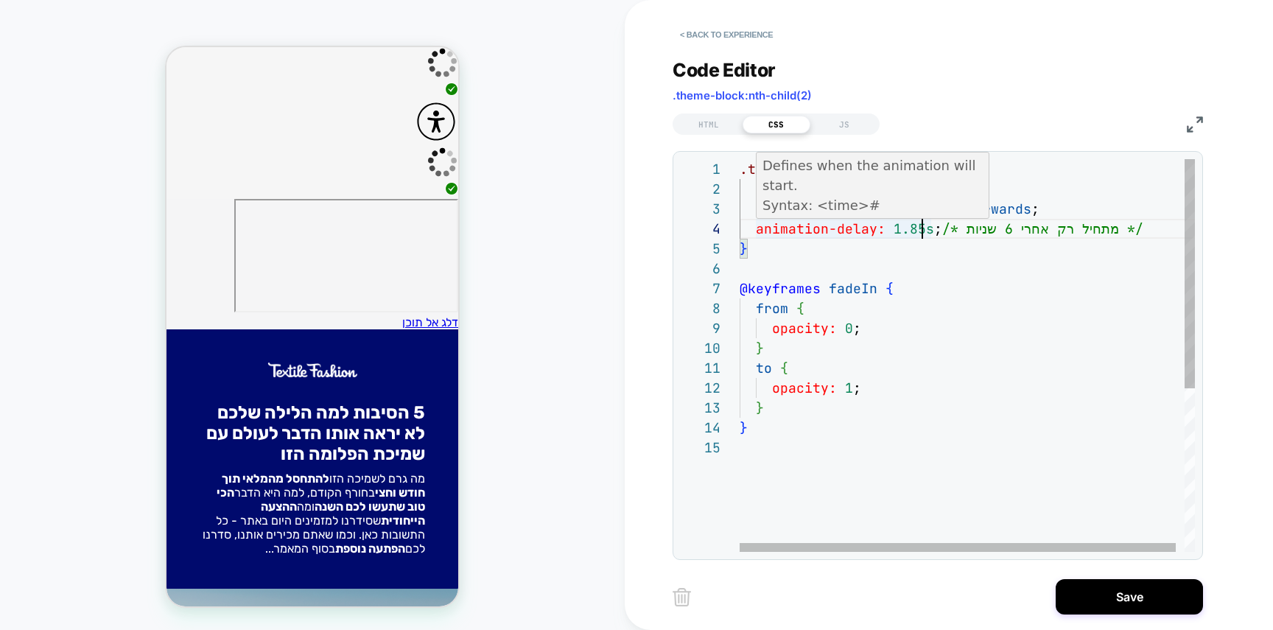
click at [922, 232] on div ".theme-block .rte p { opacity: 0 ; /* מתחיל מוסתר */ animation: fadeIn 2s ease …" at bounding box center [971, 494] width 464 height 671
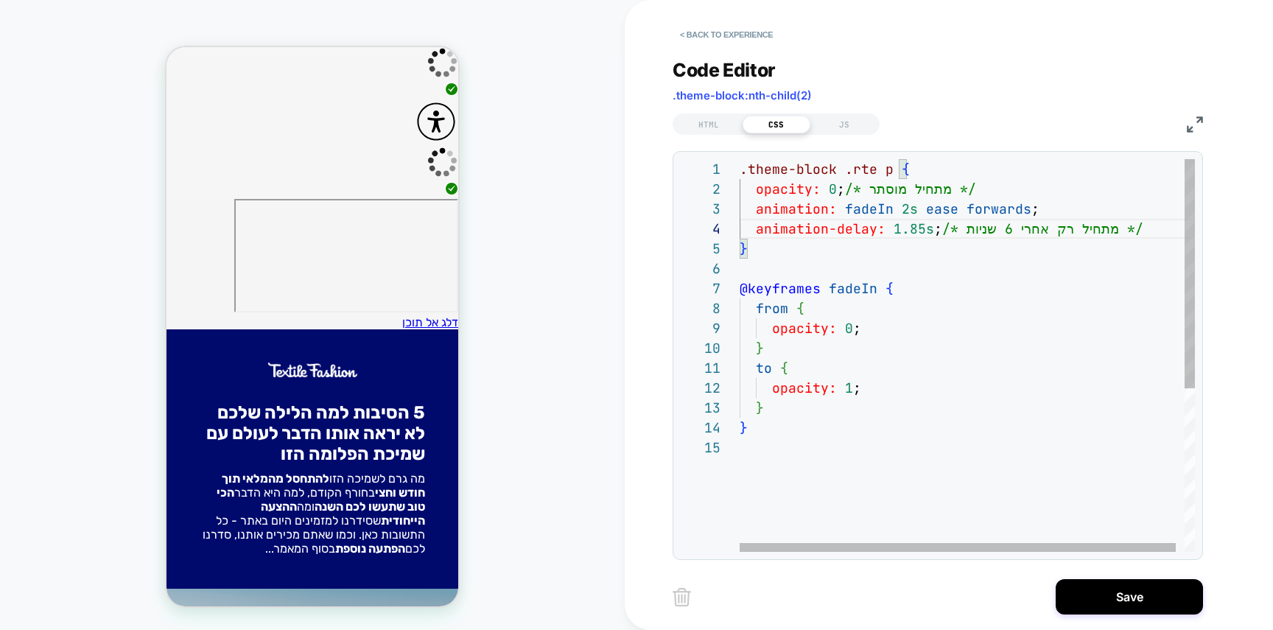
click at [924, 234] on div ".theme-block .rte p { opacity: 0 ; /* מתחיל מוסתר */ animation: fadeIn 2s ease …" at bounding box center [971, 494] width 464 height 671
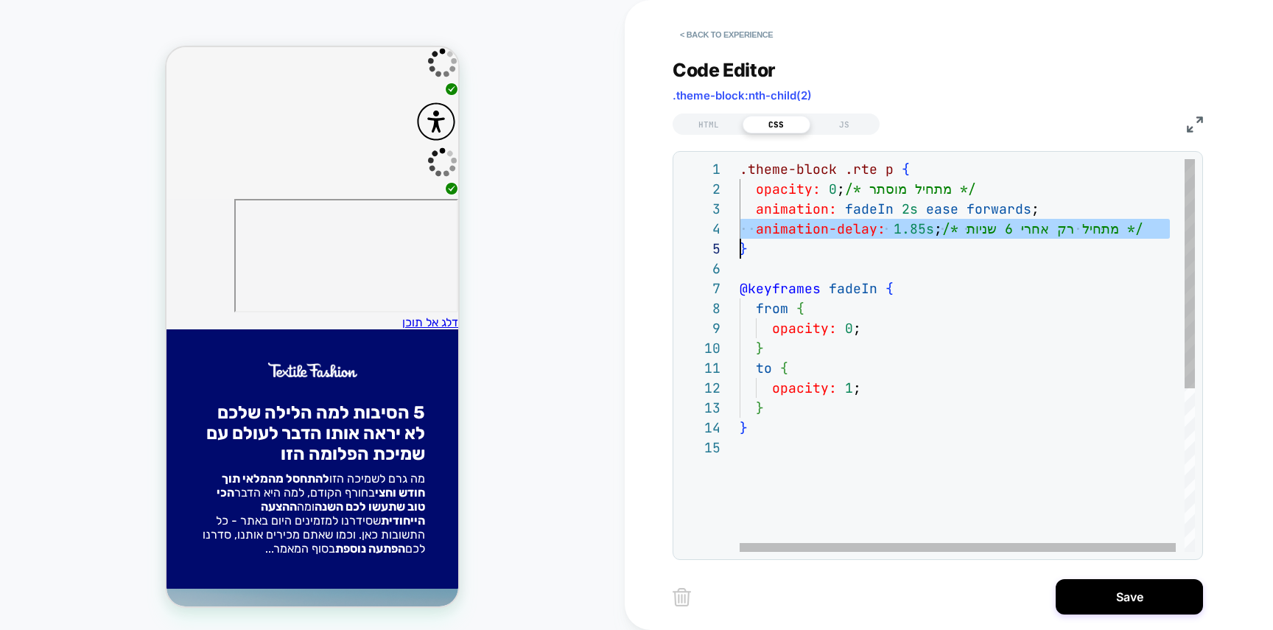
click at [924, 234] on div ".theme-block .rte p { opacity: 0 ; /* מתחיל מוסתר */ animation: fadeIn 2s ease …" at bounding box center [971, 494] width 464 height 671
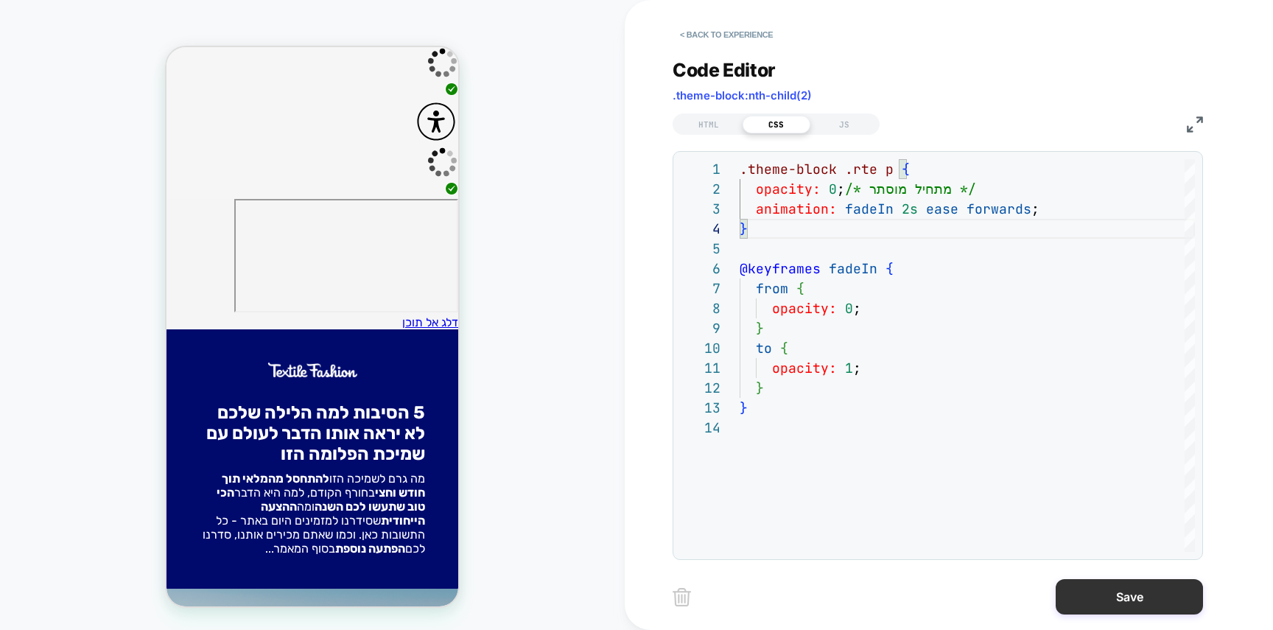
type textarea "**********"
click at [1122, 588] on button "Save" at bounding box center [1128, 596] width 147 height 35
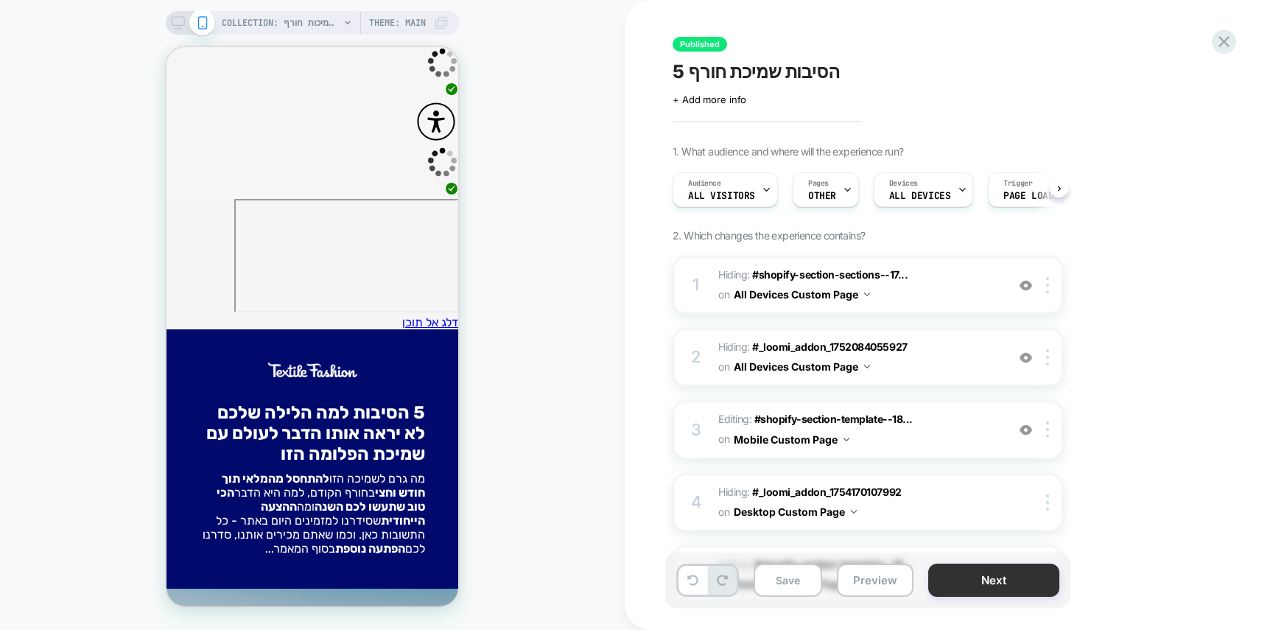
click at [1022, 579] on button "Next" at bounding box center [993, 579] width 131 height 33
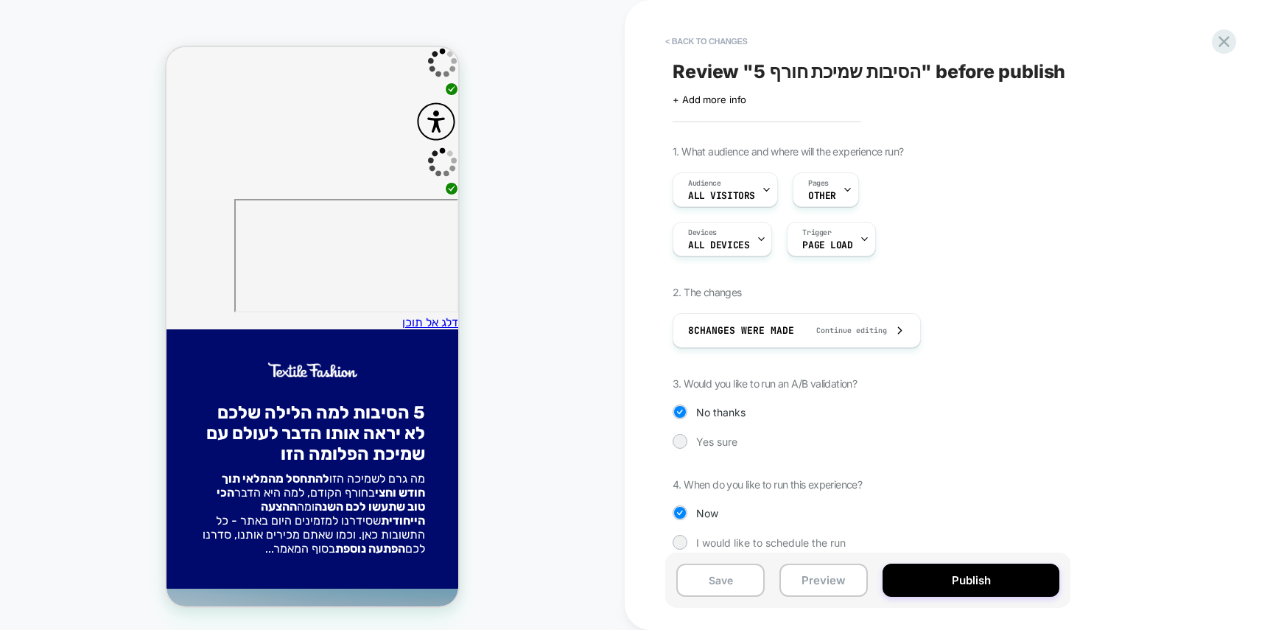
click at [1022, 579] on button "Publish" at bounding box center [970, 579] width 177 height 33
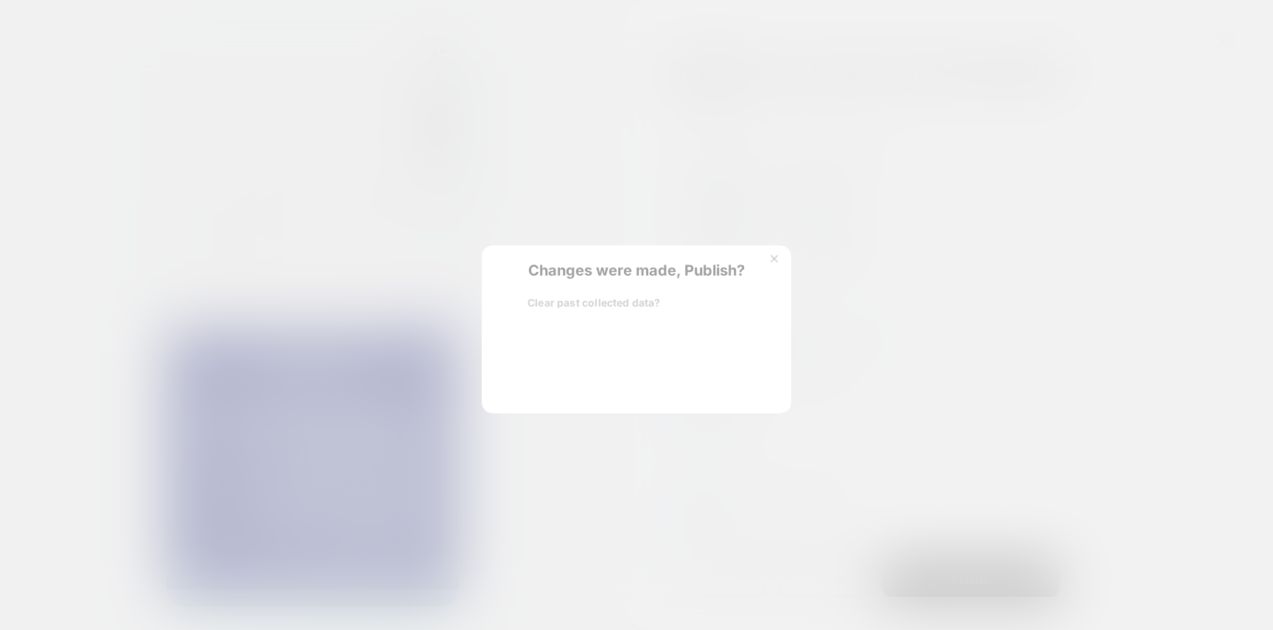
click at [569, 383] on div "Changes were made, Publish? Clear past collected data? Reset past collected dat…" at bounding box center [636, 329] width 309 height 168
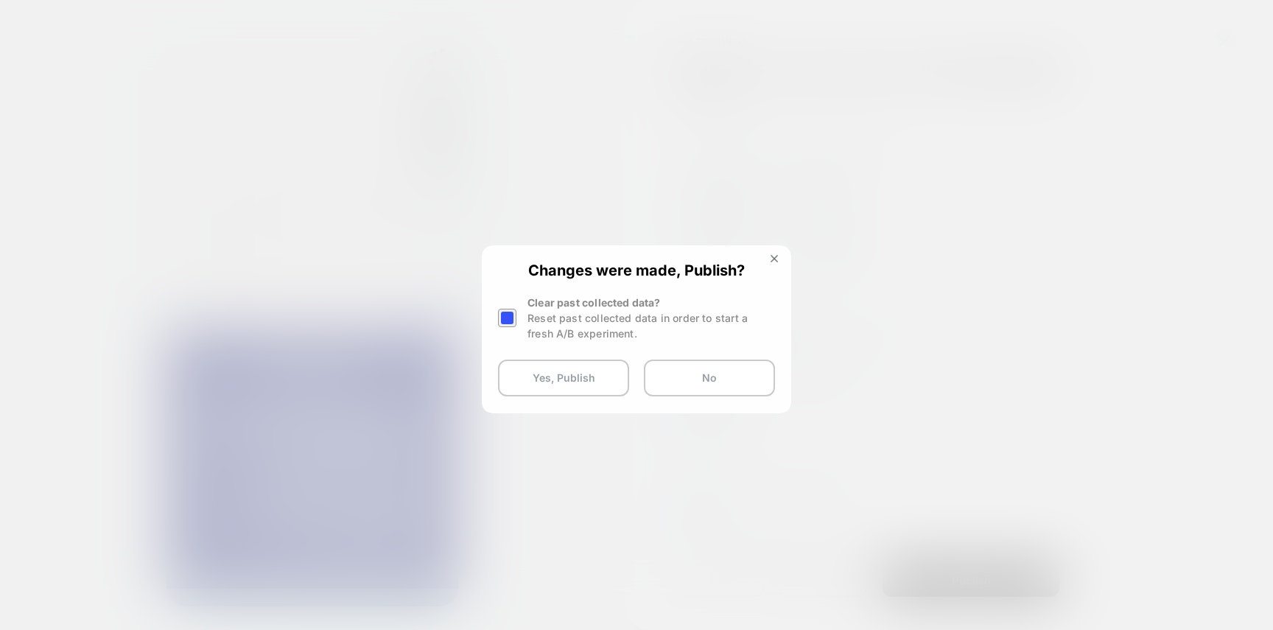
click at [569, 383] on button "Yes, Publish" at bounding box center [563, 377] width 131 height 37
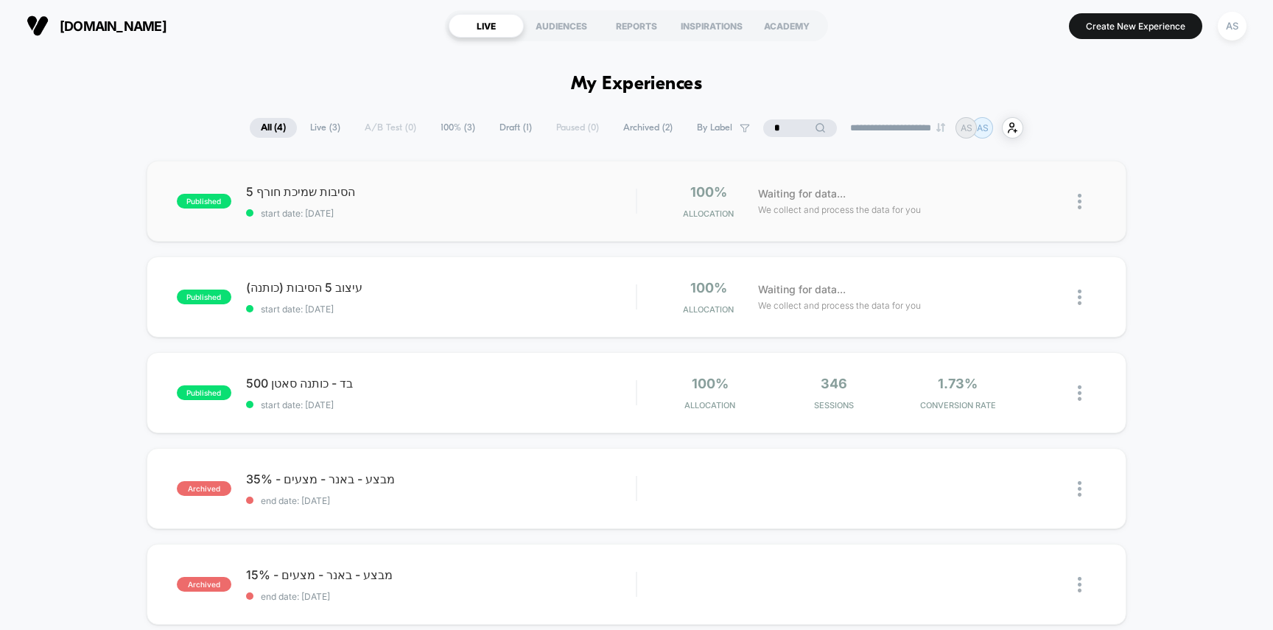
click at [524, 217] on span "start date: [DATE]" at bounding box center [441, 213] width 390 height 11
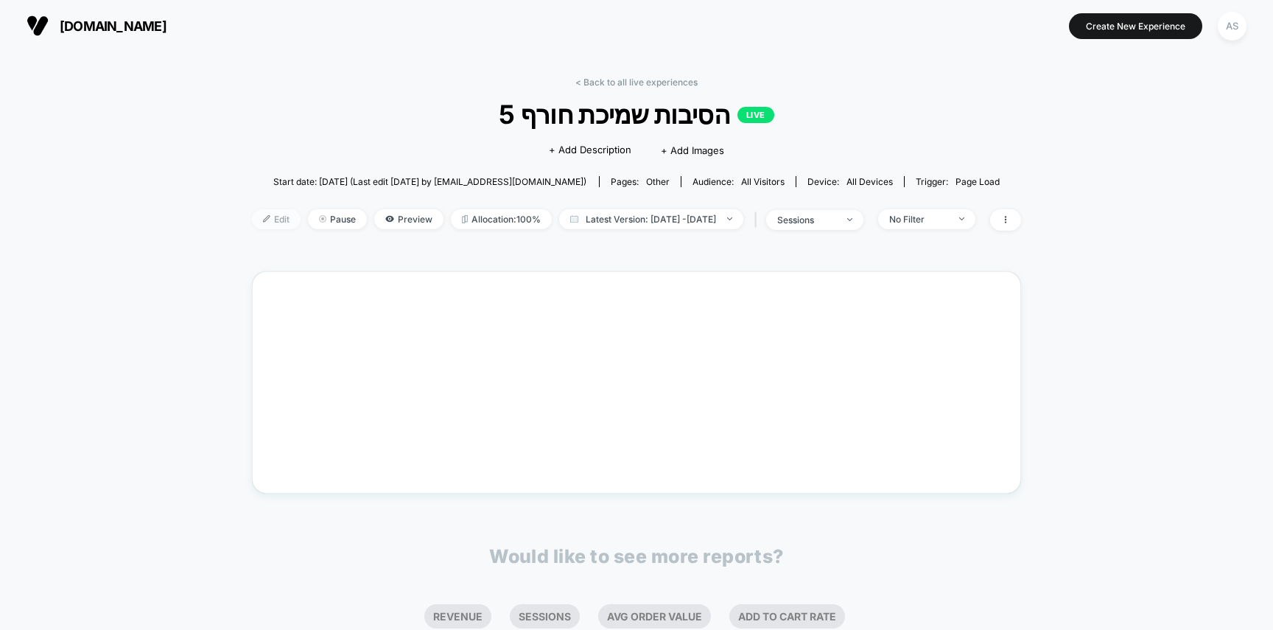
click at [252, 217] on span "Edit" at bounding box center [276, 219] width 49 height 20
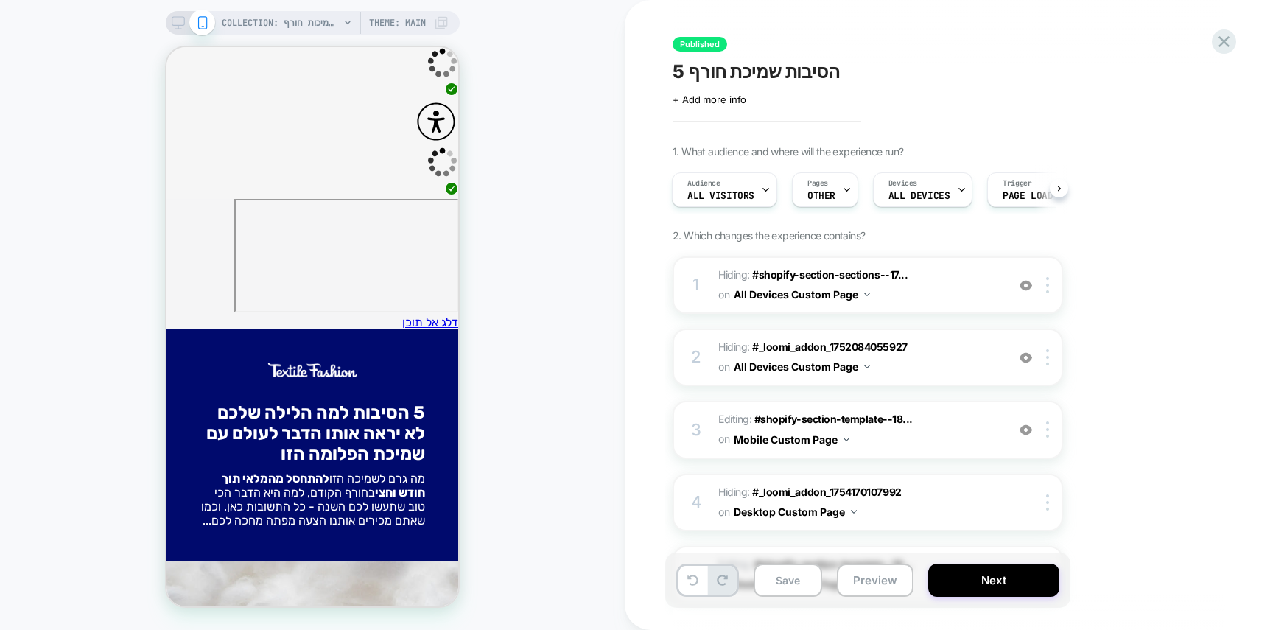
scroll to position [368, 0]
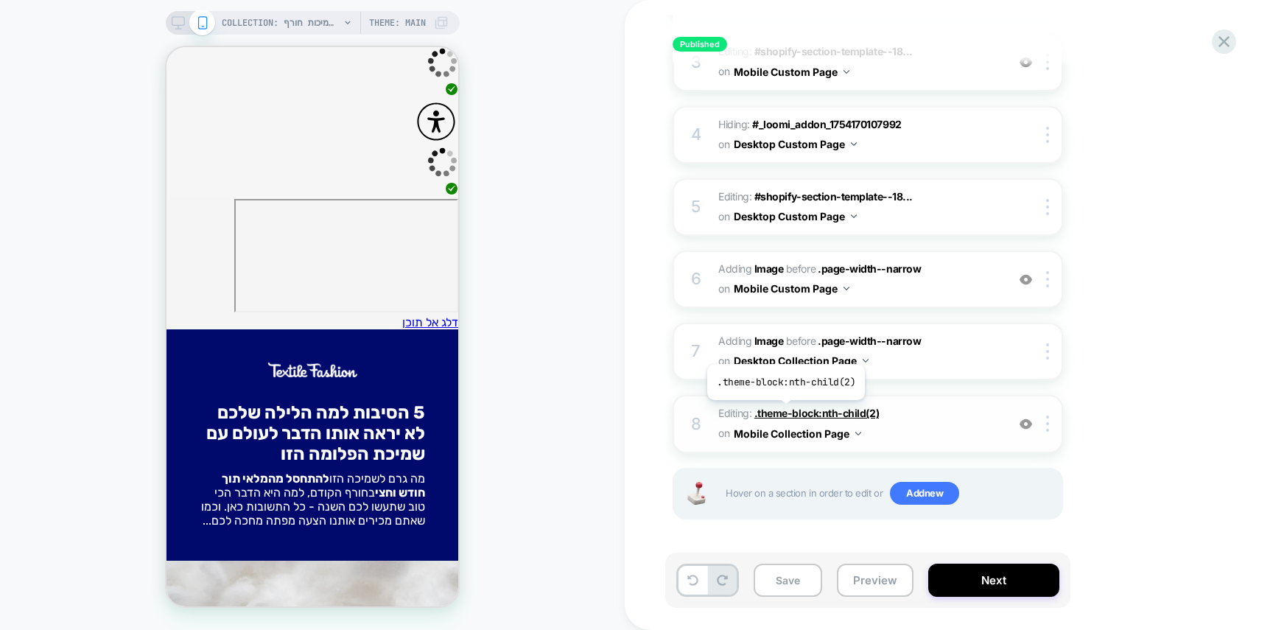
click at [784, 413] on span ".theme-block:nth-child(2)" at bounding box center [816, 413] width 124 height 13
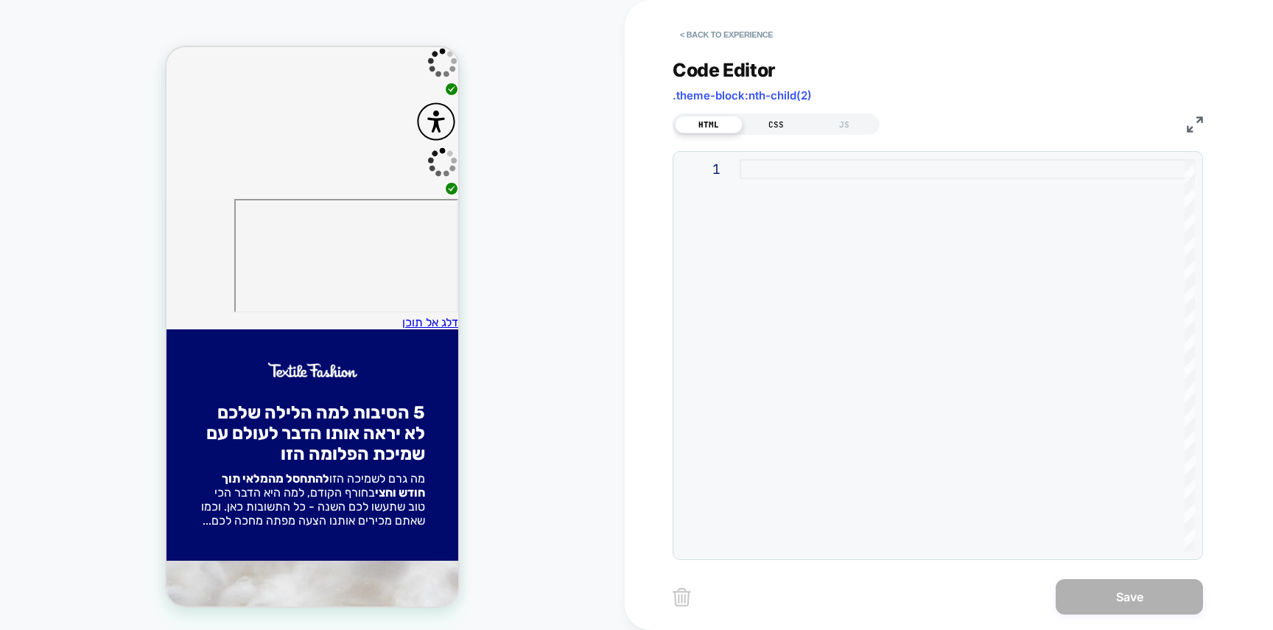
click at [781, 124] on div "CSS" at bounding box center [776, 125] width 68 height 18
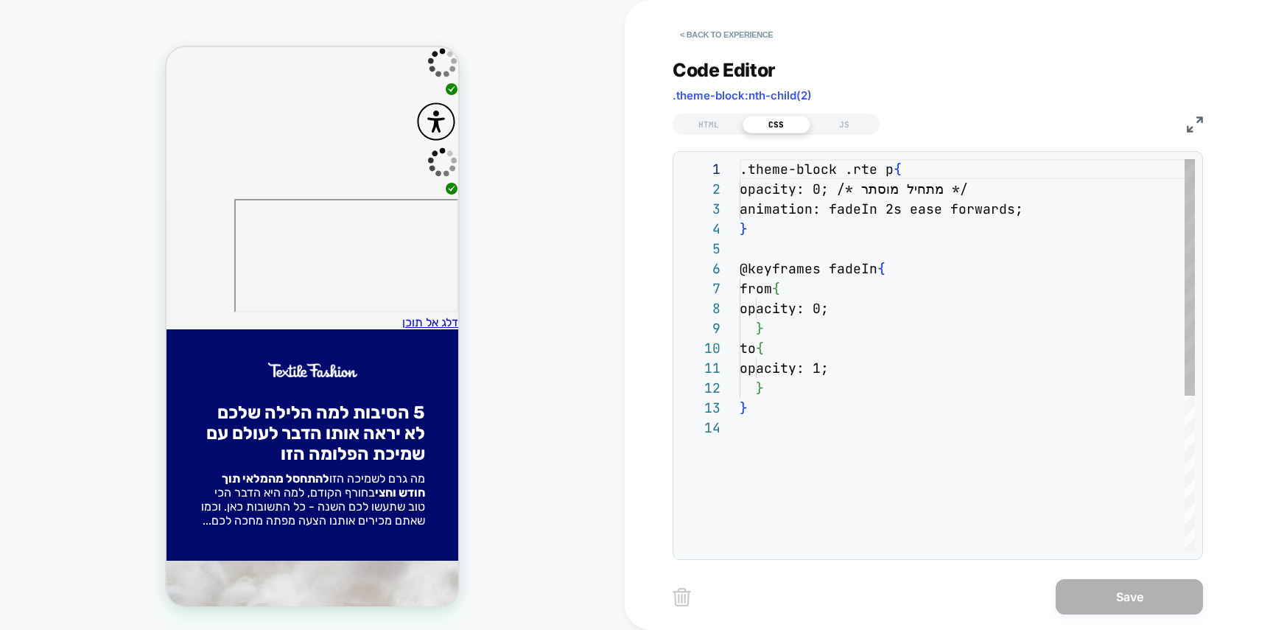
click at [853, 275] on div ".theme-block .rte p { opacity: 0; /* מתחיל מוסתר */ animation: fadeIn 2s ease f…" at bounding box center [966, 484] width 455 height 651
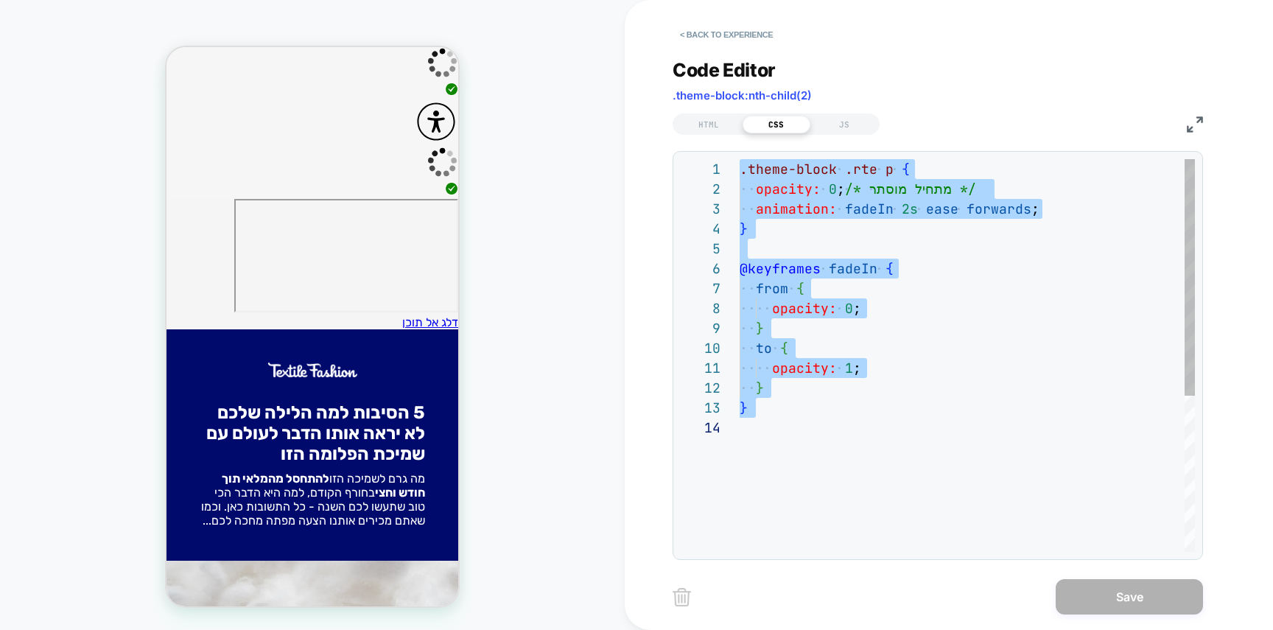
click at [924, 253] on div ".theme-block .rte p { opacity: 0 ; /* מתחיל מוסתר */ animation: fadeIn 2s ease …" at bounding box center [966, 484] width 455 height 651
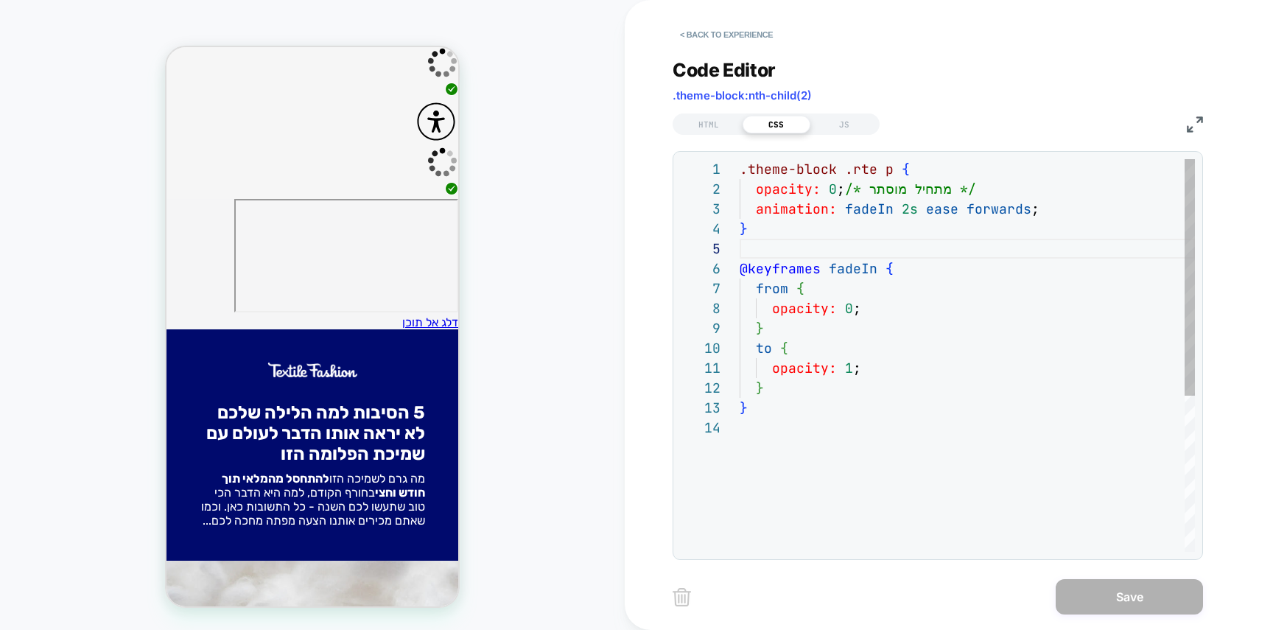
type textarea "**********"
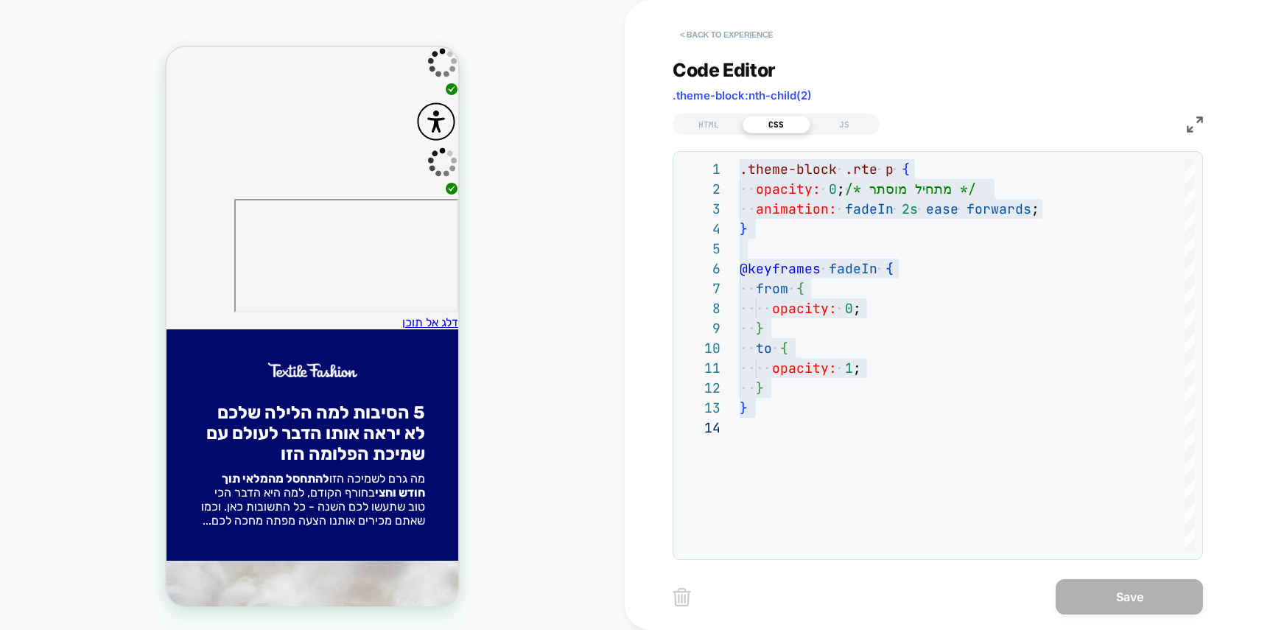
click at [737, 43] on button "< Back to experience" at bounding box center [726, 35] width 108 height 24
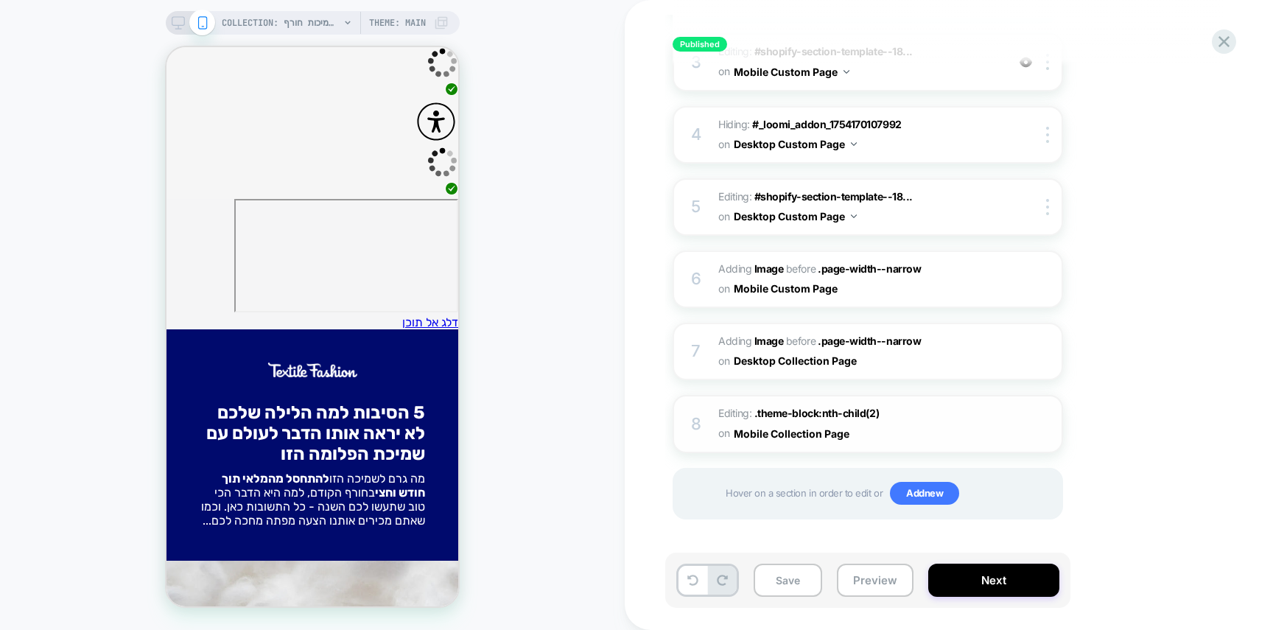
scroll to position [0, 1]
click at [1046, 426] on img at bounding box center [1047, 423] width 3 height 16
click at [1020, 426] on img at bounding box center [1025, 424] width 13 height 13
click at [994, 577] on button "Next" at bounding box center [993, 579] width 131 height 33
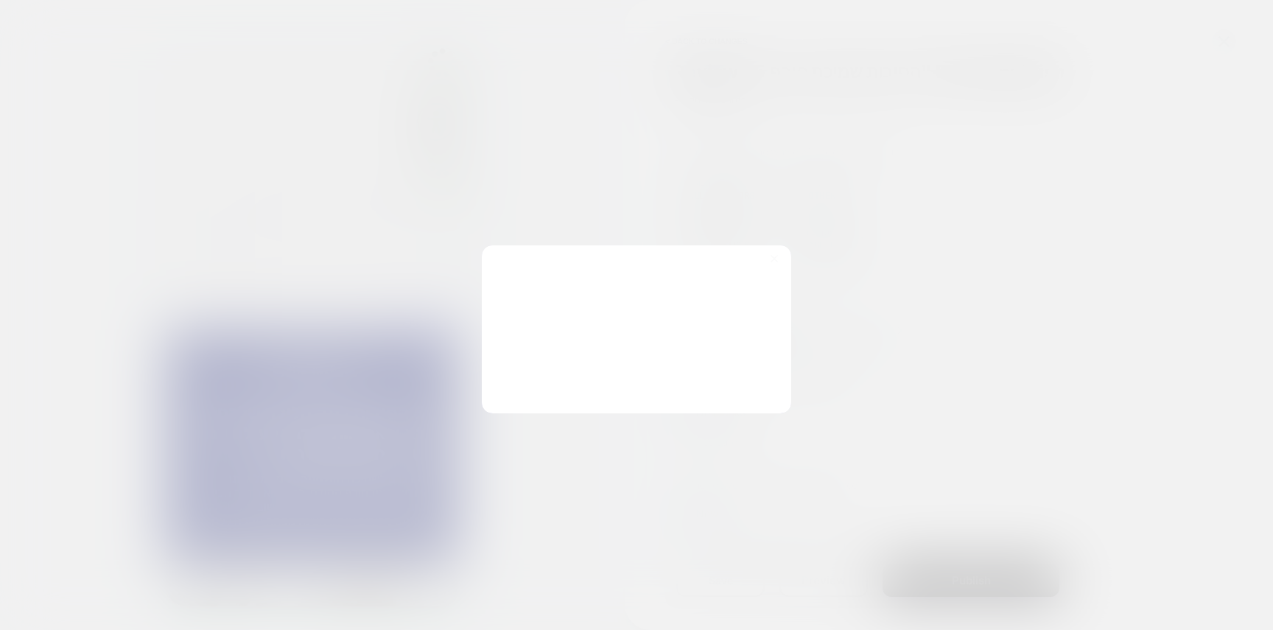
click at [499, 355] on div "Changes were made, Publish? Clear past collected data? Reset past collected dat…" at bounding box center [636, 329] width 306 height 164
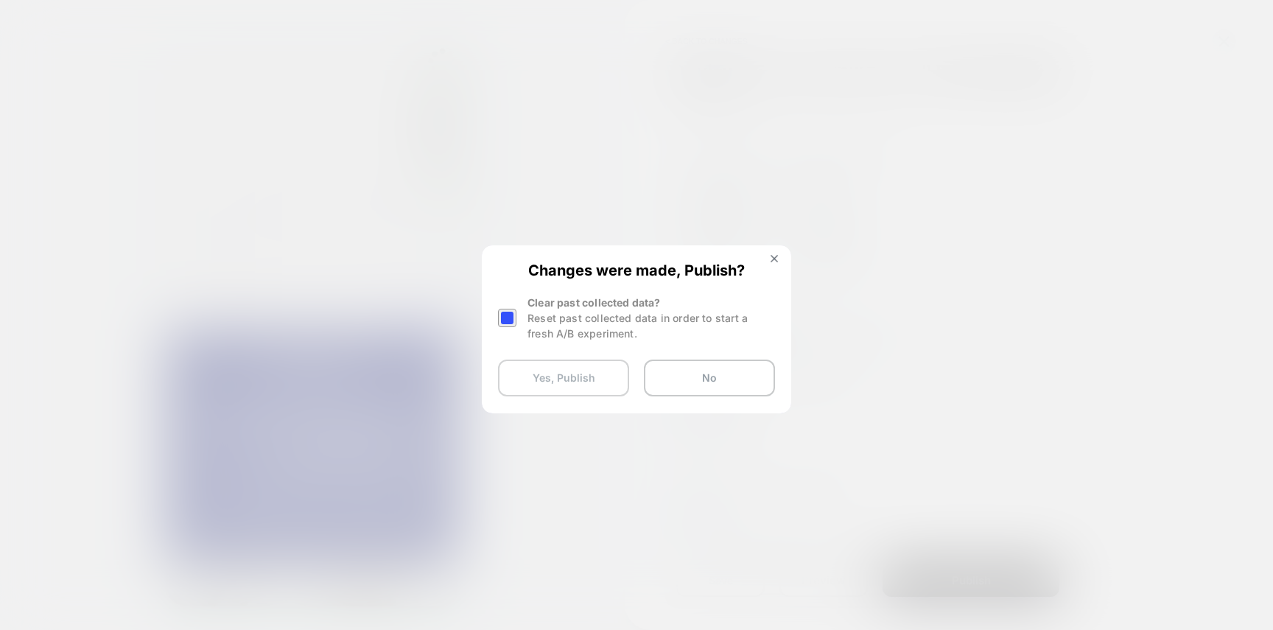
click at [538, 376] on button "Yes, Publish" at bounding box center [563, 377] width 131 height 37
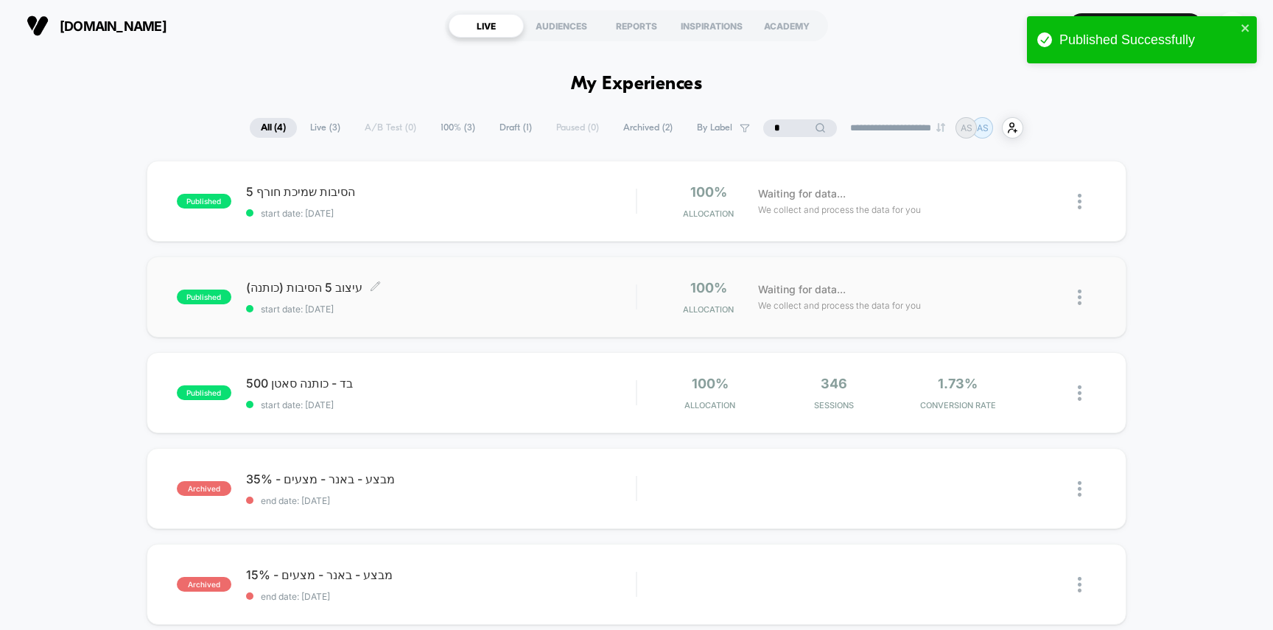
click at [475, 294] on span "עיצוב 5 הסיבות (כותנה) Click to edit experience details" at bounding box center [441, 287] width 390 height 15
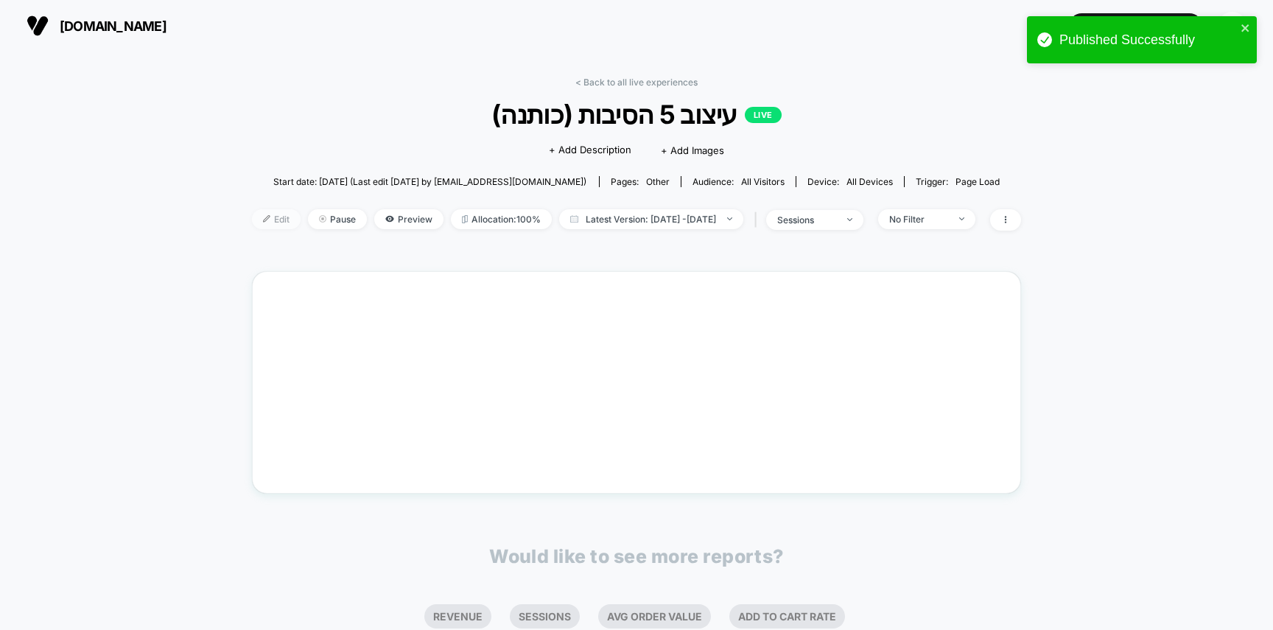
click at [270, 219] on div at bounding box center [272, 219] width 4 height 1
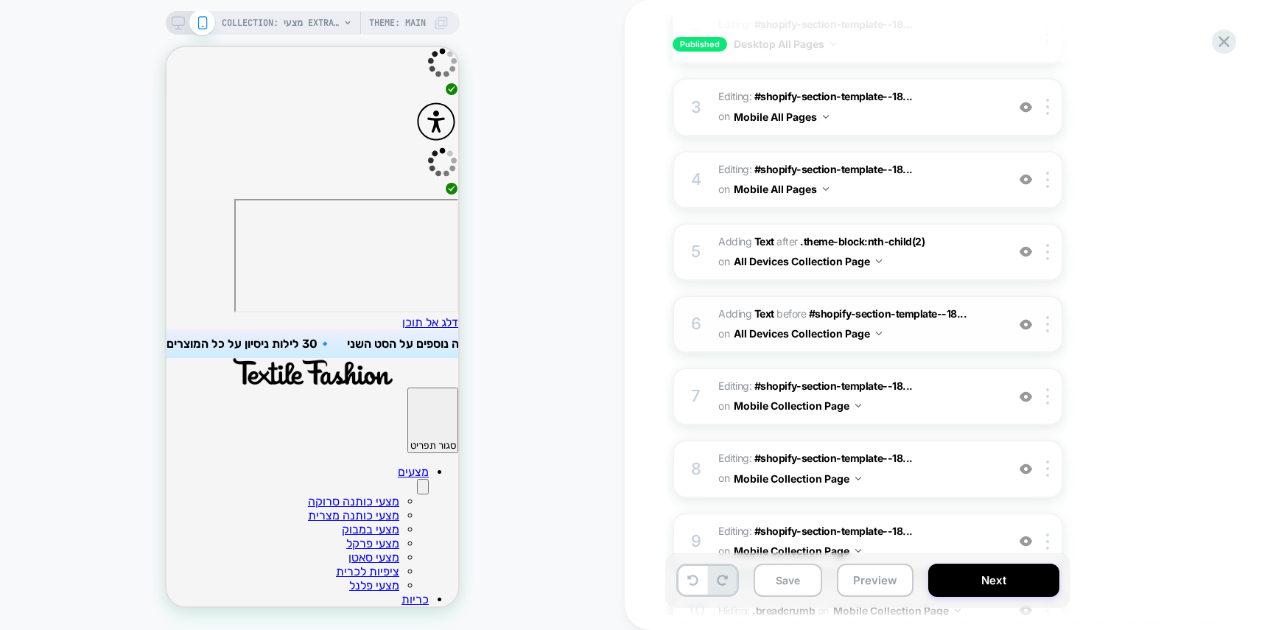
scroll to position [324, 0]
click at [764, 234] on b "Text" at bounding box center [764, 239] width 20 height 13
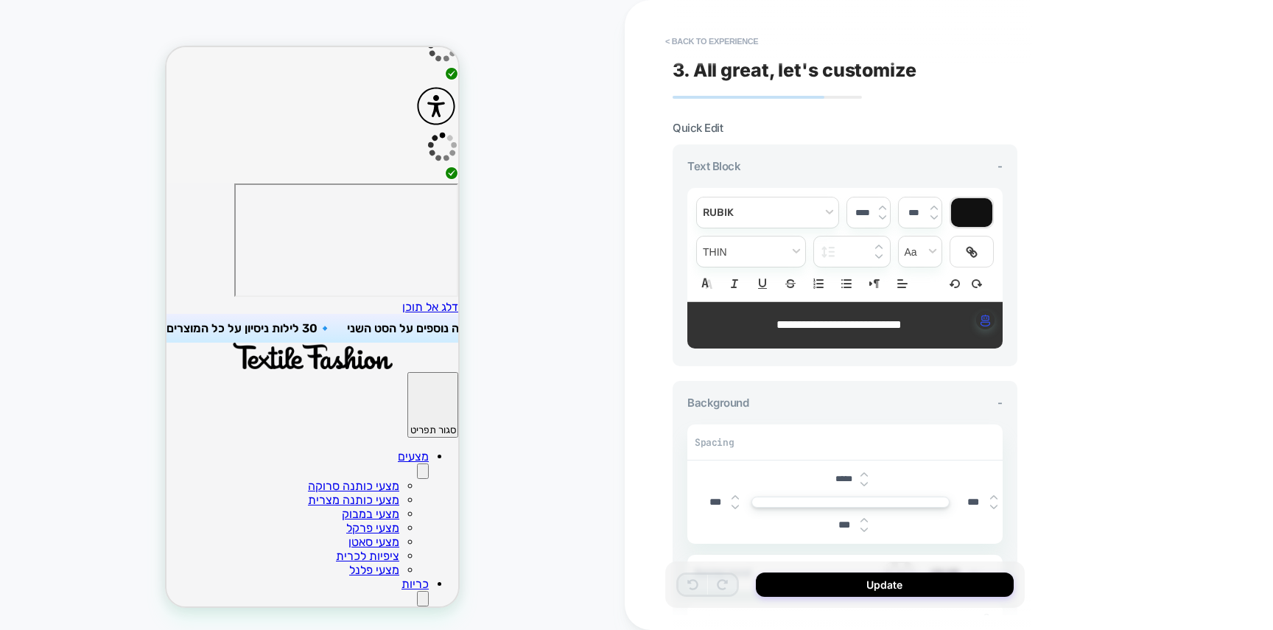
click at [851, 330] on span "**********" at bounding box center [838, 324] width 125 height 11
type input "****"
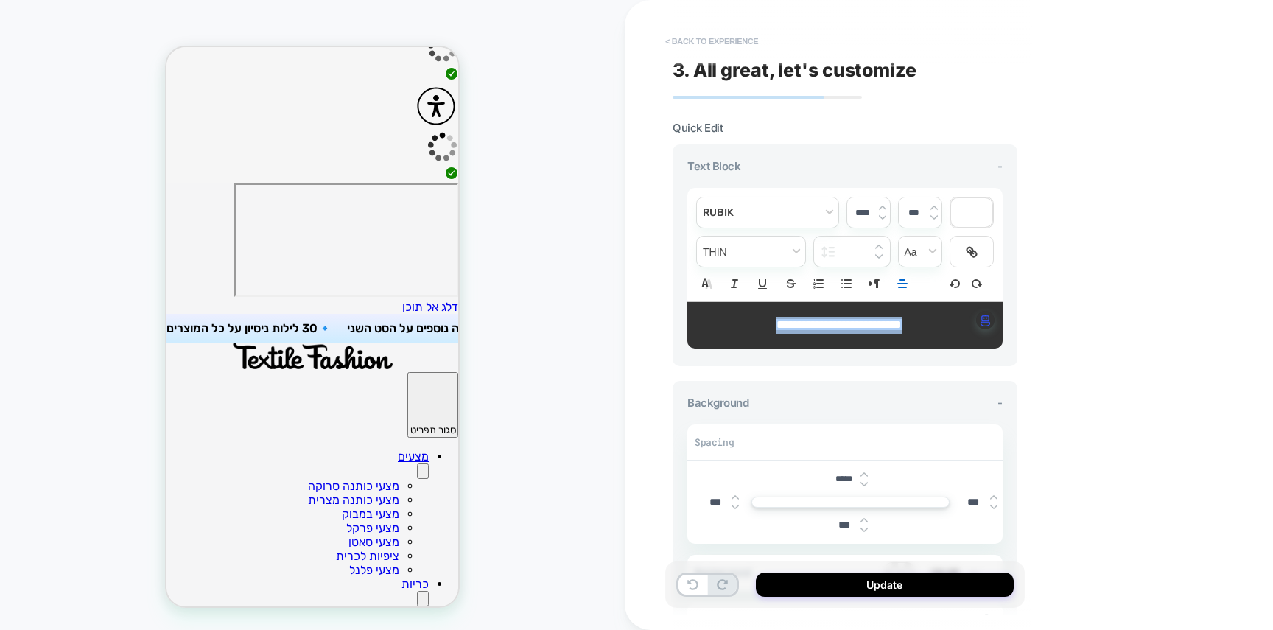
click at [723, 42] on button "< Back to experience" at bounding box center [712, 41] width 108 height 24
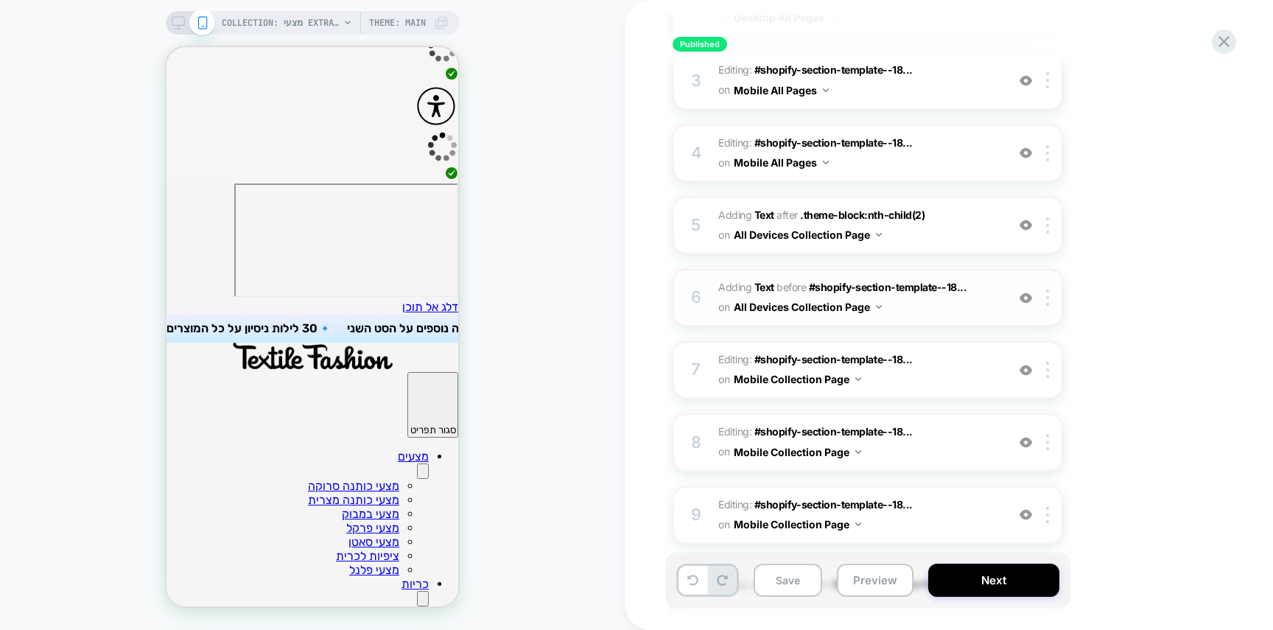
scroll to position [353, 0]
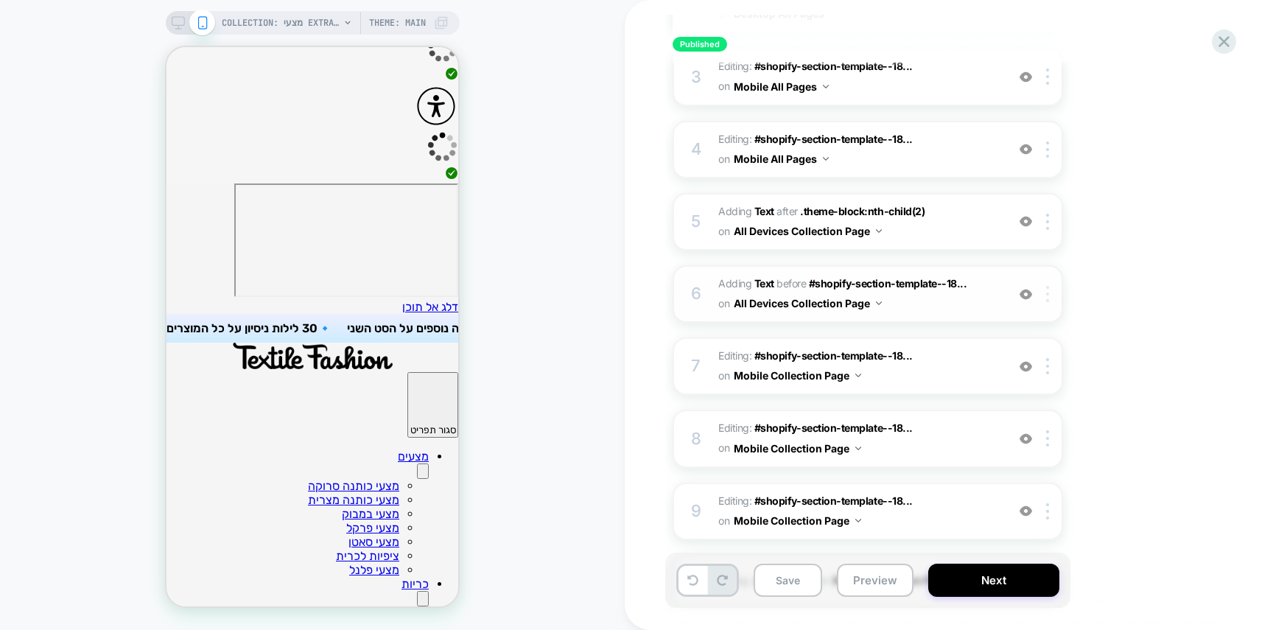
click at [1046, 289] on img at bounding box center [1047, 294] width 3 height 16
click at [1105, 310] on div "1. What audience and where will the experience run? Audience All Visitors Pages…" at bounding box center [941, 467] width 538 height 1351
click at [1024, 295] on img at bounding box center [1025, 294] width 13 height 13
click at [1025, 218] on img at bounding box center [1025, 221] width 13 height 13
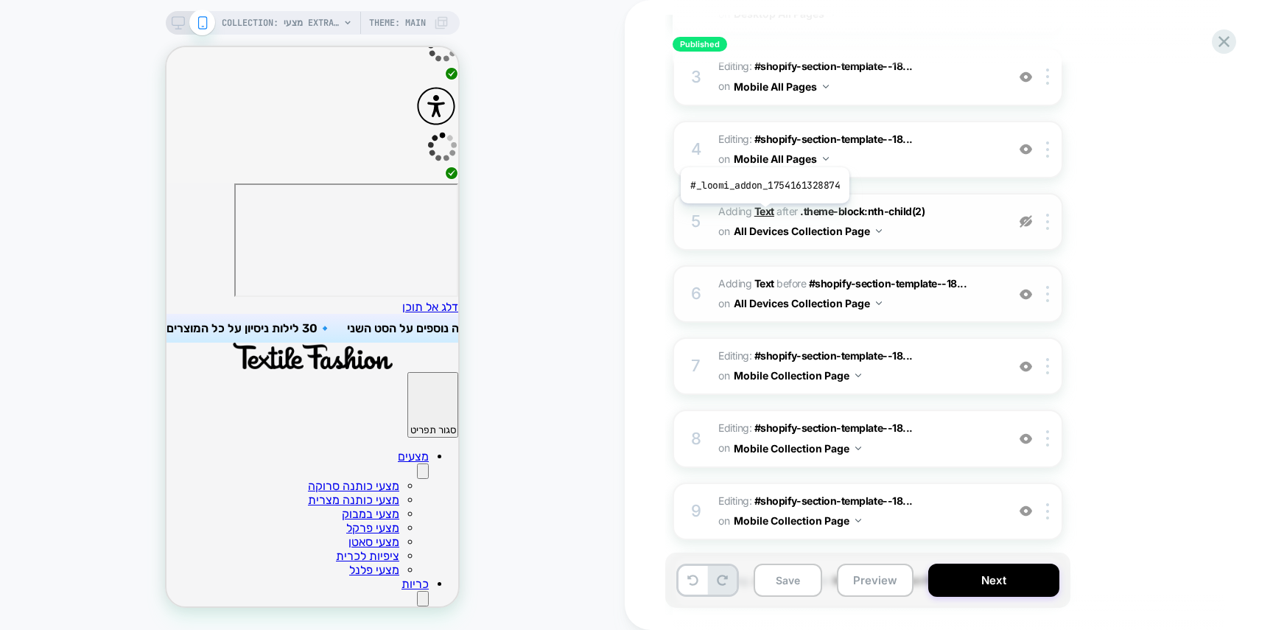
click at [763, 214] on b "Text" at bounding box center [764, 211] width 20 height 13
click at [1051, 215] on div at bounding box center [1050, 222] width 24 height 16
click at [1014, 583] on button "Next" at bounding box center [993, 579] width 131 height 33
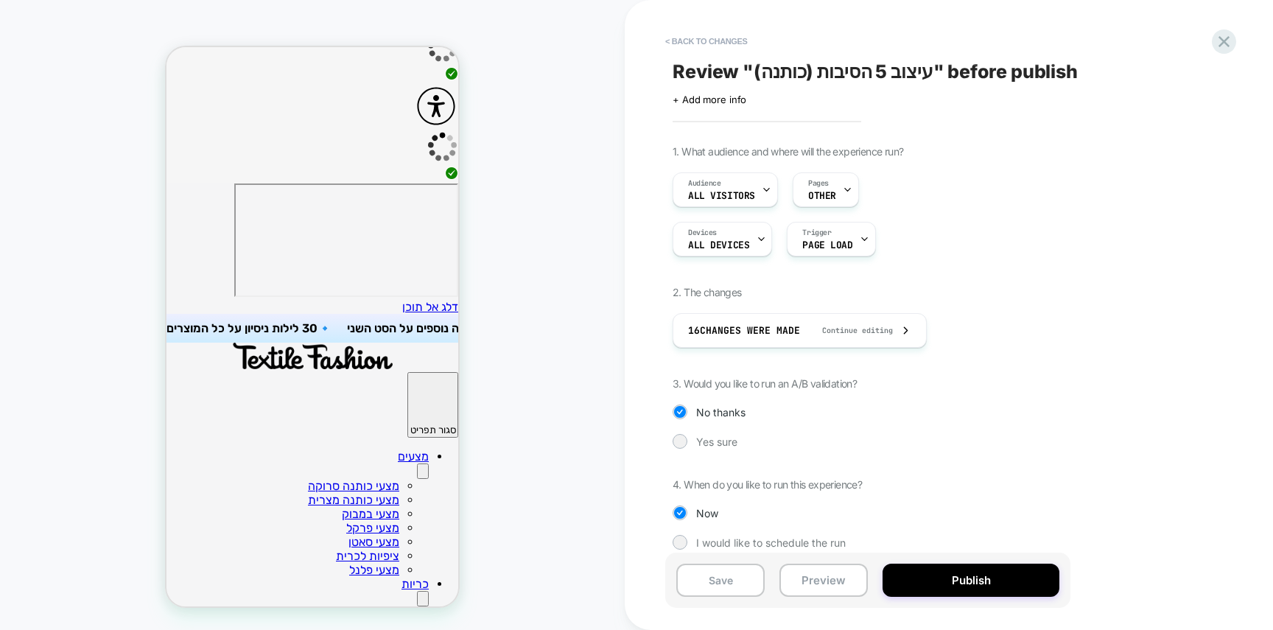
click at [1014, 583] on button "Publish" at bounding box center [970, 579] width 177 height 33
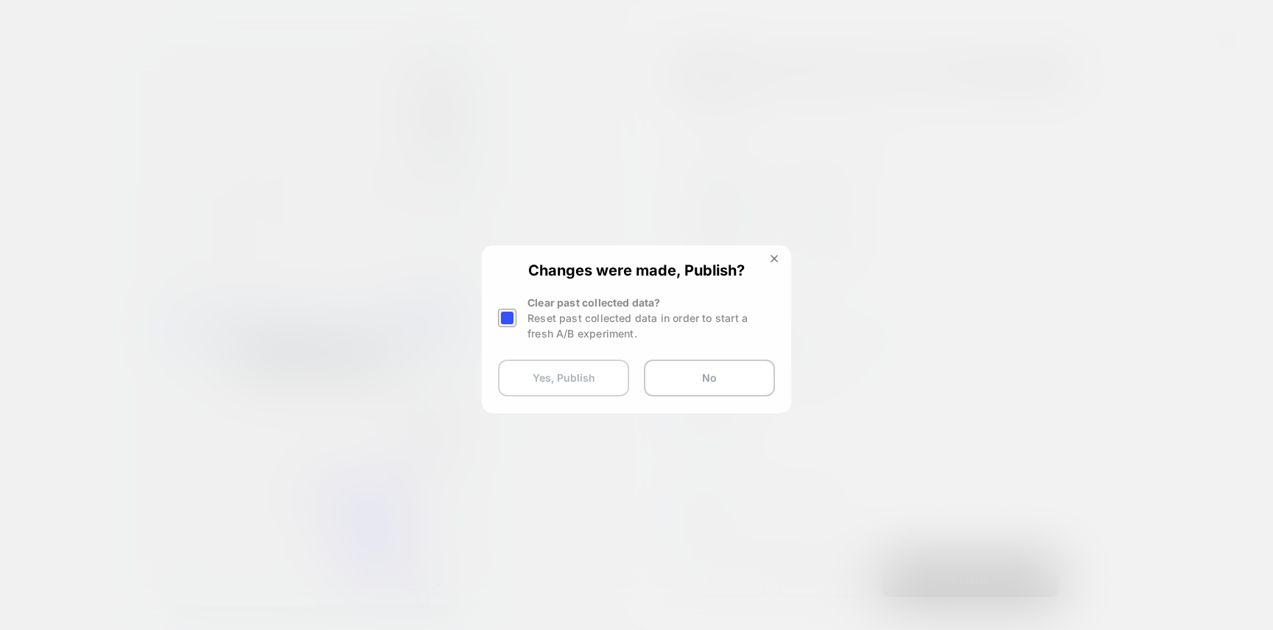
click at [587, 384] on button "Yes, Publish" at bounding box center [563, 377] width 131 height 37
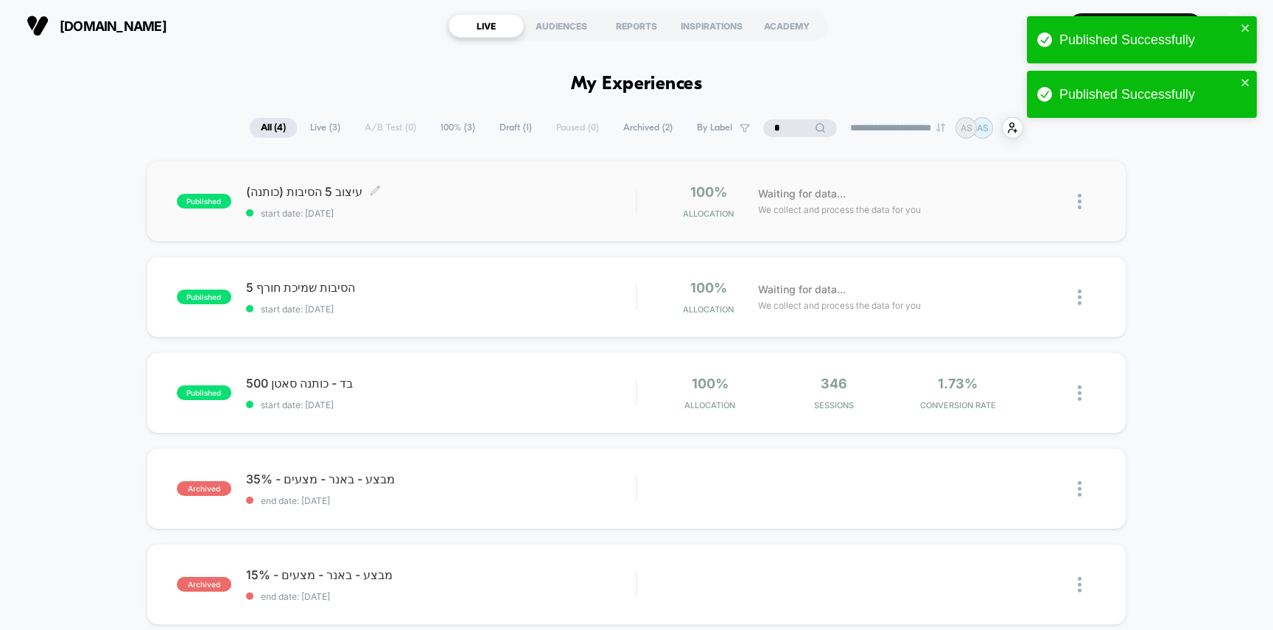
click at [445, 212] on span "start date: [DATE]" at bounding box center [441, 213] width 390 height 11
click at [442, 303] on span "start date: [DATE]" at bounding box center [441, 308] width 390 height 11
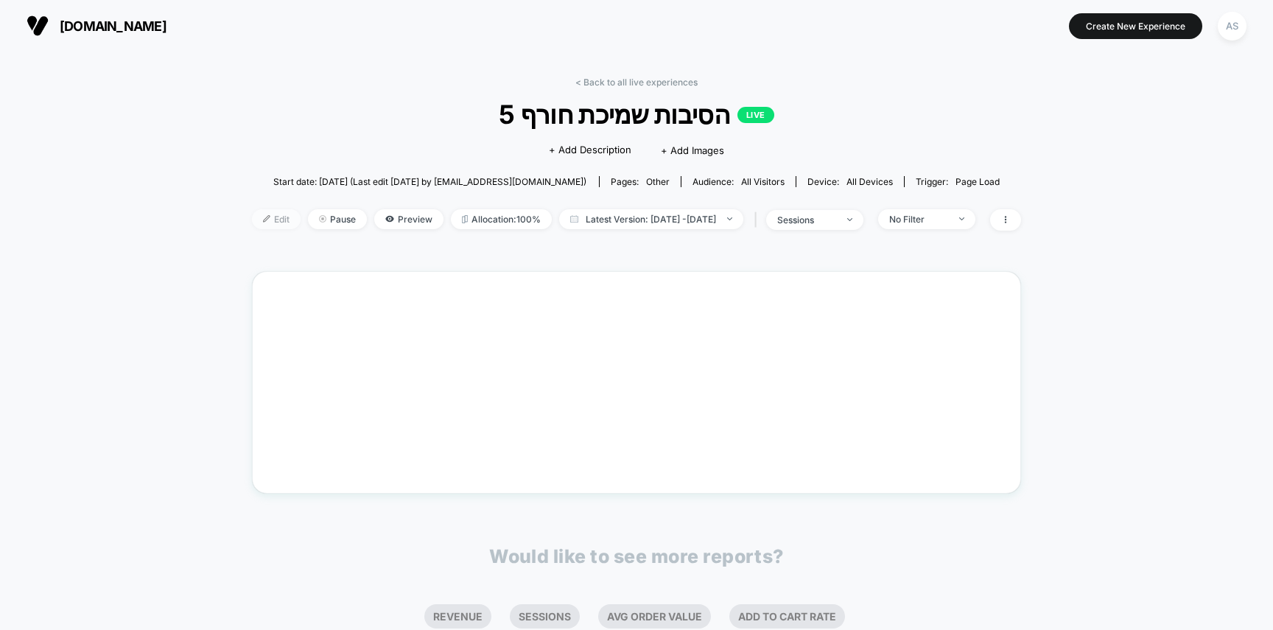
click at [252, 212] on span "Edit" at bounding box center [276, 219] width 49 height 20
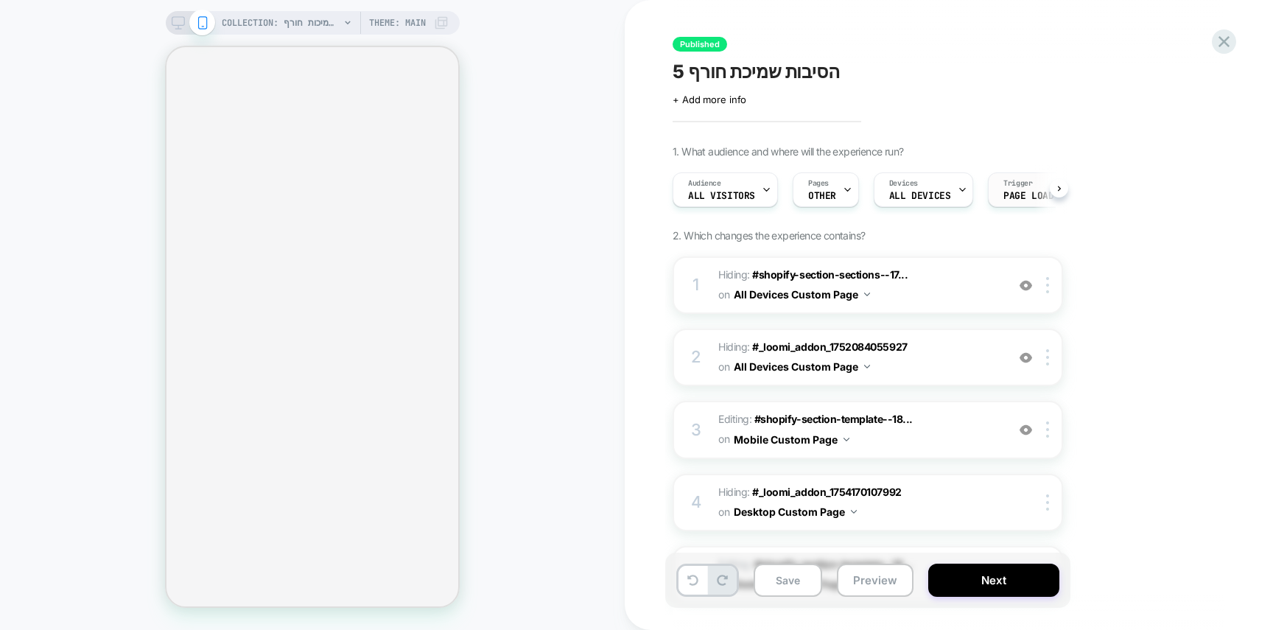
scroll to position [0, 1]
